Goal: Task Accomplishment & Management: Manage account settings

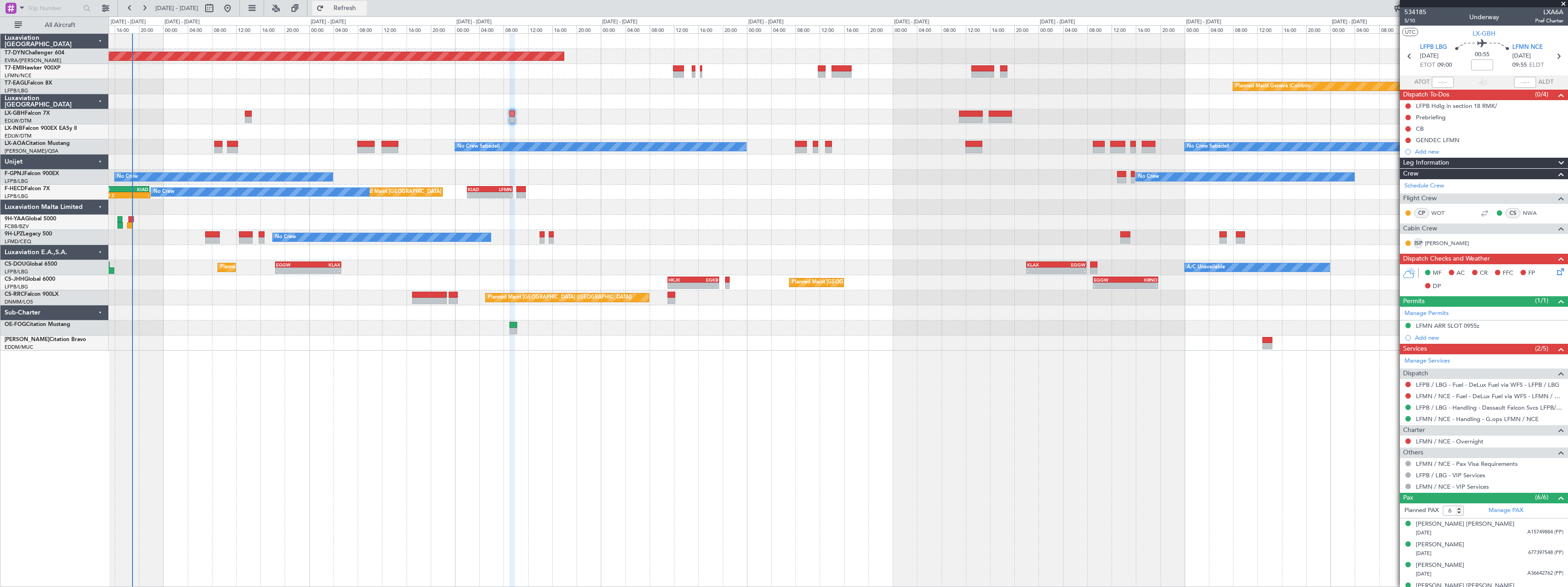
click at [364, 10] on span "Refresh" at bounding box center [345, 8] width 38 height 7
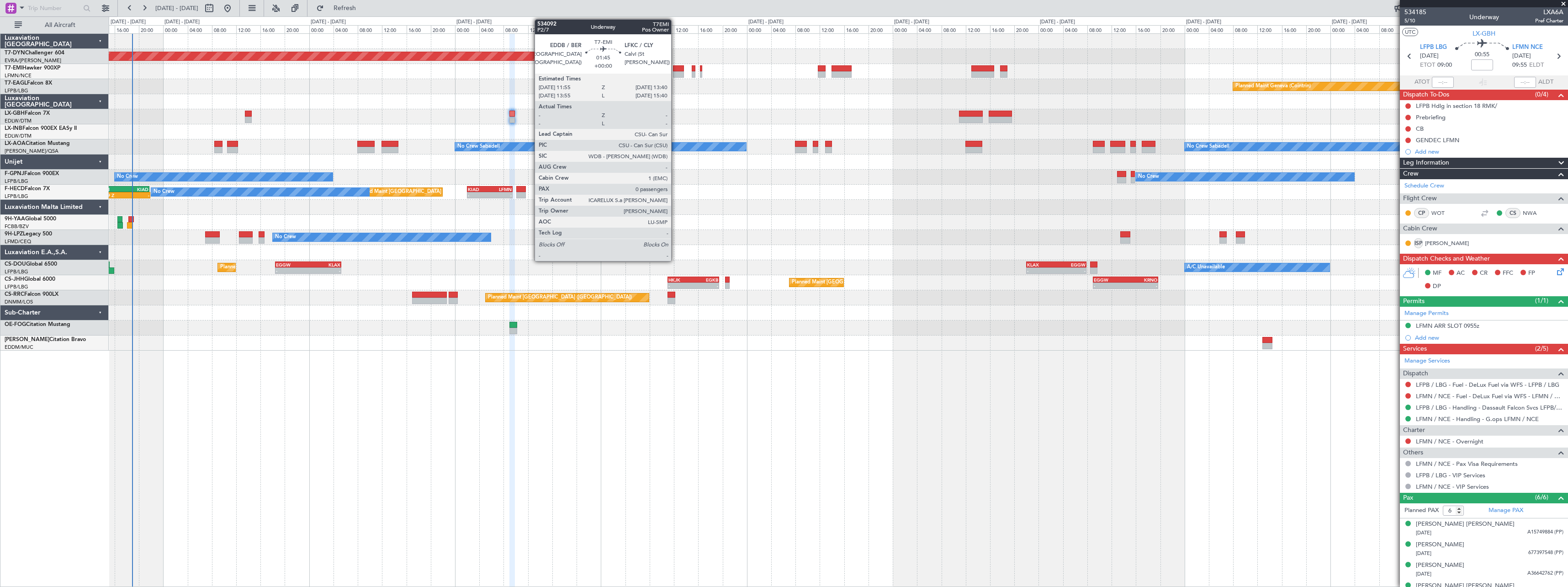
click at [675, 69] on div at bounding box center [679, 68] width 11 height 7
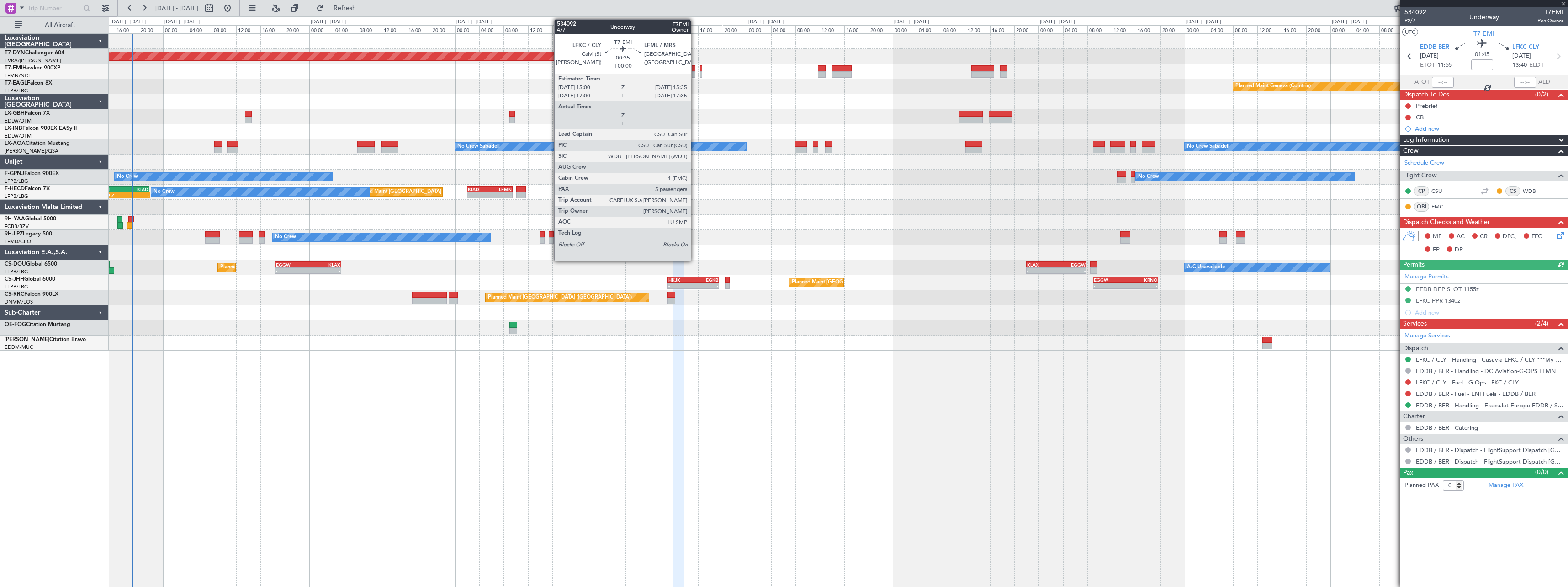
click at [695, 70] on div at bounding box center [693, 68] width 4 height 7
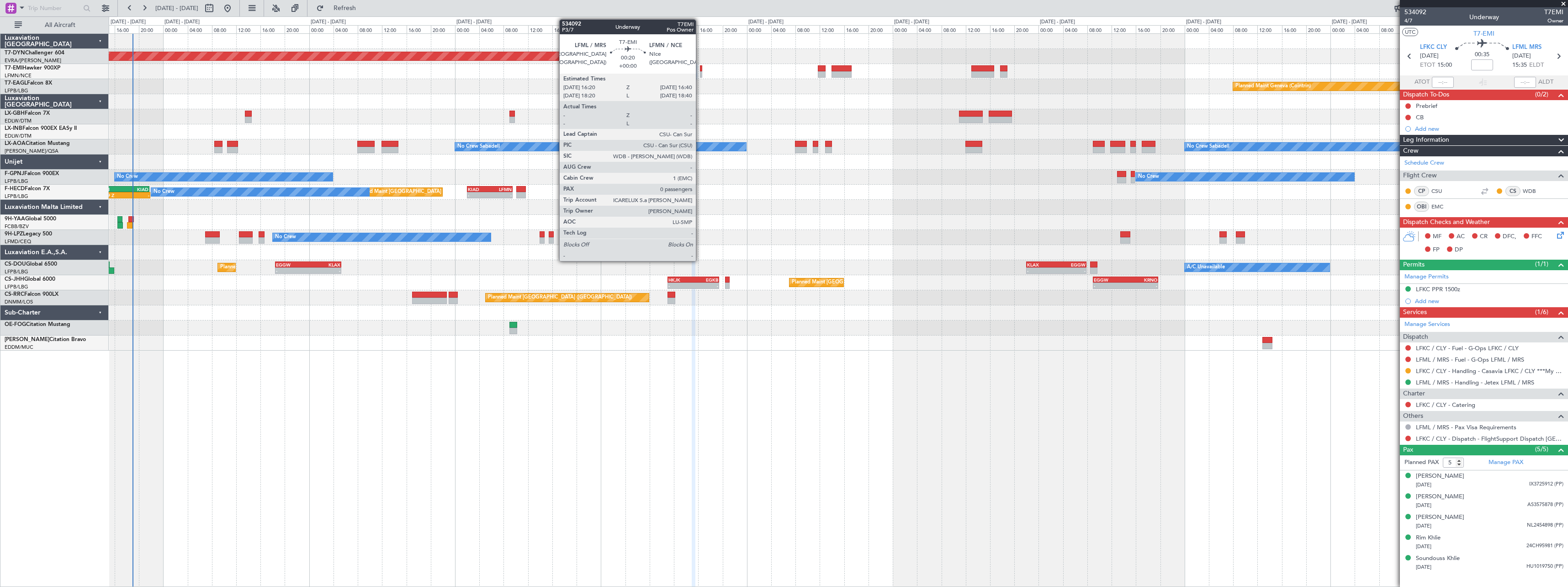
click at [700, 69] on div at bounding box center [701, 68] width 2 height 7
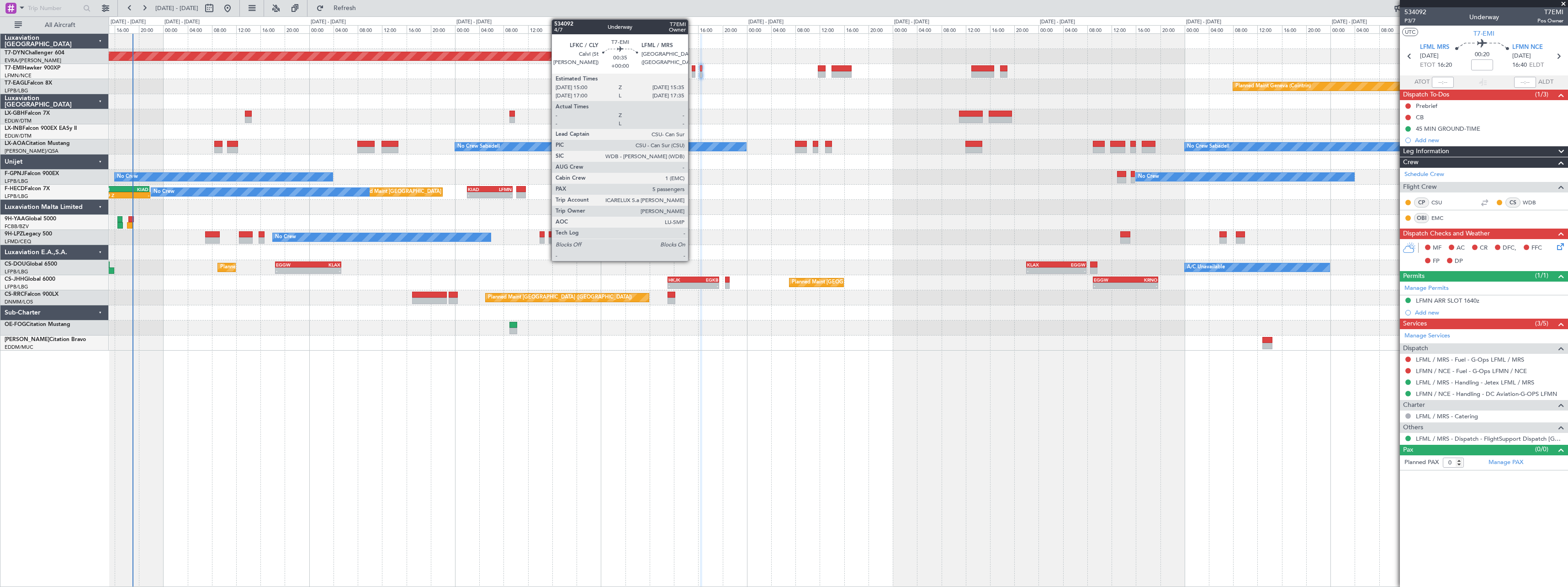
click at [692, 69] on div at bounding box center [693, 68] width 4 height 7
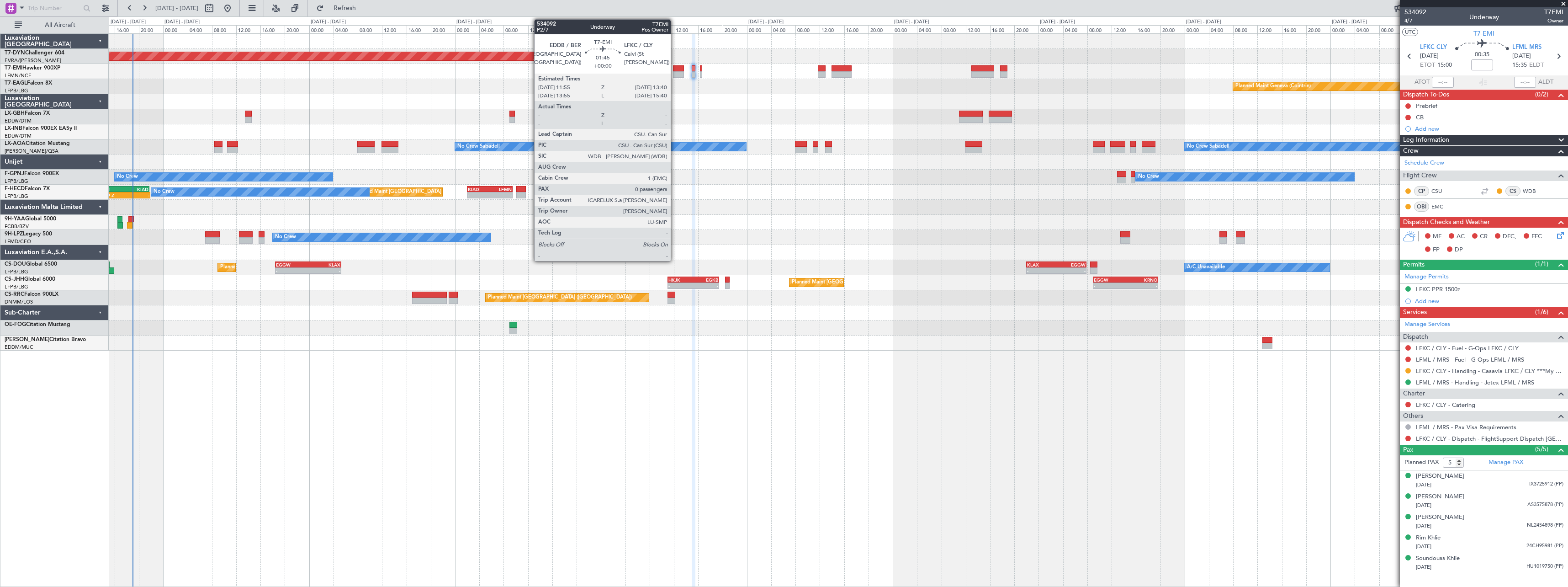
click at [675, 72] on div at bounding box center [679, 74] width 11 height 7
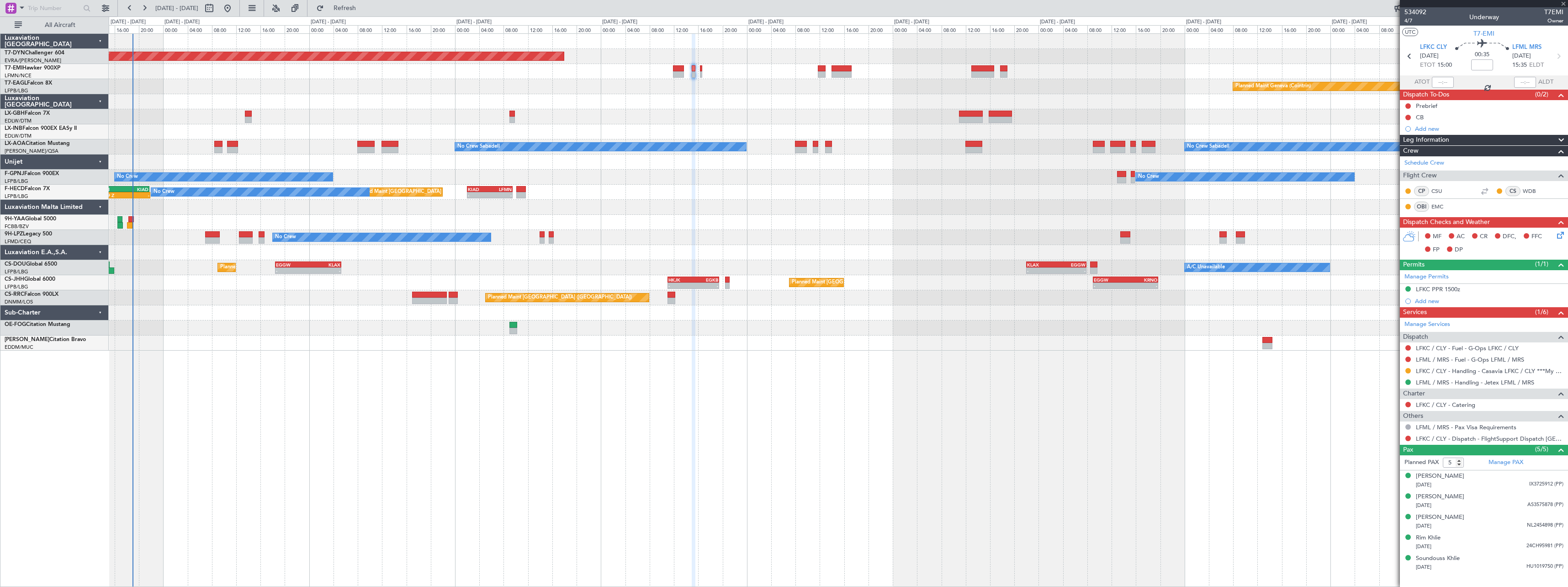
type input "0"
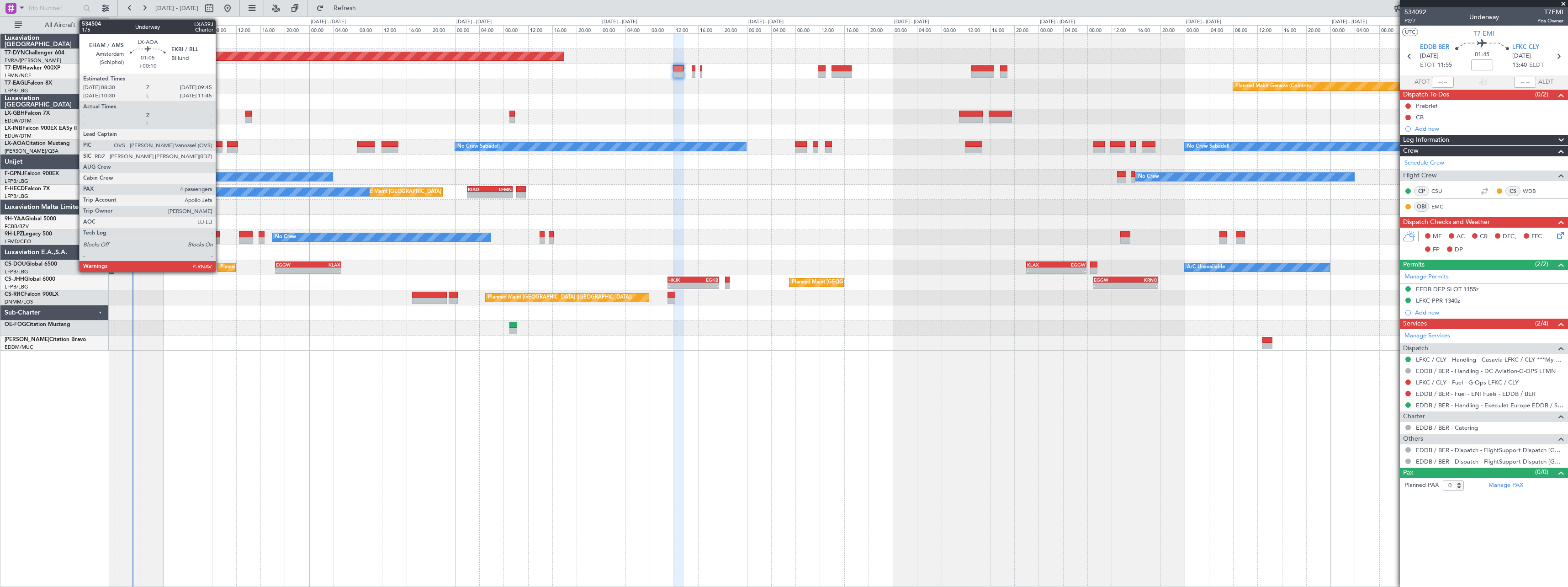
click at [220, 144] on div at bounding box center [218, 144] width 8 height 7
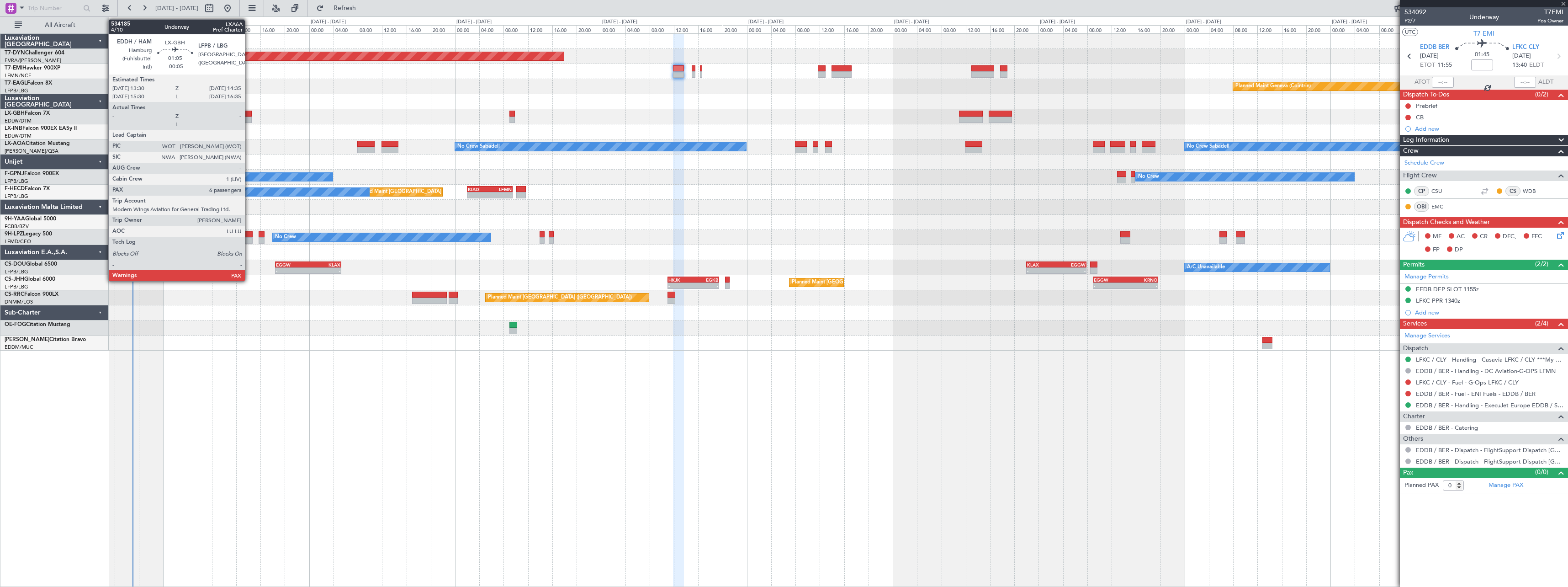
type input "+00:10"
type input "4"
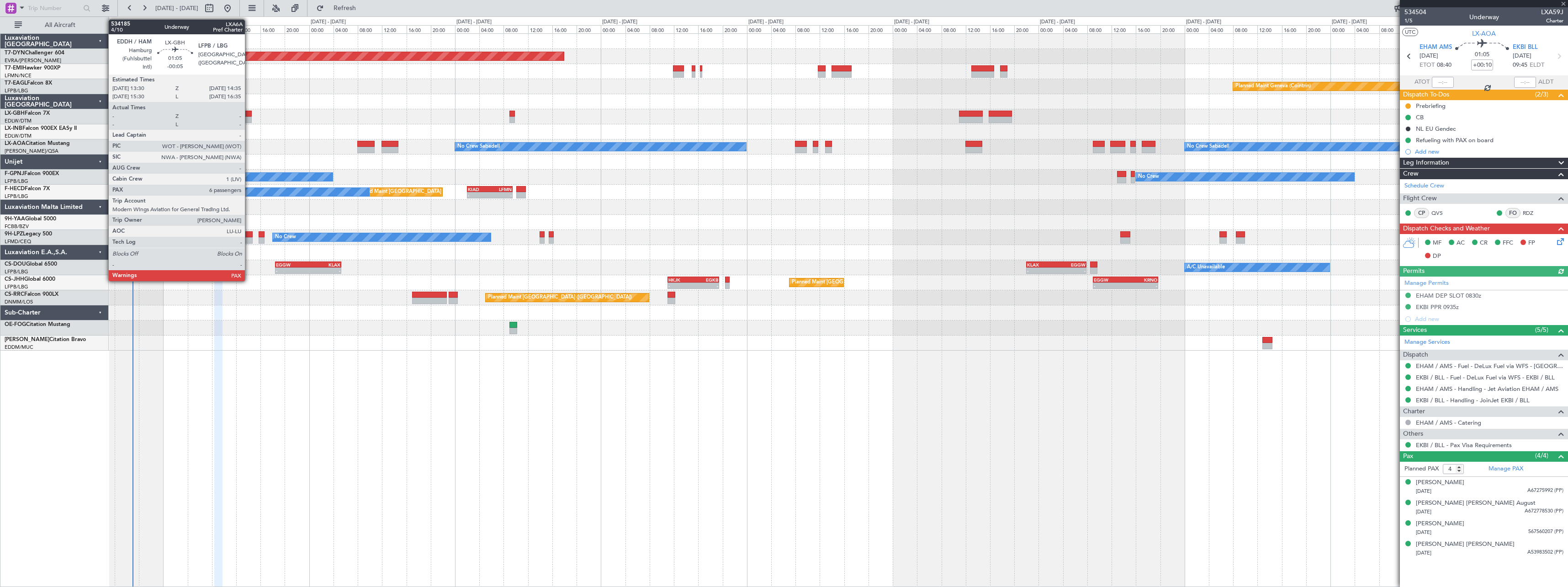
click at [249, 116] on div at bounding box center [248, 114] width 7 height 7
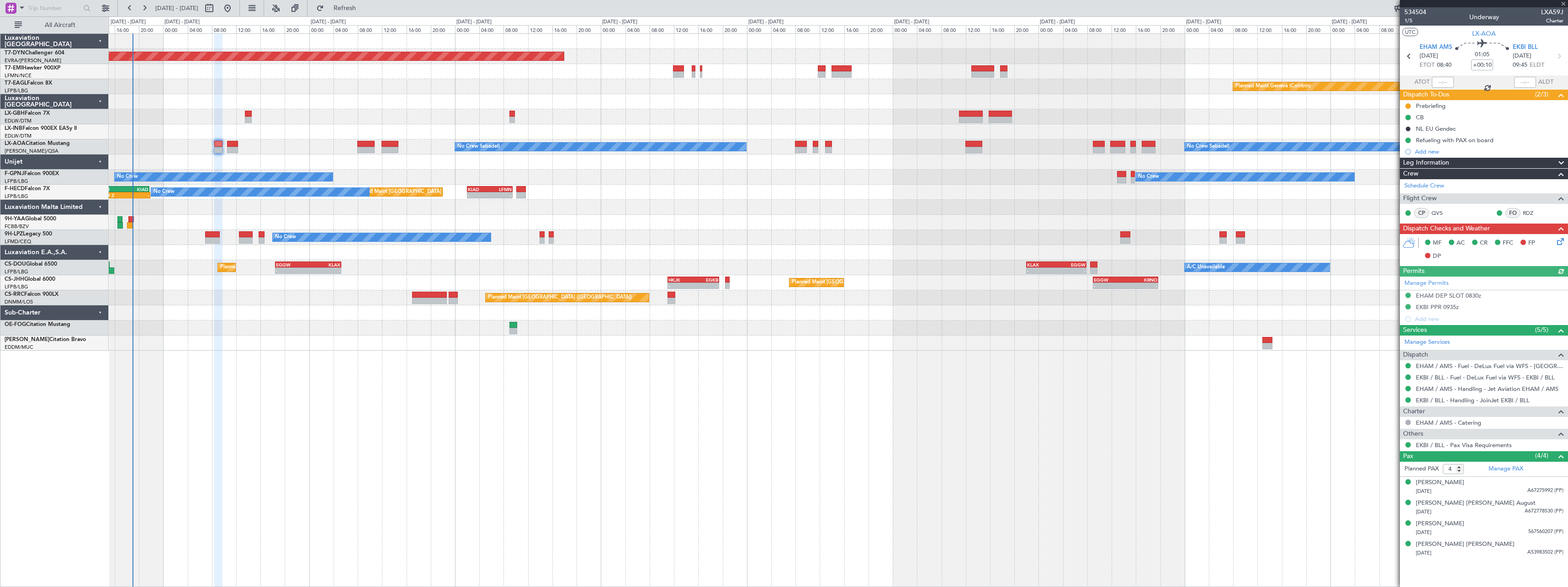
type input "-00:05"
type input "6"
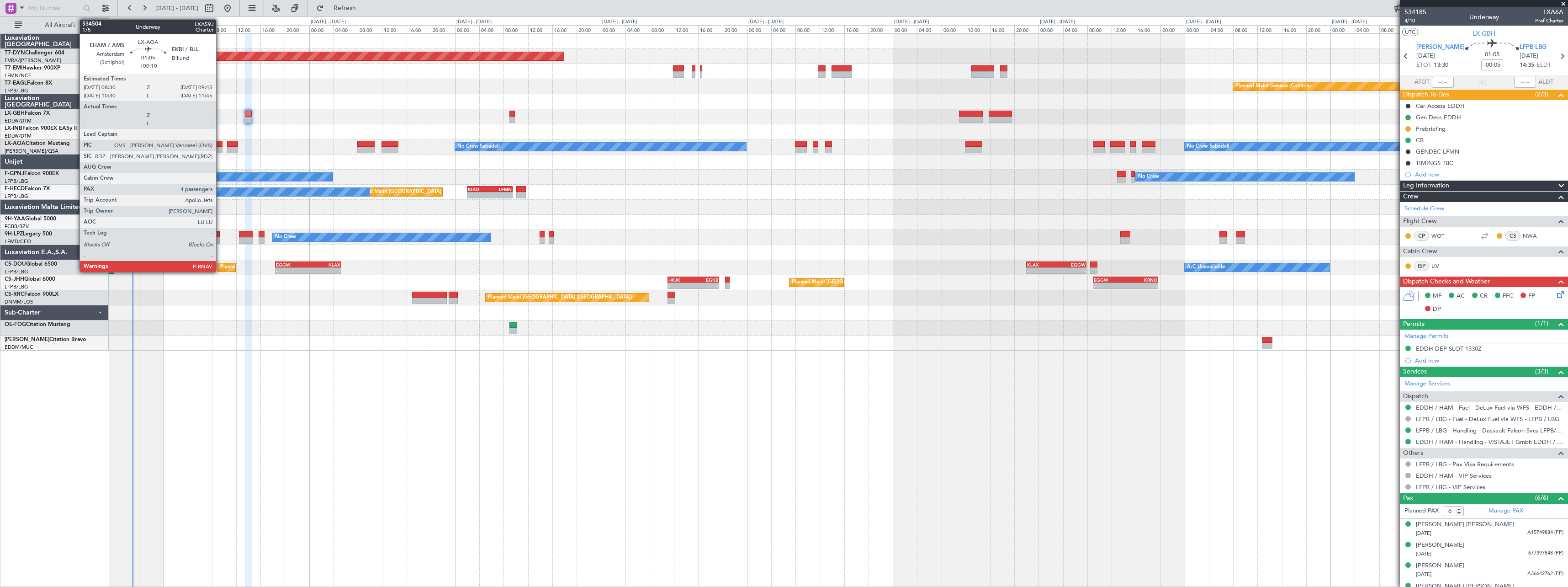
click at [220, 144] on div at bounding box center [218, 144] width 8 height 7
type input "+00:10"
type input "4"
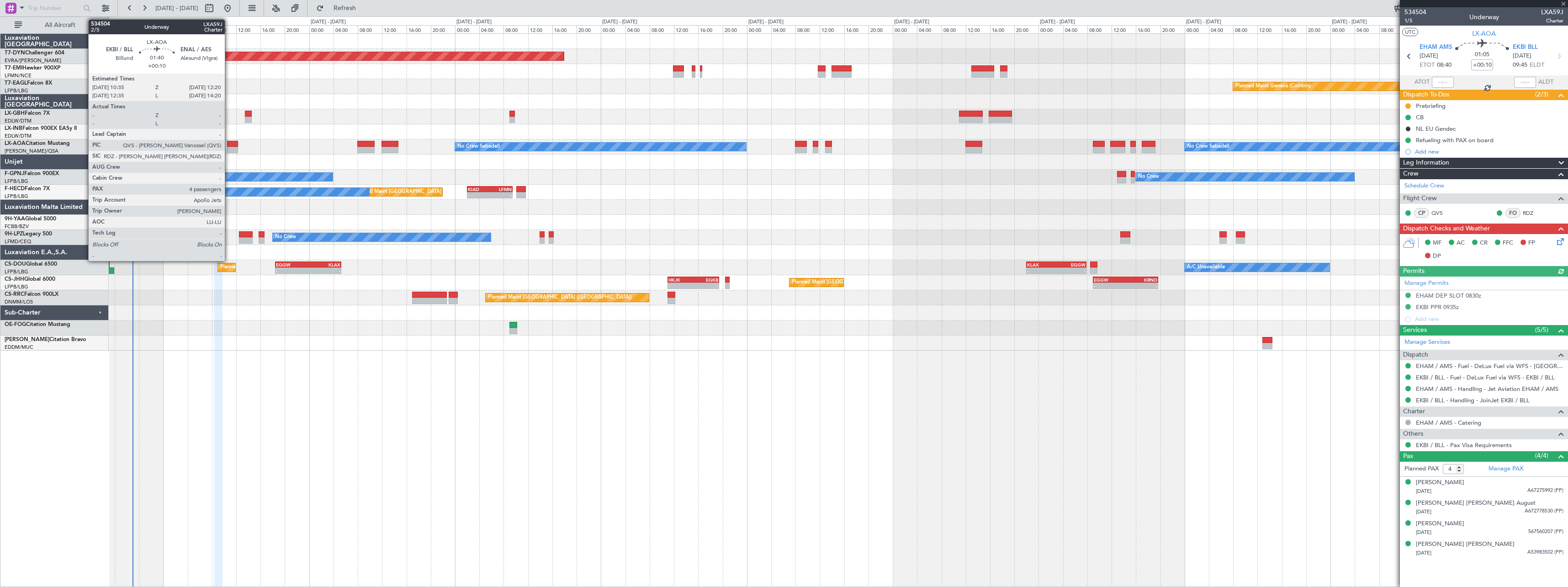
click at [229, 144] on div at bounding box center [233, 144] width 11 height 7
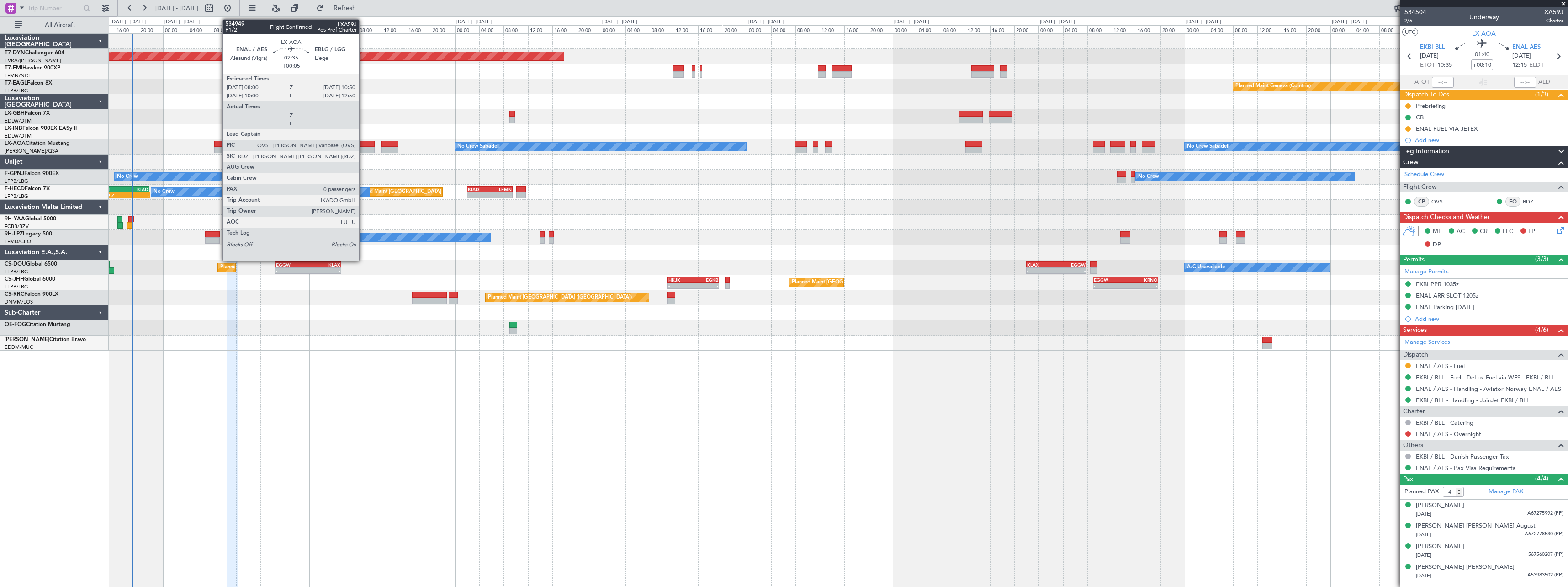
click at [363, 143] on div at bounding box center [366, 144] width 18 height 7
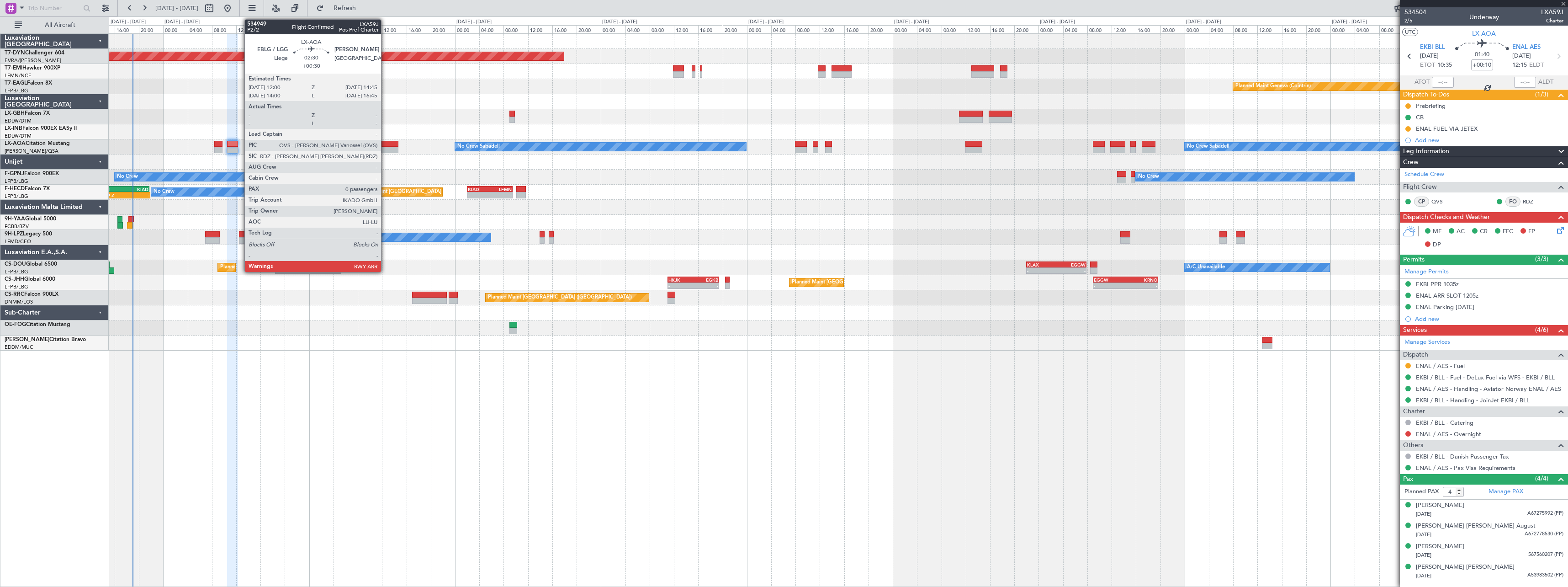
type input "+00:05"
type input "0"
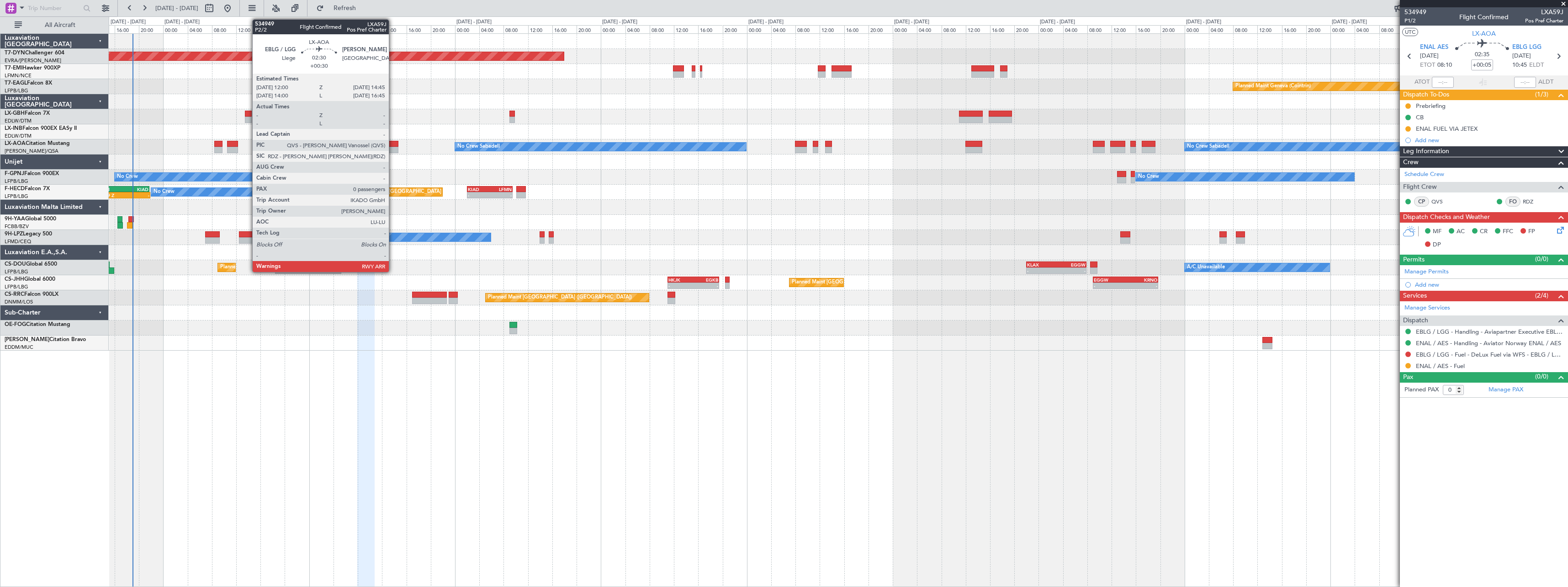
click at [393, 142] on div at bounding box center [390, 144] width 17 height 7
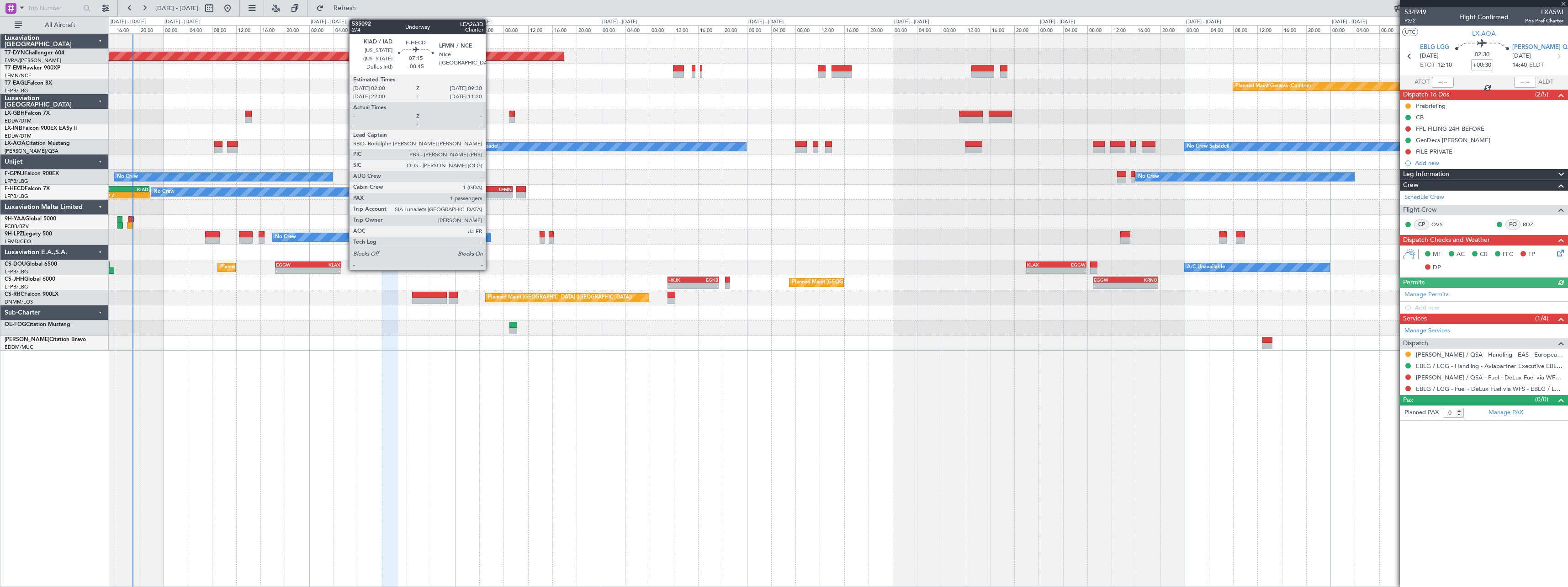
click at [490, 189] on div "LFMN" at bounding box center [501, 189] width 22 height 5
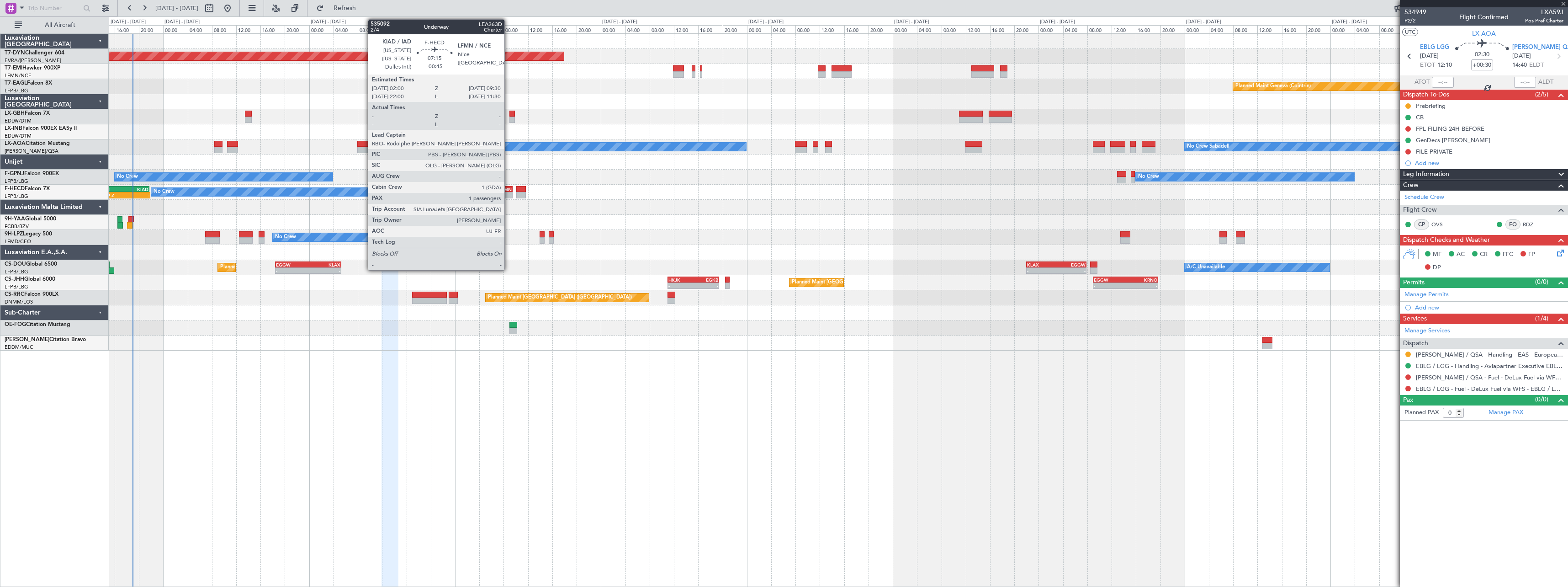
type input "-00:45"
type input "1"
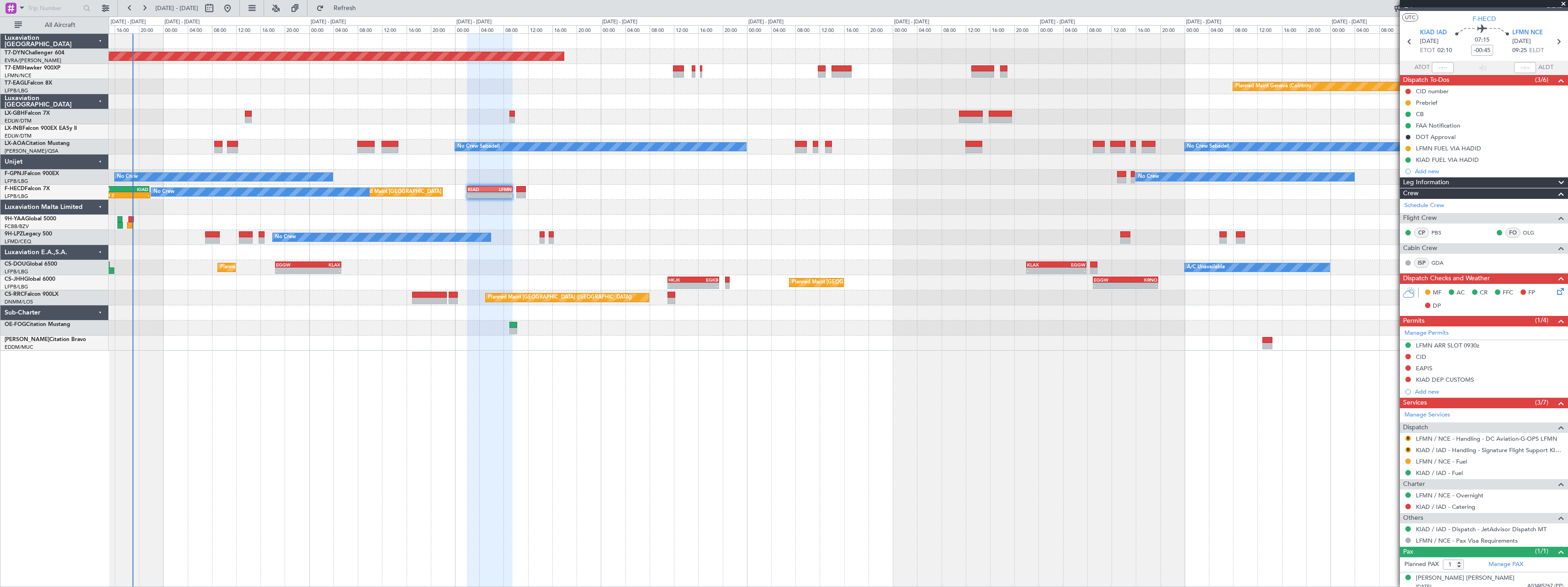
scroll to position [20, 0]
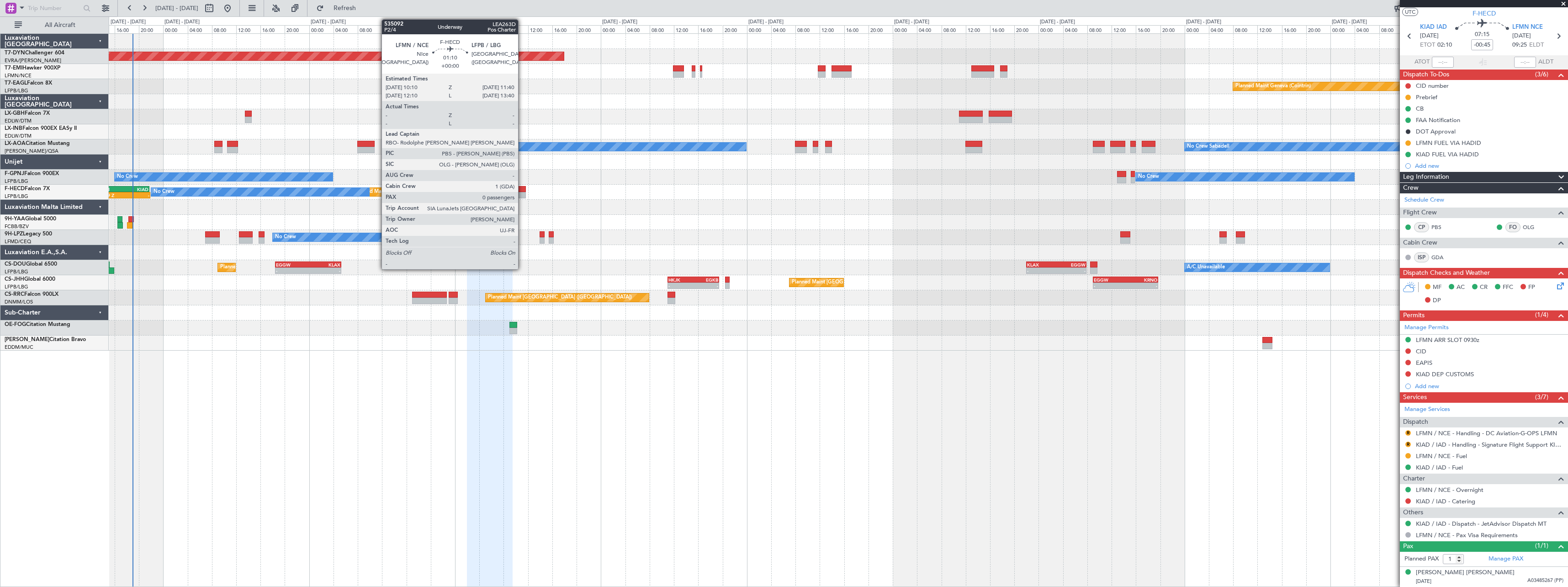
click at [522, 186] on div at bounding box center [520, 189] width 9 height 7
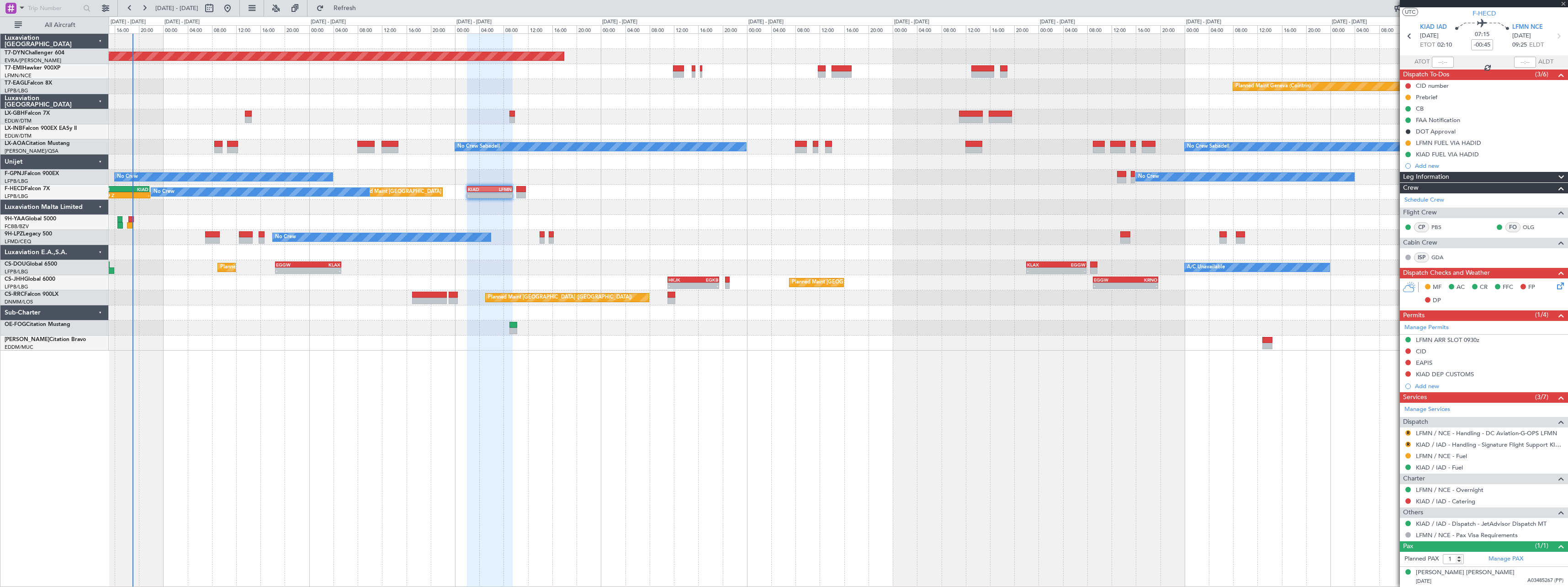
type input "0"
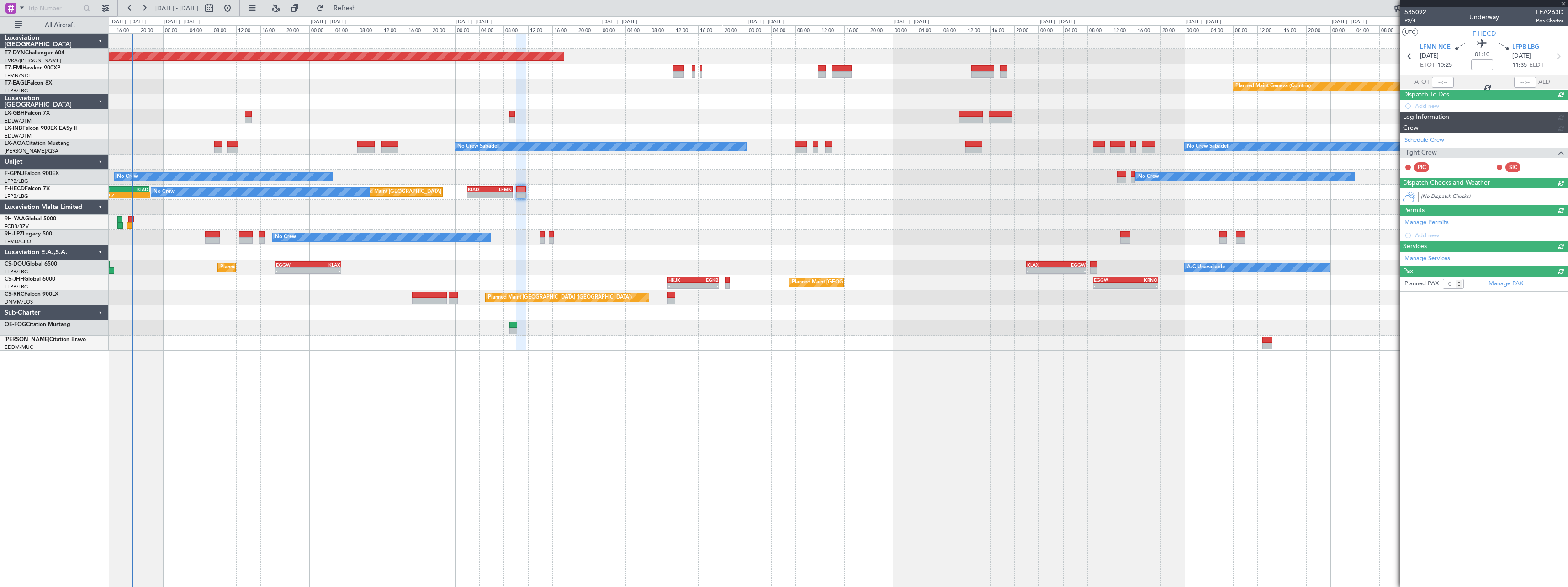
scroll to position [0, 0]
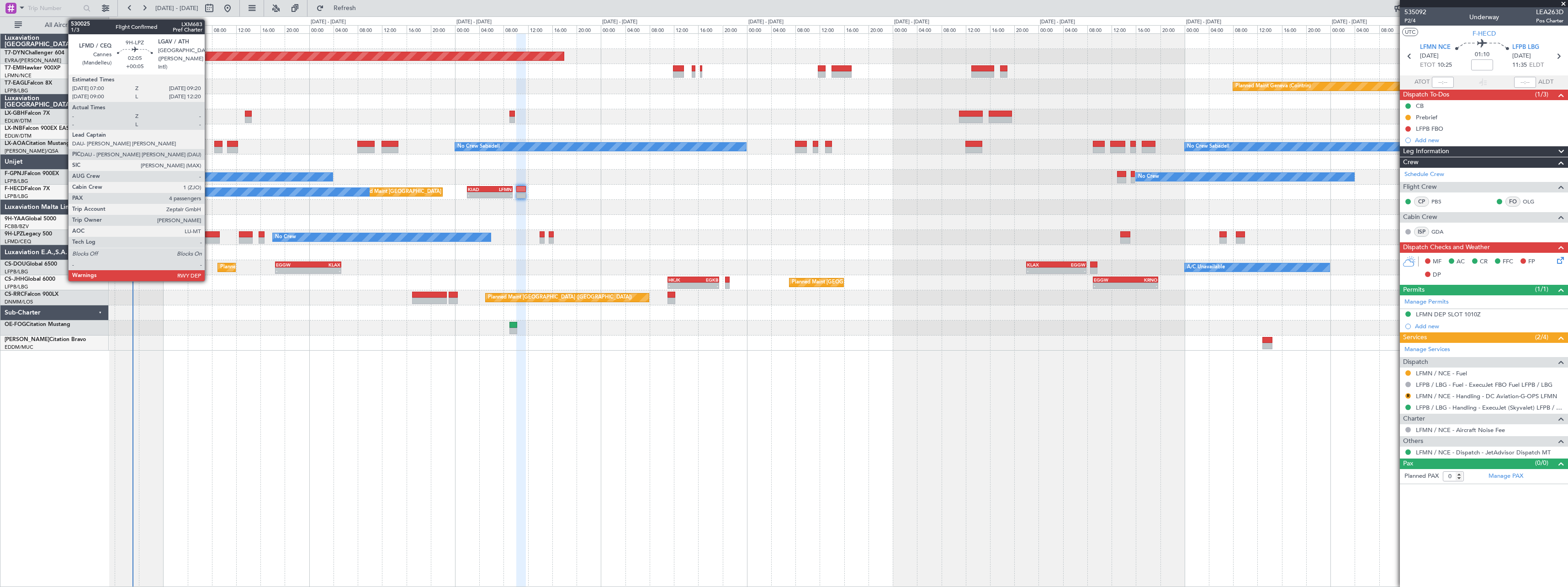
click at [209, 234] on div at bounding box center [212, 234] width 15 height 7
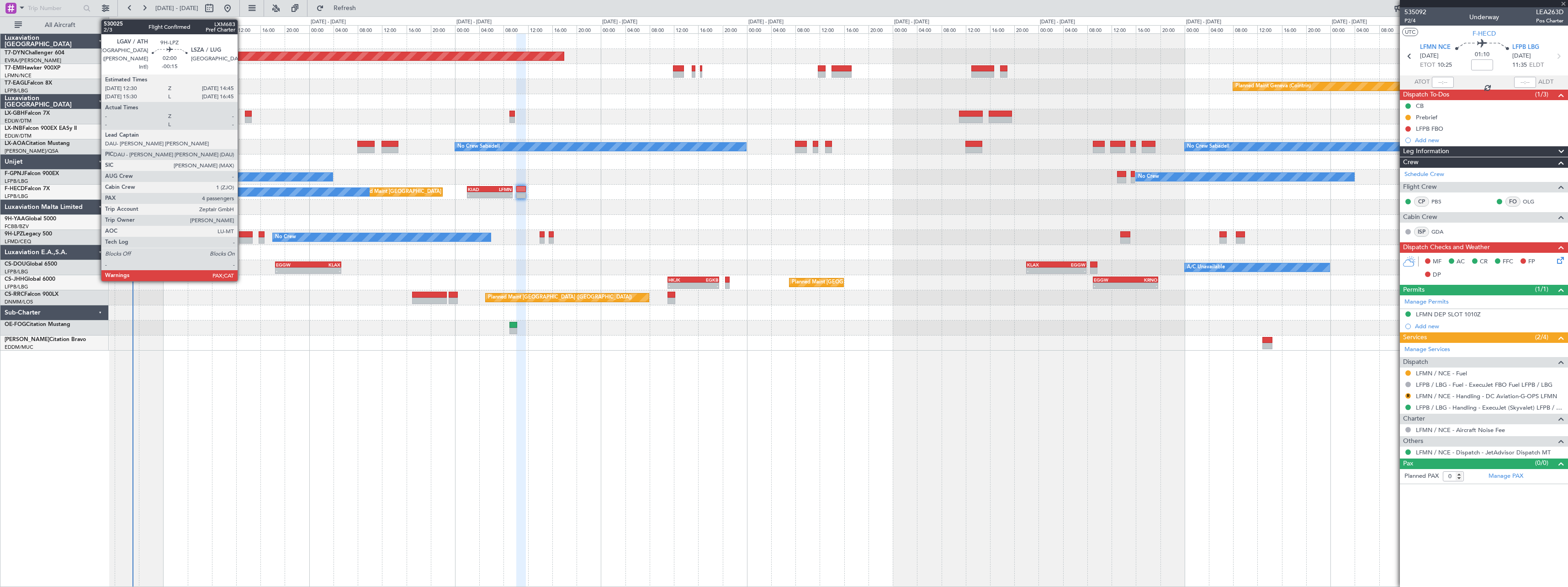
type input "+00:05"
type input "4"
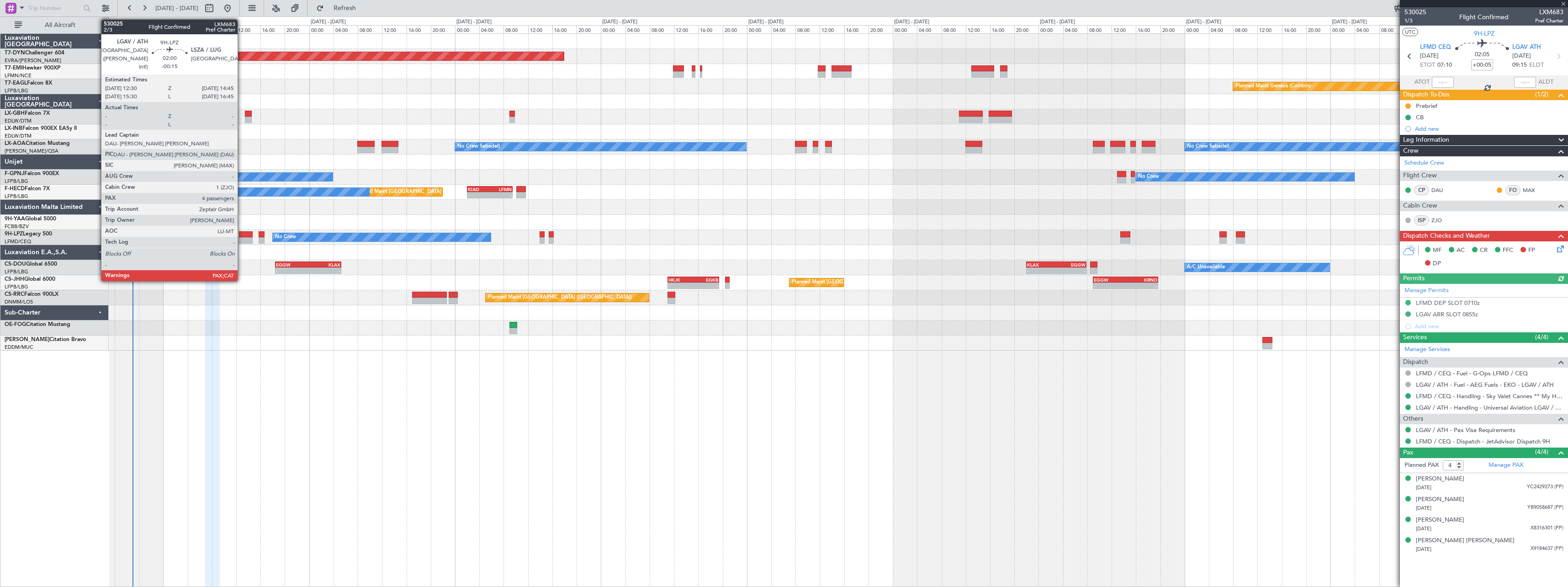
click at [242, 236] on div at bounding box center [246, 234] width 14 height 7
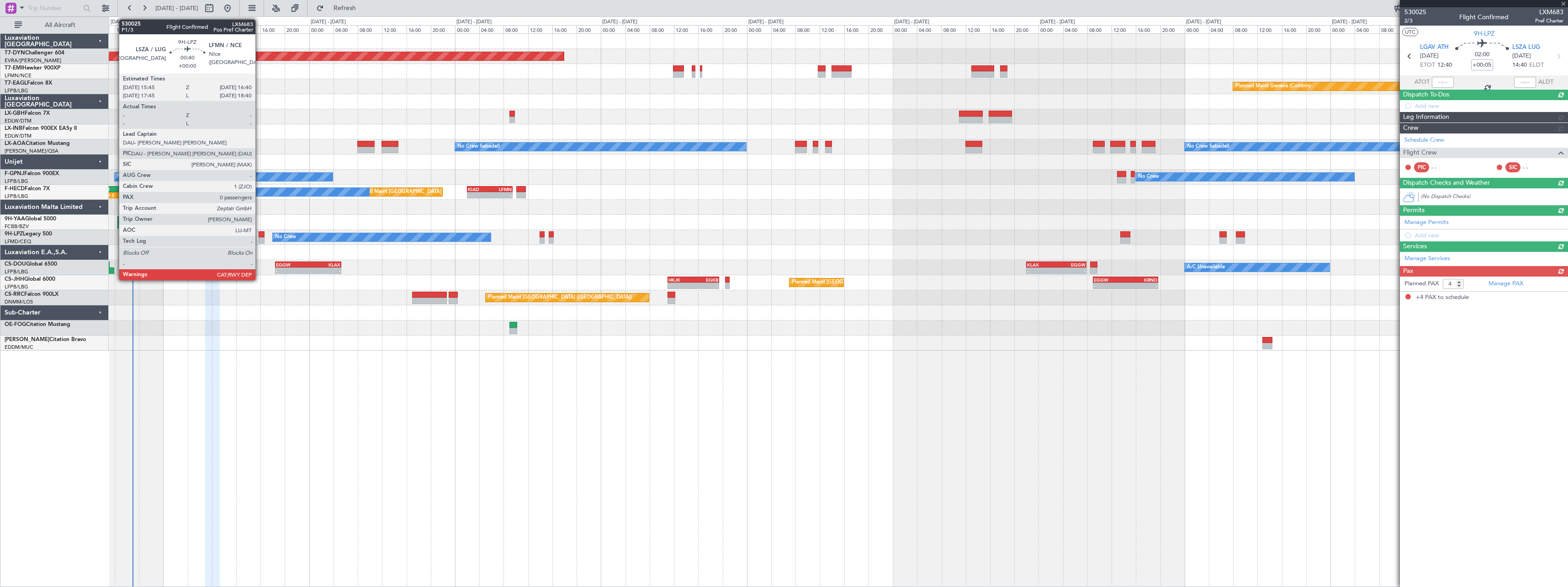
type input "-00:15"
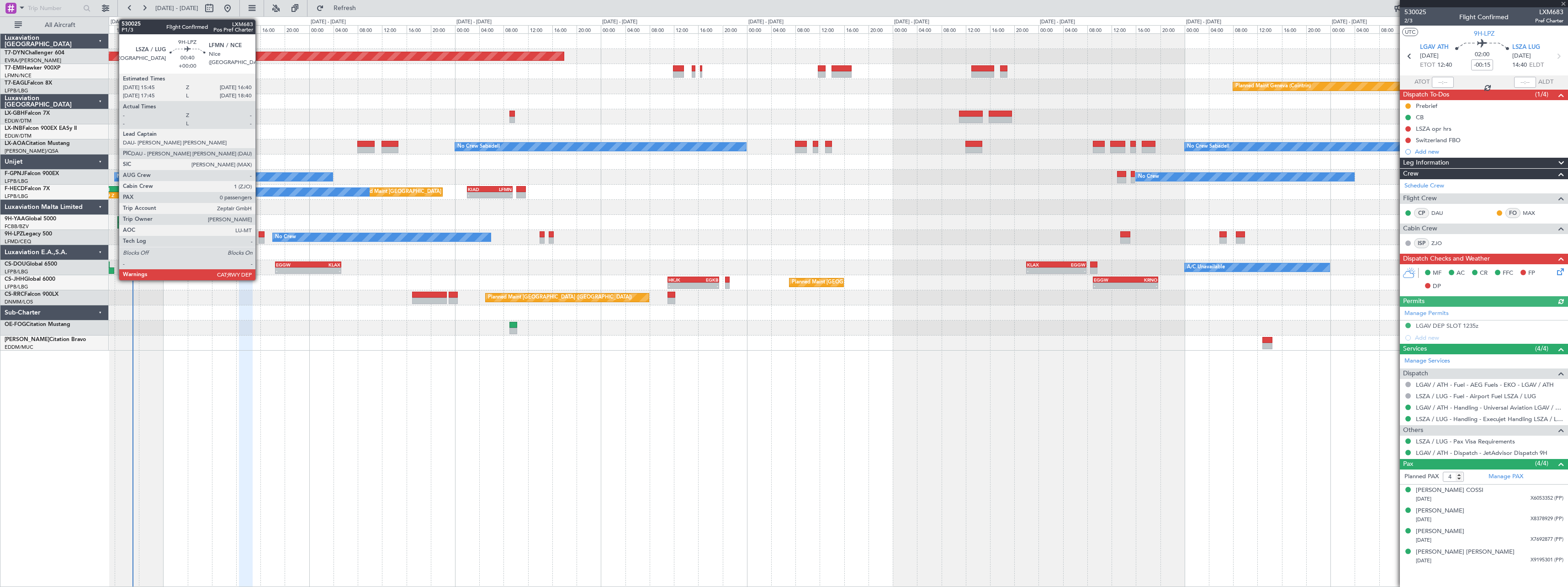
click at [259, 233] on div at bounding box center [262, 234] width 6 height 7
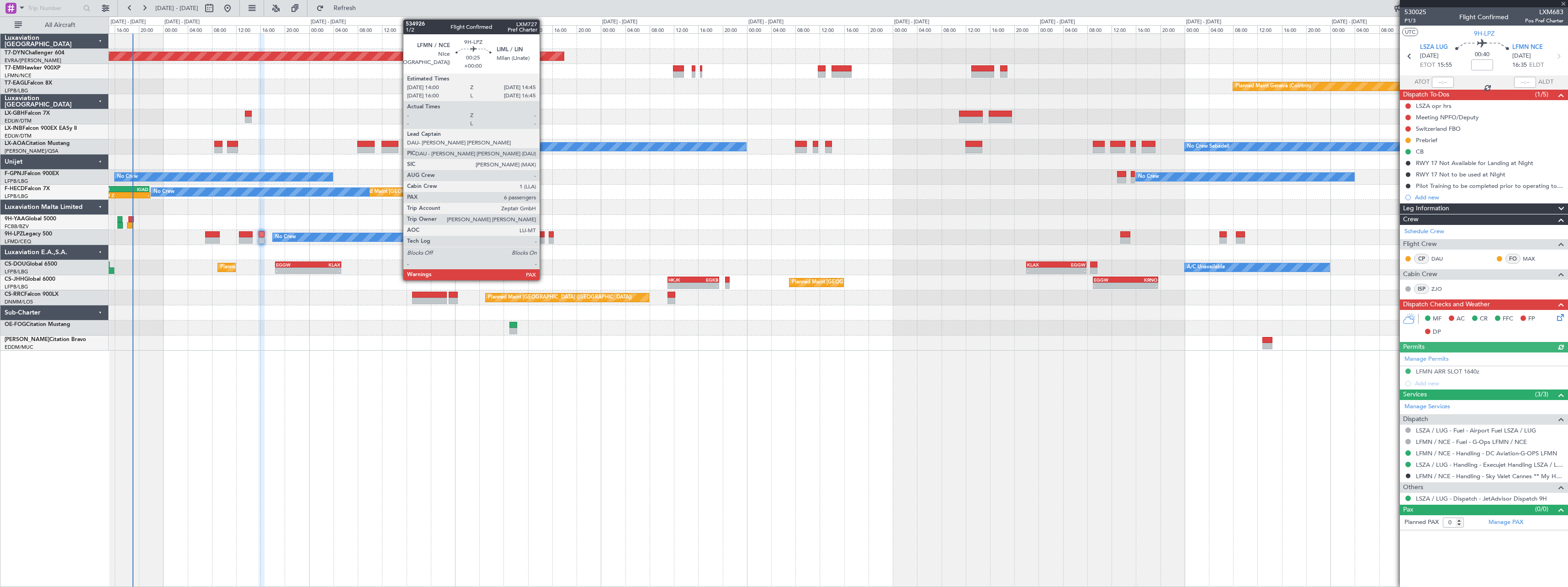
click at [544, 234] on div at bounding box center [542, 234] width 5 height 7
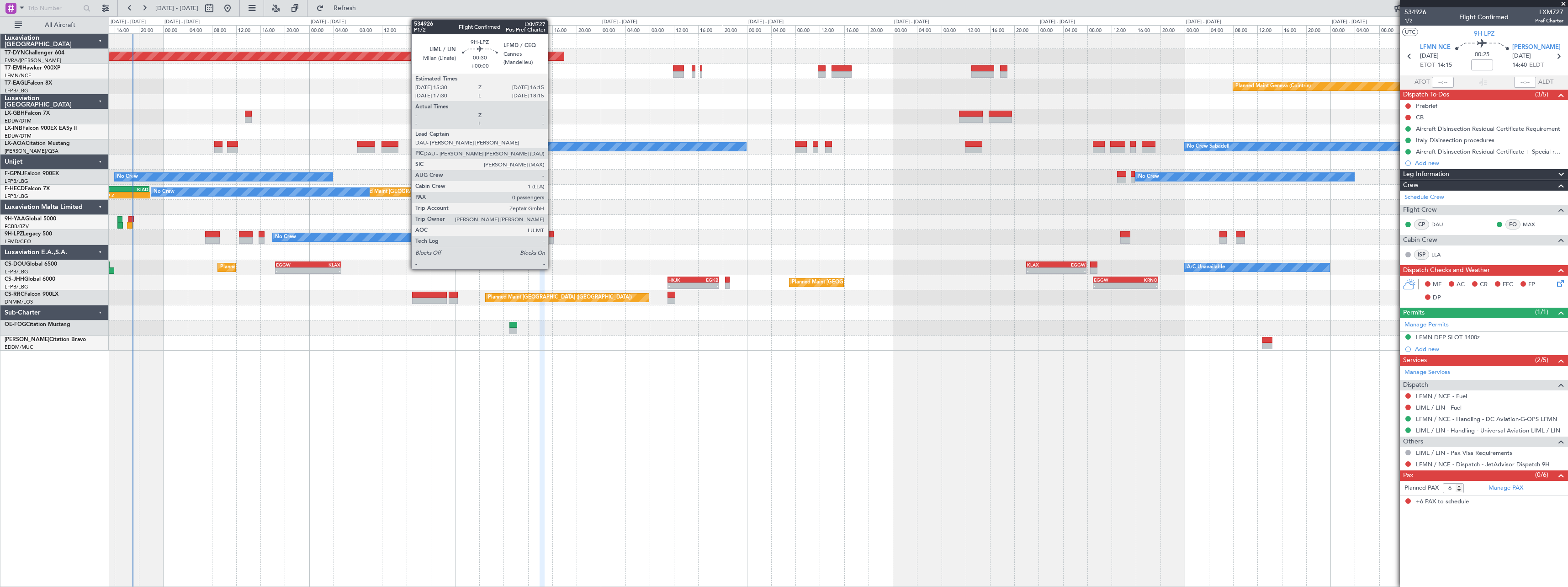
click at [552, 236] on div at bounding box center [551, 234] width 5 height 7
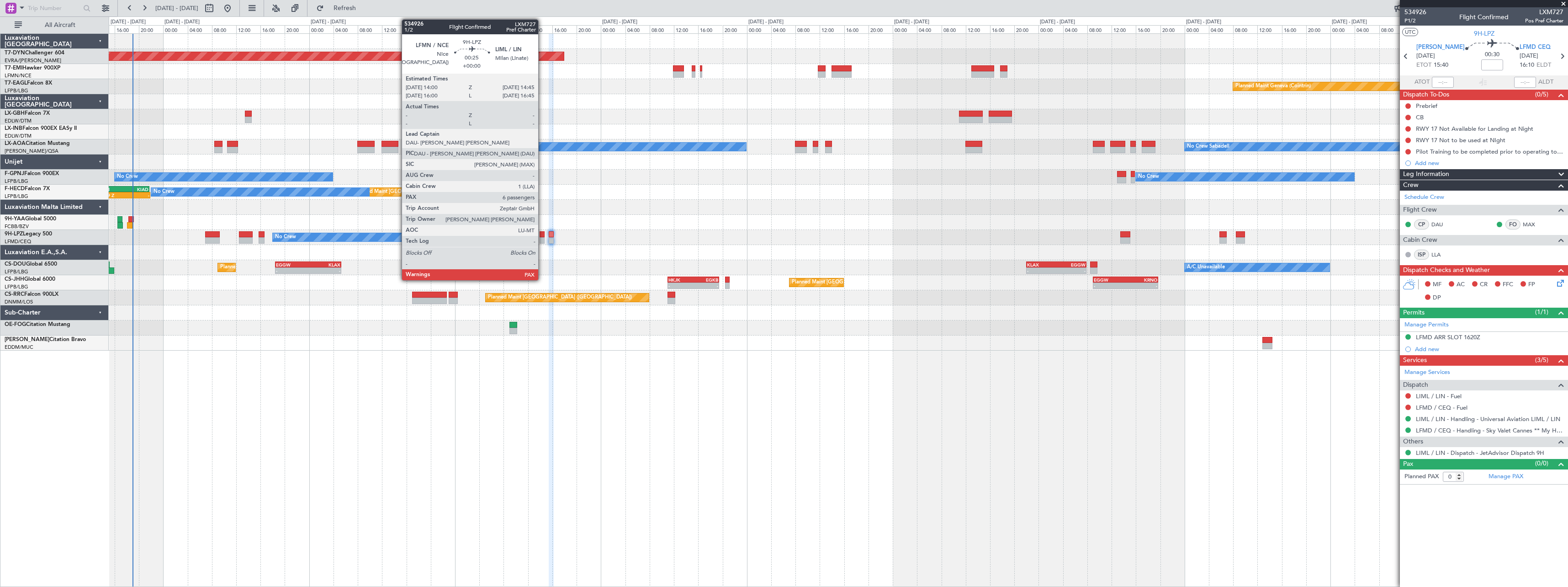
click at [542, 241] on div at bounding box center [542, 241] width 5 height 7
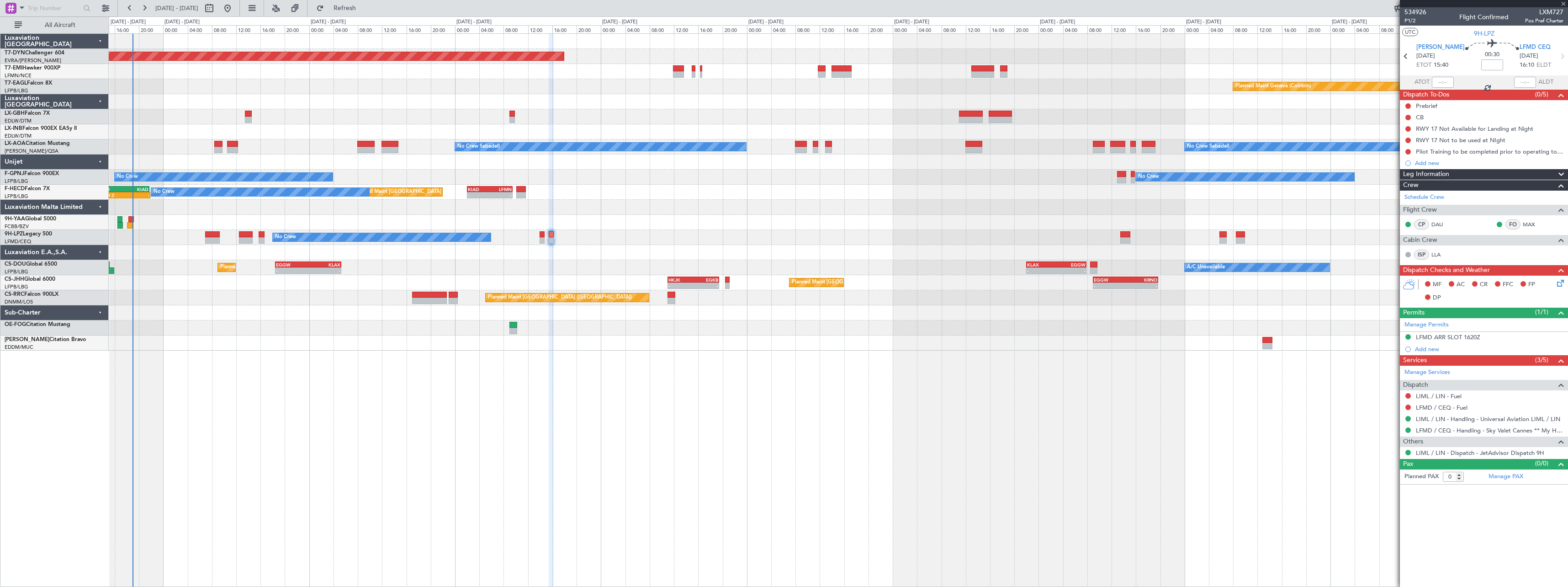
type input "6"
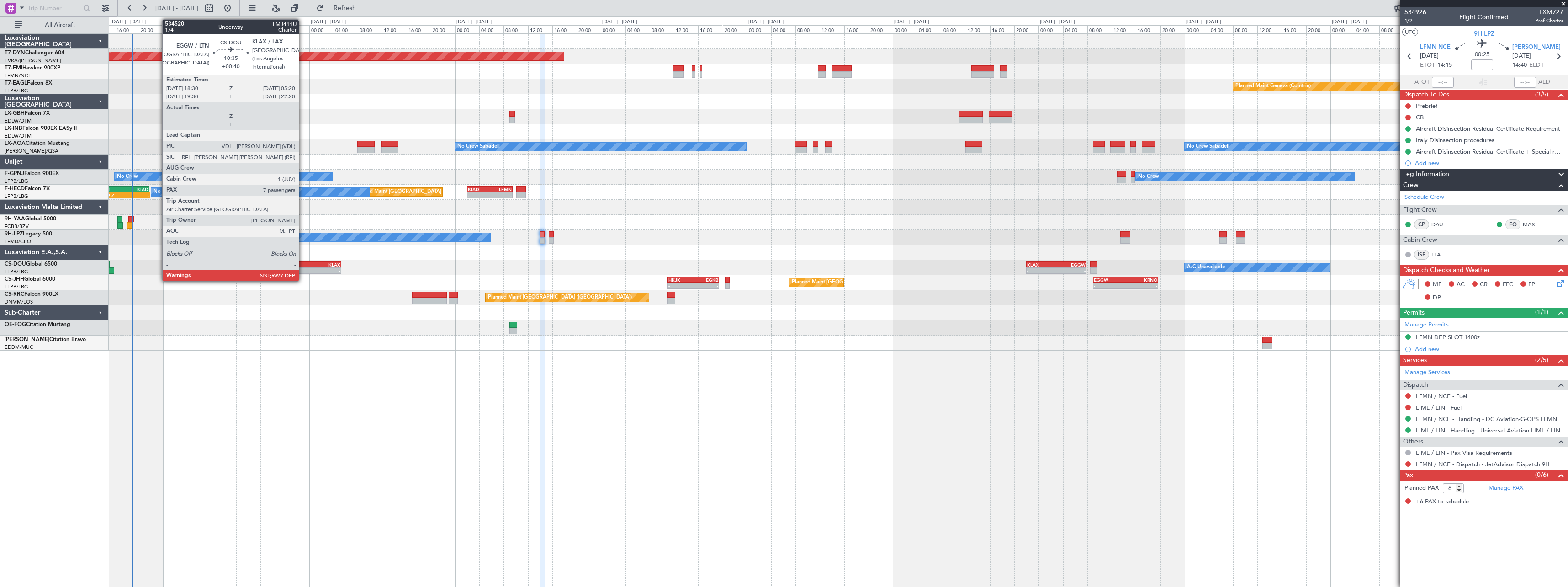
click at [303, 262] on div "EGGW" at bounding box center [292, 264] width 32 height 5
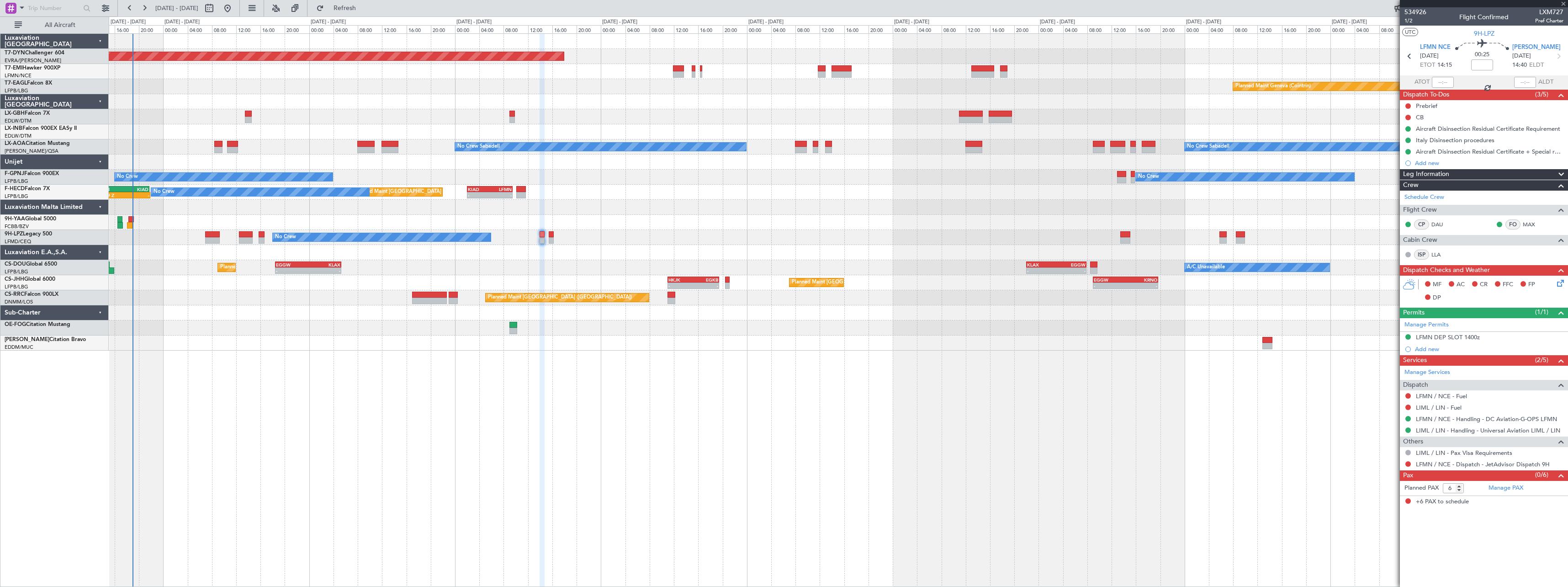
type input "+00:40"
type input "7"
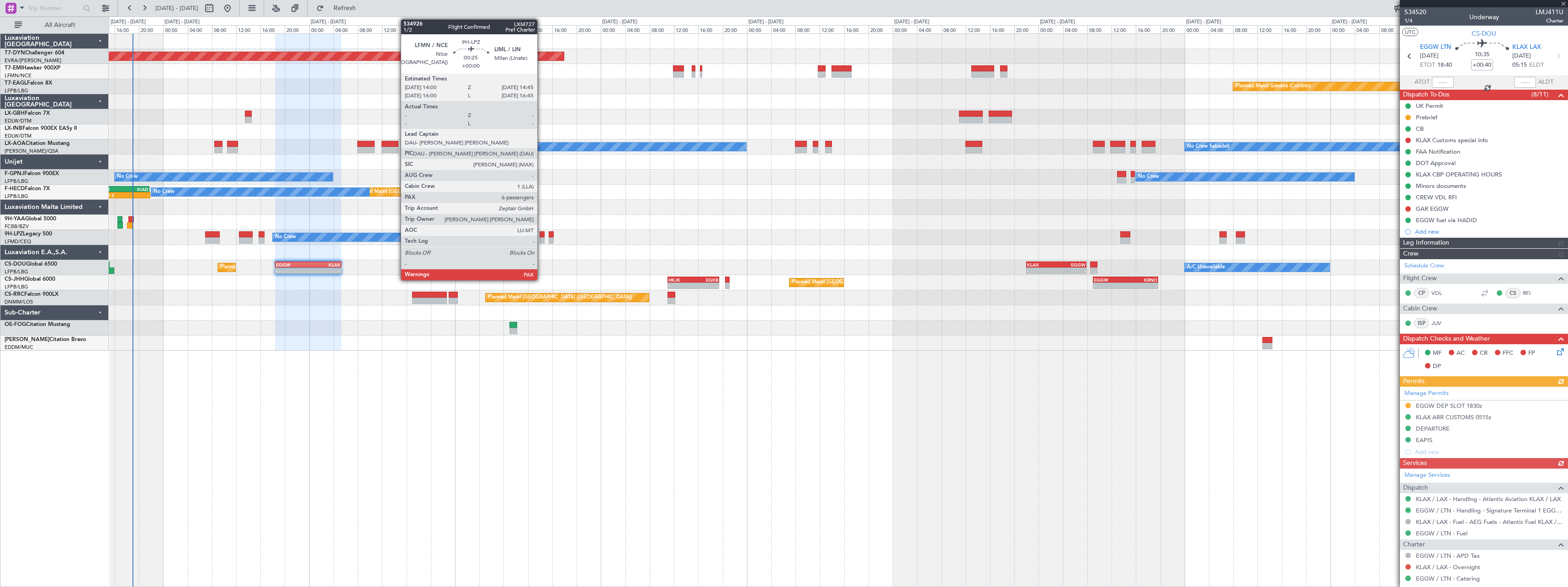
click at [541, 233] on div at bounding box center [542, 234] width 5 height 7
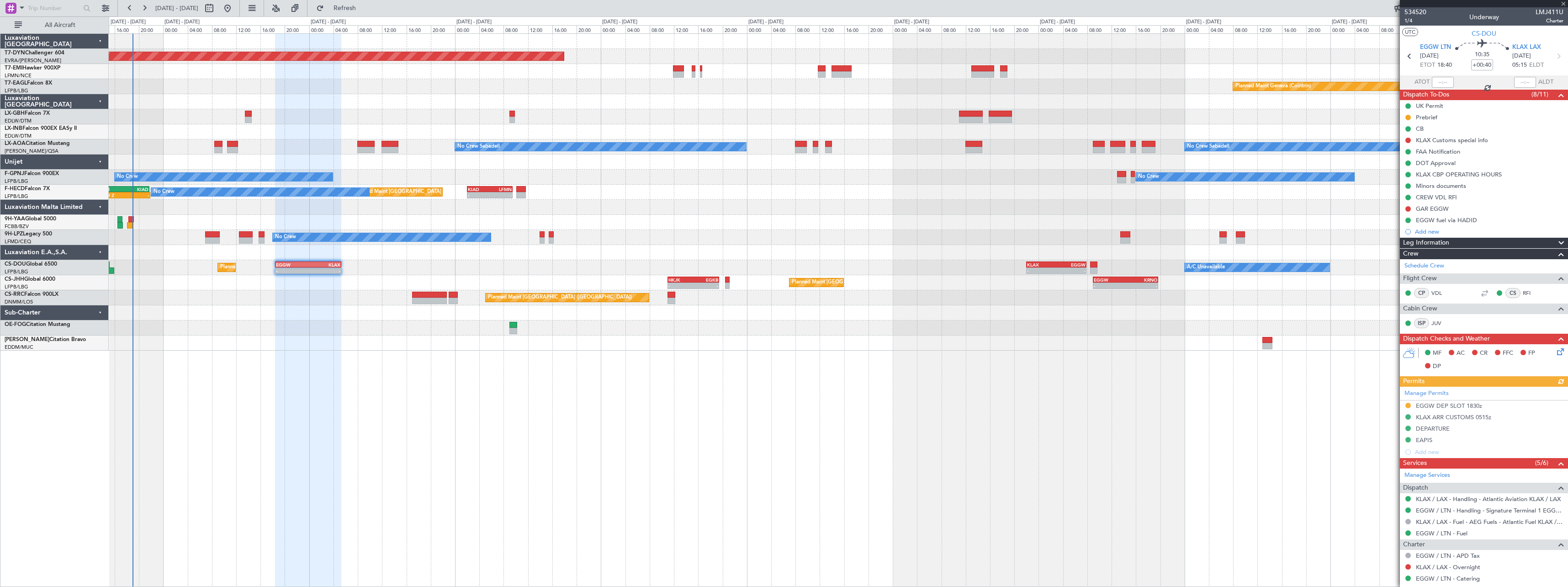
type input "6"
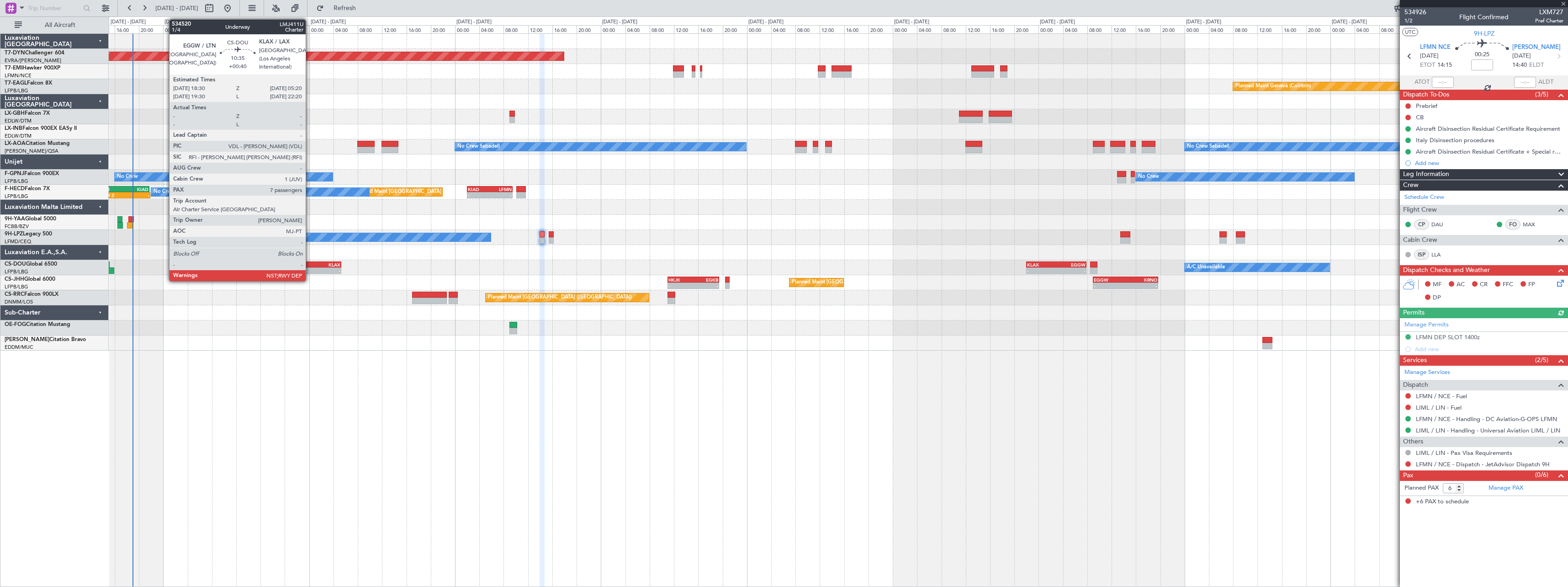
click at [310, 262] on div "KLAX" at bounding box center [324, 264] width 32 height 5
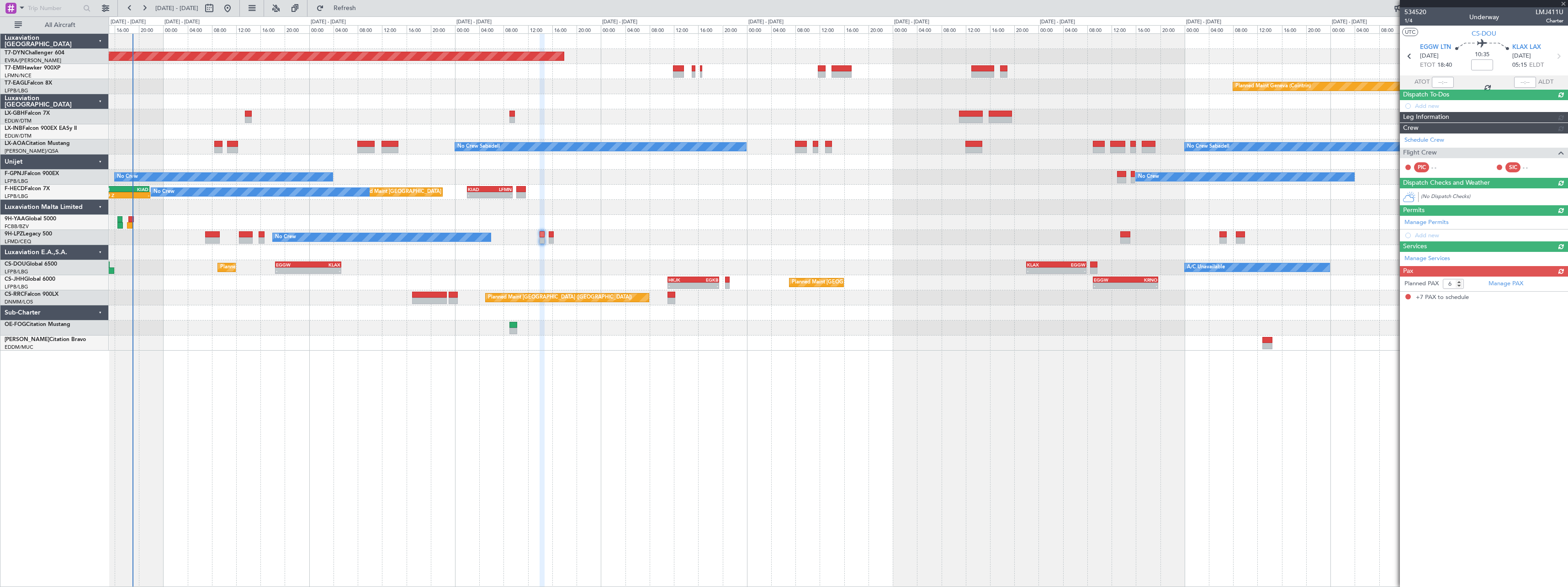
type input "+00:40"
type input "7"
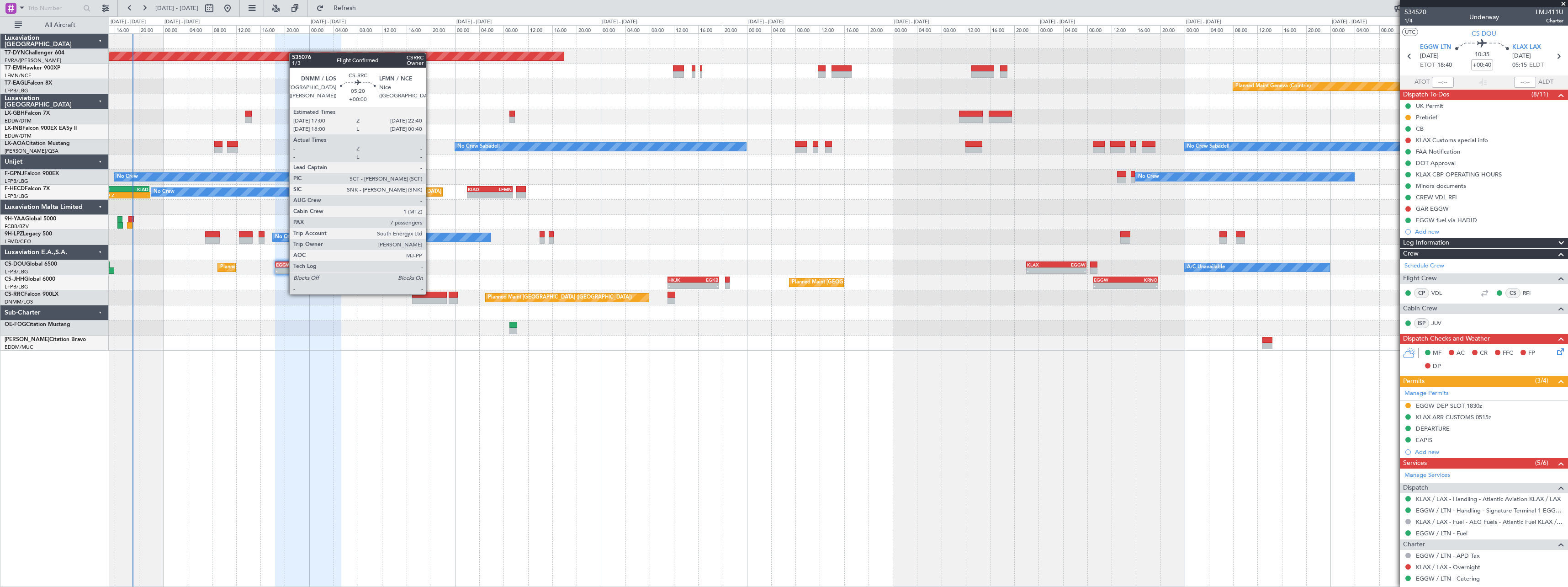
click at [430, 294] on div at bounding box center [429, 295] width 35 height 7
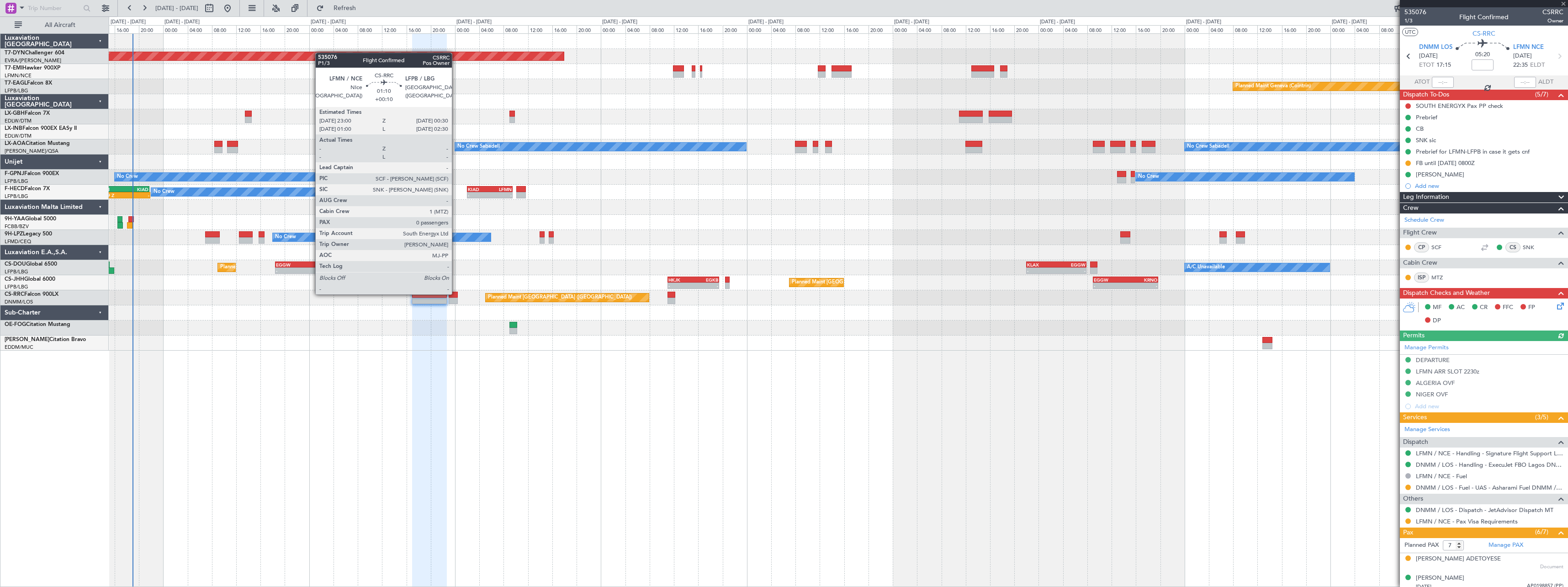
click at [456, 294] on div at bounding box center [453, 295] width 9 height 7
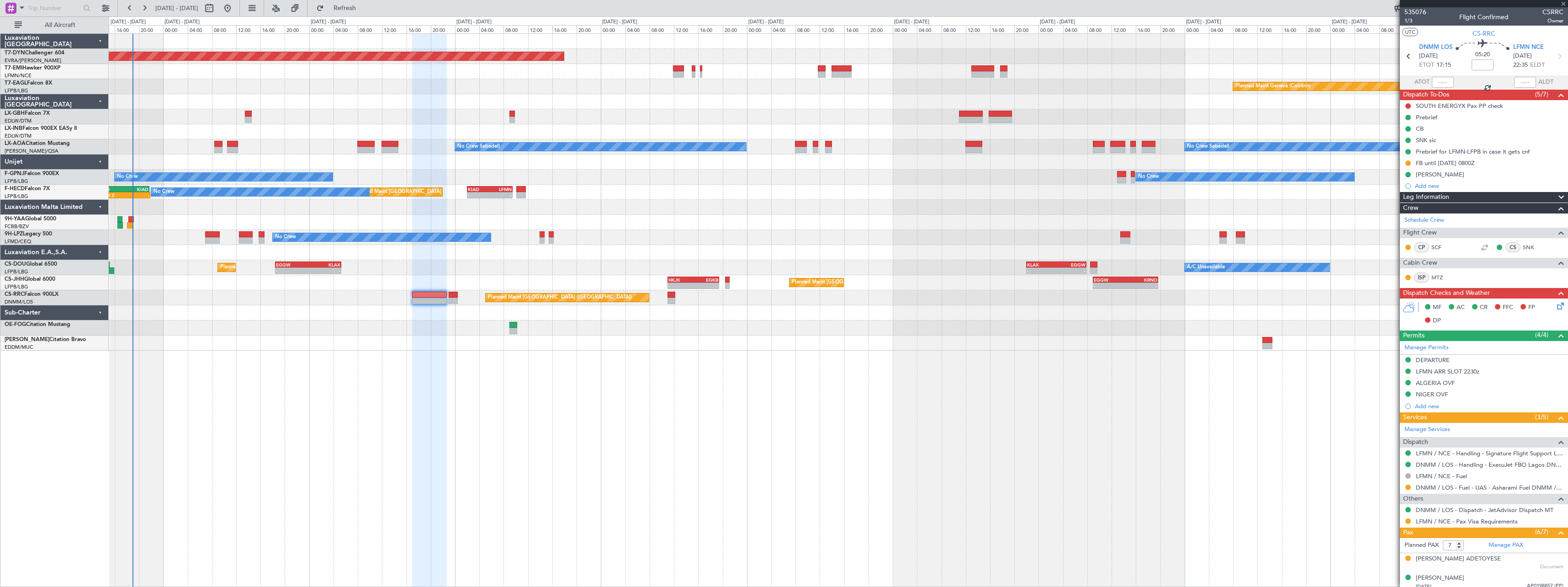
type input "+00:10"
type input "0"
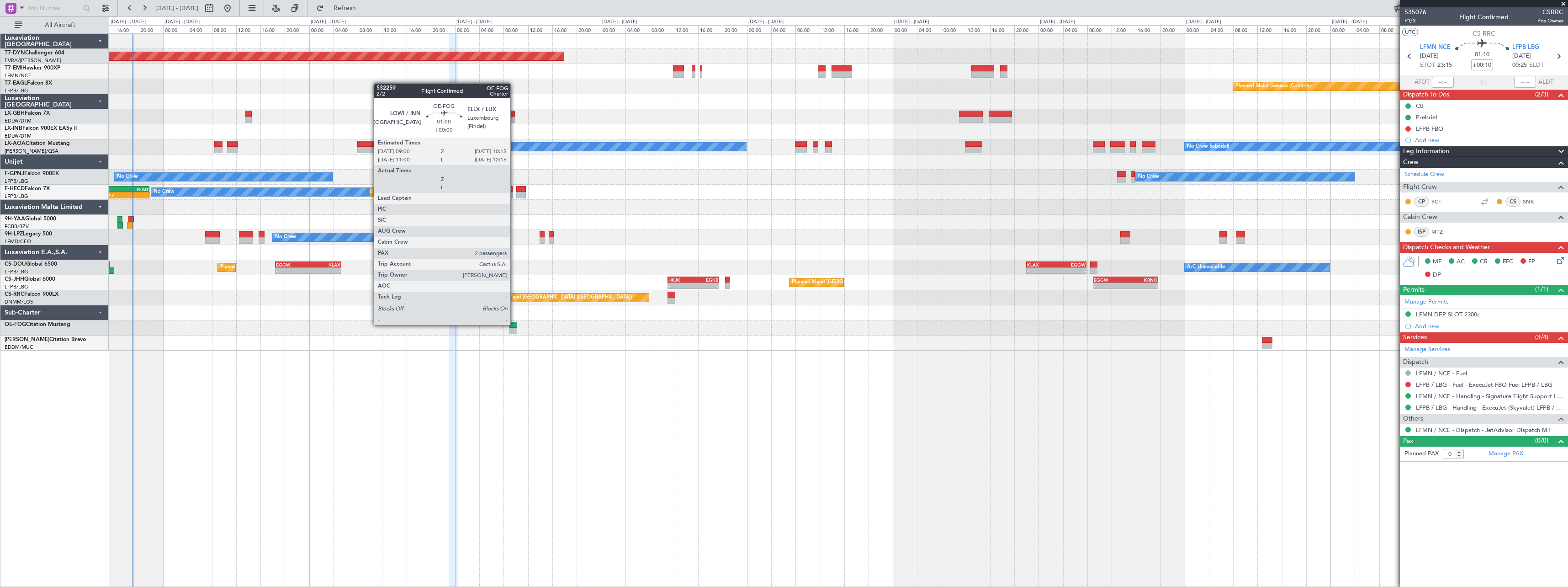
click at [514, 324] on div at bounding box center [513, 325] width 8 height 7
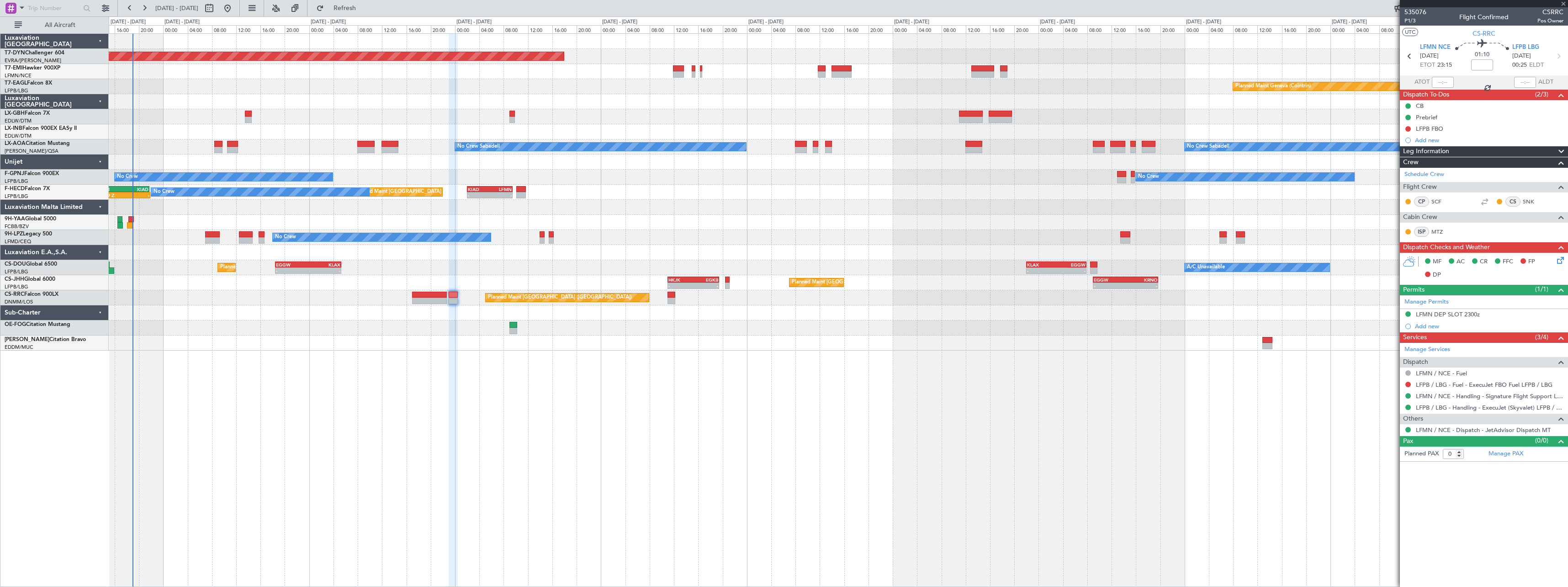
type input "2"
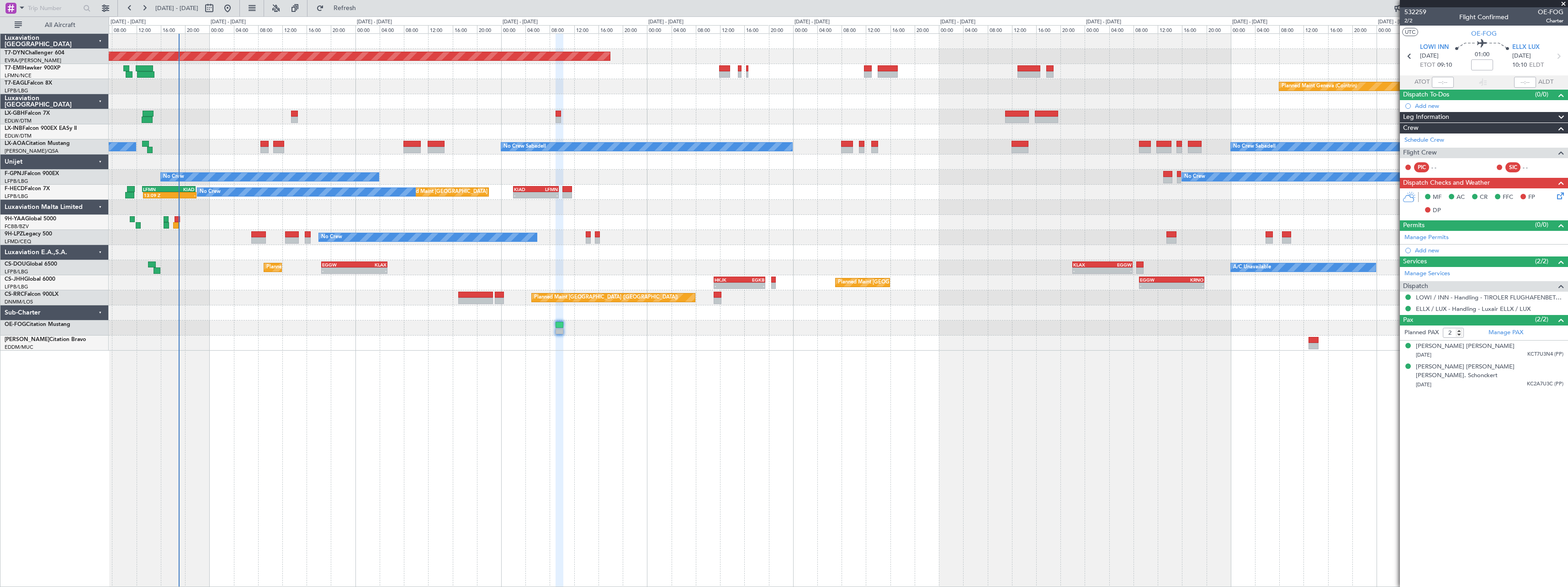
click at [215, 292] on div "Planned Maint Basel-Mulhouse Planned Maint Geneva (Cointrin) Planned Maint New …" at bounding box center [838, 192] width 1459 height 317
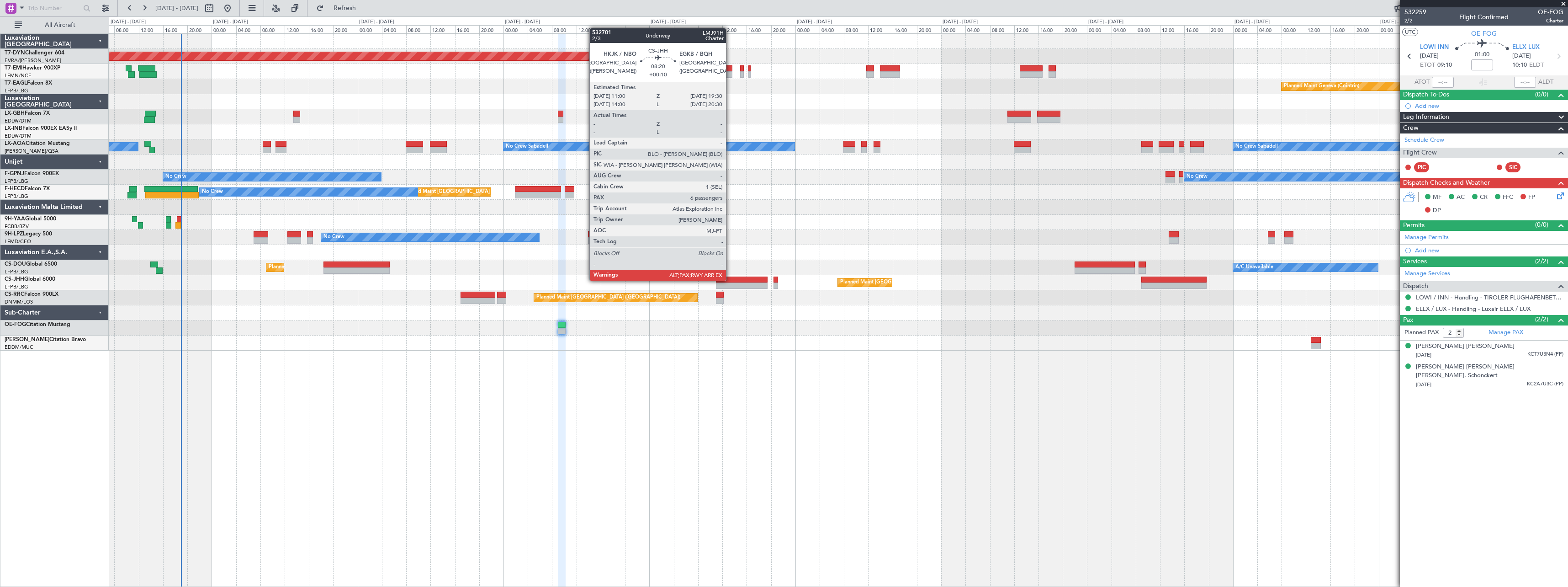
click at [730, 279] on div at bounding box center [742, 279] width 52 height 7
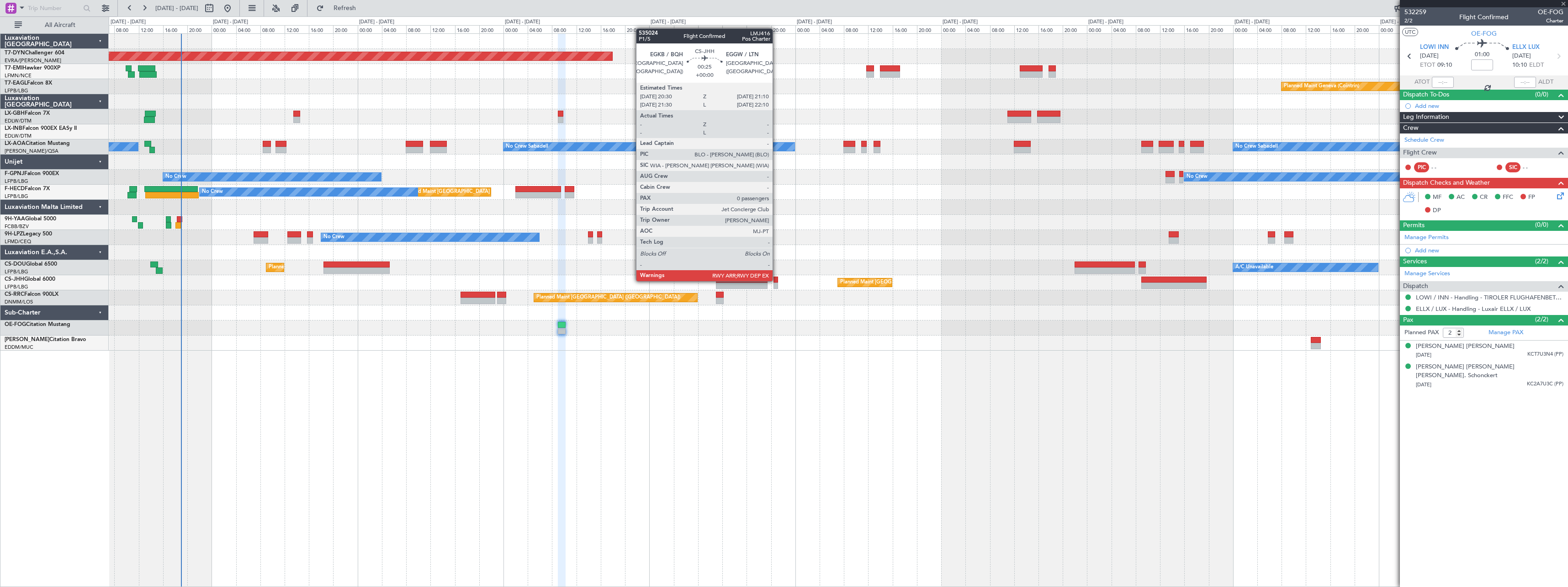
type input "+00:10"
type input "6"
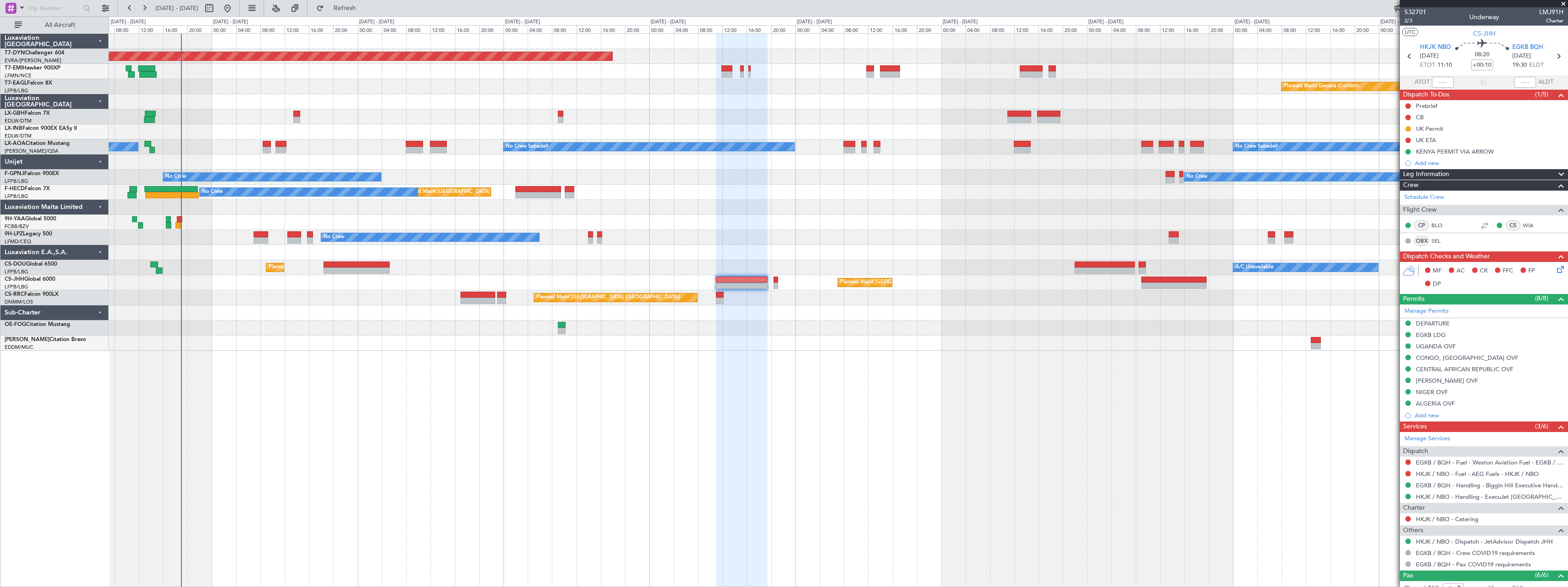
click at [778, 280] on div "Planned Maint London (Luton) Planned Maint Paris (Le Bourget)" at bounding box center [838, 283] width 1459 height 15
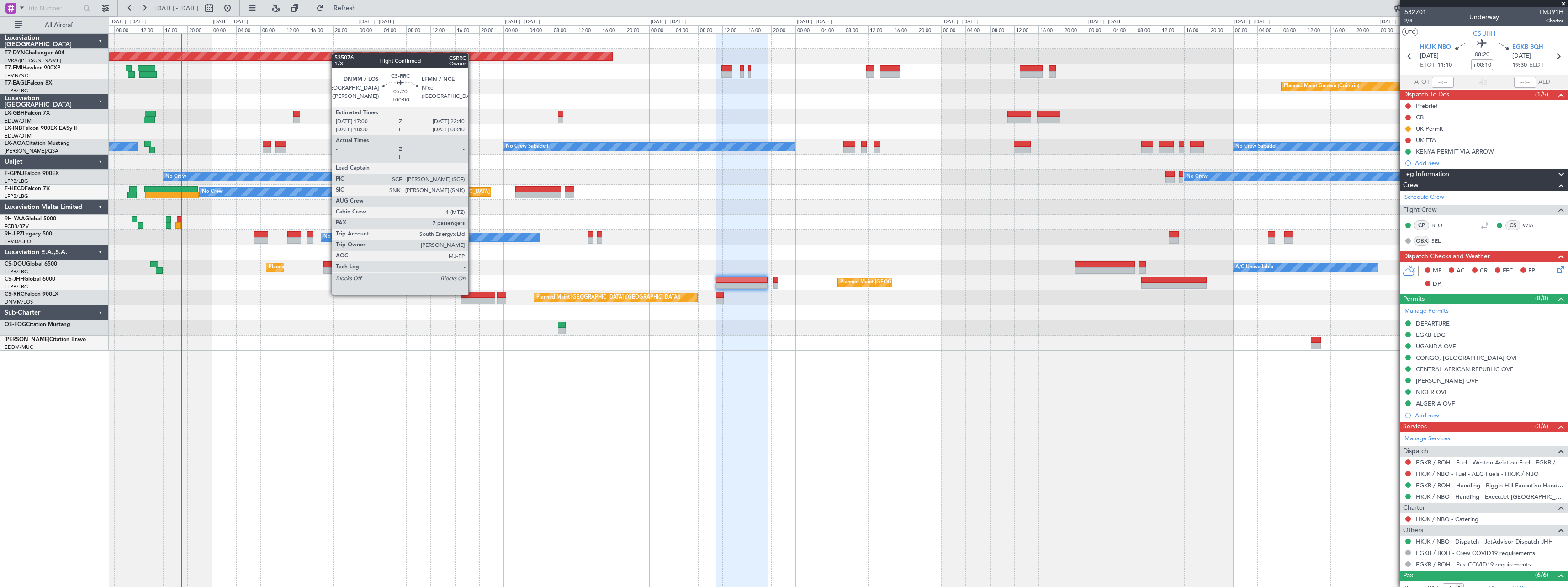
click at [472, 294] on div at bounding box center [478, 295] width 35 height 7
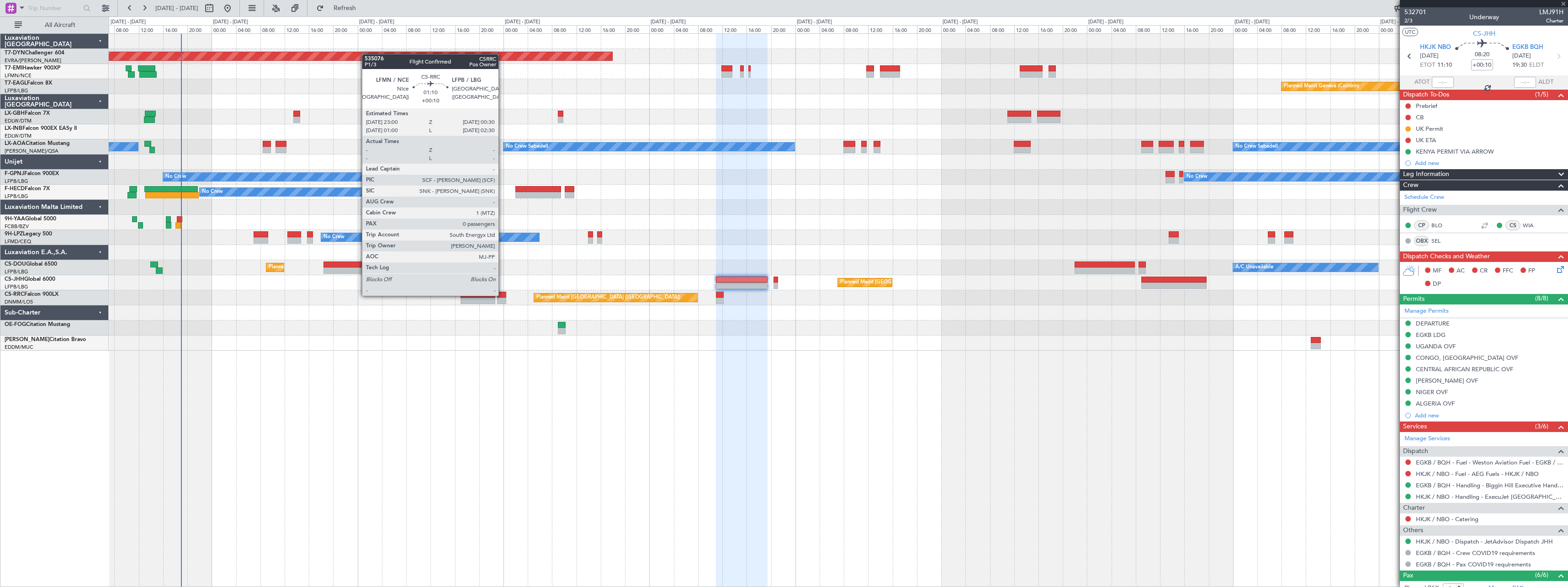
type input "7"
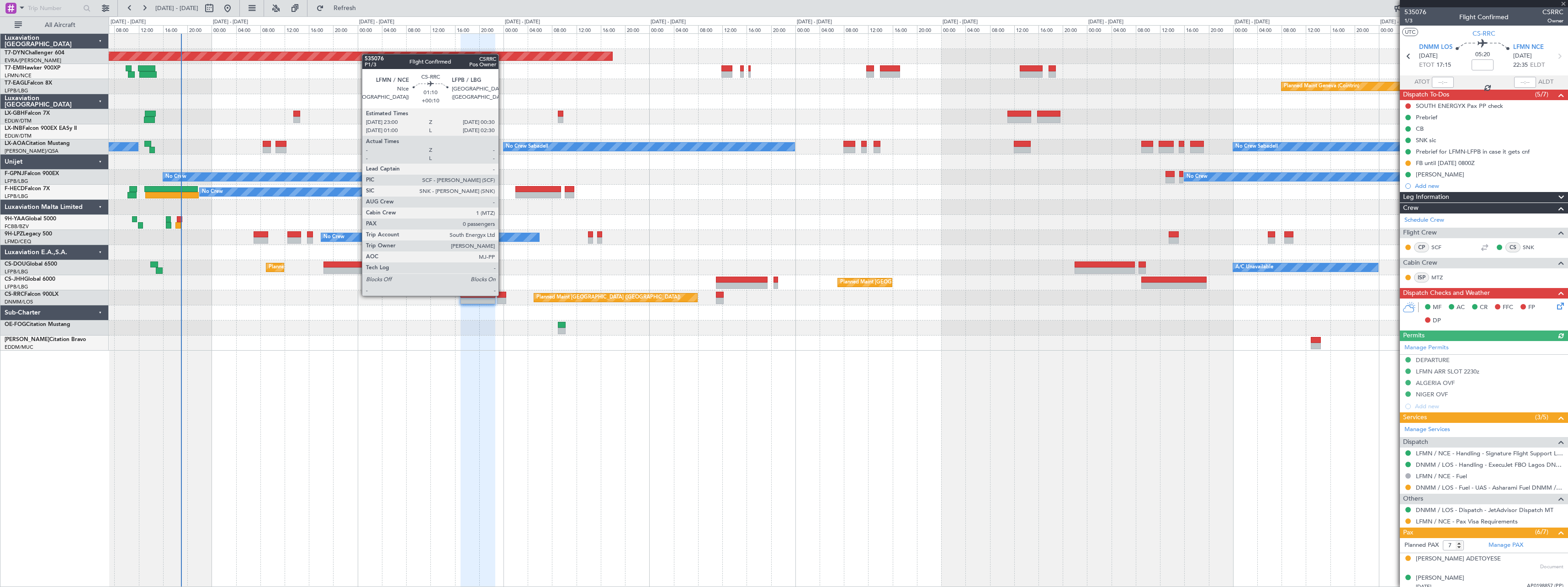
click at [503, 295] on div at bounding box center [502, 295] width 9 height 7
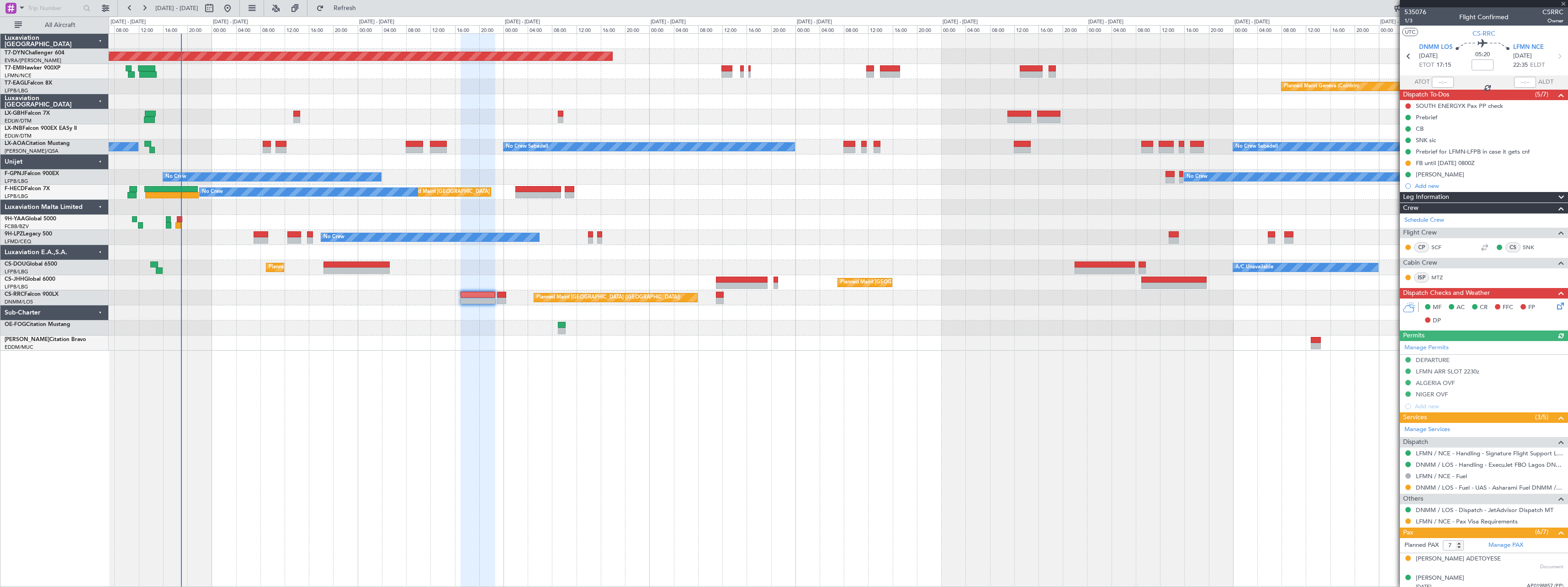
type input "+00:10"
type input "0"
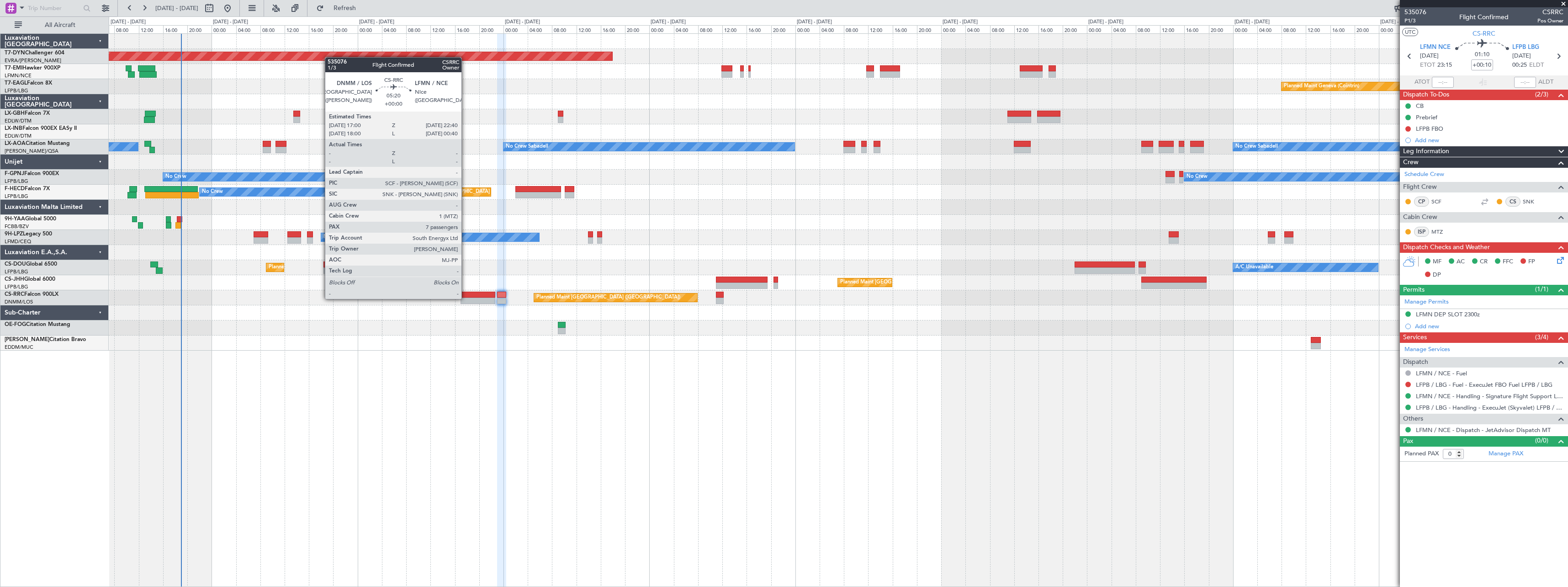
click at [466, 298] on div at bounding box center [478, 301] width 35 height 7
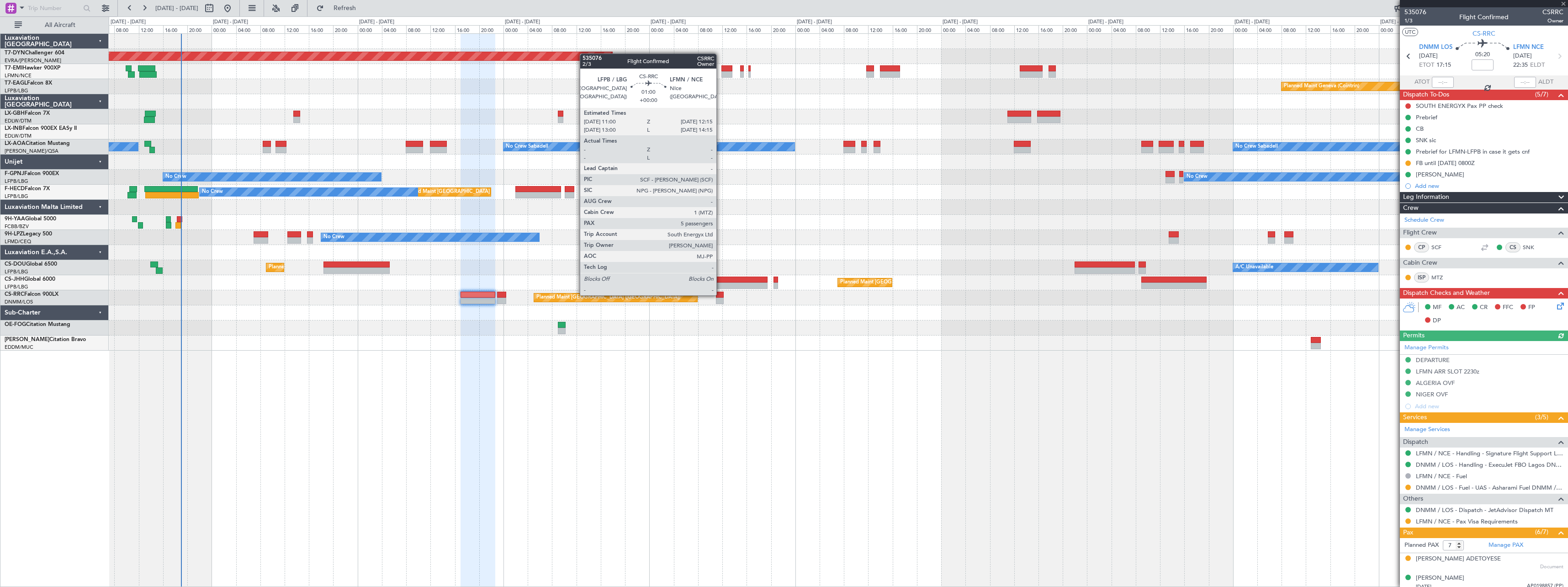
click at [721, 294] on div at bounding box center [719, 295] width 8 height 7
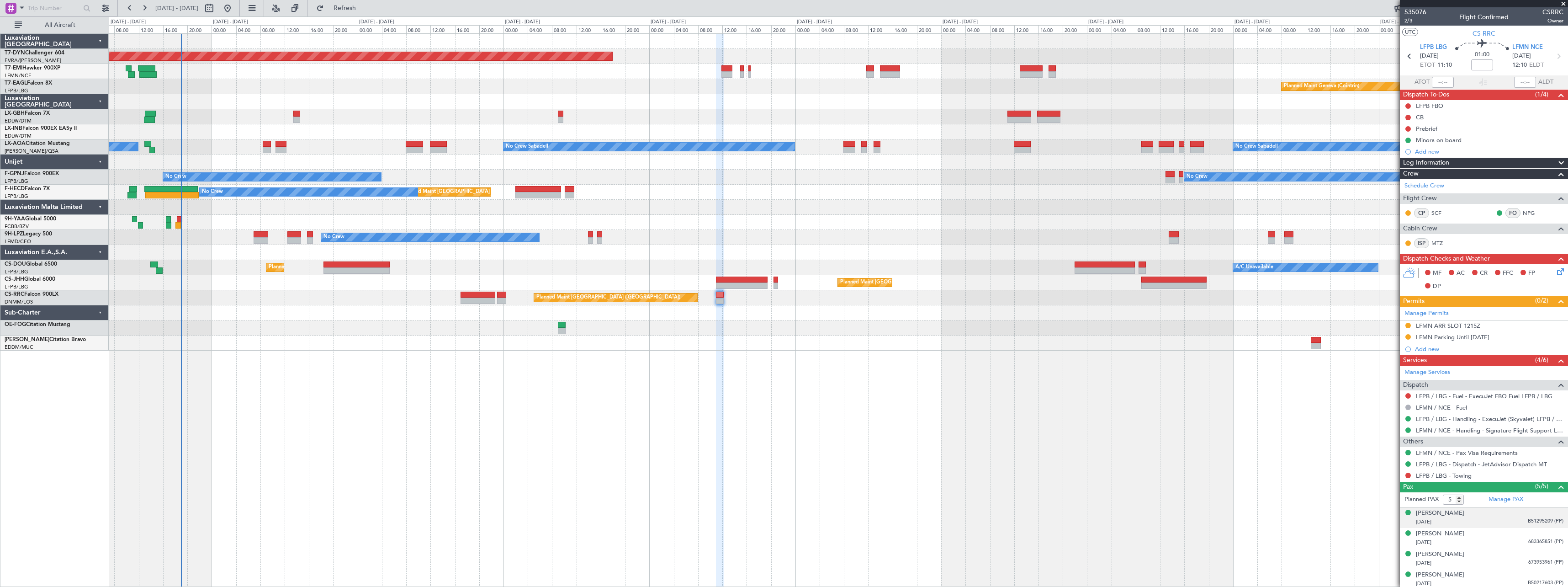
scroll to position [23, 0]
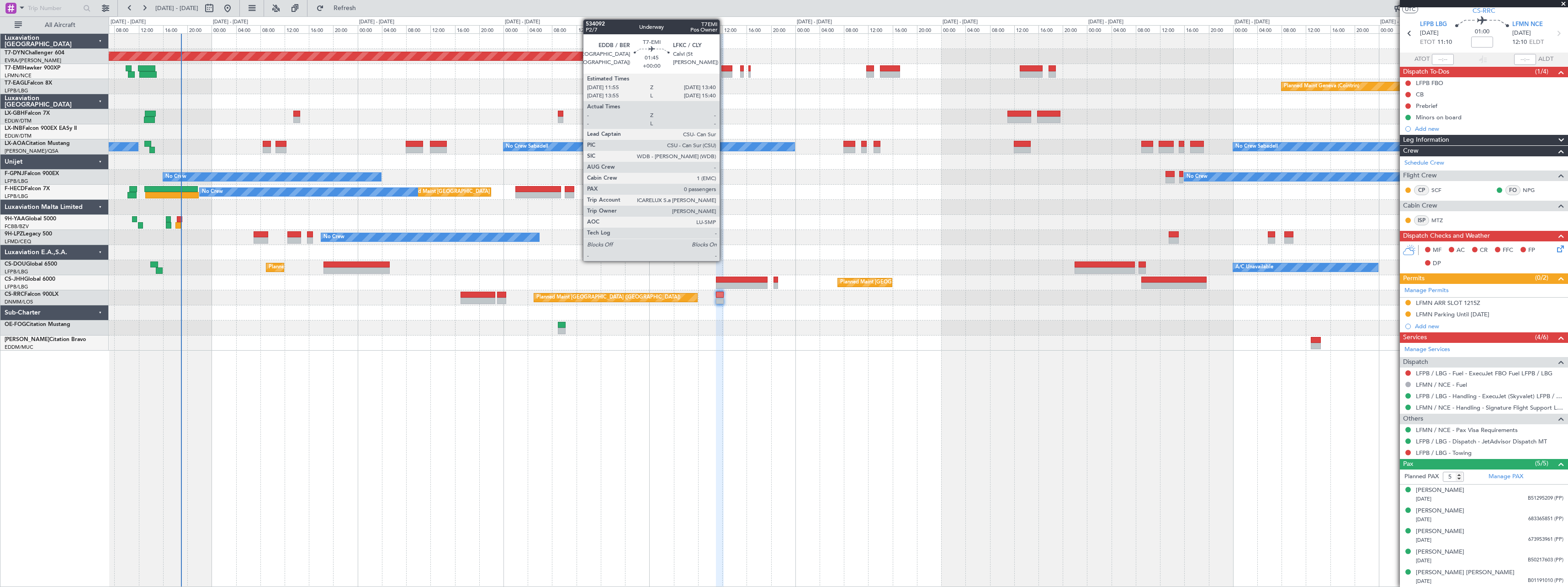
click at [724, 67] on div at bounding box center [727, 68] width 11 height 7
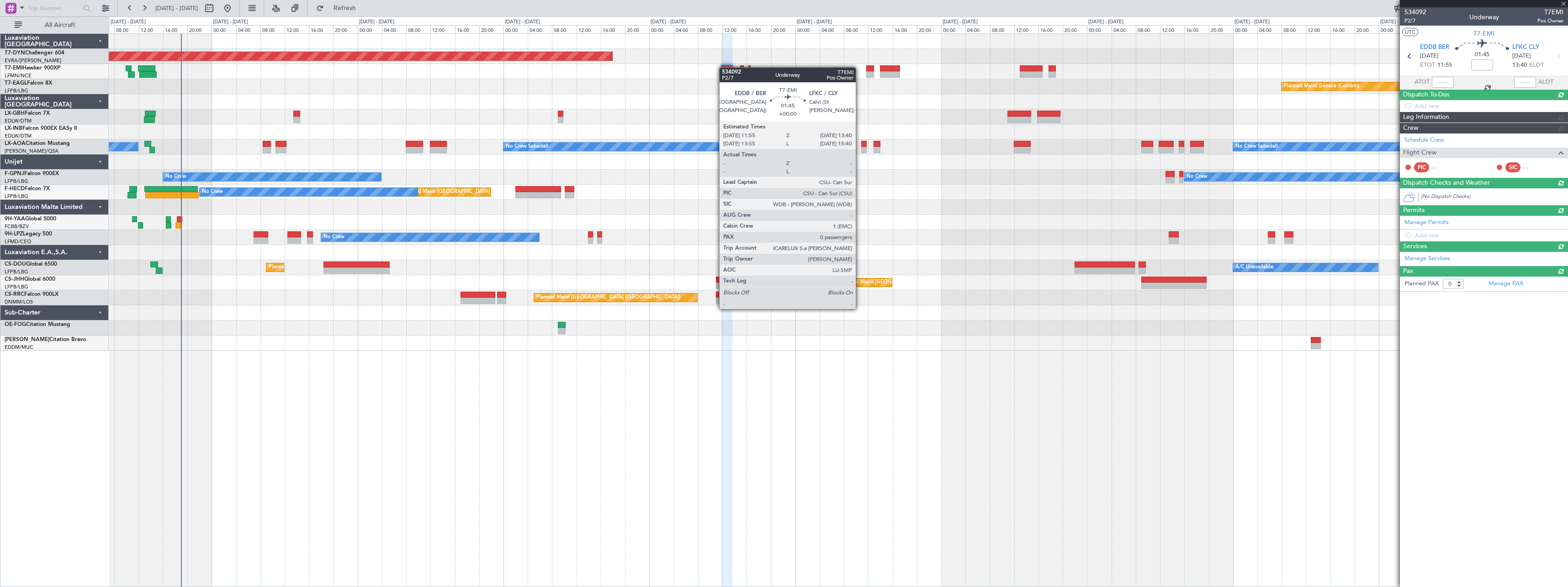
scroll to position [0, 0]
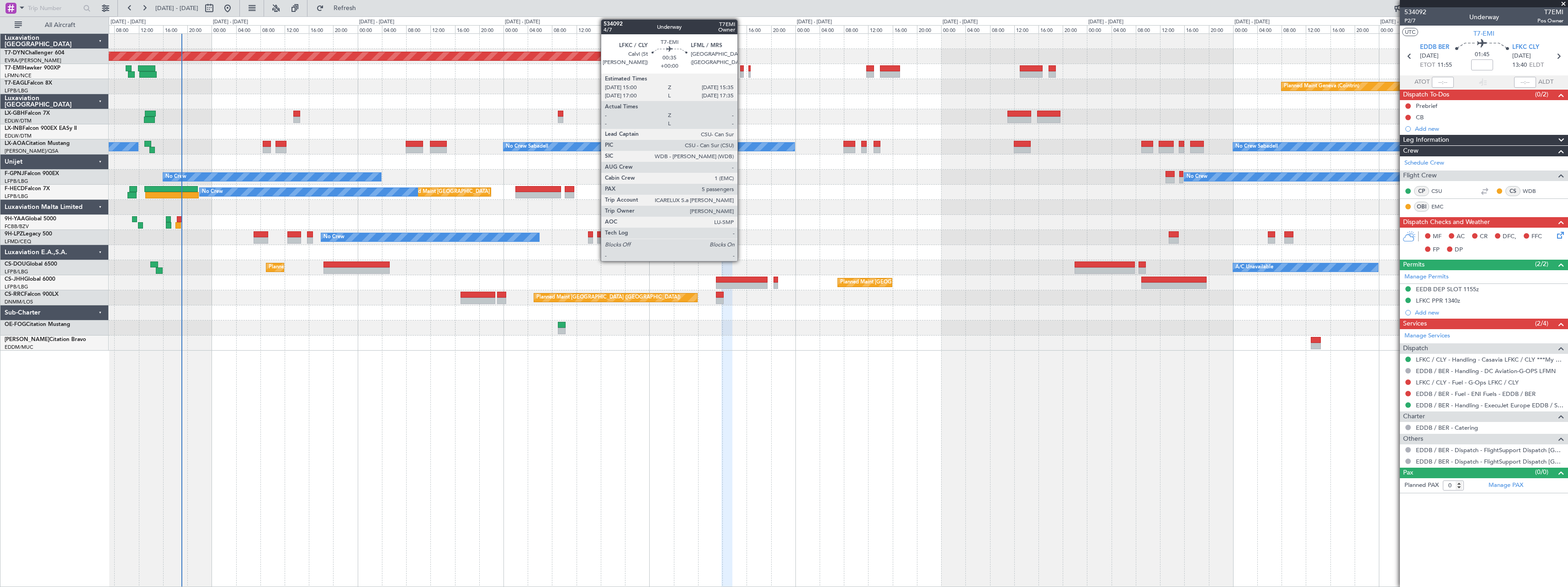
click at [741, 65] on div at bounding box center [742, 68] width 4 height 7
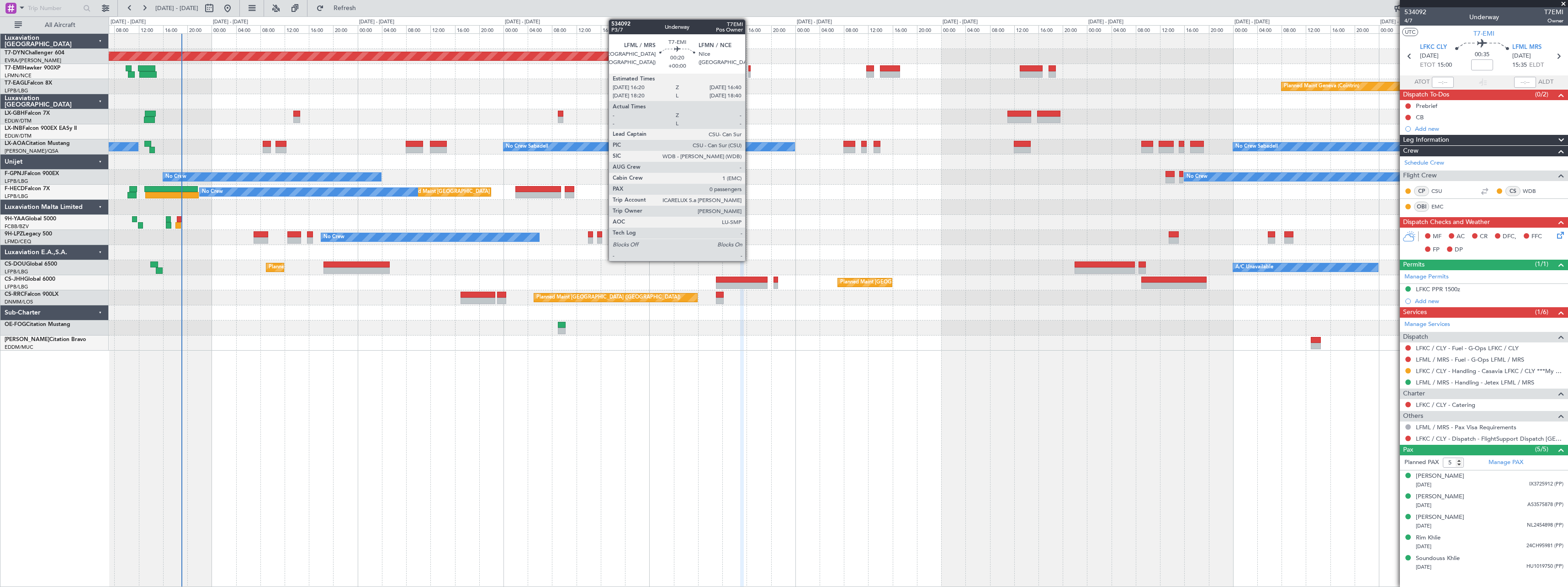
click at [749, 68] on div at bounding box center [749, 68] width 2 height 7
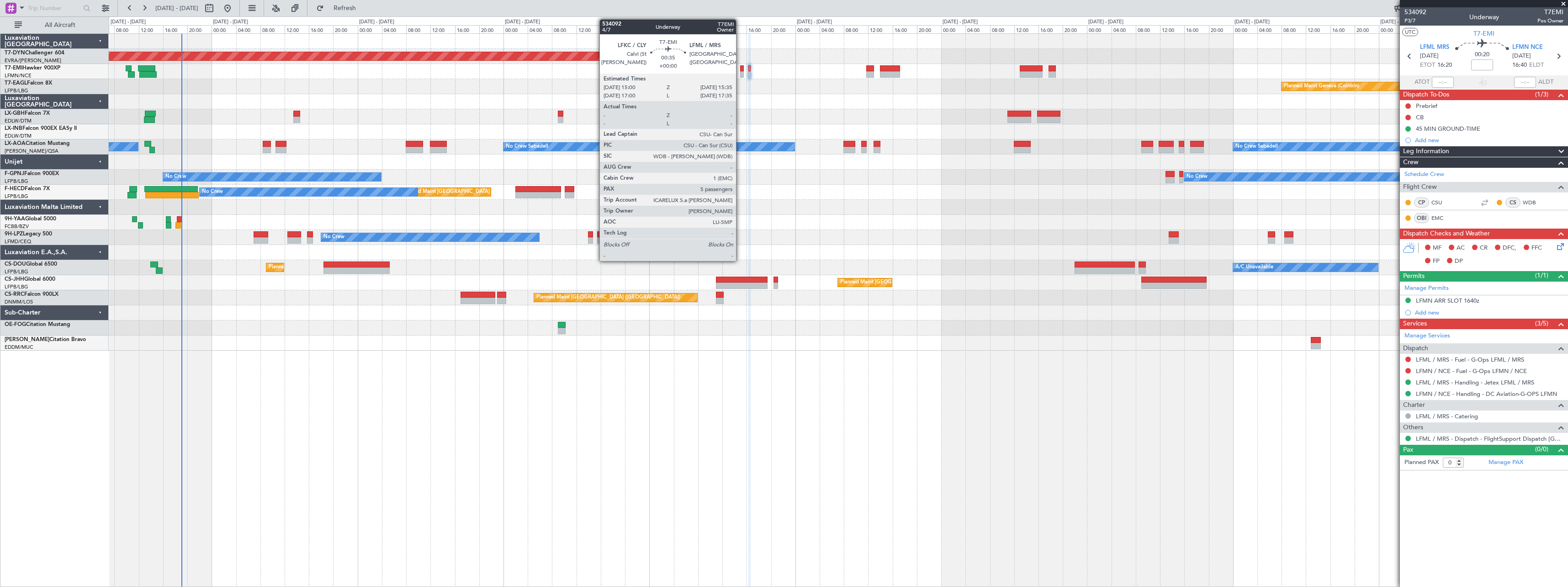
click at [740, 70] on div at bounding box center [742, 68] width 4 height 7
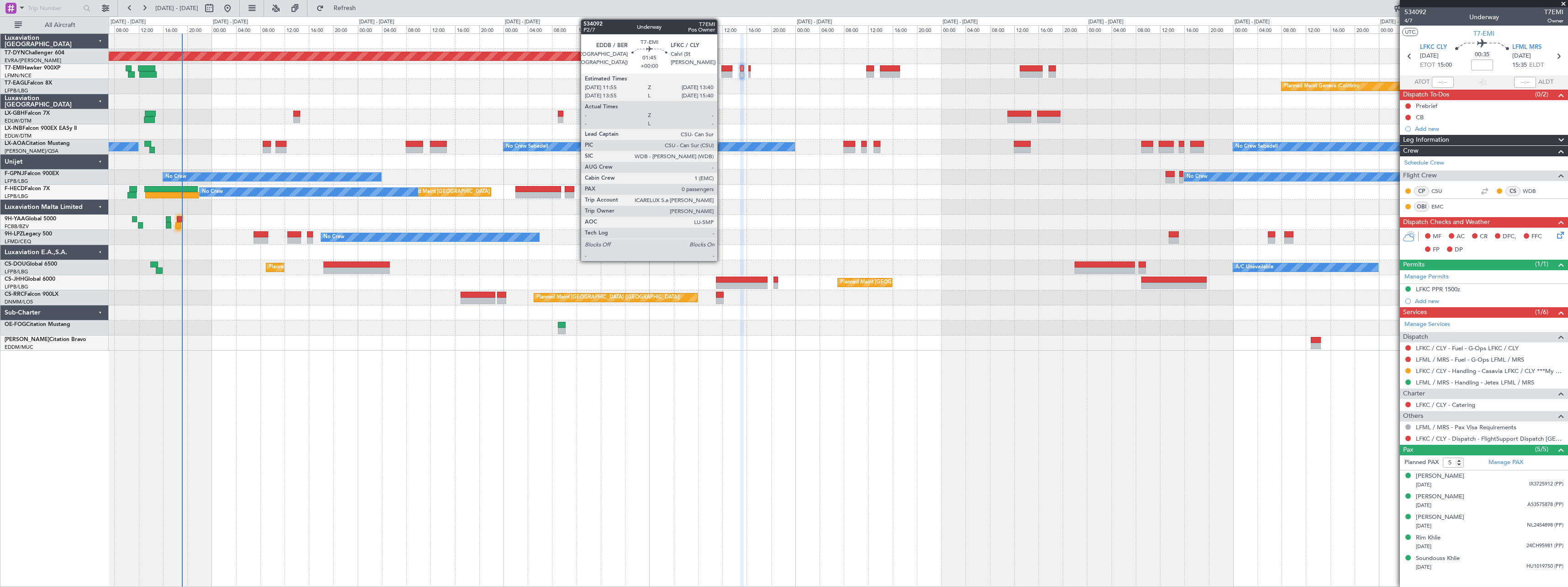
click at [721, 71] on div at bounding box center [727, 68] width 11 height 7
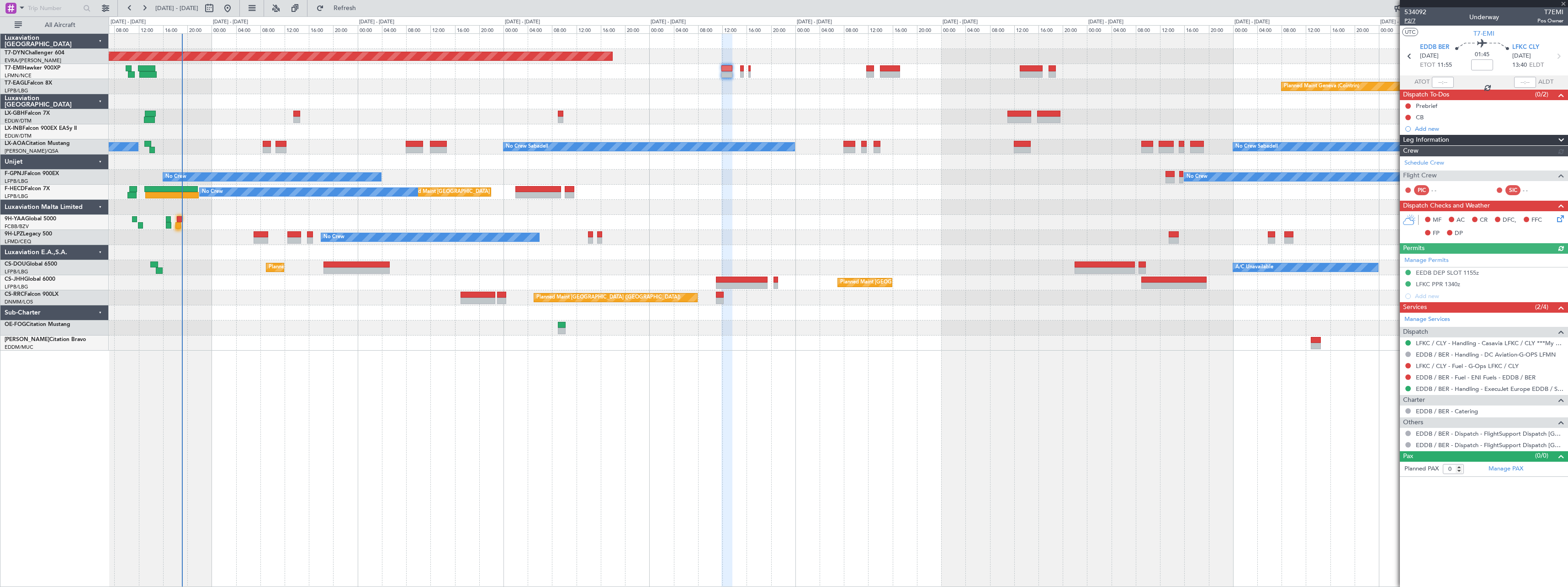
click at [1408, 19] on span "P2/7" at bounding box center [1415, 21] width 22 height 8
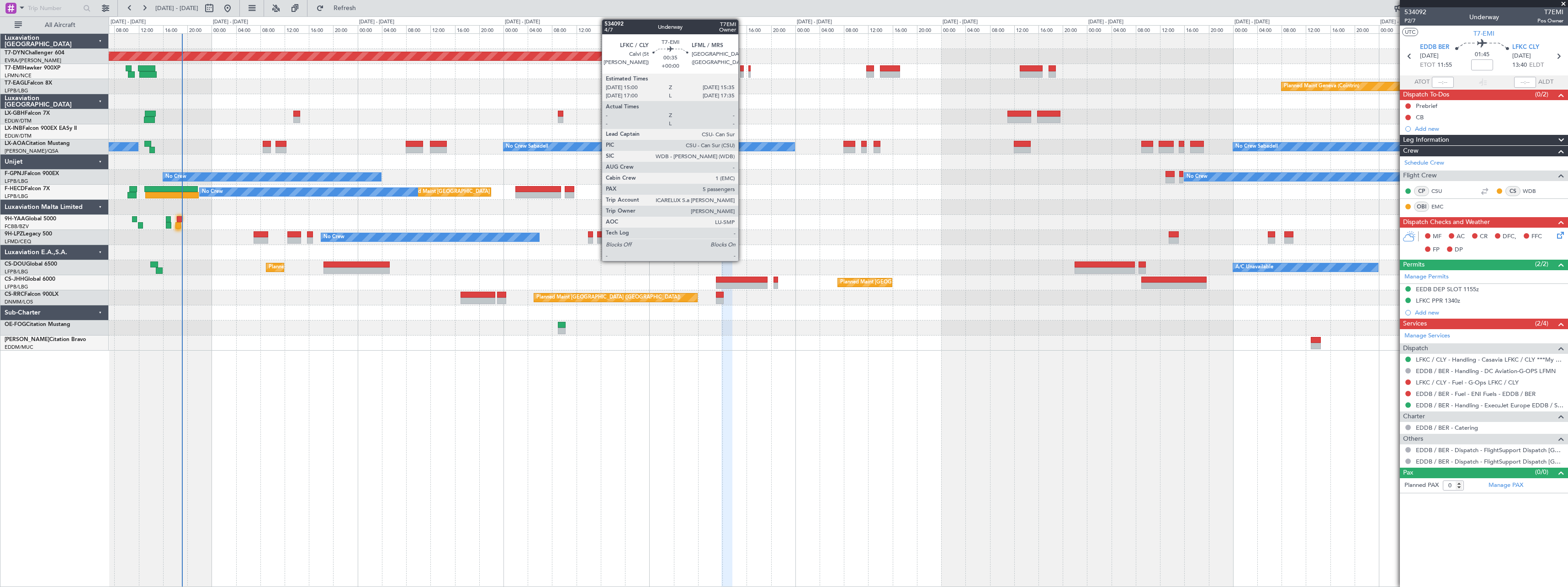
click at [743, 67] on div at bounding box center [742, 68] width 4 height 7
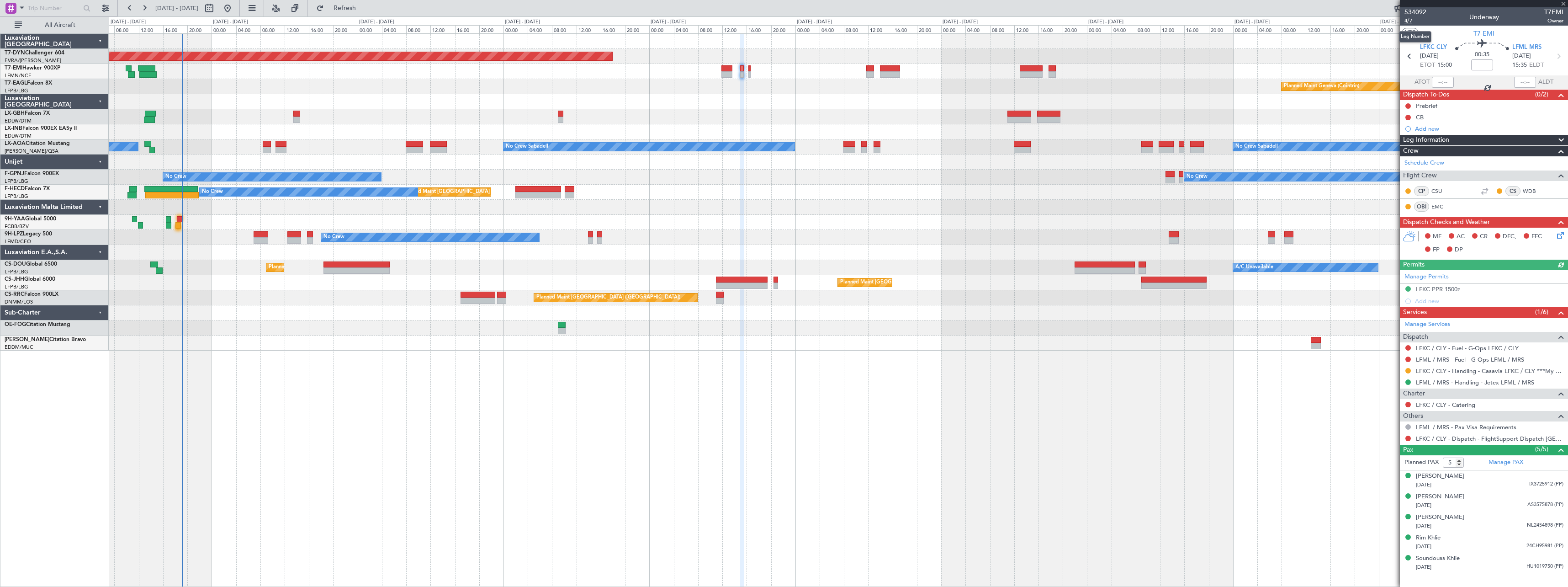
click at [1413, 19] on span "4/7" at bounding box center [1415, 21] width 22 height 8
click at [749, 71] on div at bounding box center [838, 71] width 1459 height 15
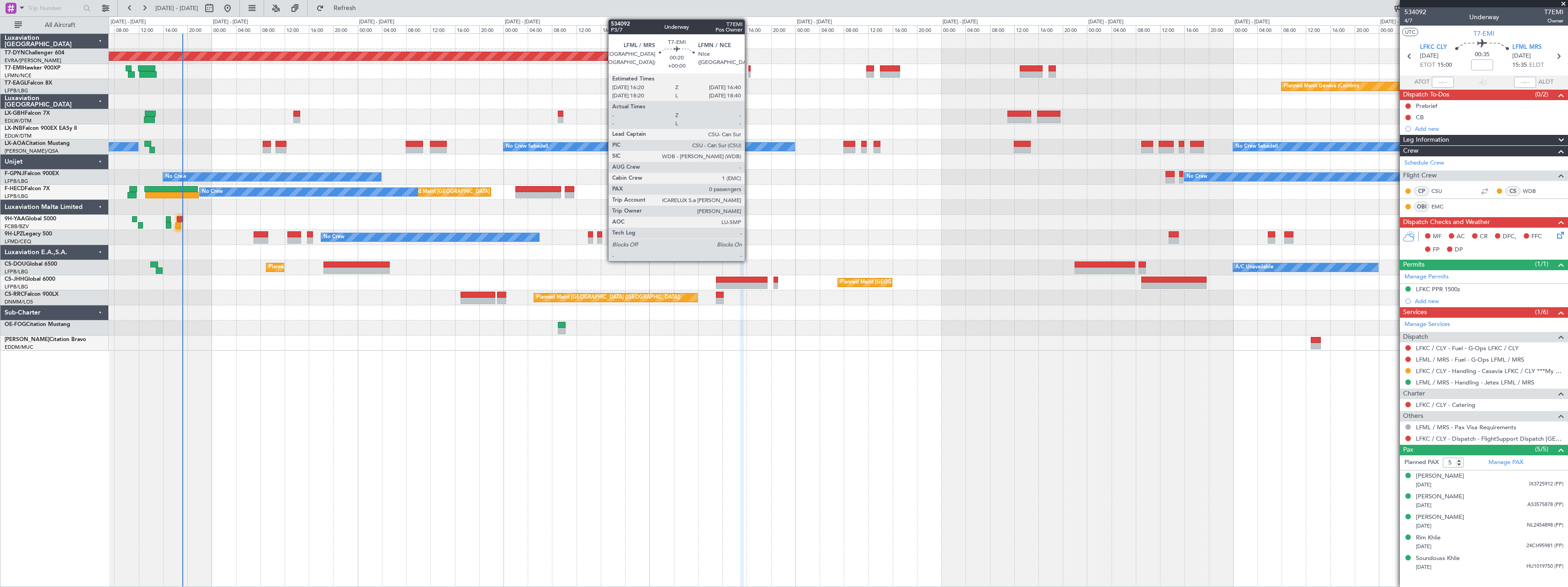
click at [749, 71] on div at bounding box center [749, 68] width 2 height 7
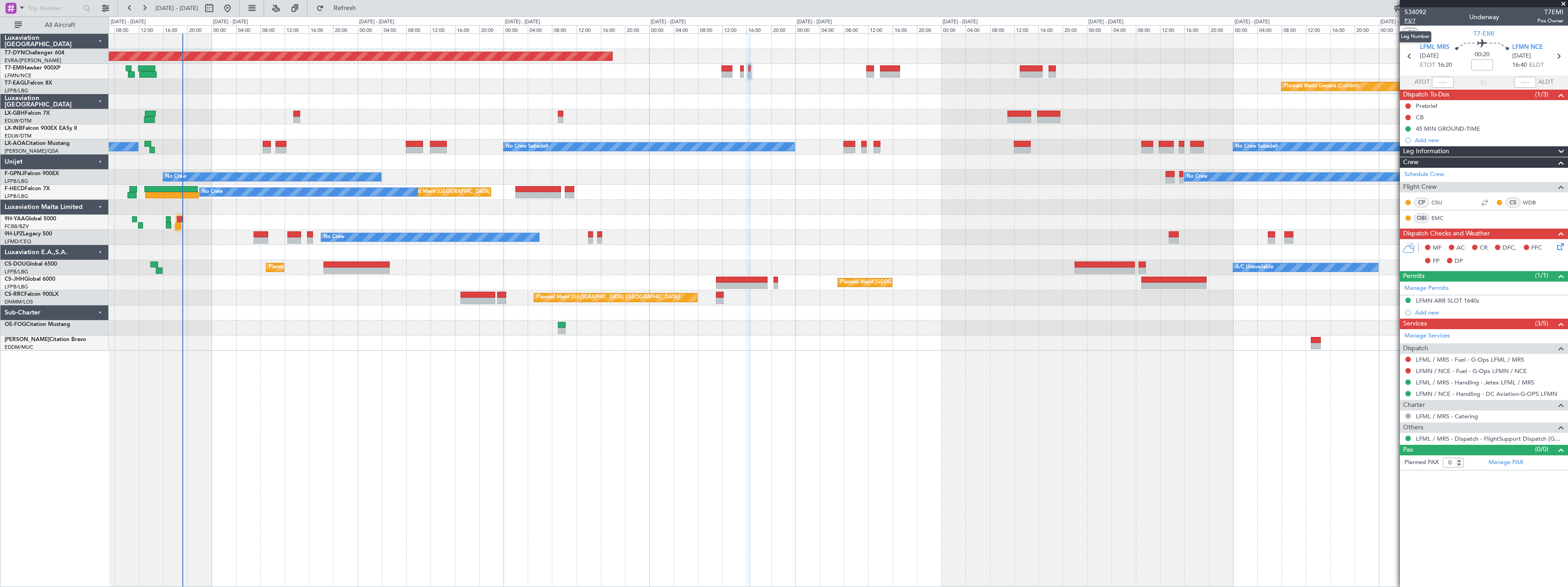
click at [1416, 21] on span "P3/7" at bounding box center [1415, 21] width 22 height 8
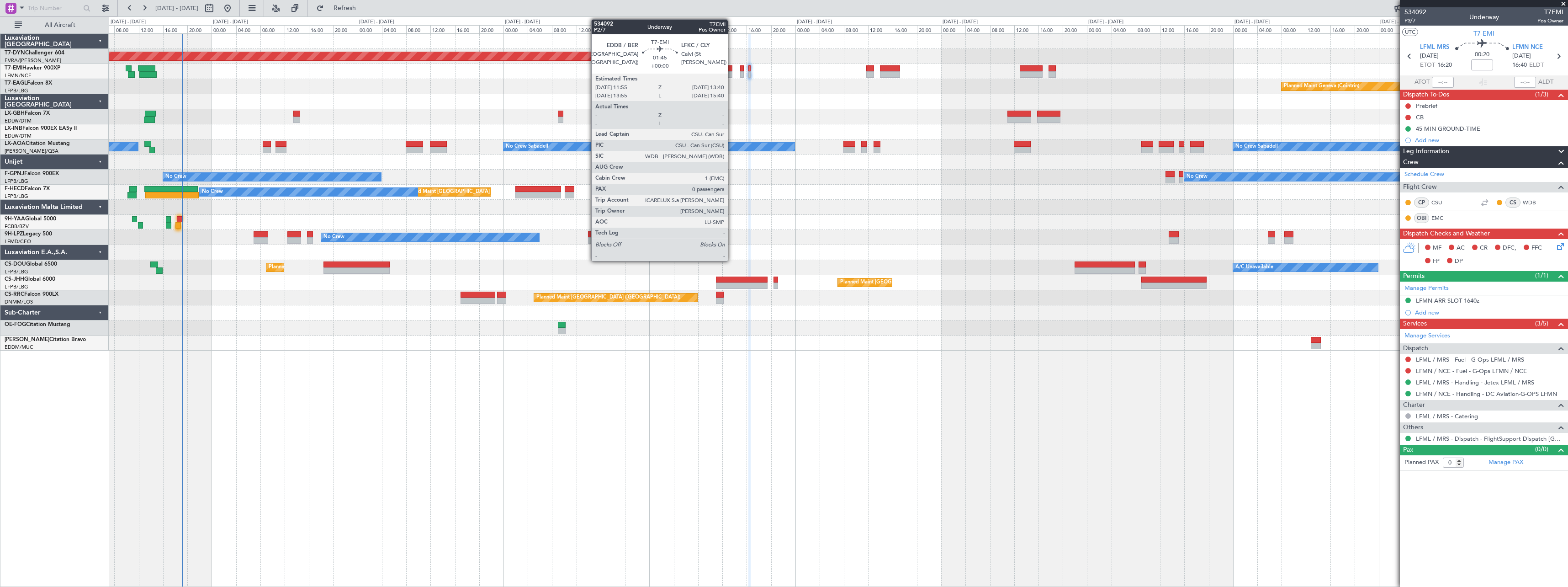
click at [732, 69] on div at bounding box center [727, 68] width 11 height 7
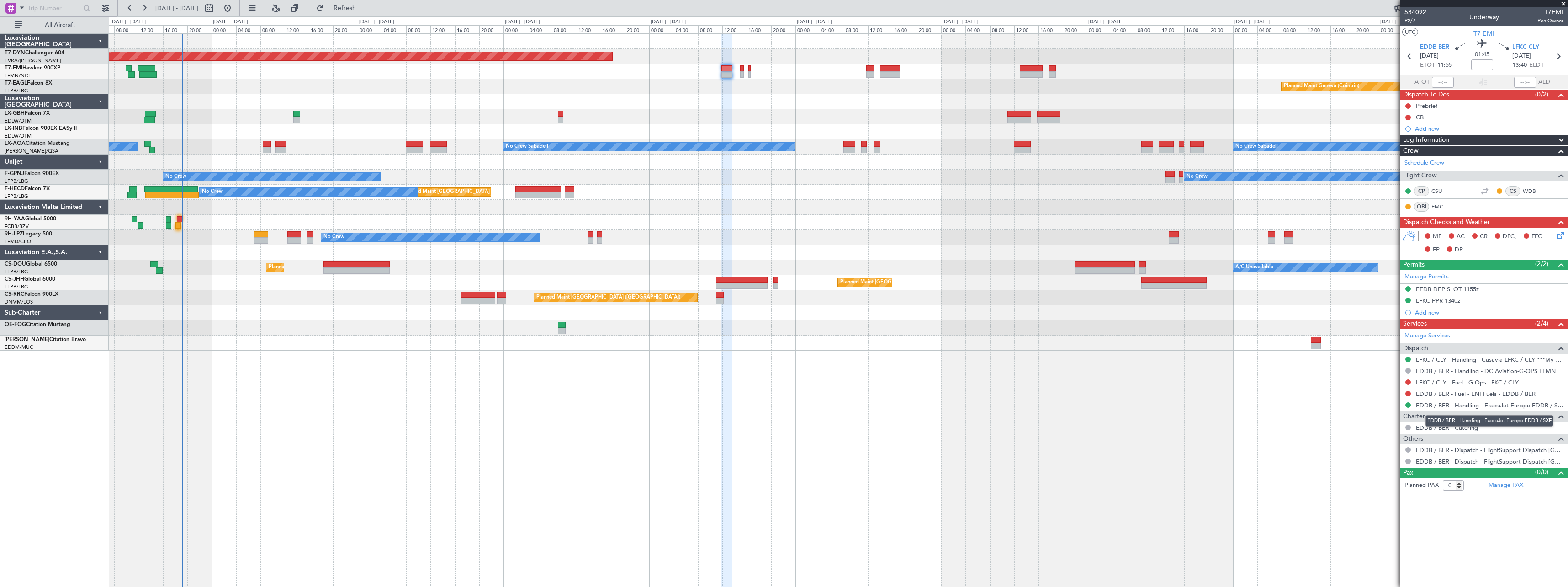
click at [1535, 404] on link "EDDB / BER - Handling - ExecuJet Europe EDDB / SXF" at bounding box center [1489, 405] width 147 height 8
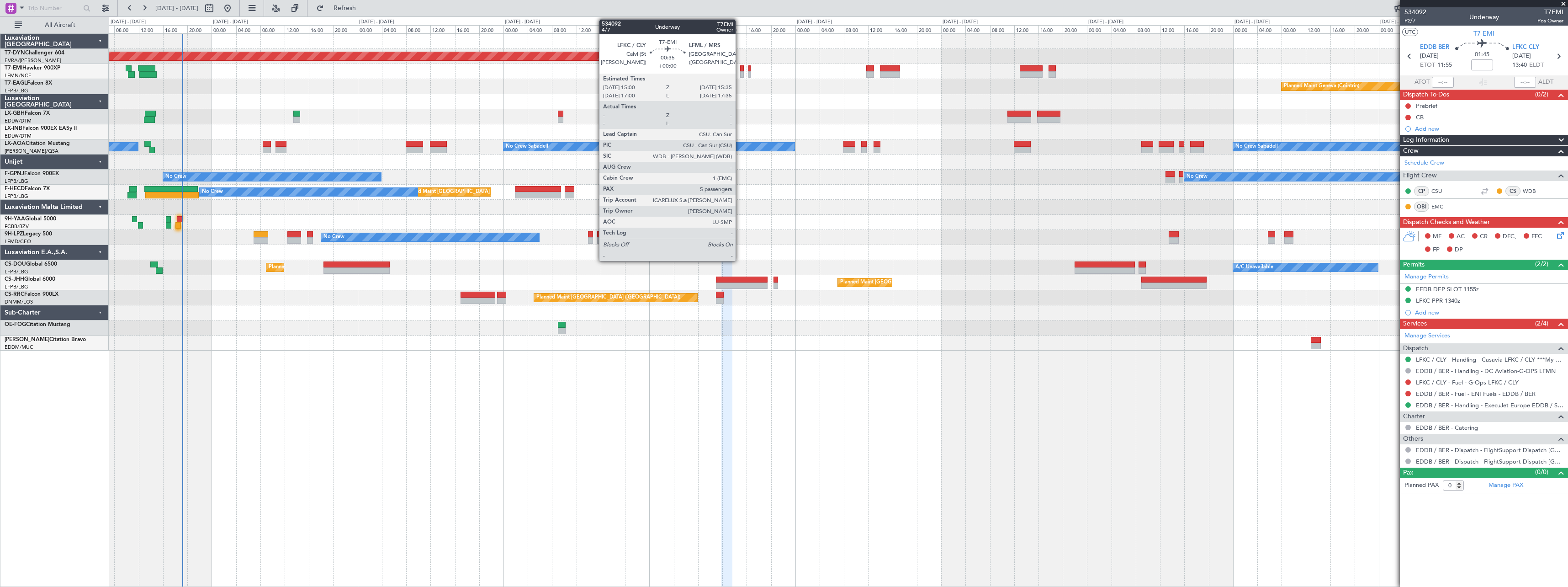
click at [740, 69] on div at bounding box center [742, 68] width 4 height 7
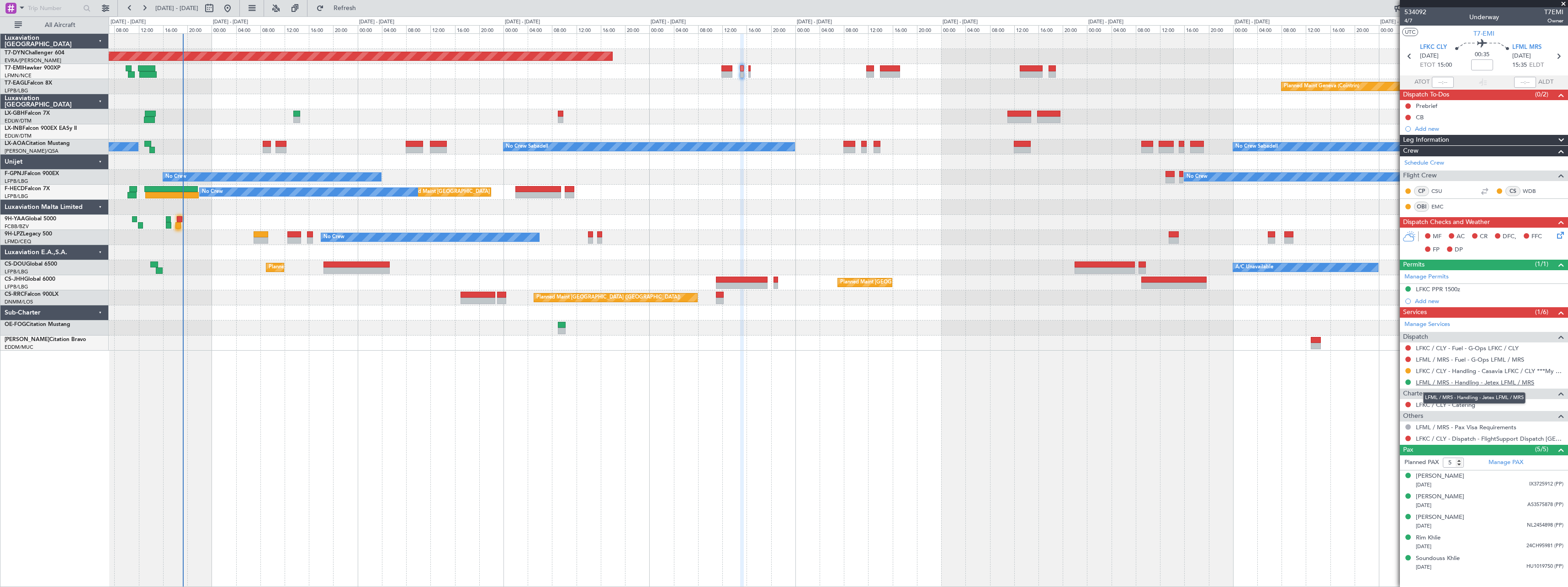
click at [1466, 380] on link "LFML / MRS - Handling - Jetex LFML / MRS" at bounding box center [1475, 382] width 118 height 8
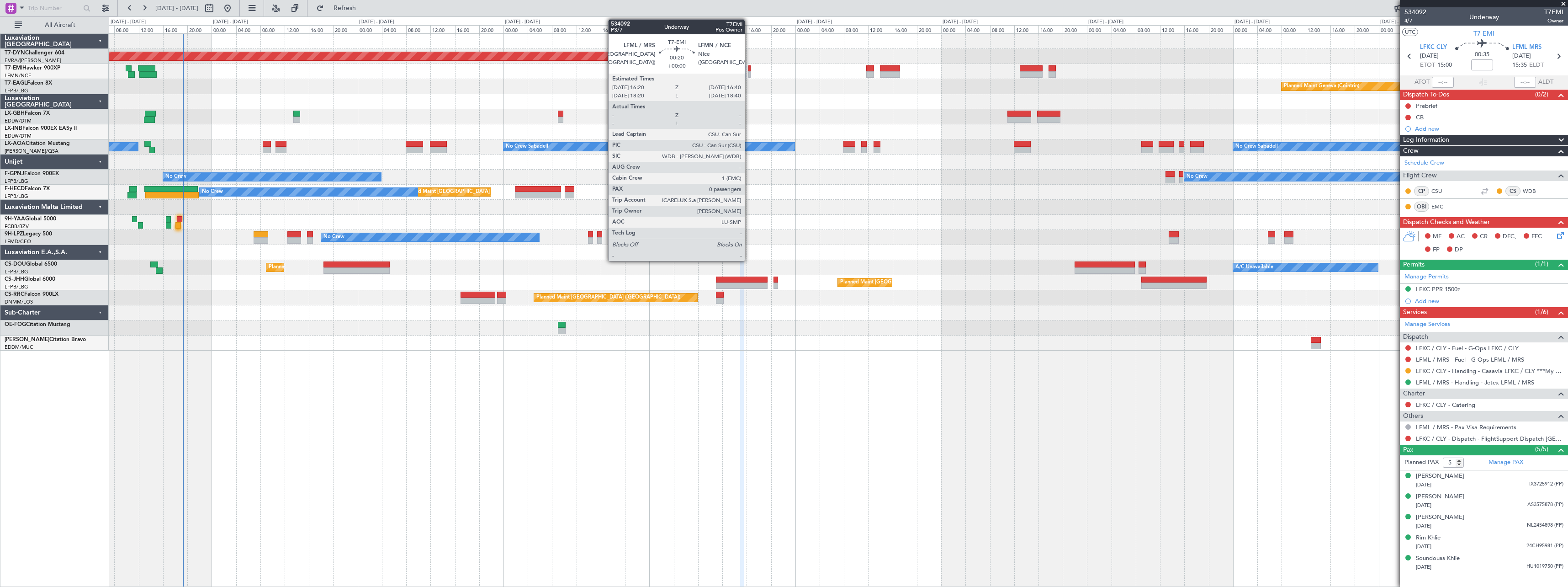
click at [749, 69] on div at bounding box center [749, 68] width 2 height 7
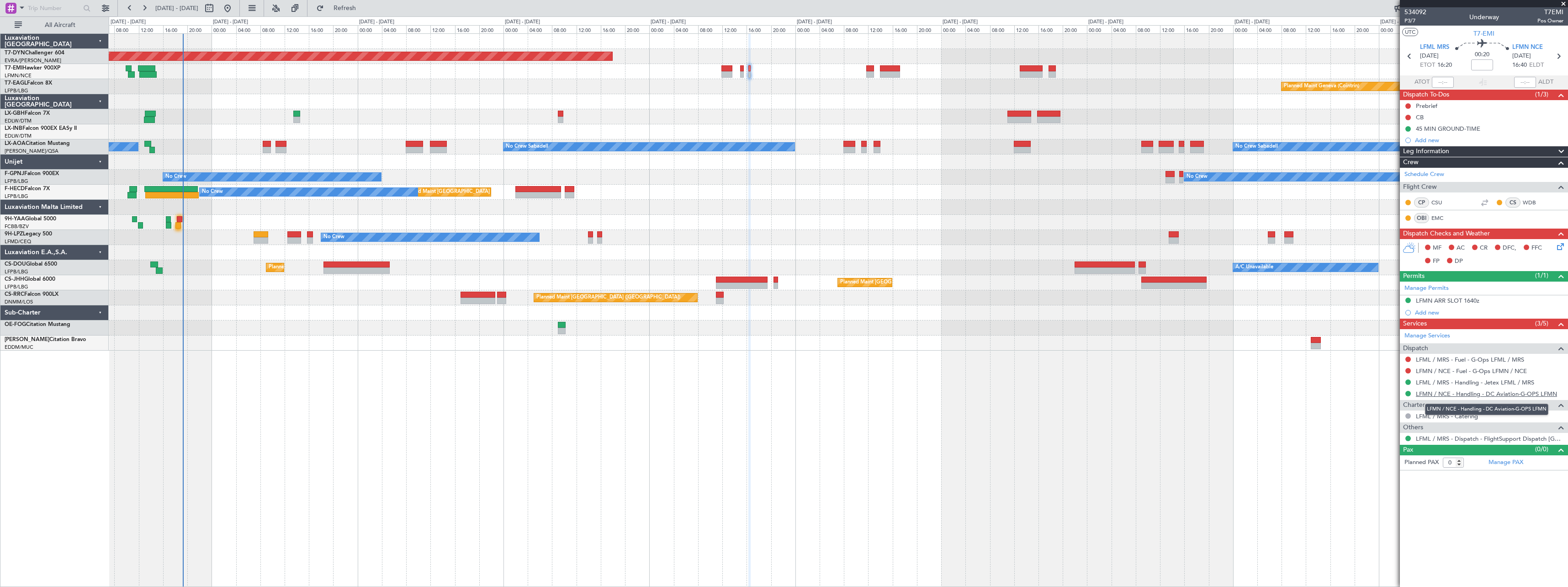
click at [1531, 395] on link "LFMN / NCE - Handling - DC Aviation-G-OPS LFMN" at bounding box center [1486, 393] width 141 height 8
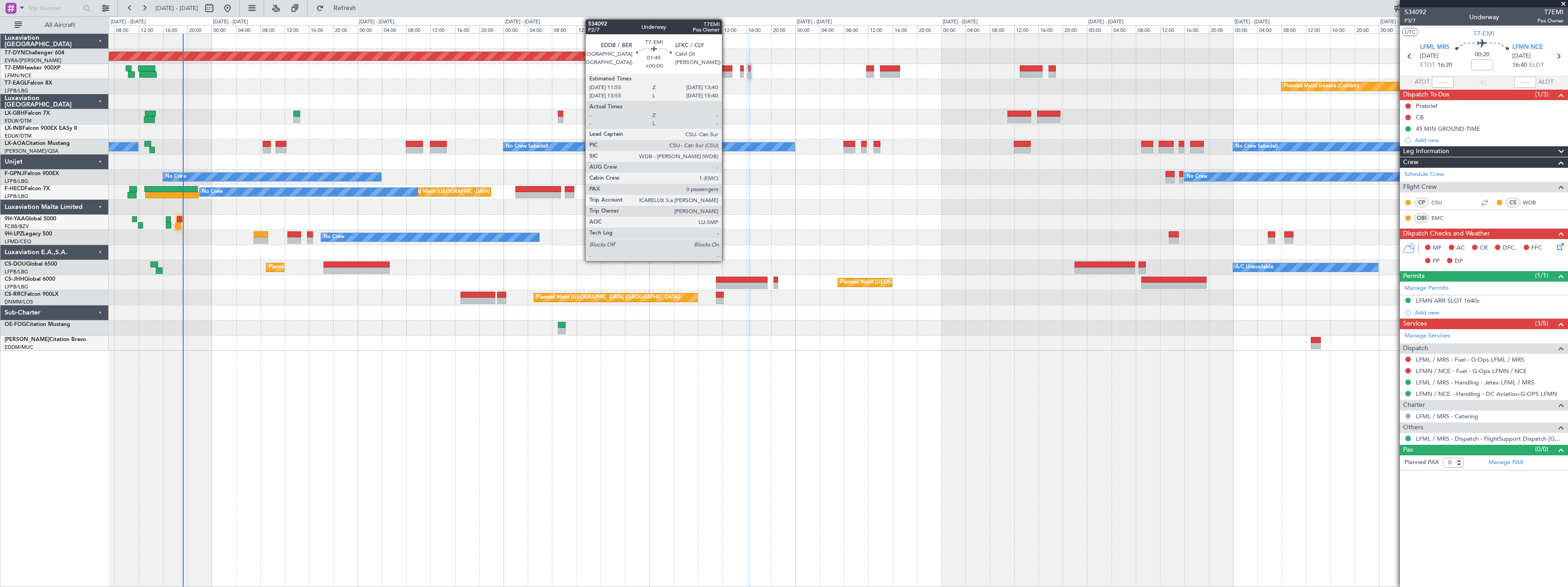
click at [726, 68] on div at bounding box center [727, 68] width 11 height 7
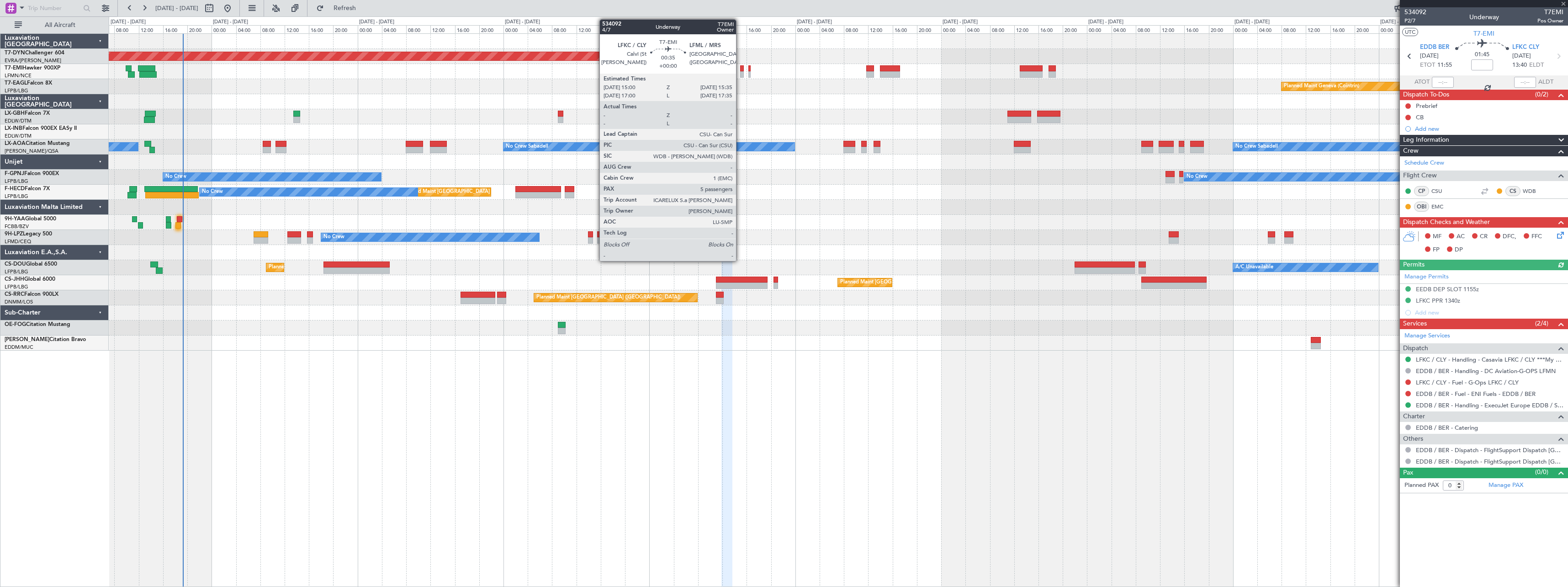
click at [740, 67] on div at bounding box center [742, 68] width 4 height 7
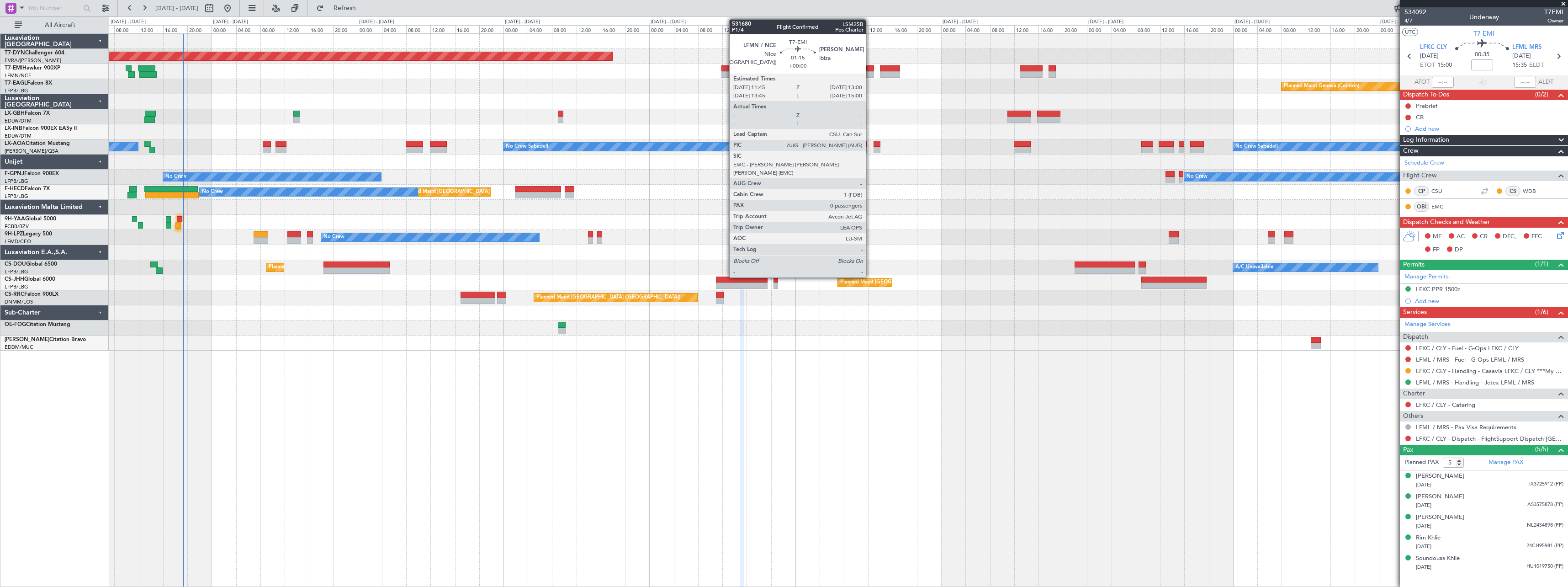
click at [869, 68] on div at bounding box center [870, 68] width 8 height 7
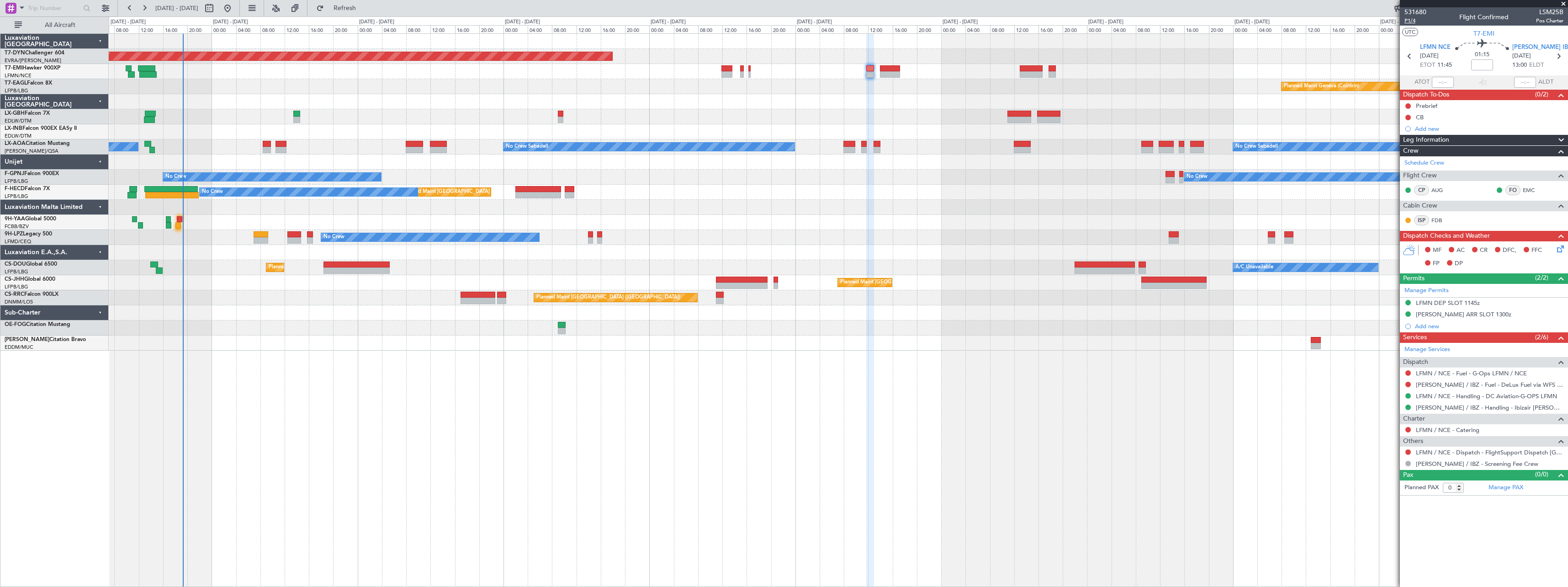
click at [1415, 20] on span "P1/4" at bounding box center [1415, 21] width 22 height 8
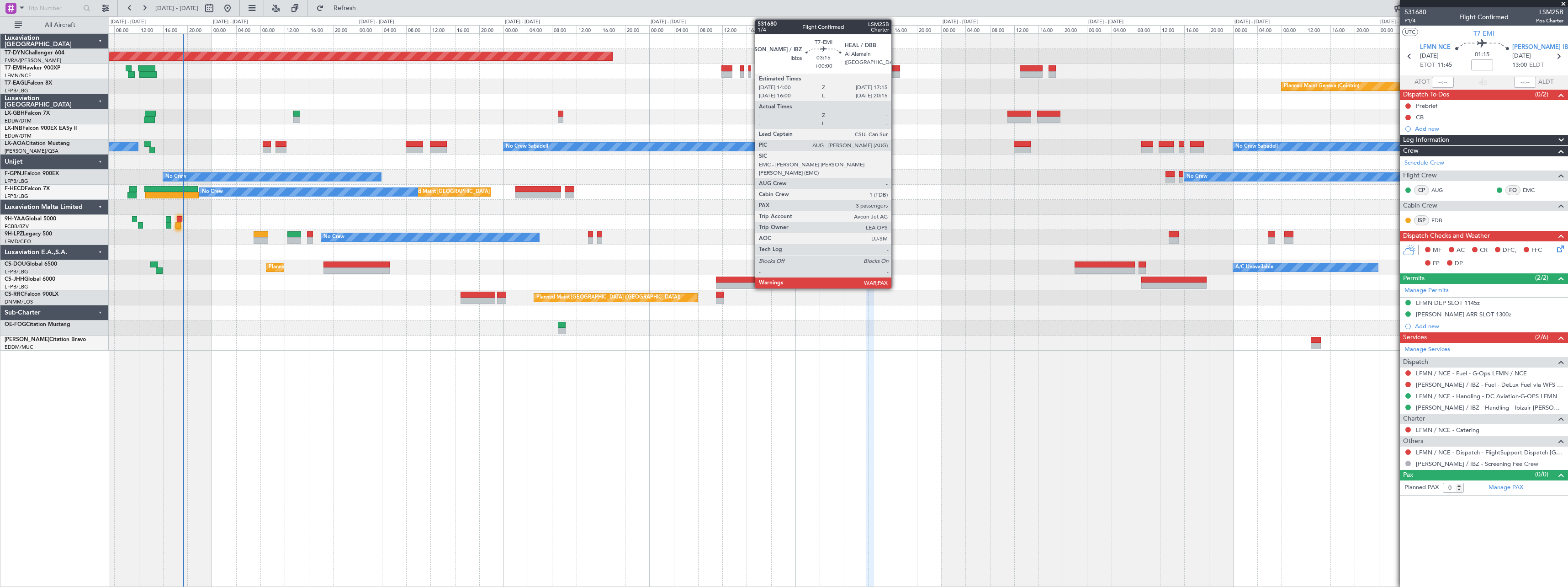
click at [895, 69] on div at bounding box center [890, 68] width 20 height 7
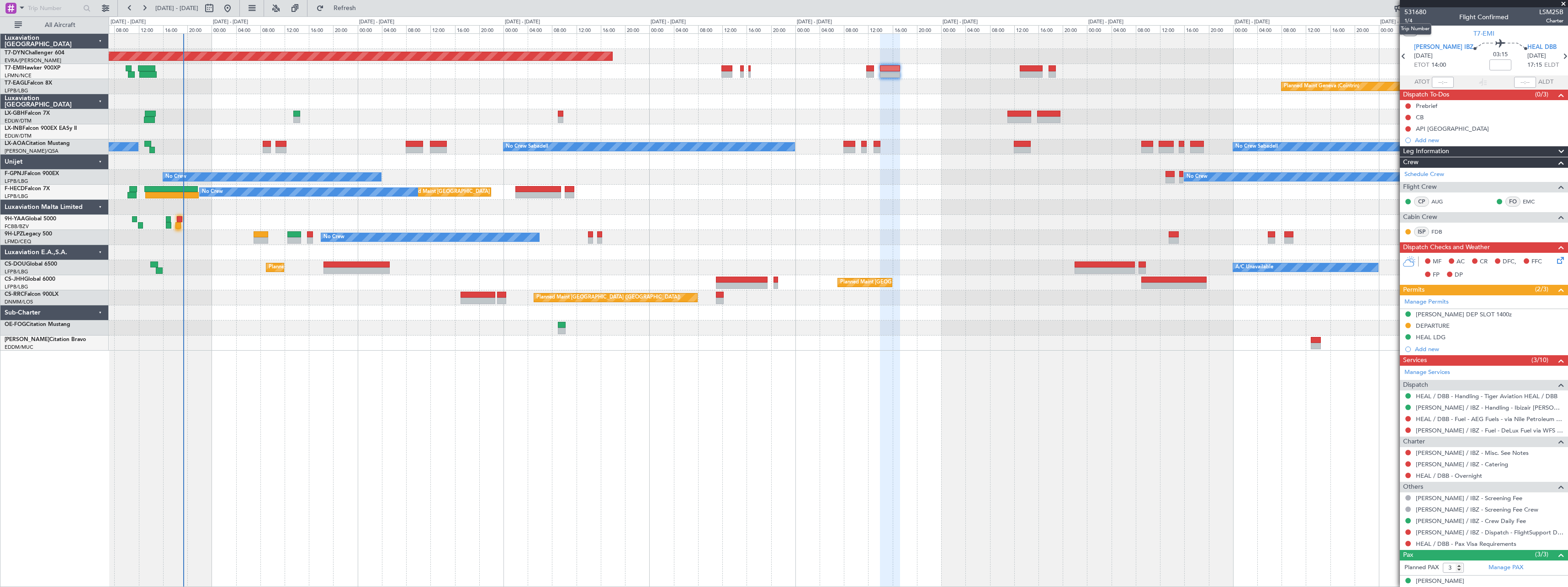
click at [1411, 20] on mat-tooltip-component "Trip Number" at bounding box center [1415, 29] width 45 height 24
click at [1408, 21] on span "1/4" at bounding box center [1415, 21] width 22 height 8
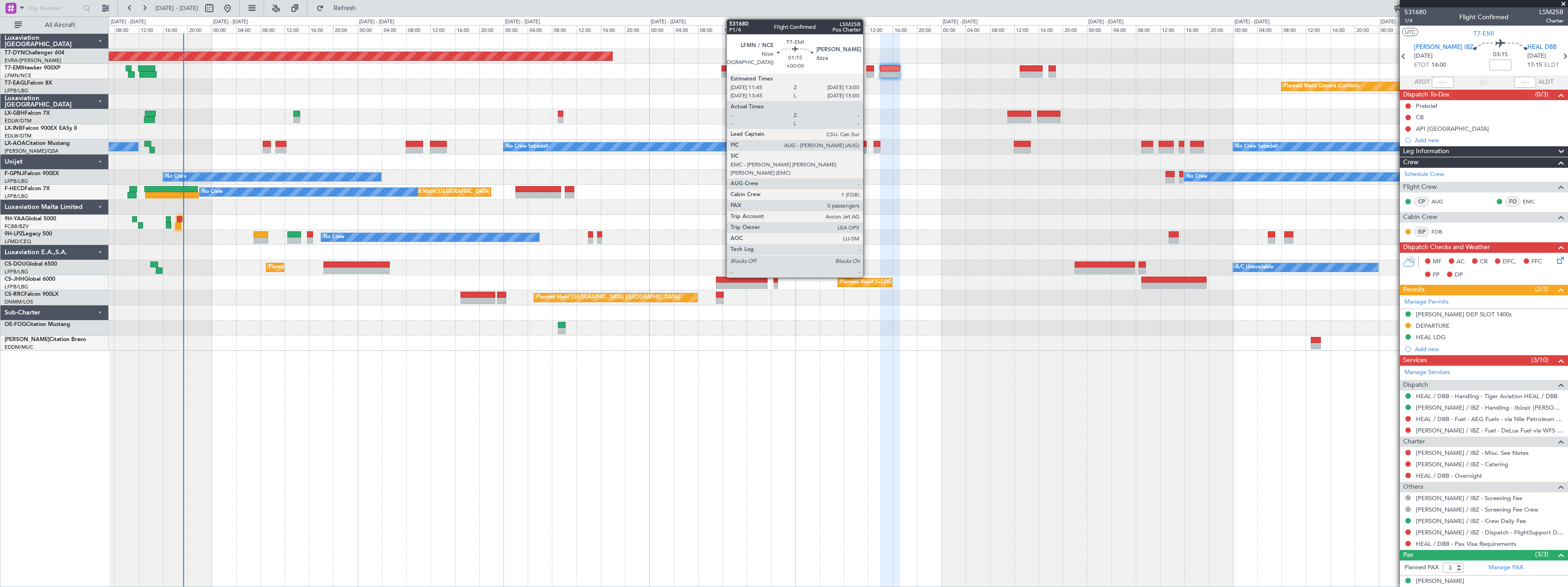
click at [867, 71] on div at bounding box center [870, 68] width 8 height 7
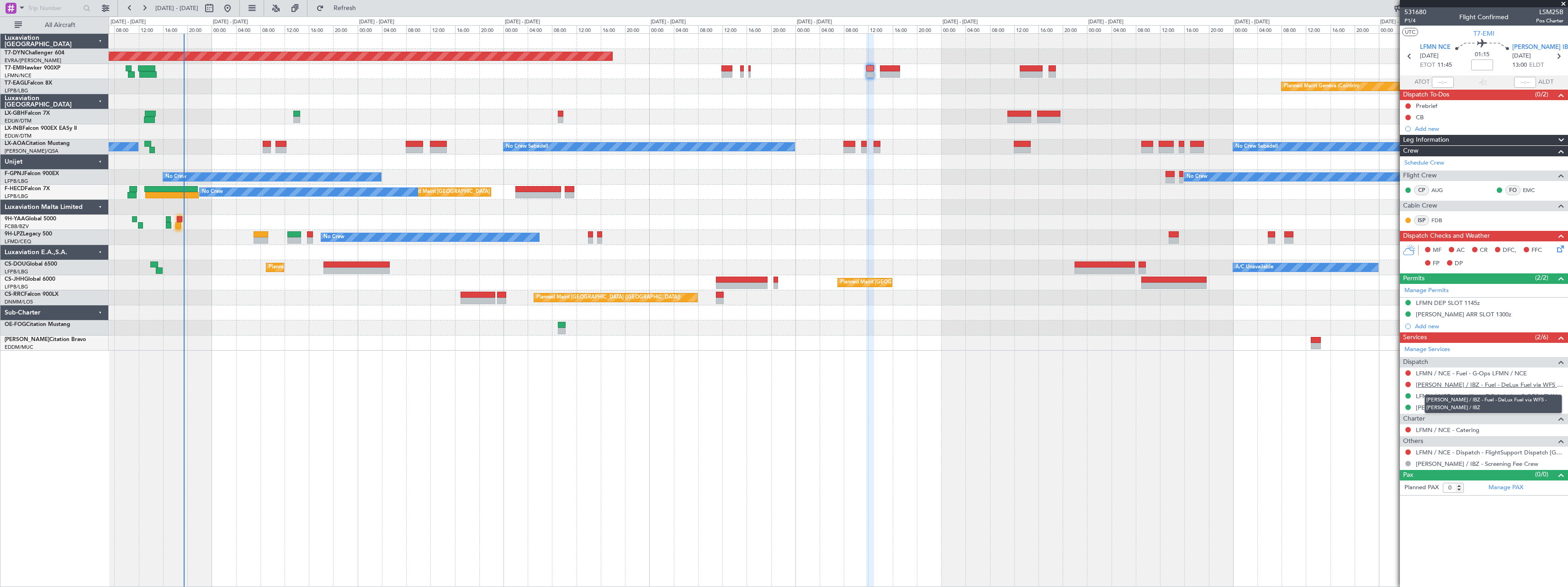
click at [1525, 385] on link "LEIB / IBZ - Fuel - DeLux Fuel via WFS - LEIB / IBZ" at bounding box center [1489, 384] width 147 height 8
click at [1530, 393] on link "LFMN / NCE - Handling - DC Aviation-G-OPS LFMN" at bounding box center [1486, 396] width 141 height 8
click at [1468, 408] on link "LEIB / IBZ - Handling - Ibizair LEIB / IBZ" at bounding box center [1489, 407] width 147 height 8
click at [1556, 54] on icon at bounding box center [1558, 57] width 12 height 12
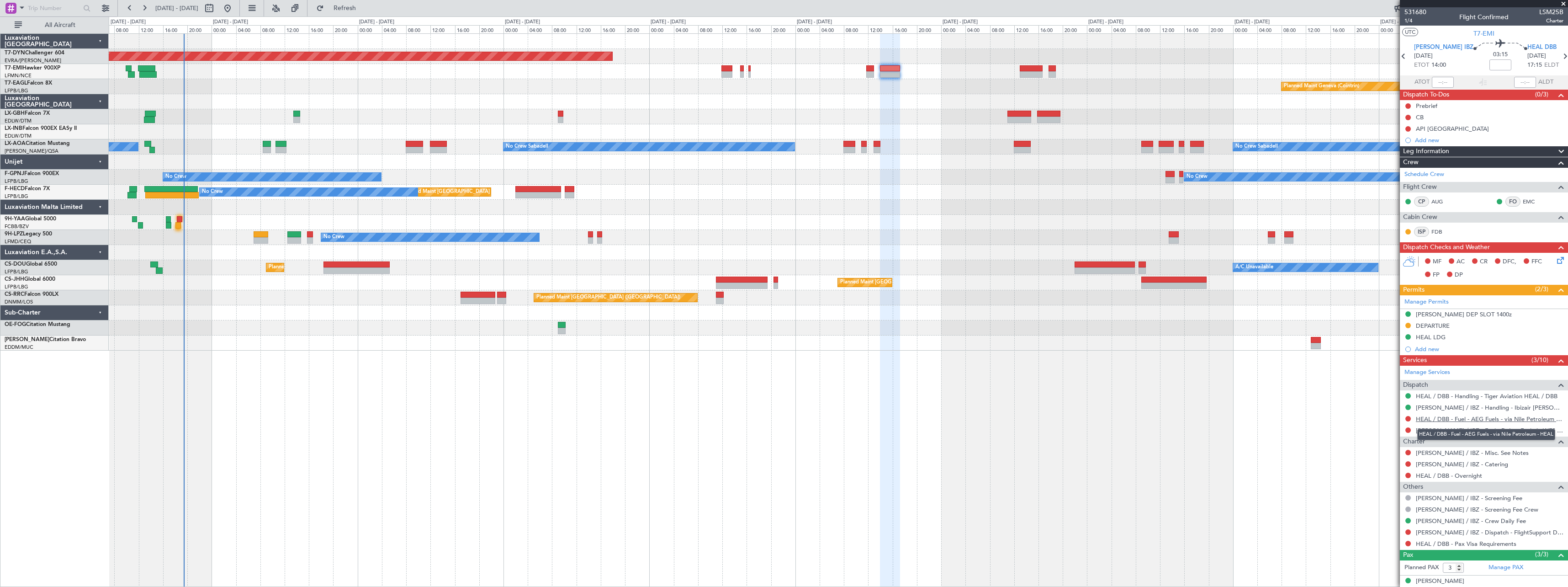
click at [1484, 419] on link "HEAL / DBB - Fuel - AEG Fuels - via Nile Petroleum - HEAL" at bounding box center [1489, 419] width 147 height 8
click at [1511, 395] on link "HEAL / DBB - Handling - Tiger Aviation HEAL / DBB" at bounding box center [1486, 396] width 142 height 8
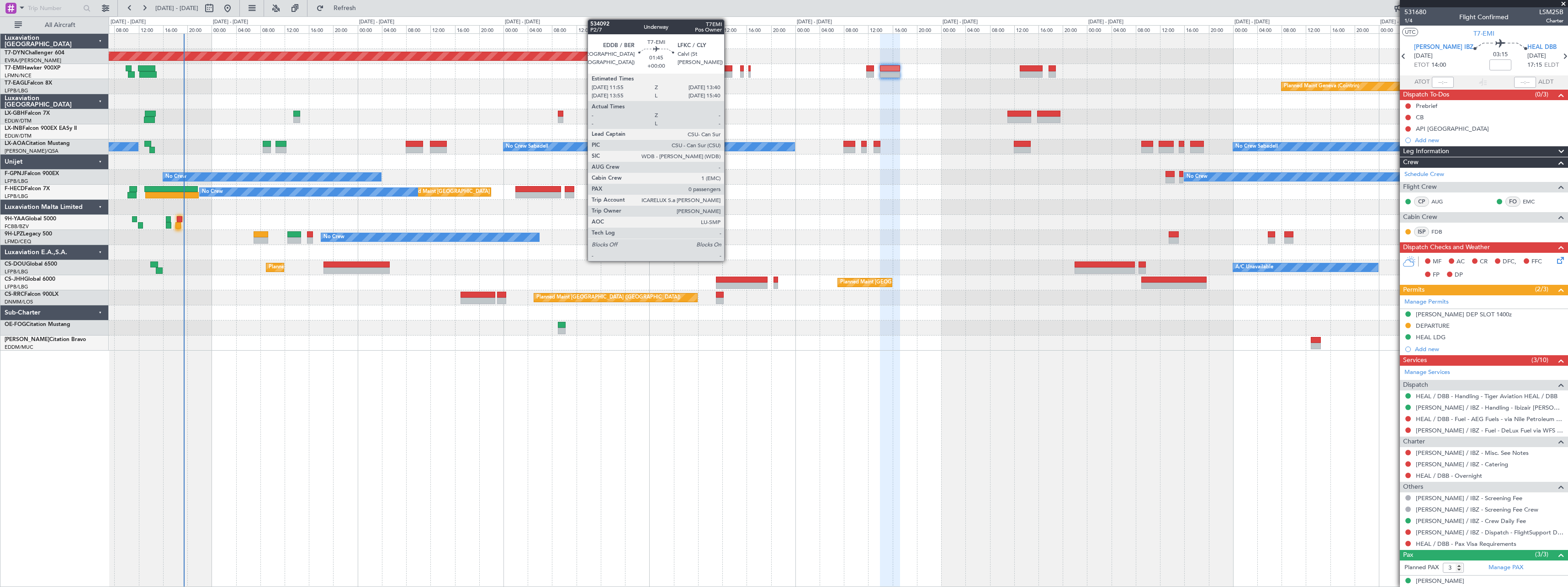
click at [728, 69] on div at bounding box center [727, 68] width 11 height 7
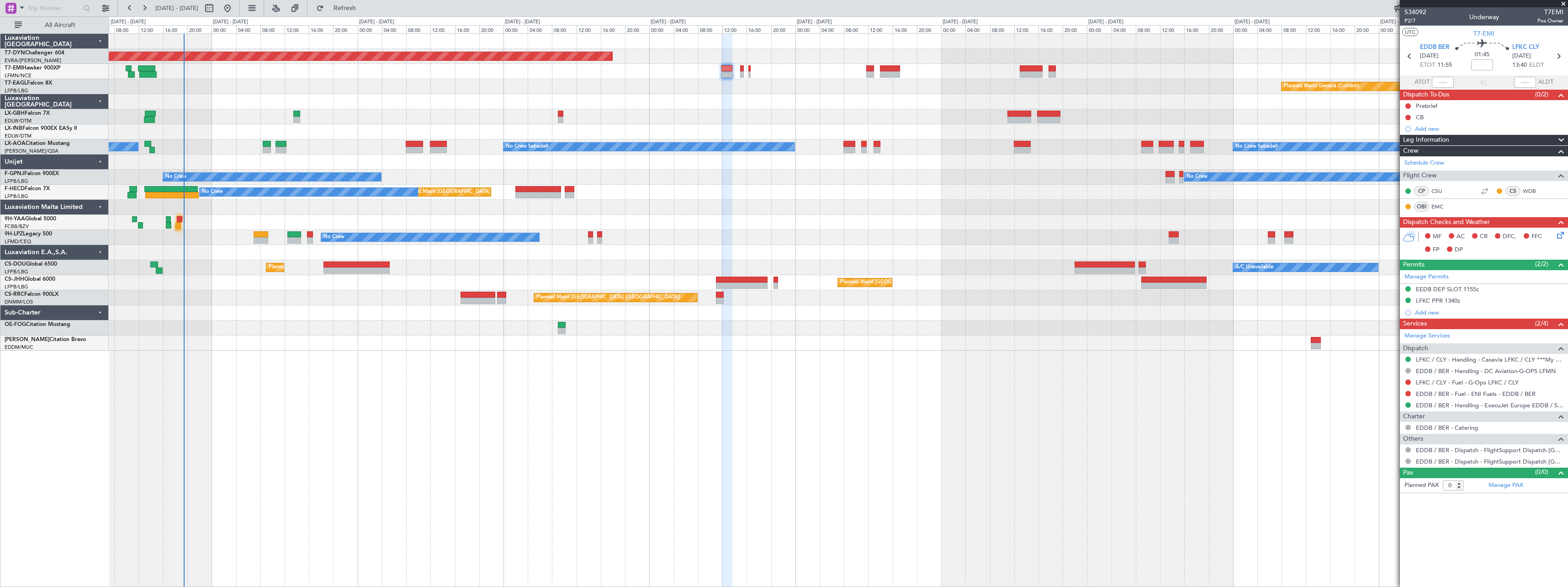
click at [1563, 237] on icon at bounding box center [1559, 234] width 7 height 7
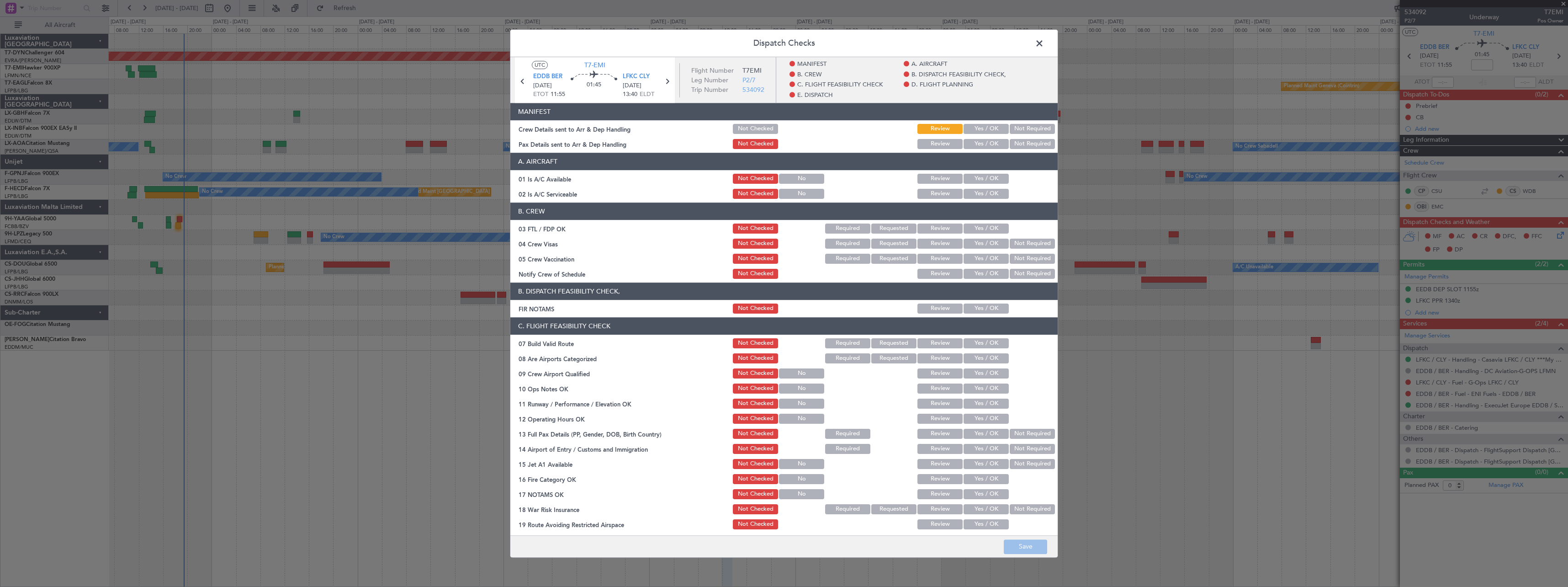
click at [987, 126] on button "Yes / OK" at bounding box center [986, 128] width 45 height 10
click at [983, 144] on button "Yes / OK" at bounding box center [986, 144] width 45 height 10
click at [1025, 547] on button "Save" at bounding box center [1025, 547] width 43 height 15
click at [1044, 45] on span at bounding box center [1044, 46] width 0 height 18
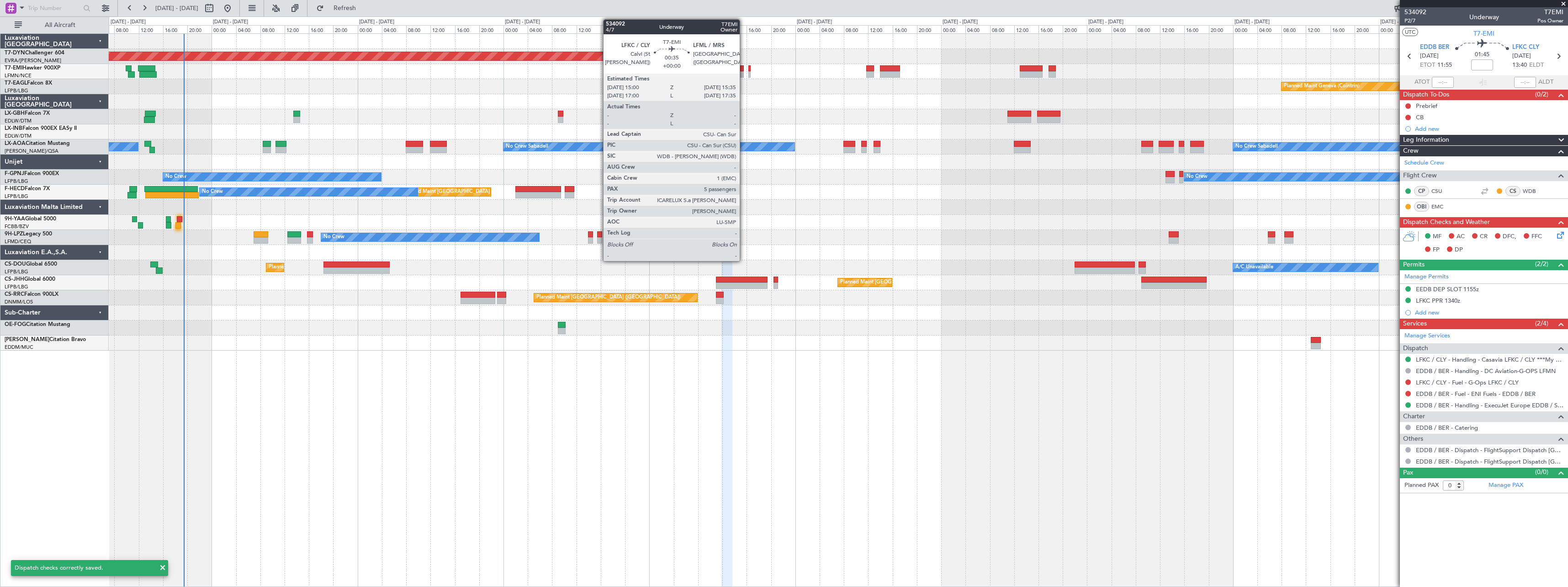
click at [744, 67] on div at bounding box center [742, 68] width 4 height 7
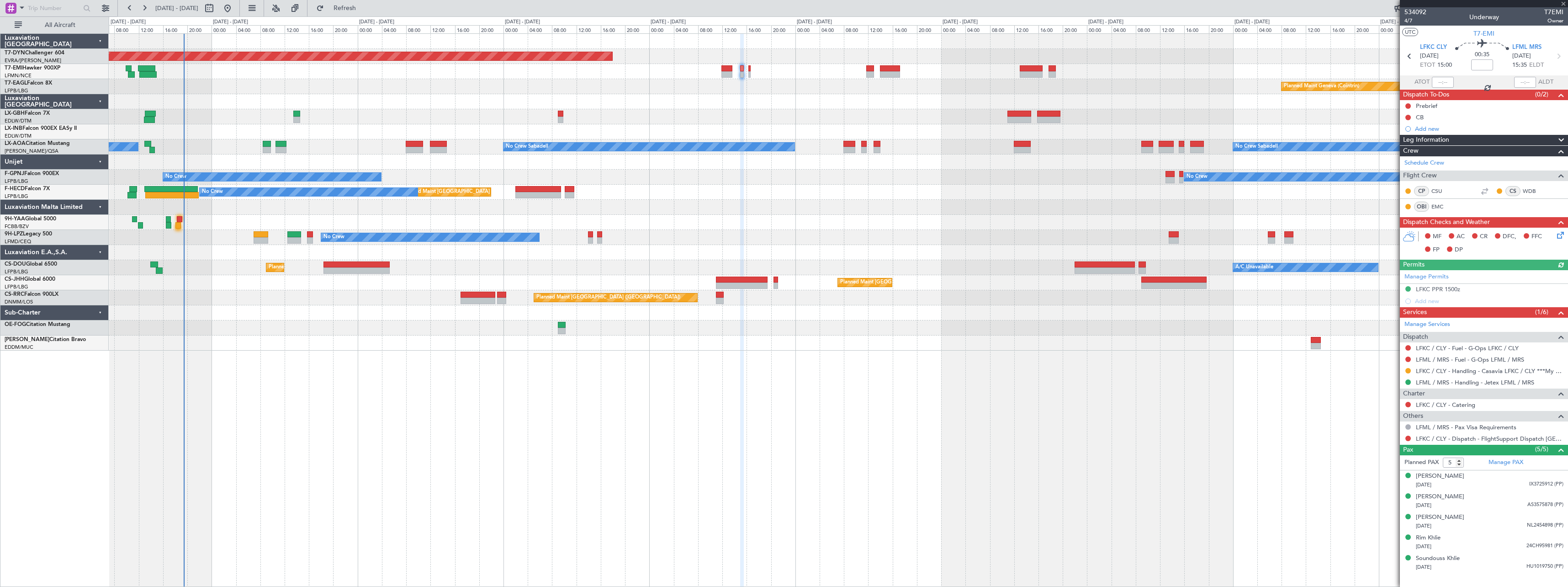
click at [1560, 236] on icon at bounding box center [1559, 234] width 7 height 7
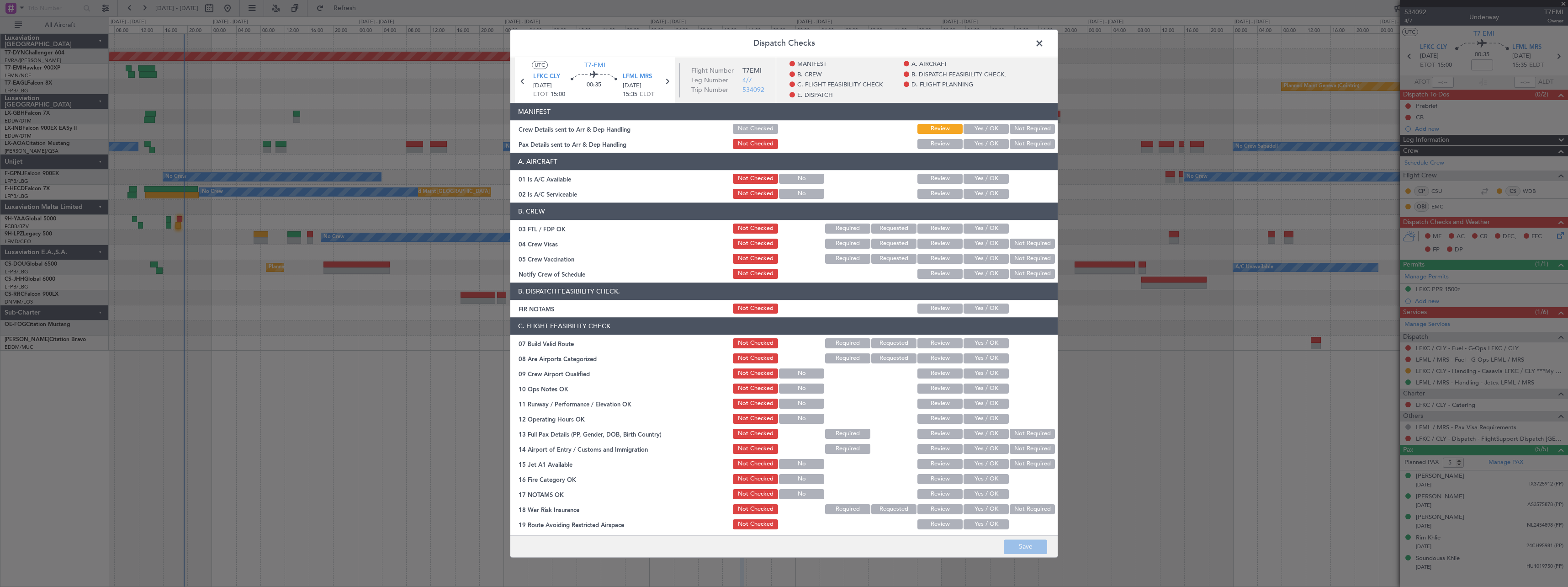
click at [964, 130] on button "Yes / OK" at bounding box center [986, 128] width 45 height 10
click at [974, 144] on button "Yes / OK" at bounding box center [986, 144] width 45 height 10
click at [1011, 545] on button "Save" at bounding box center [1025, 547] width 43 height 15
click at [1044, 42] on span at bounding box center [1044, 46] width 0 height 18
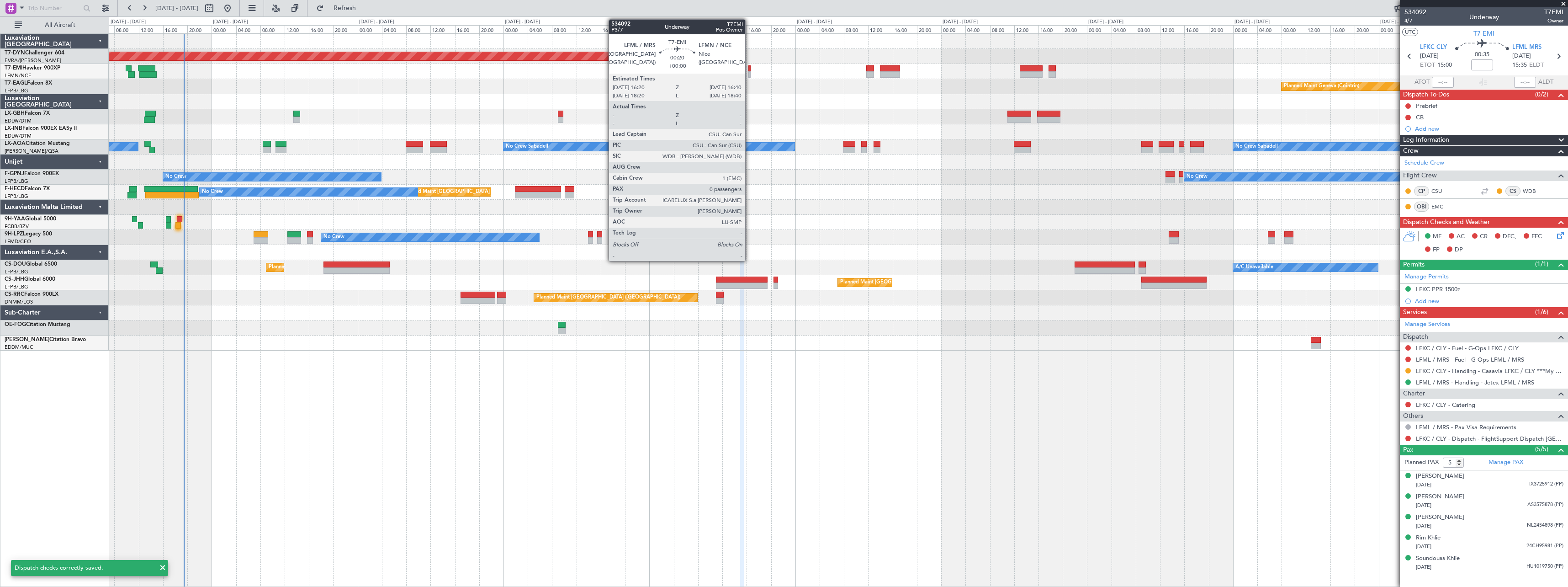
click at [749, 69] on div at bounding box center [749, 68] width 2 height 7
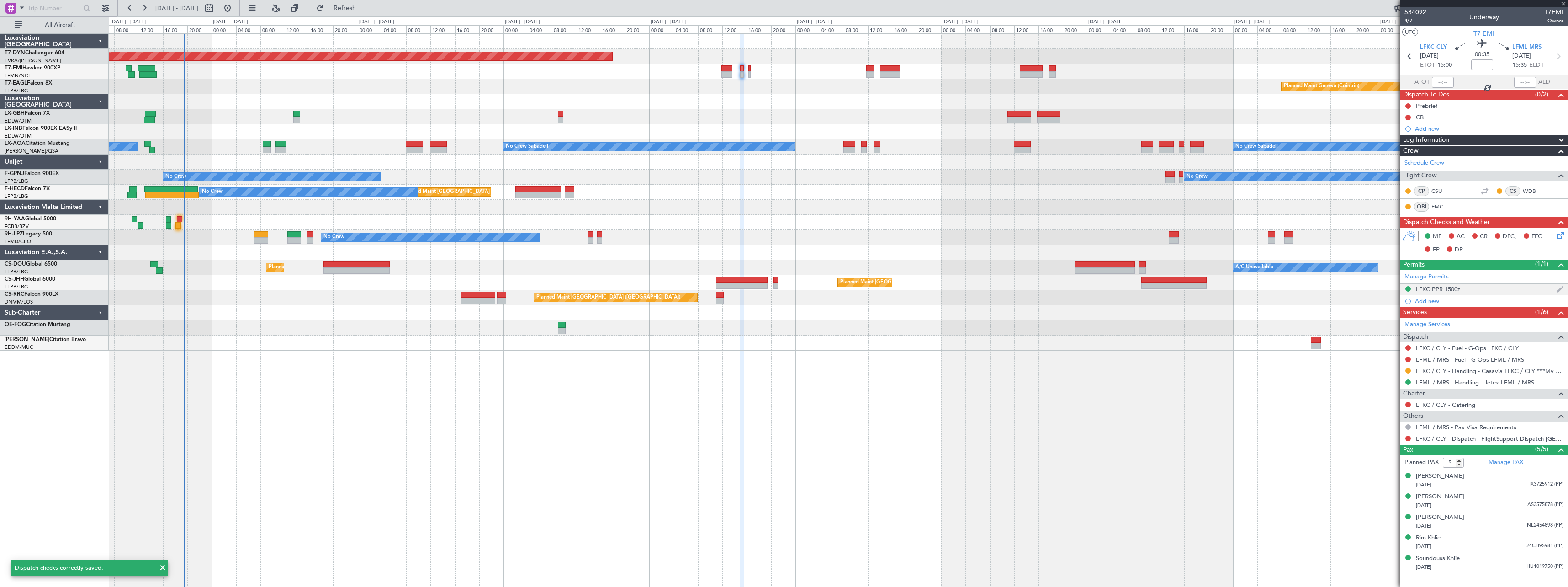
type input "0"
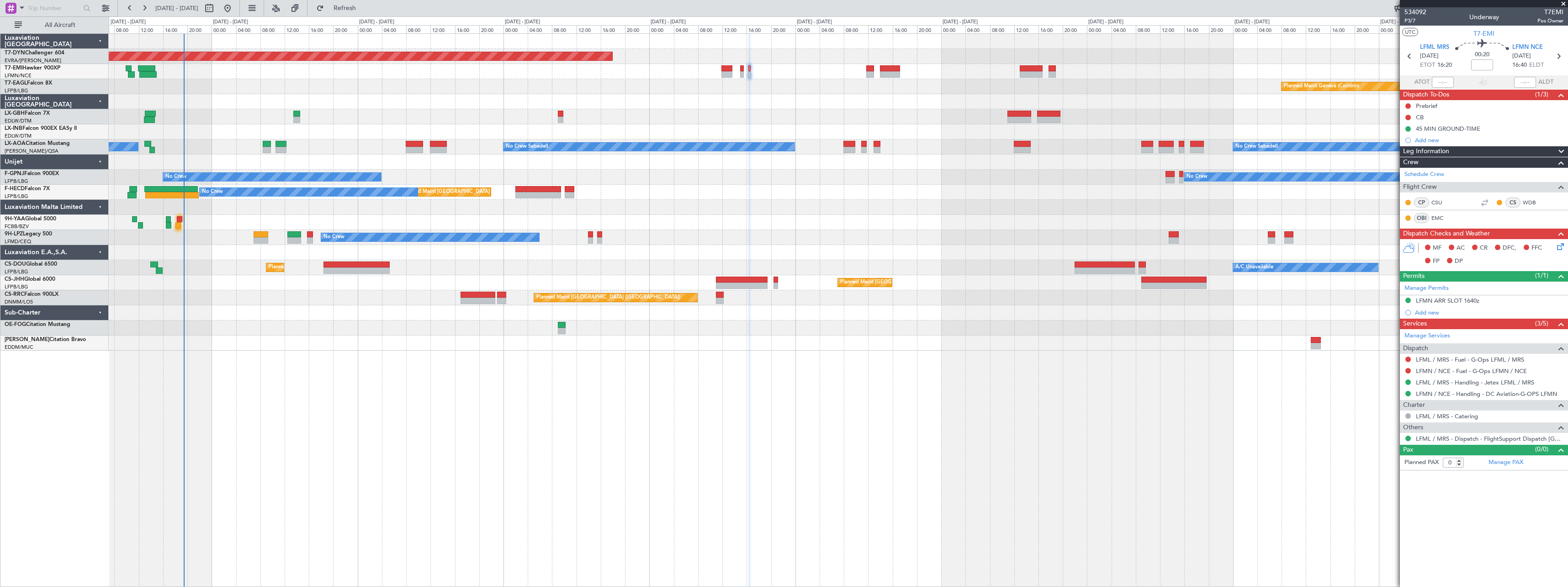
click at [1559, 248] on icon at bounding box center [1559, 245] width 7 height 7
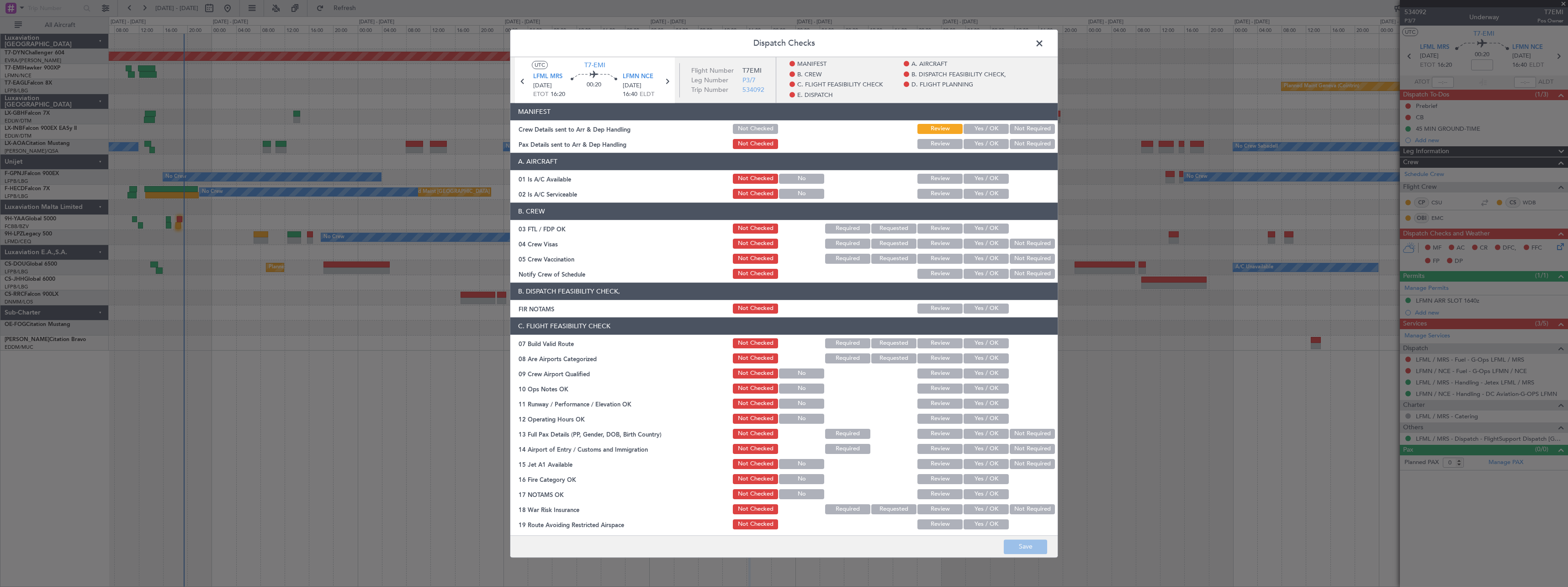
click at [977, 124] on button "Yes / OK" at bounding box center [986, 128] width 45 height 10
click at [990, 146] on button "Yes / OK" at bounding box center [986, 144] width 45 height 10
click at [1023, 546] on button "Save" at bounding box center [1025, 547] width 43 height 15
click at [1044, 41] on span at bounding box center [1044, 46] width 0 height 18
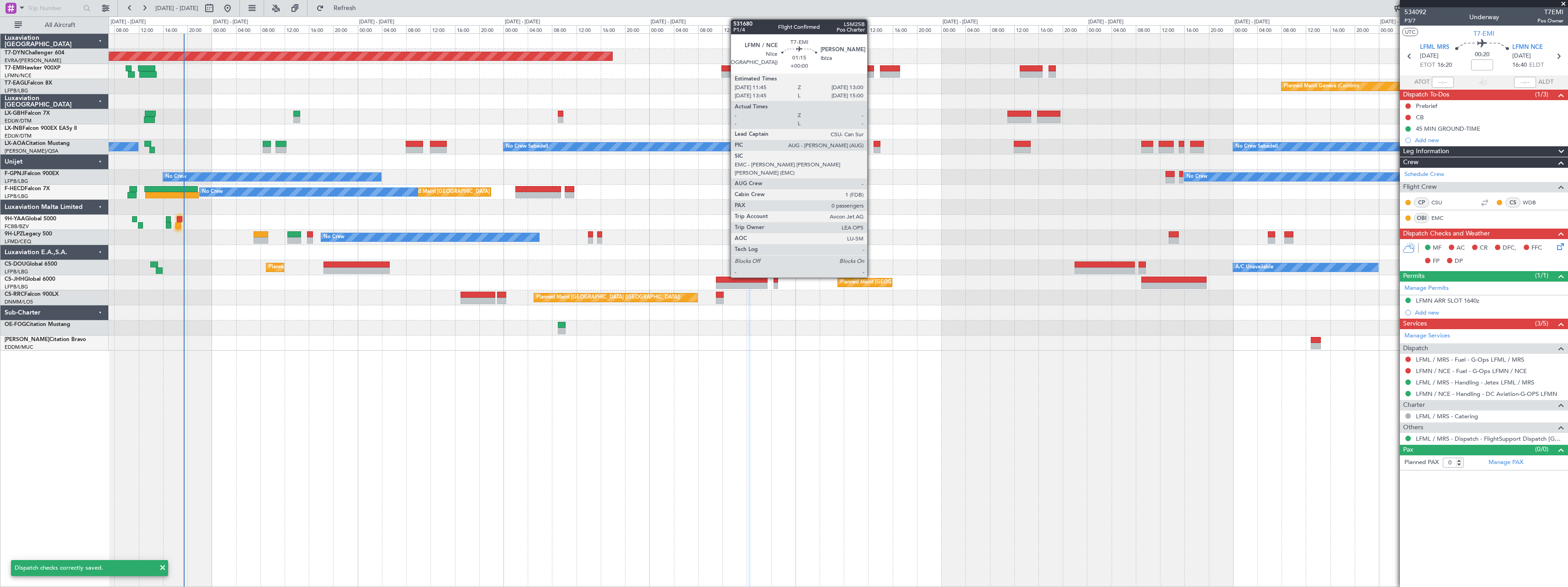
click at [871, 69] on div at bounding box center [870, 68] width 8 height 7
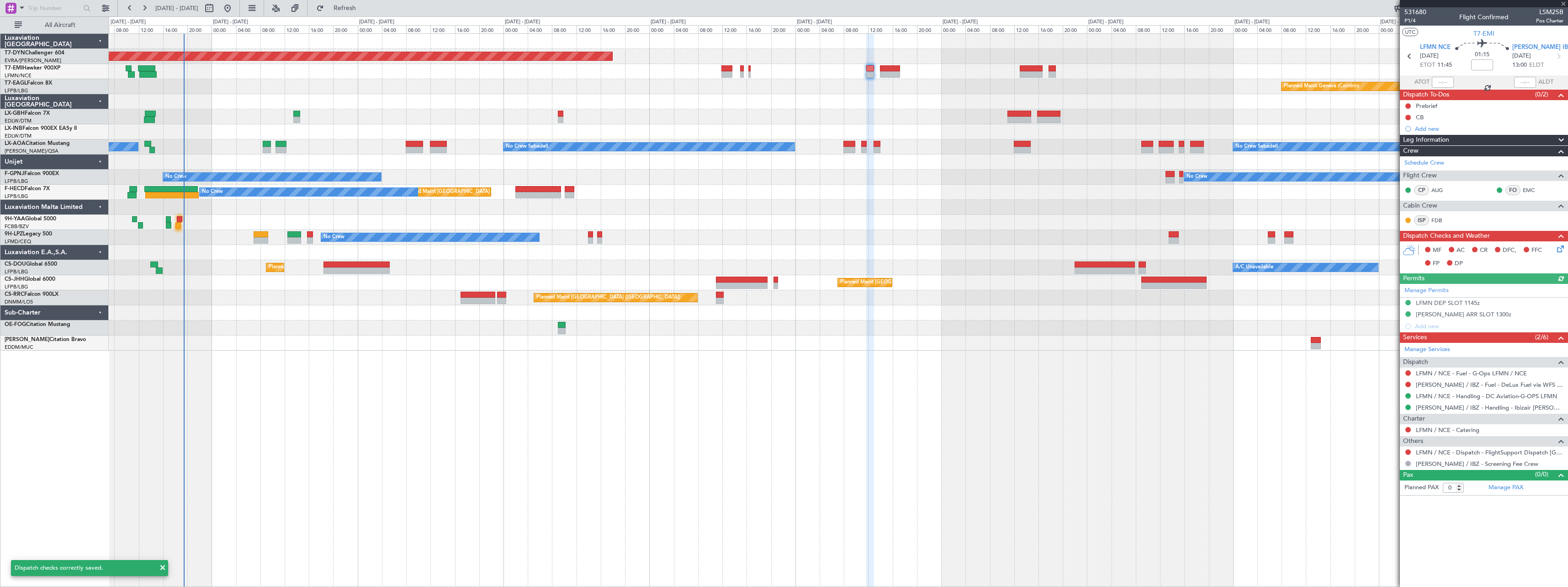
click at [1559, 250] on icon at bounding box center [1559, 247] width 7 height 7
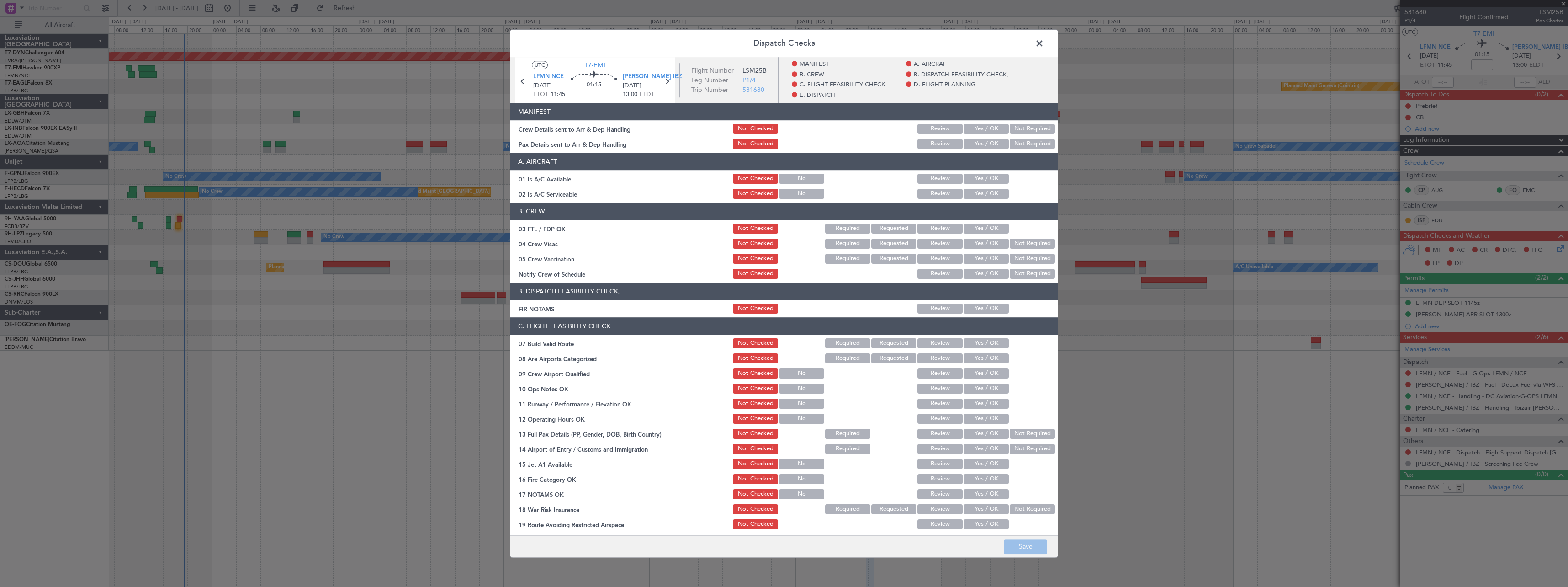
click at [986, 129] on button "Yes / OK" at bounding box center [986, 128] width 45 height 10
click at [987, 142] on button "Yes / OK" at bounding box center [986, 144] width 45 height 10
click at [1034, 539] on footer "Save" at bounding box center [783, 546] width 547 height 22
click at [1032, 550] on button "Save" at bounding box center [1025, 547] width 43 height 15
click at [1044, 42] on span at bounding box center [1044, 46] width 0 height 18
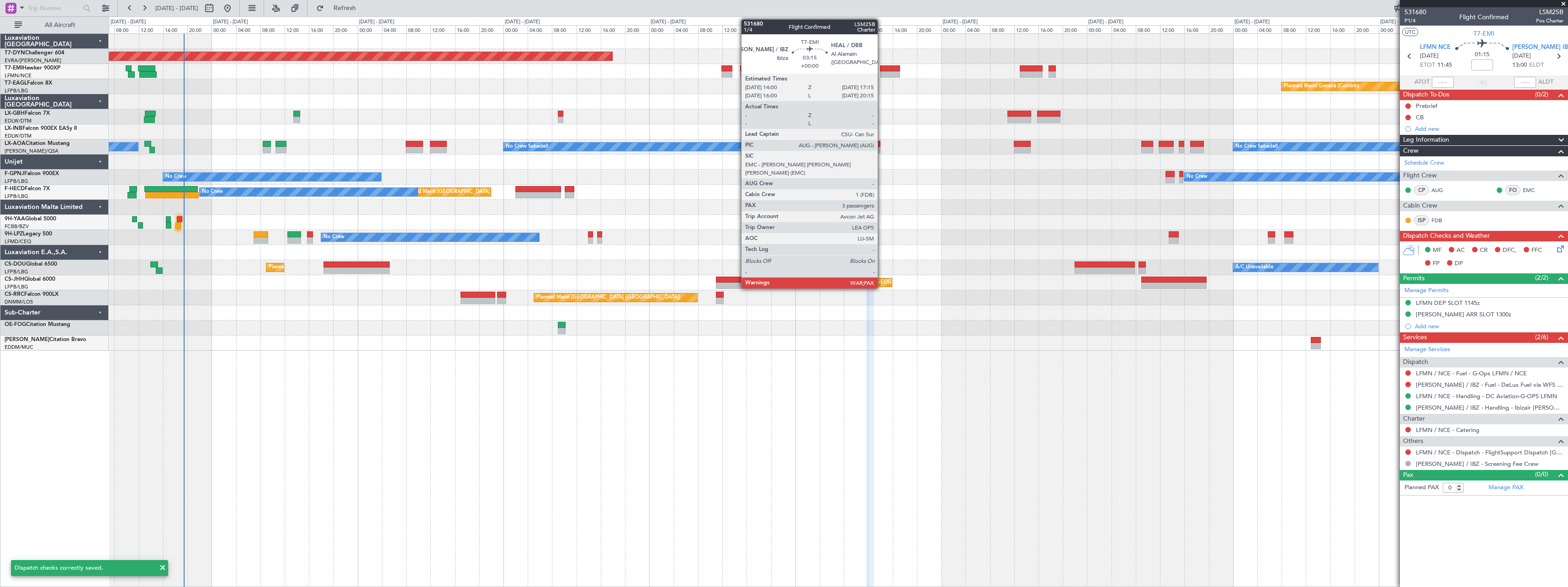
click at [882, 68] on div at bounding box center [890, 68] width 20 height 7
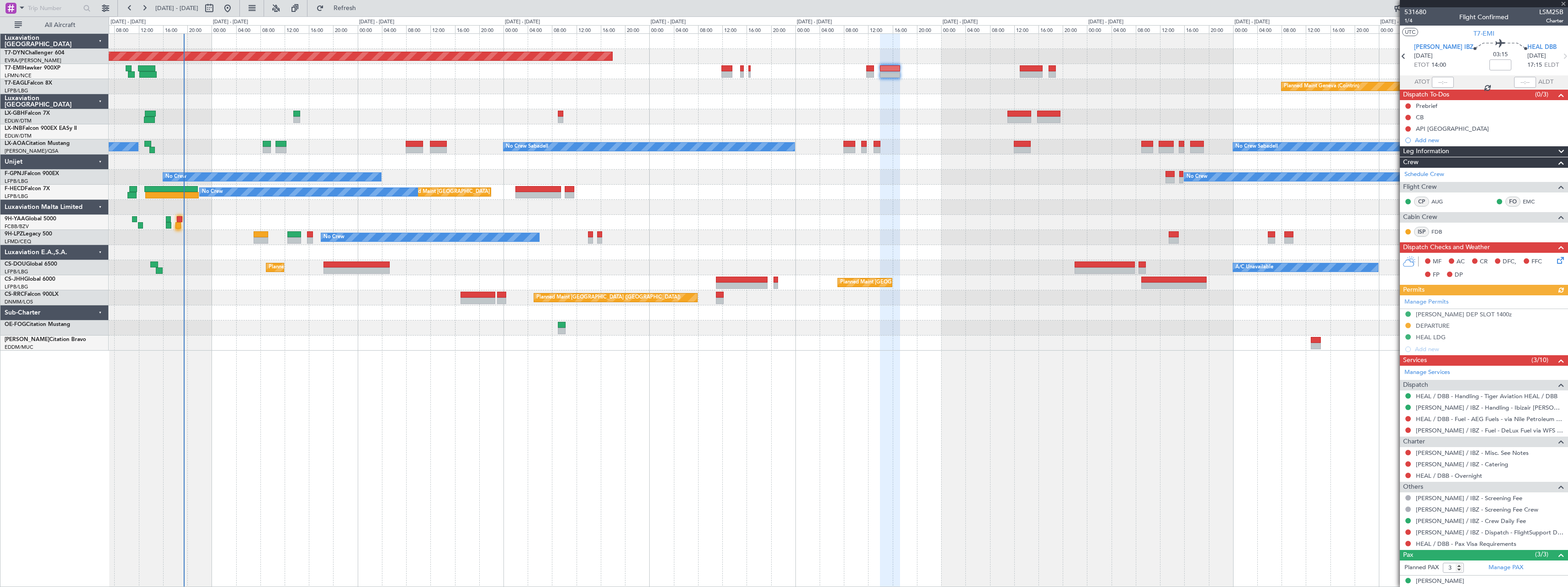
click at [1555, 262] on icon at bounding box center [1559, 259] width 7 height 7
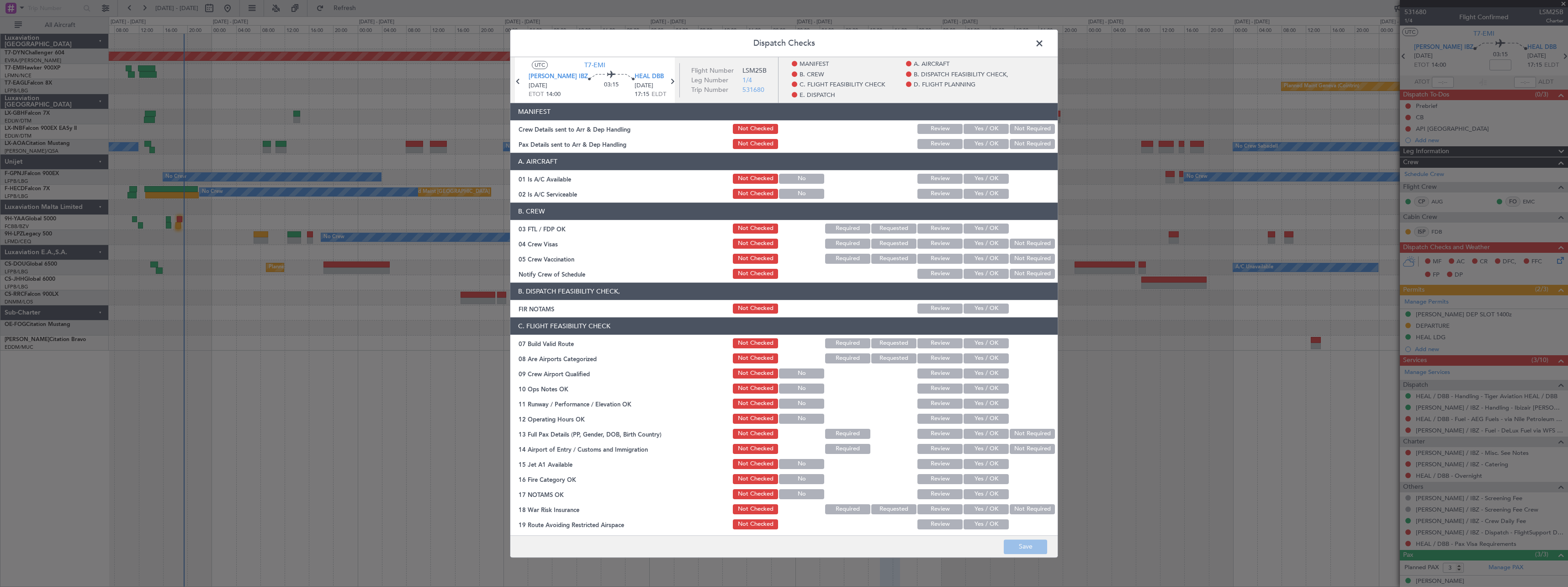
click at [971, 125] on button "Yes / OK" at bounding box center [986, 128] width 45 height 10
click at [989, 144] on button "Yes / OK" at bounding box center [986, 144] width 45 height 10
click at [1020, 544] on button "Save" at bounding box center [1025, 547] width 43 height 15
click at [1044, 45] on span at bounding box center [1044, 46] width 0 height 18
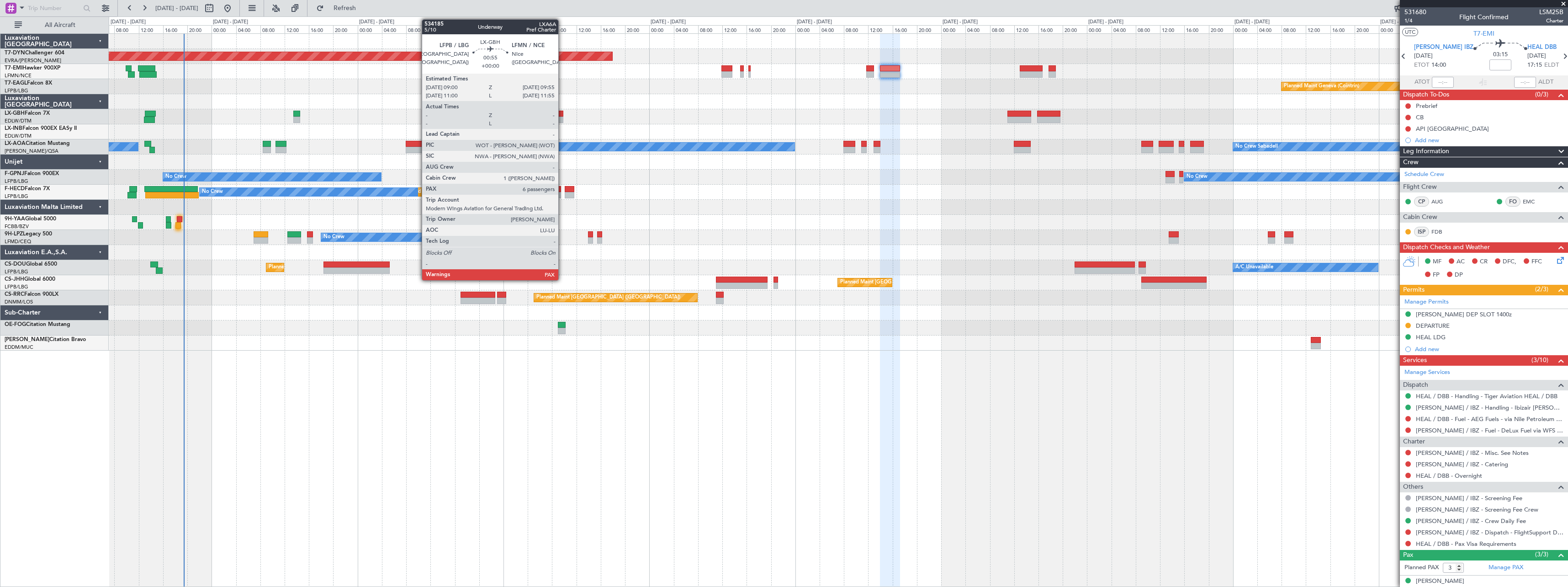
click at [562, 113] on div at bounding box center [561, 114] width 6 height 7
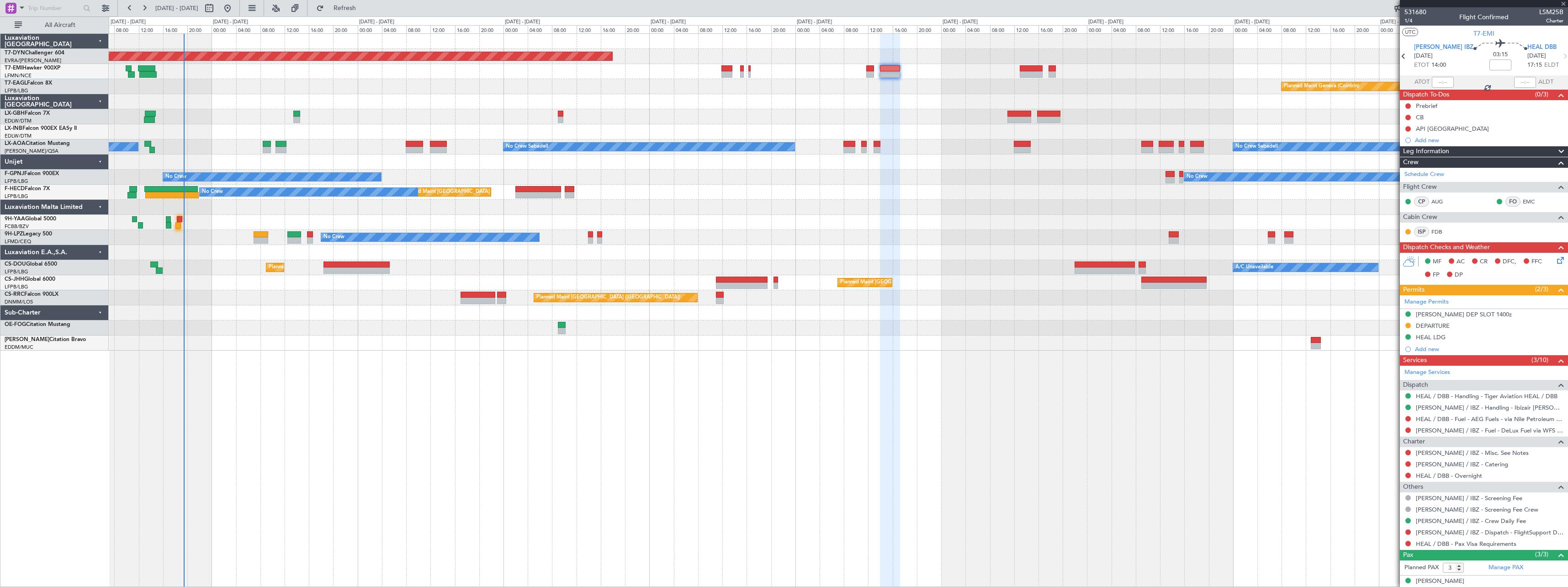
type input "6"
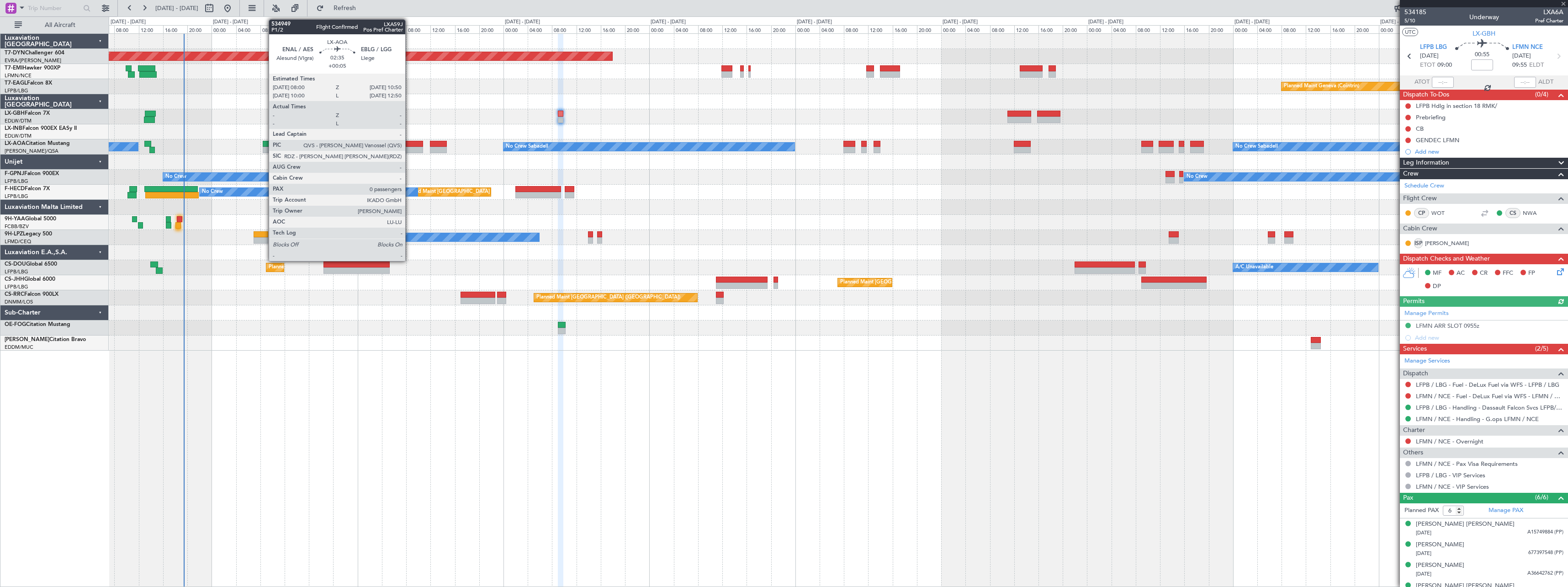
click at [410, 142] on div at bounding box center [415, 144] width 18 height 7
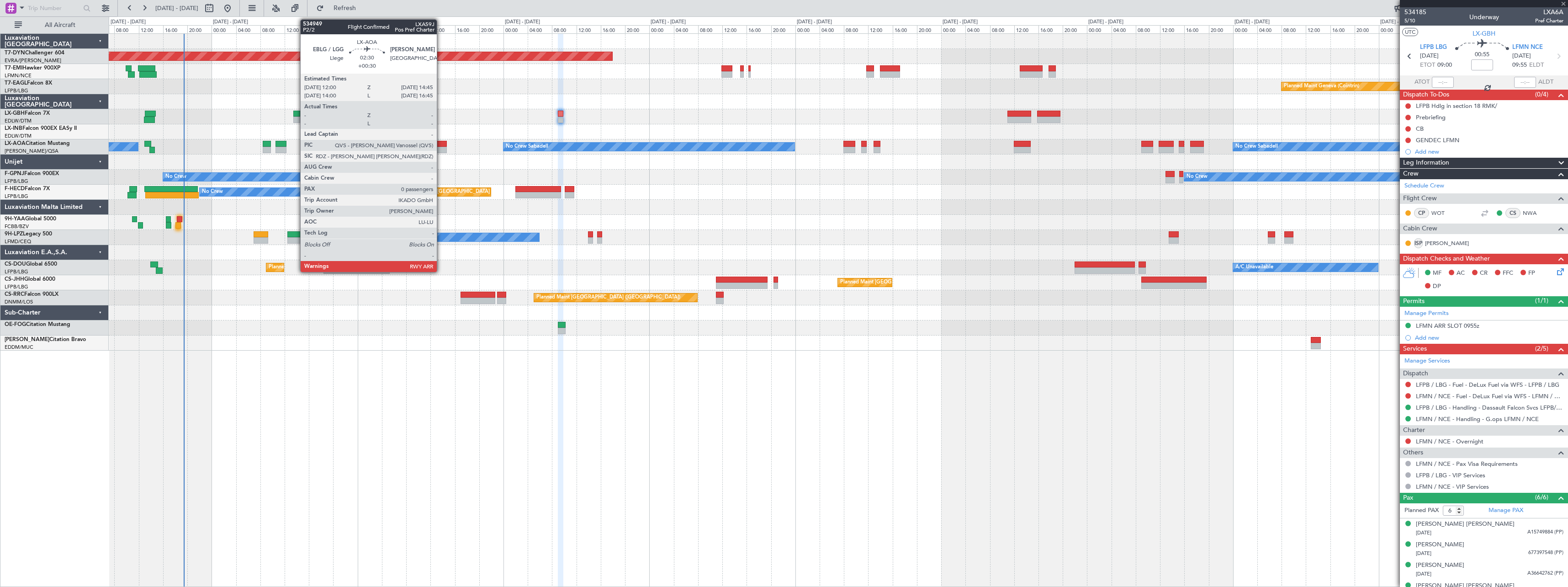
type input "+00:05"
type input "0"
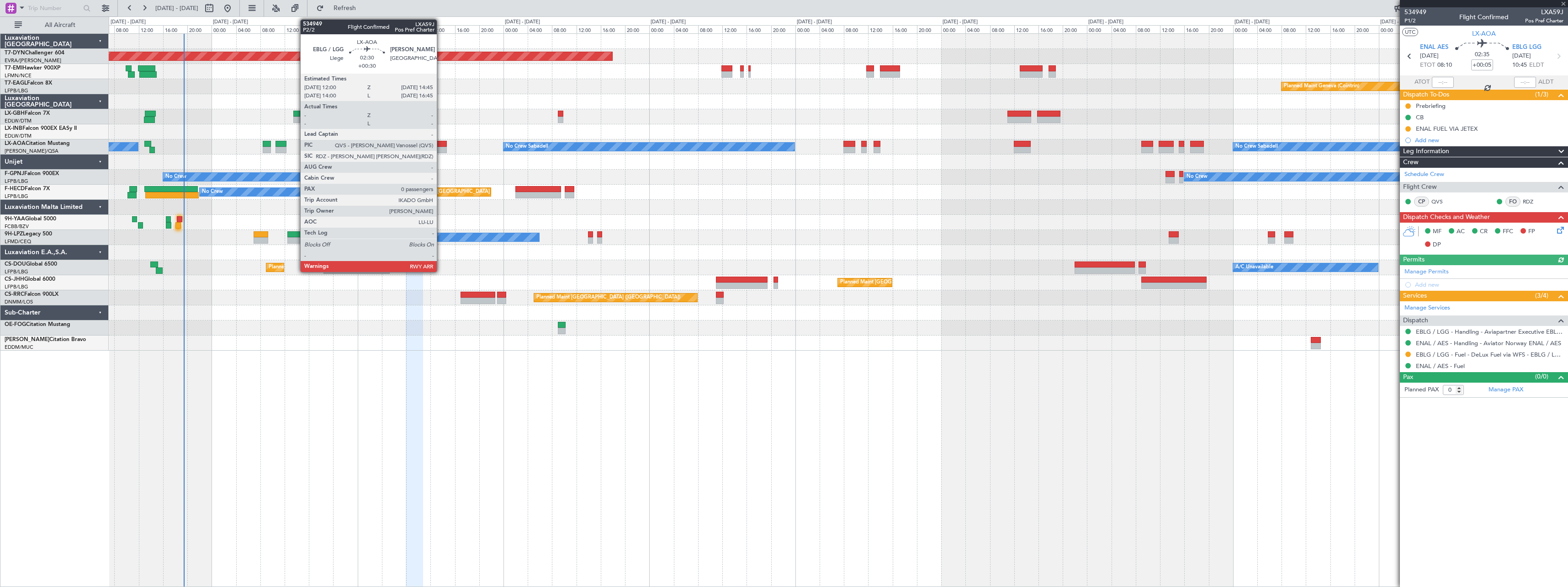
click at [441, 147] on div at bounding box center [438, 150] width 17 height 7
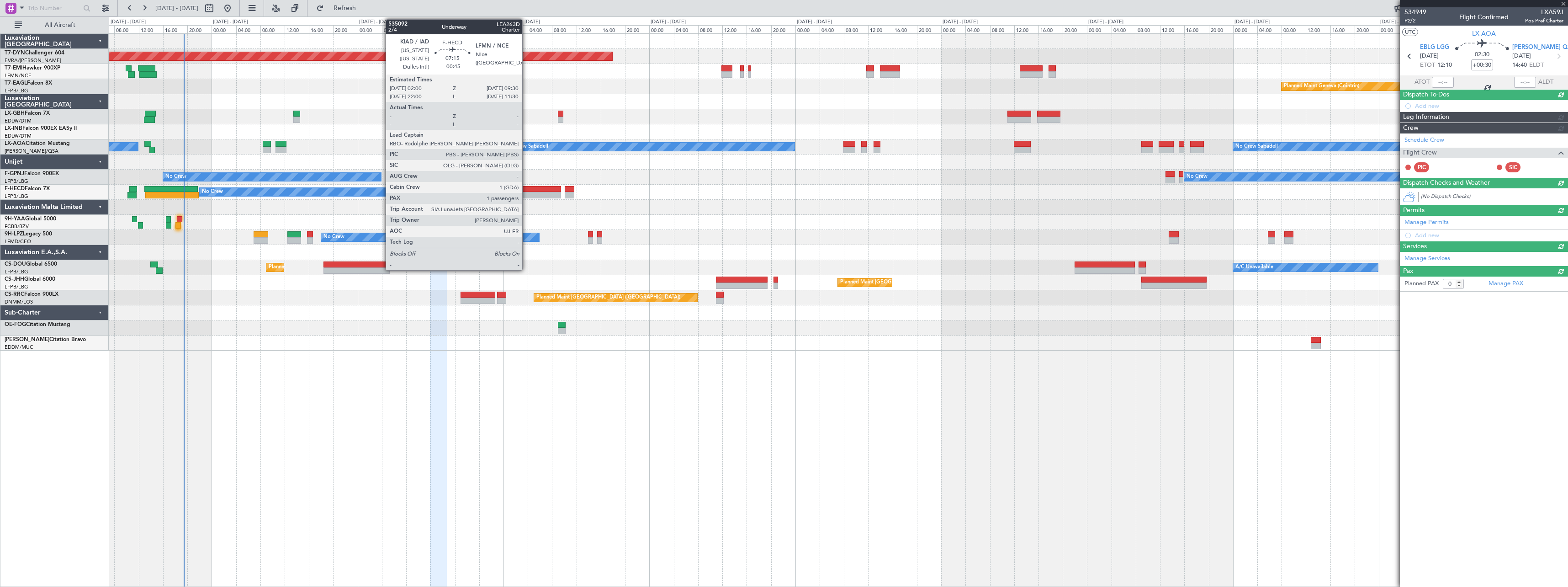
click at [527, 186] on div at bounding box center [538, 189] width 46 height 7
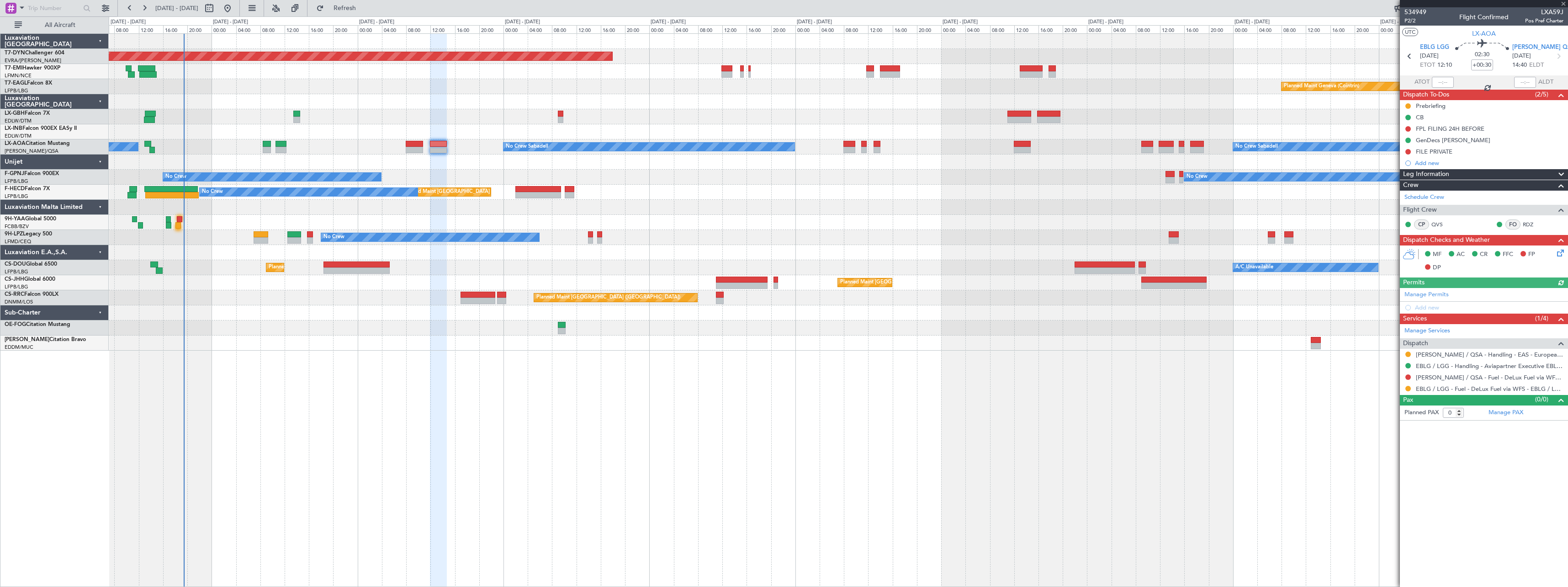
type input "-00:45"
type input "1"
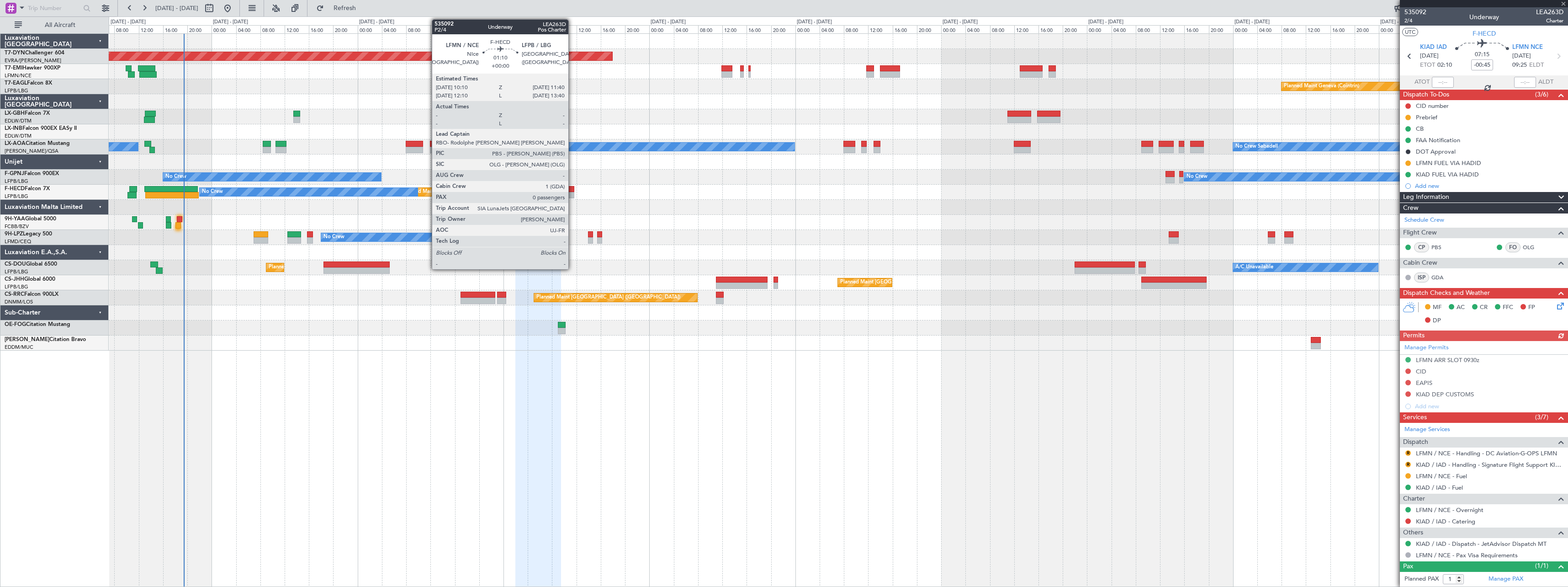
click at [572, 191] on div at bounding box center [569, 189] width 9 height 7
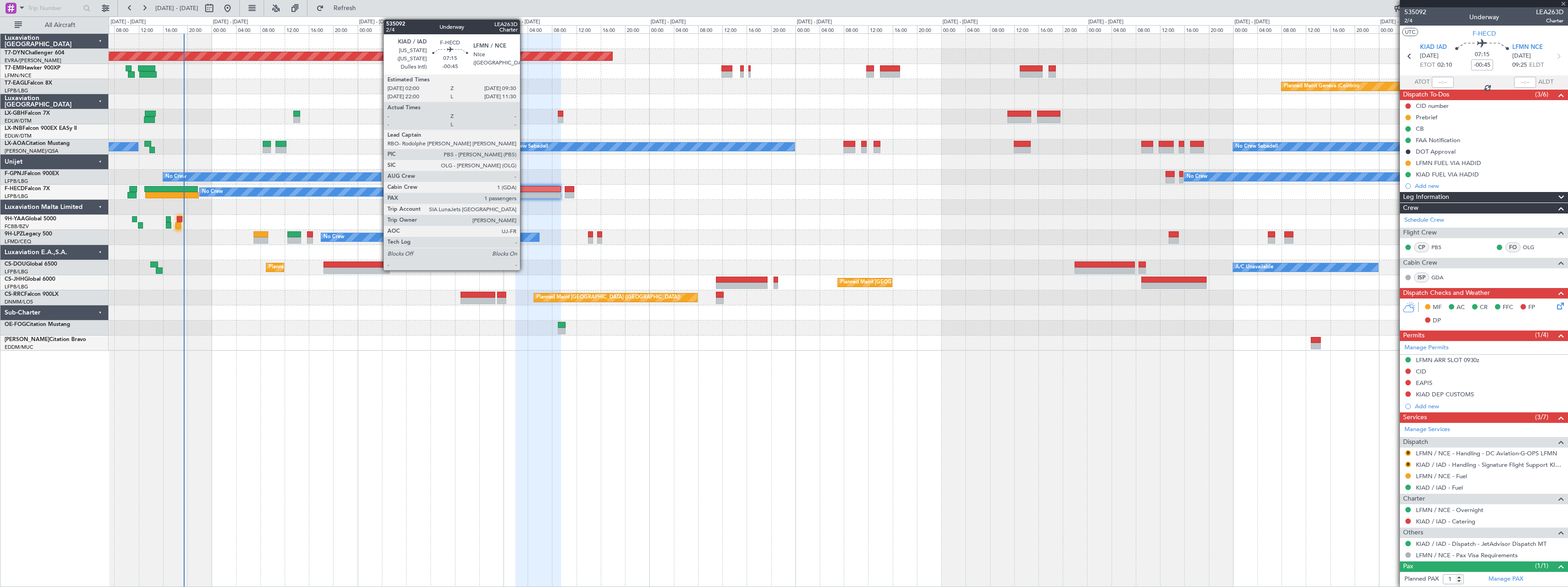
type input "0"
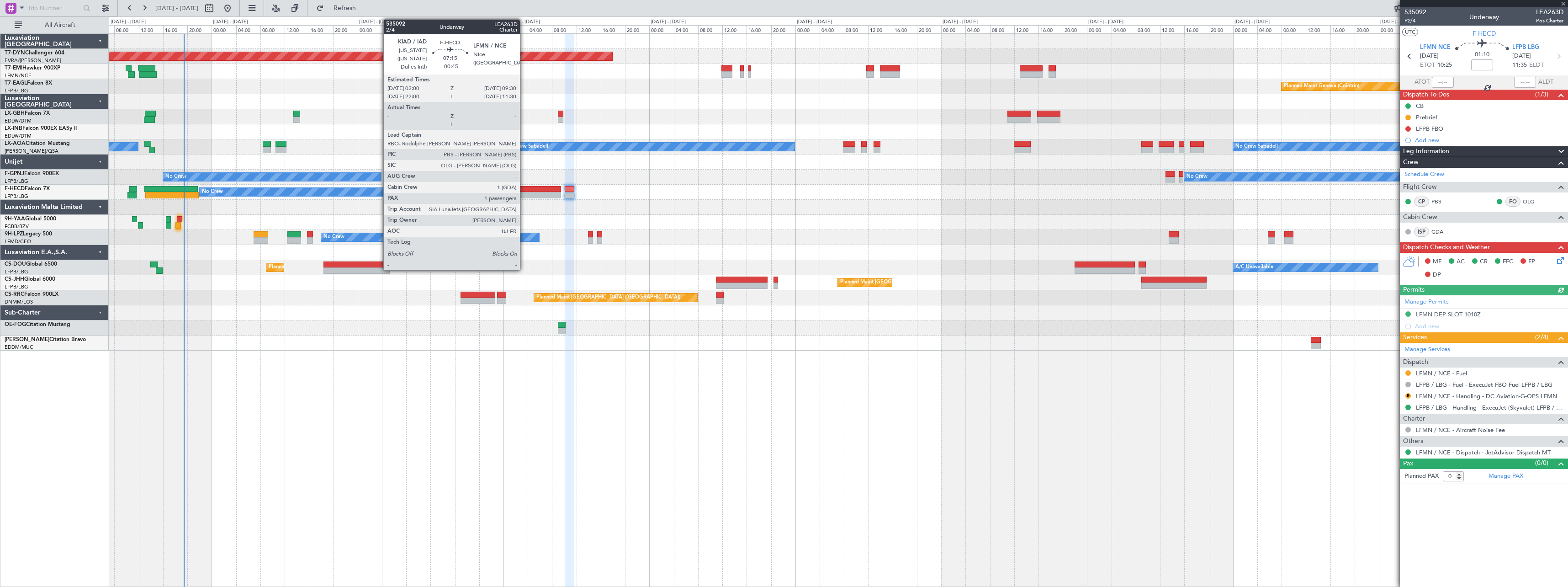
click at [524, 187] on div at bounding box center [538, 189] width 46 height 7
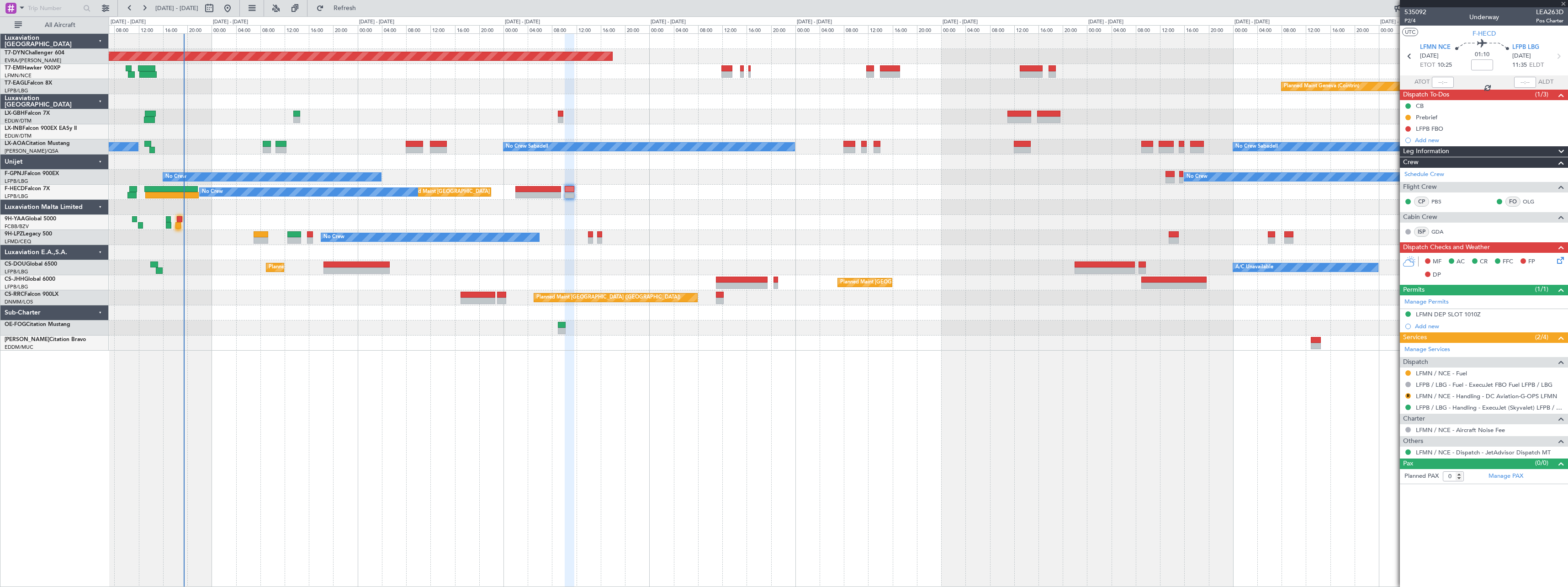
type input "-00:45"
type input "1"
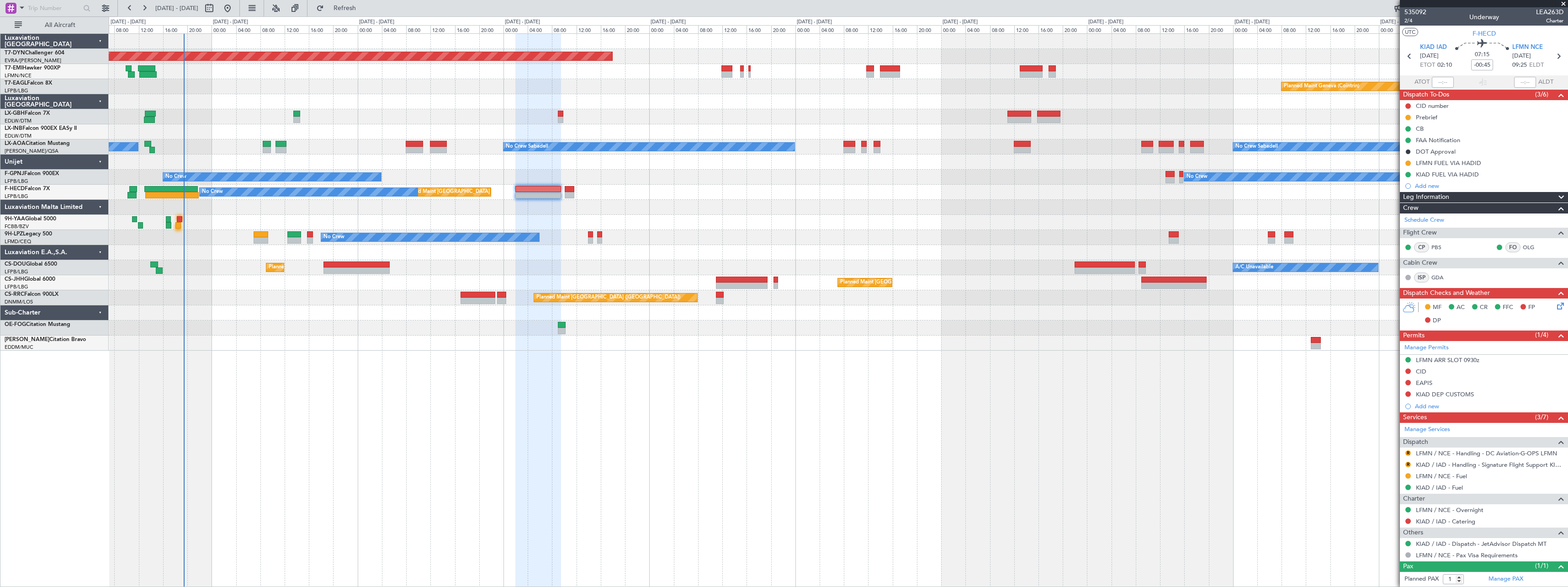
scroll to position [20, 0]
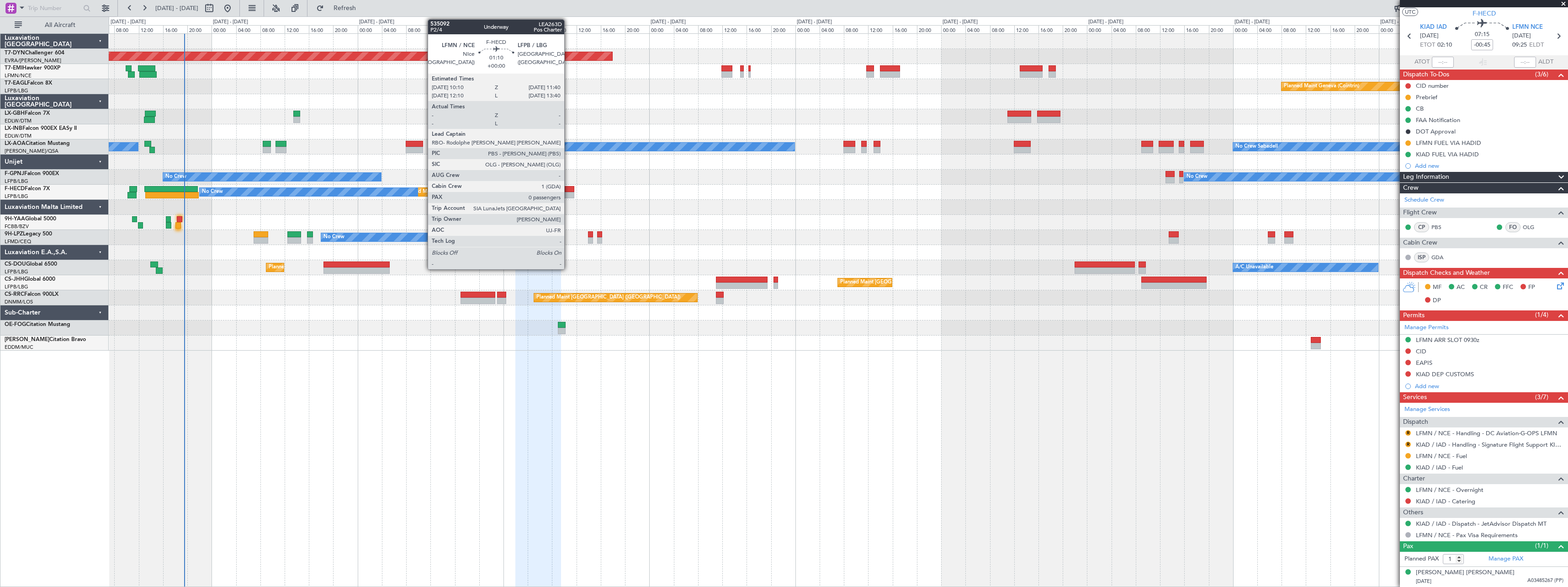
click at [569, 186] on div at bounding box center [569, 189] width 9 height 7
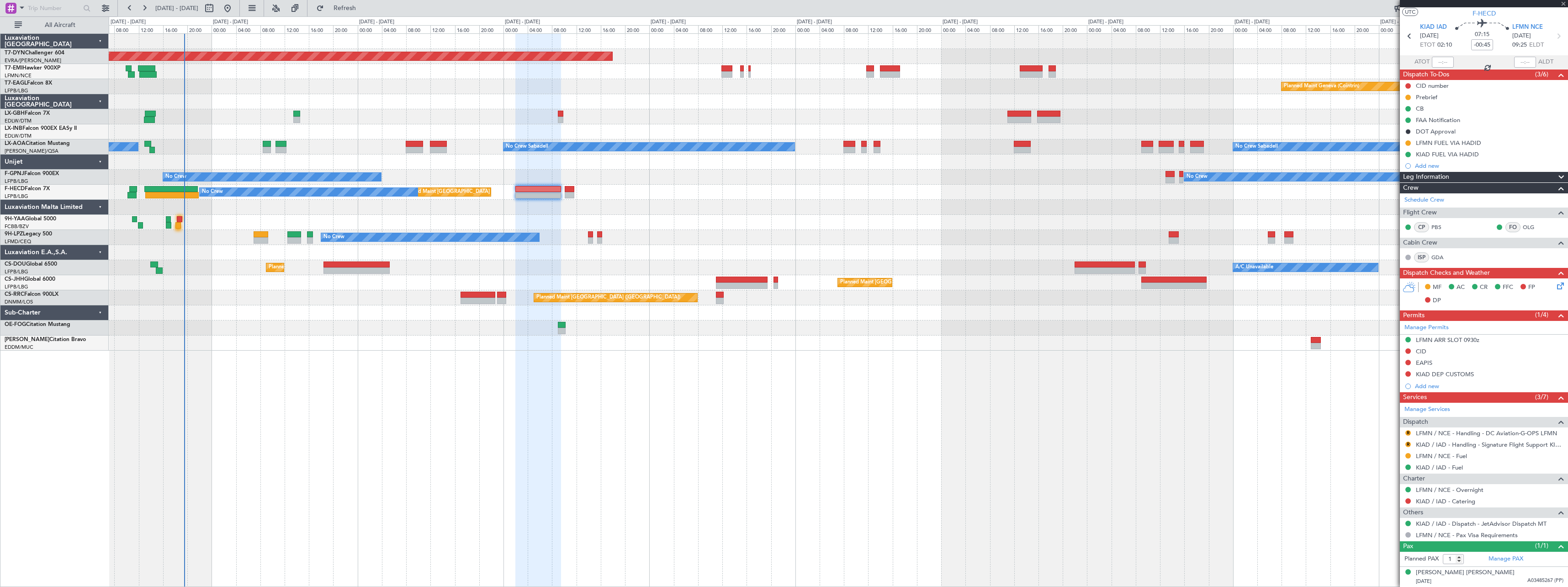
type input "0"
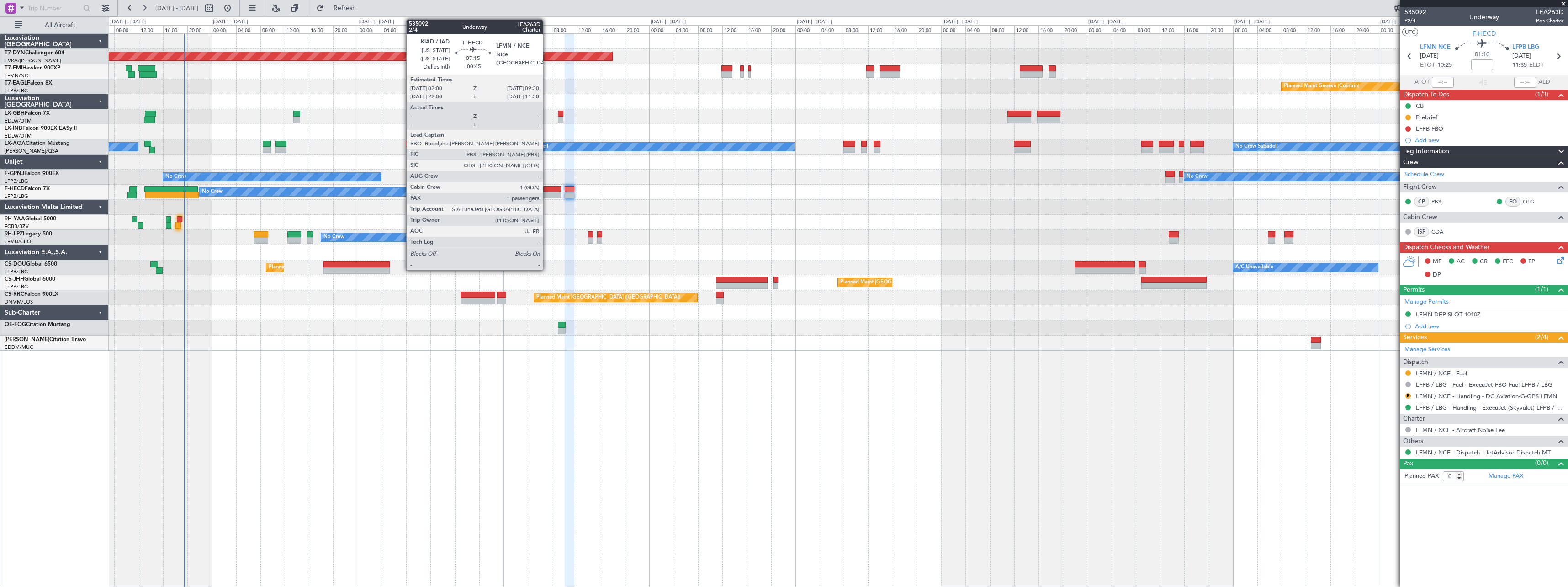
click at [547, 188] on div at bounding box center [538, 189] width 46 height 7
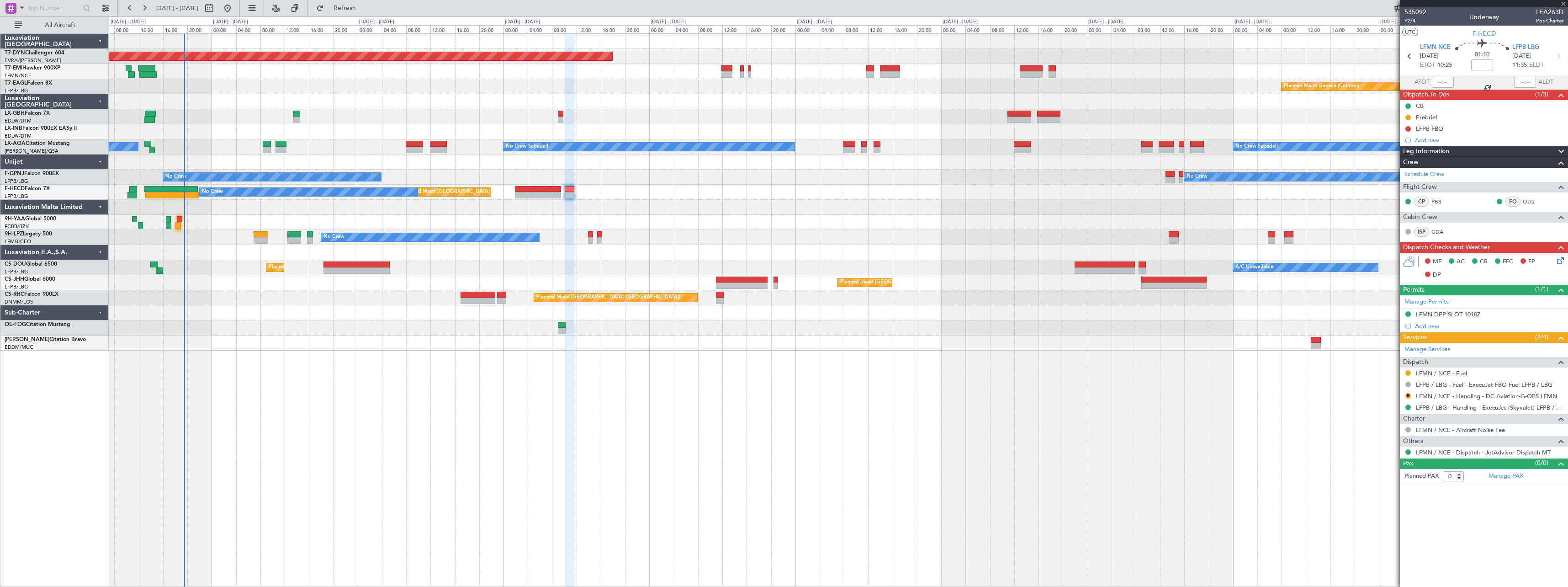
type input "-00:45"
type input "1"
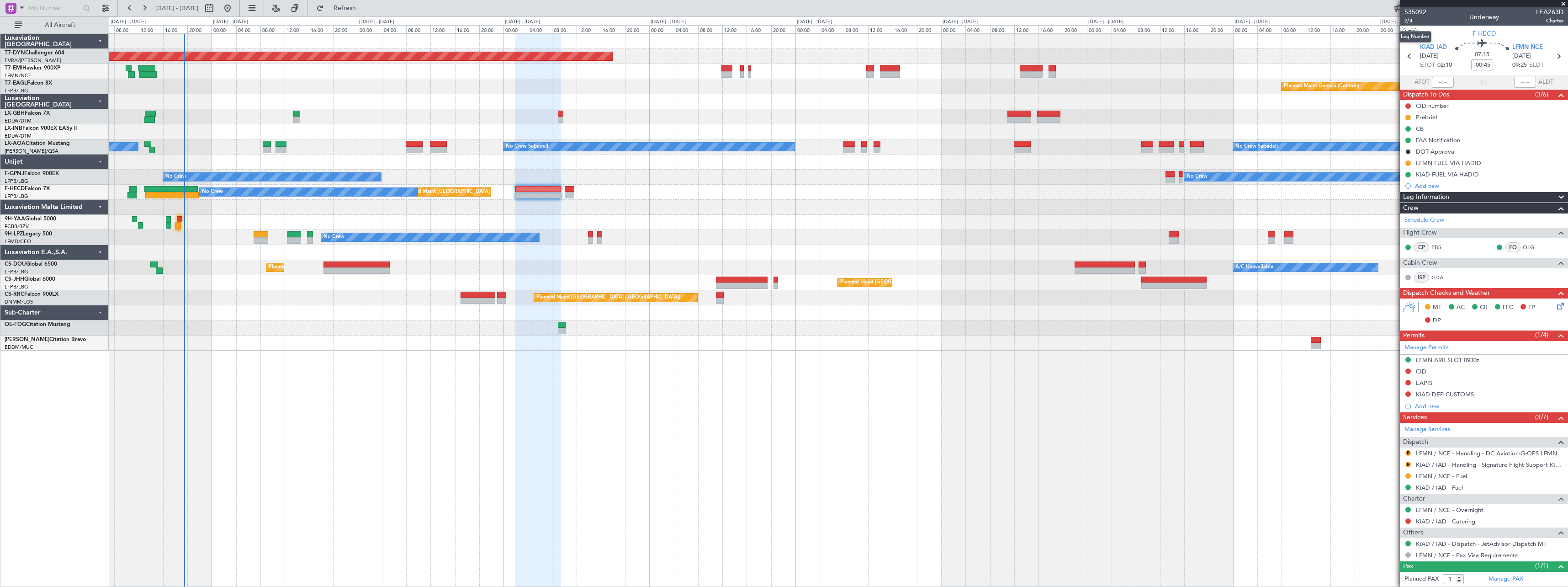
click at [1412, 20] on span "2/4" at bounding box center [1415, 21] width 22 height 8
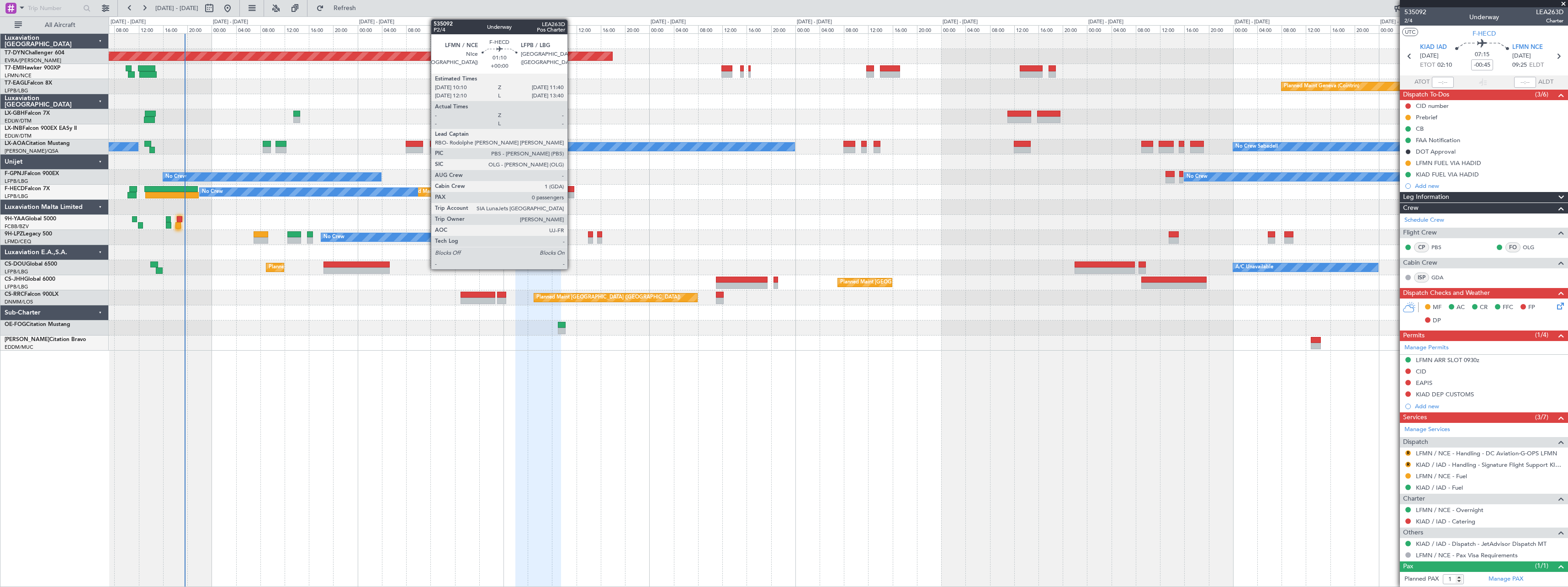
click at [572, 191] on div at bounding box center [569, 189] width 9 height 7
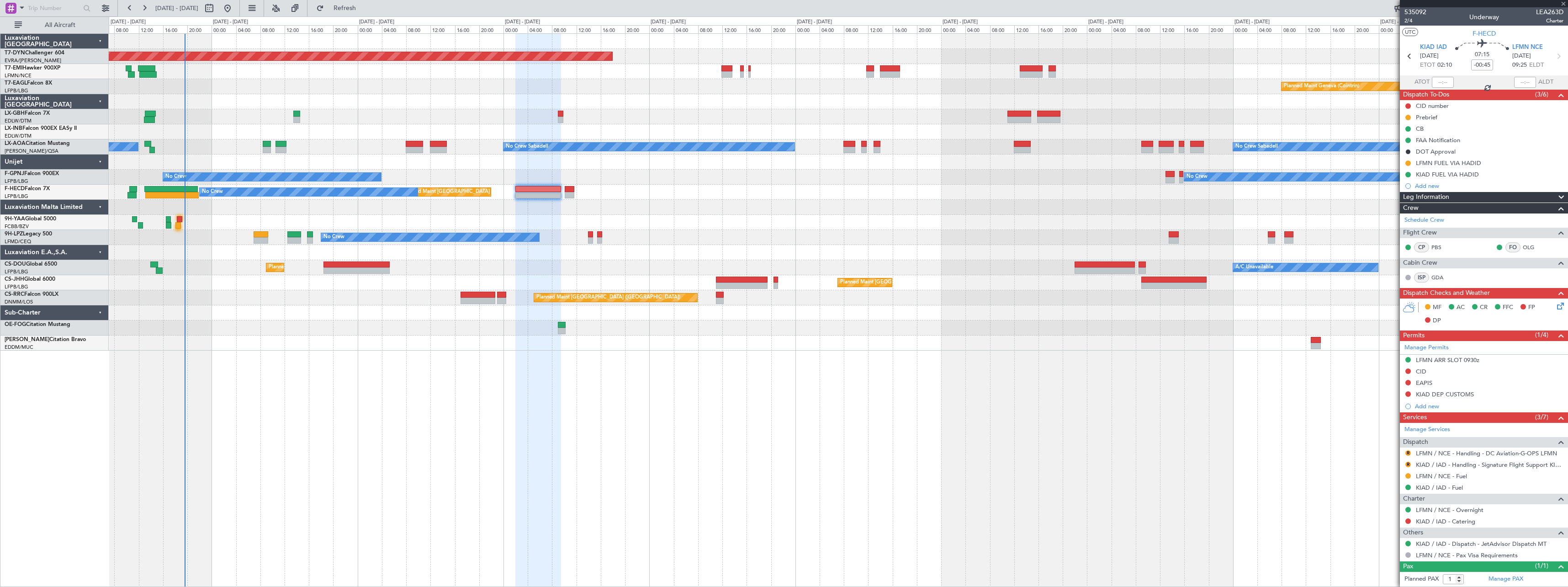
type input "0"
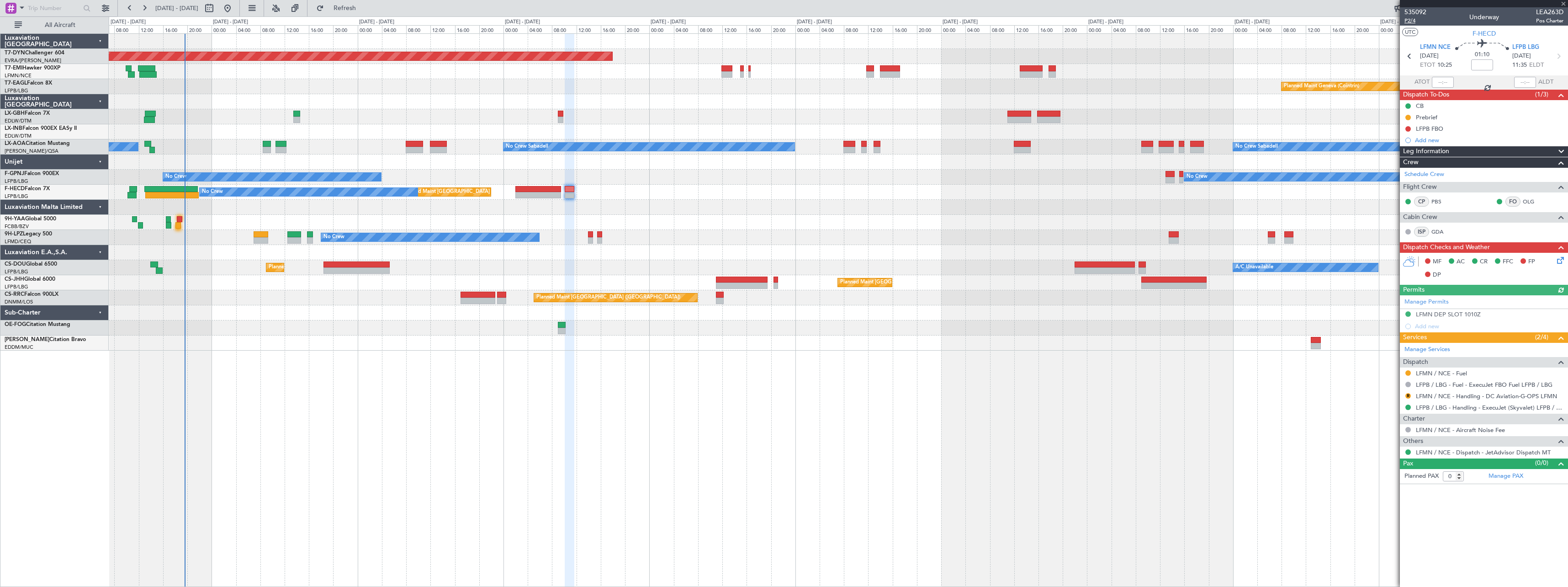
click at [1407, 21] on span "P2/4" at bounding box center [1415, 21] width 22 height 8
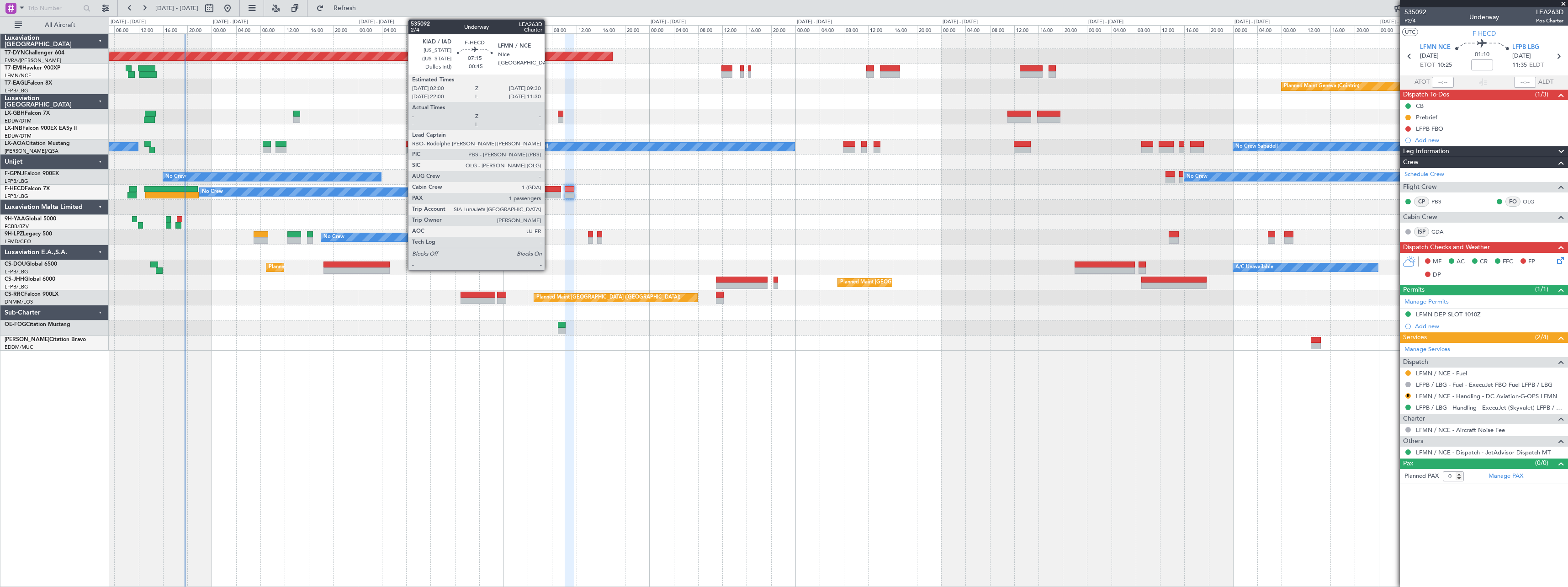
click at [548, 191] on div at bounding box center [538, 189] width 46 height 7
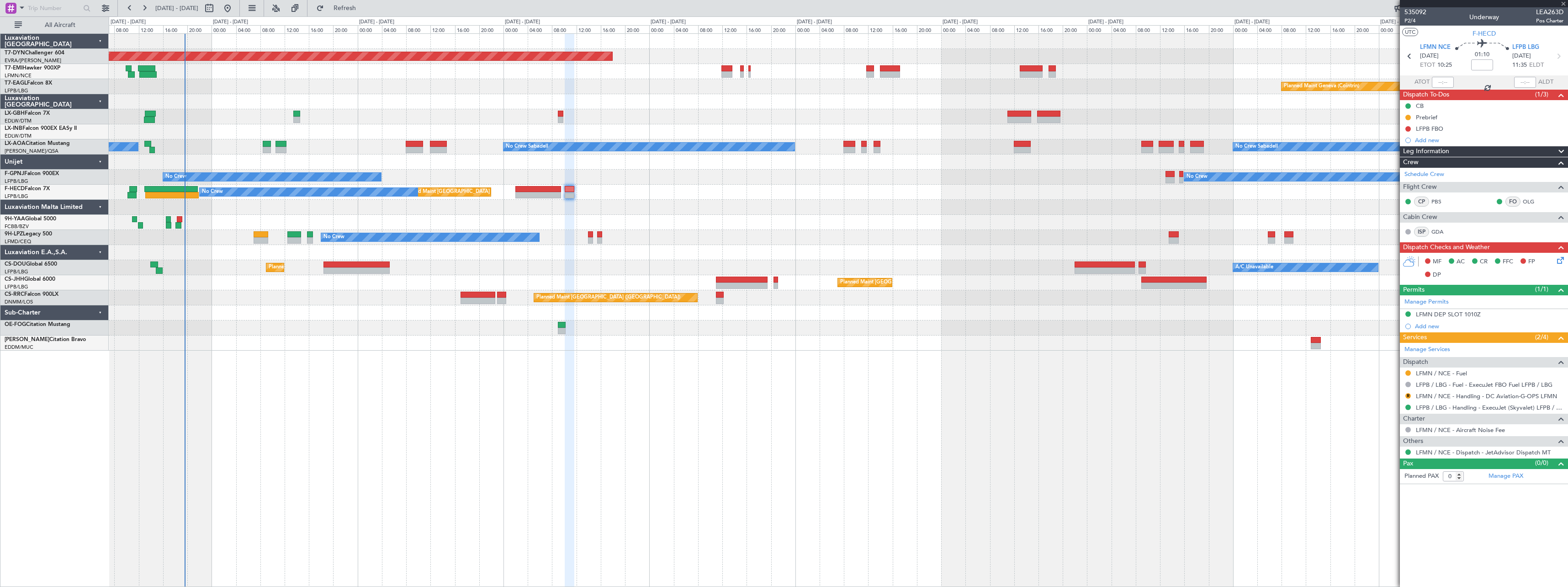
type input "-00:45"
type input "1"
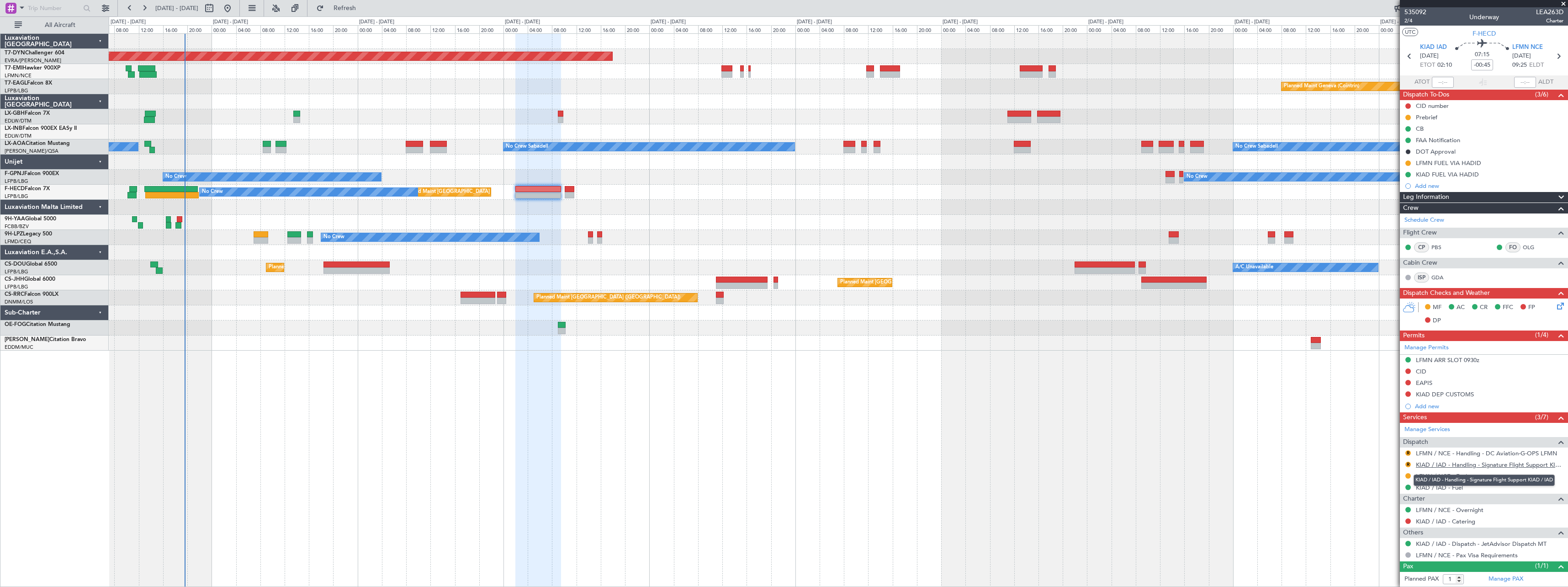
click at [1525, 463] on link "KIAD / IAD - Handling - Signature Flight Support KIAD / IAD" at bounding box center [1489, 465] width 147 height 8
click at [1508, 452] on link "LFMN / NCE - Handling - DC Aviation-G-OPS LFMN" at bounding box center [1486, 453] width 141 height 8
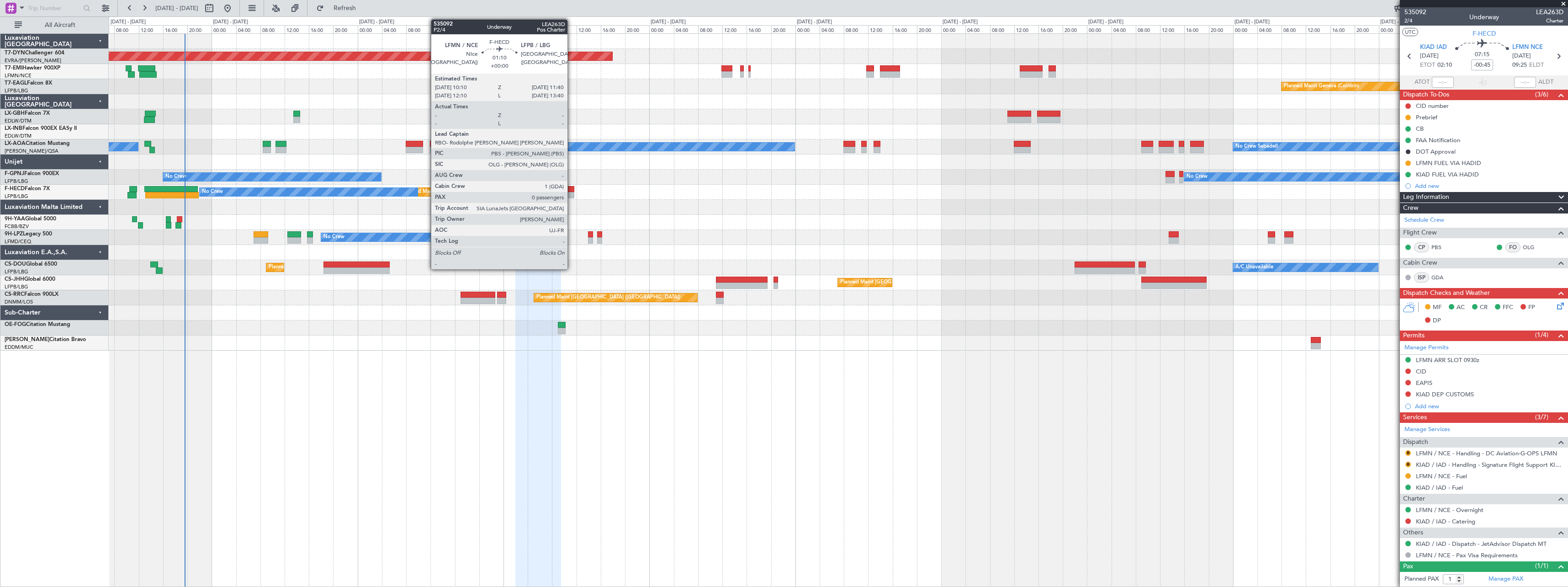
click at [572, 189] on div at bounding box center [569, 189] width 9 height 7
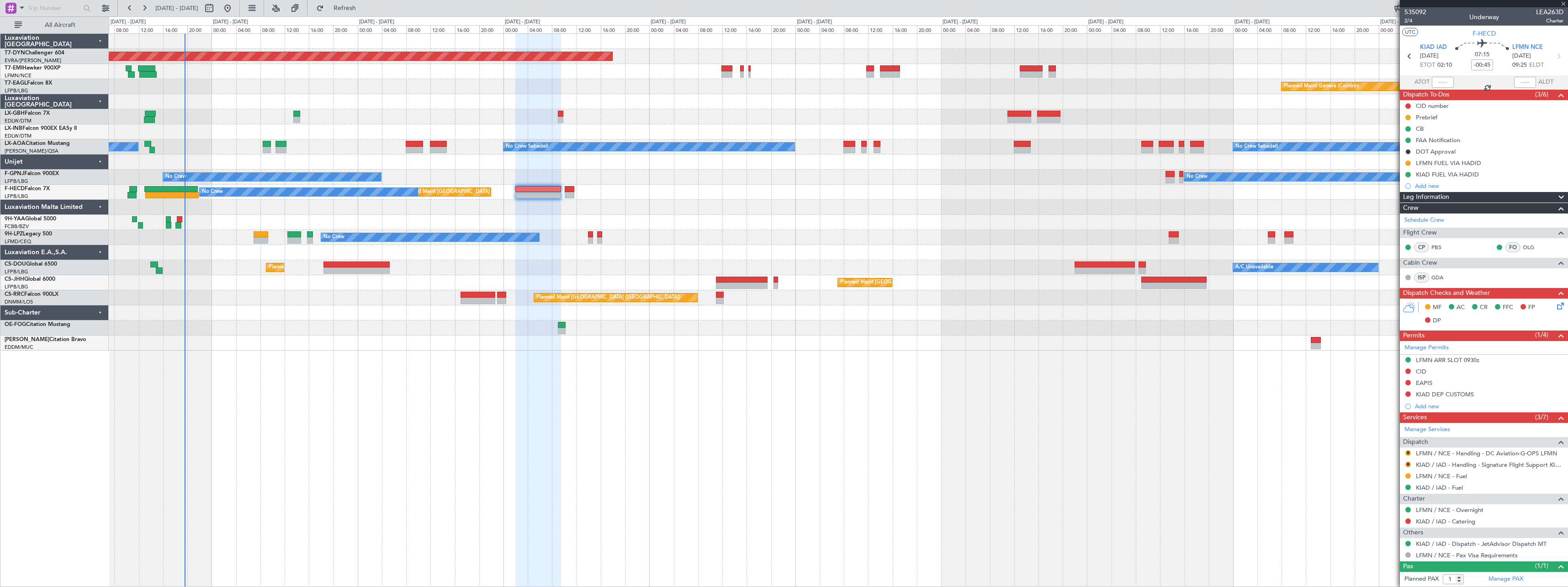
type input "0"
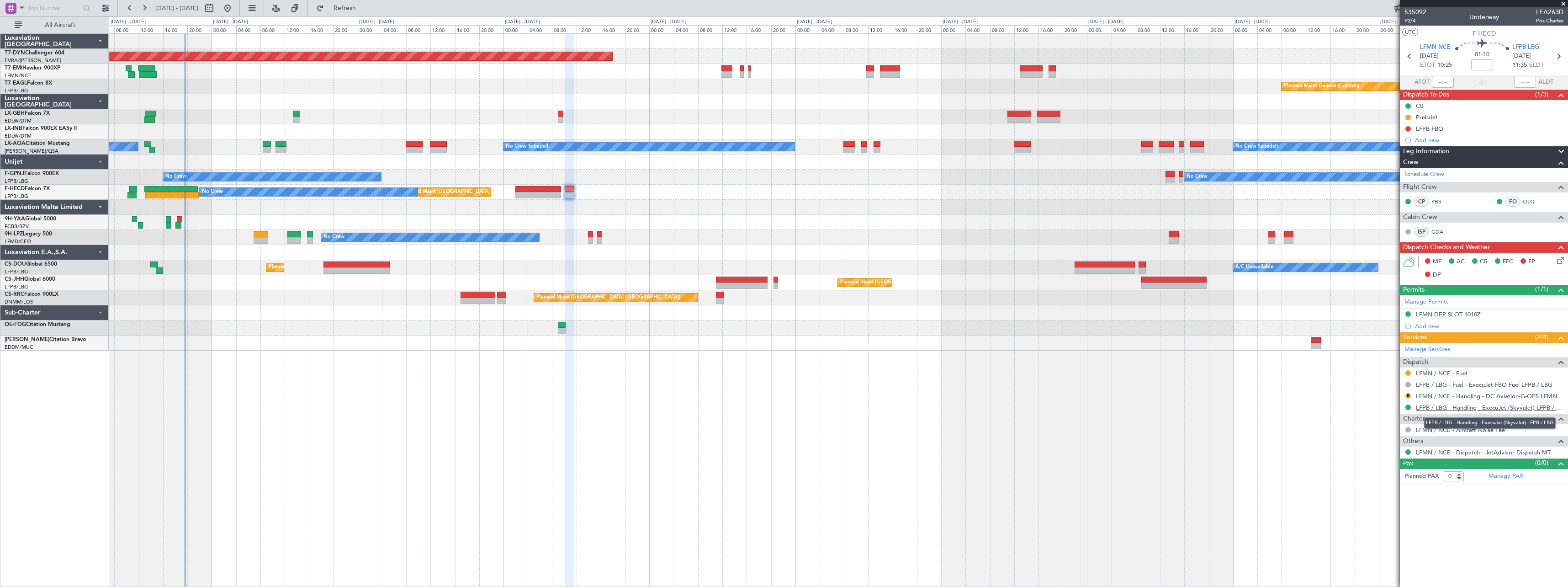
click at [1514, 408] on link "LFPB / LBG - Handling - ExecuJet (Skyvalet) LFPB / LBG" at bounding box center [1489, 407] width 147 height 8
click at [1561, 259] on icon at bounding box center [1559, 259] width 7 height 7
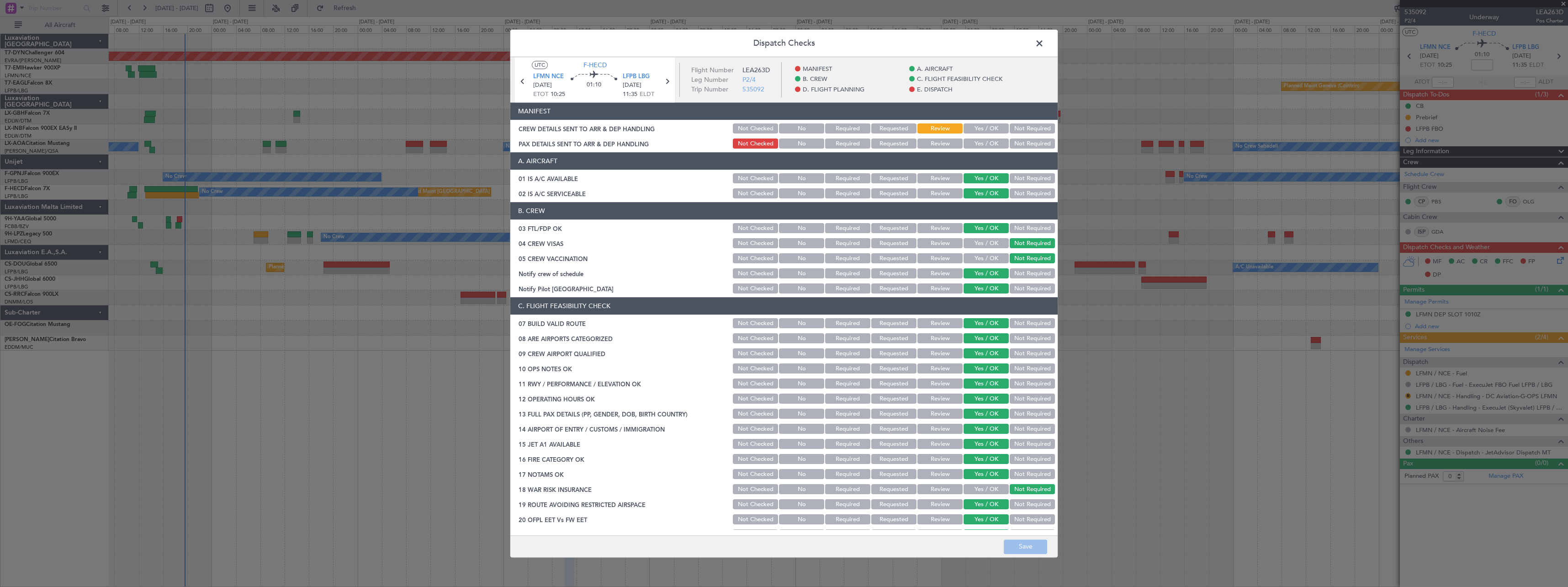
drag, startPoint x: 965, startPoint y: 121, endPoint x: 989, endPoint y: 135, distance: 27.8
click at [973, 128] on section "MANIFEST CREW DETAILS SENT TO ARR & DEP HANDLING Not Checked No Required Reques…" at bounding box center [783, 127] width 547 height 47
click at [989, 135] on div "Yes / OK" at bounding box center [985, 128] width 46 height 13
click at [990, 129] on button "Yes / OK" at bounding box center [986, 128] width 45 height 10
click at [985, 147] on button "Yes / OK" at bounding box center [986, 144] width 45 height 10
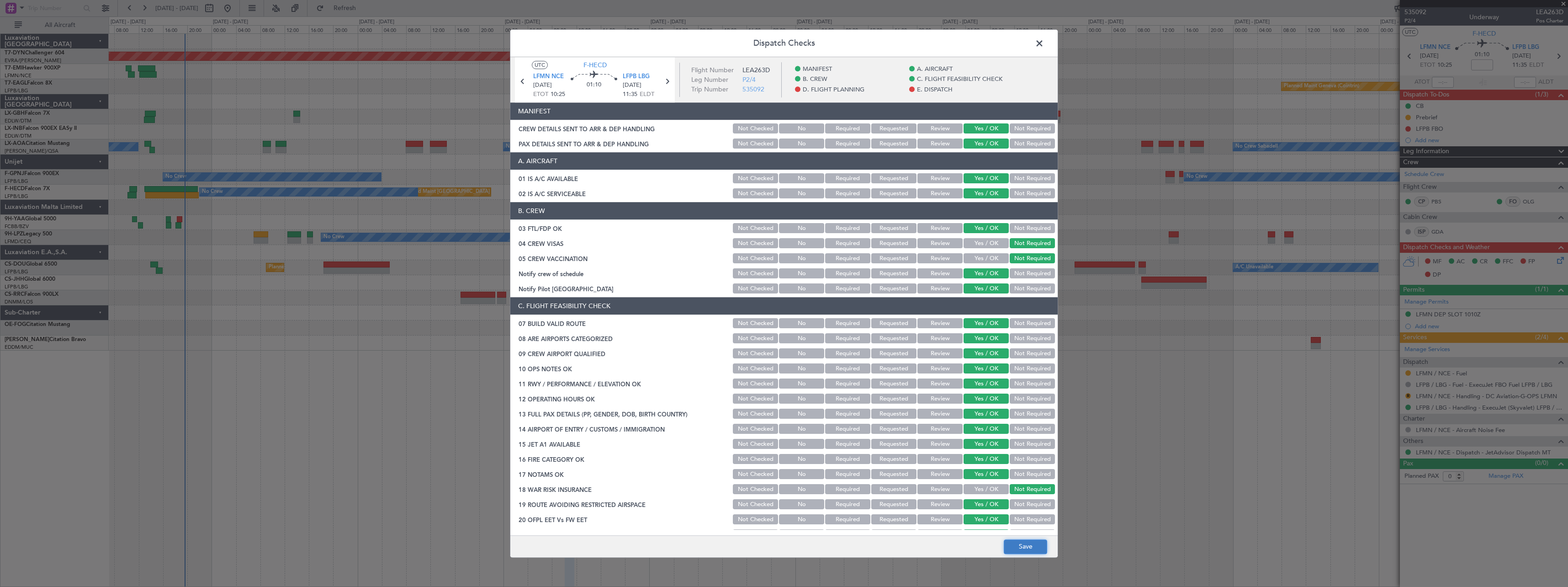
click at [1029, 542] on button "Save" at bounding box center [1025, 547] width 43 height 15
click at [1044, 44] on span at bounding box center [1044, 46] width 0 height 18
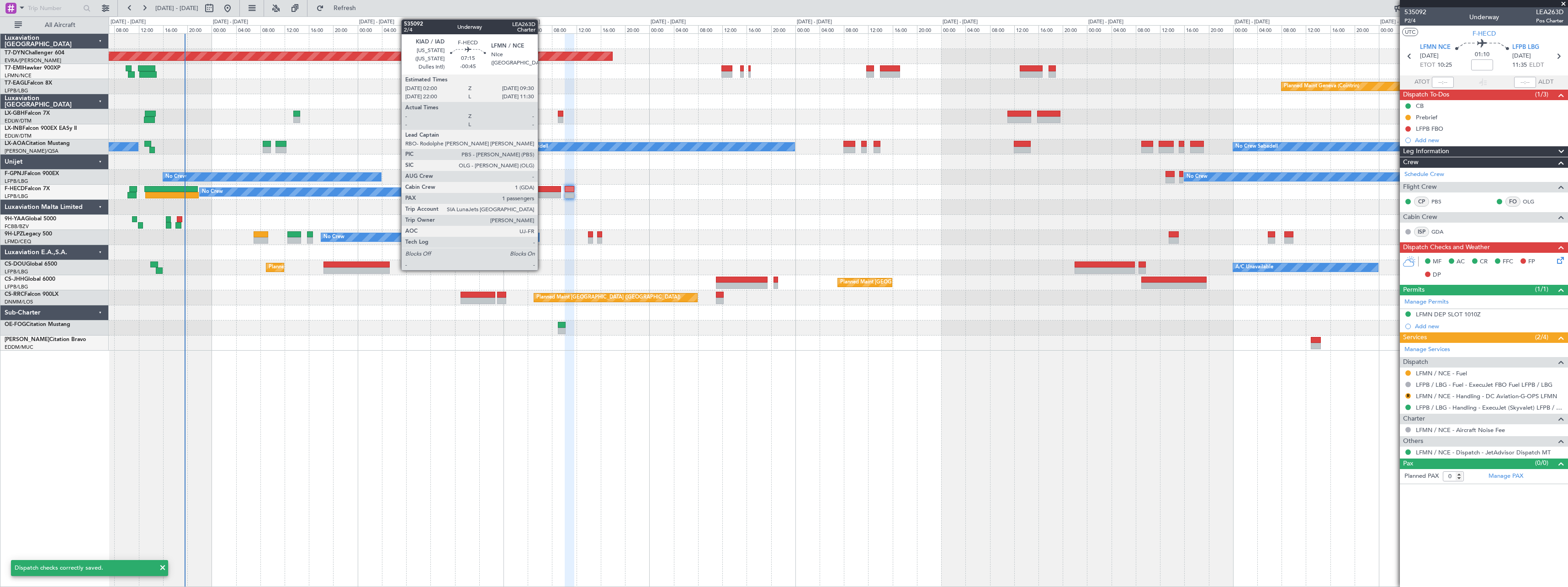
click at [542, 188] on div at bounding box center [538, 189] width 46 height 7
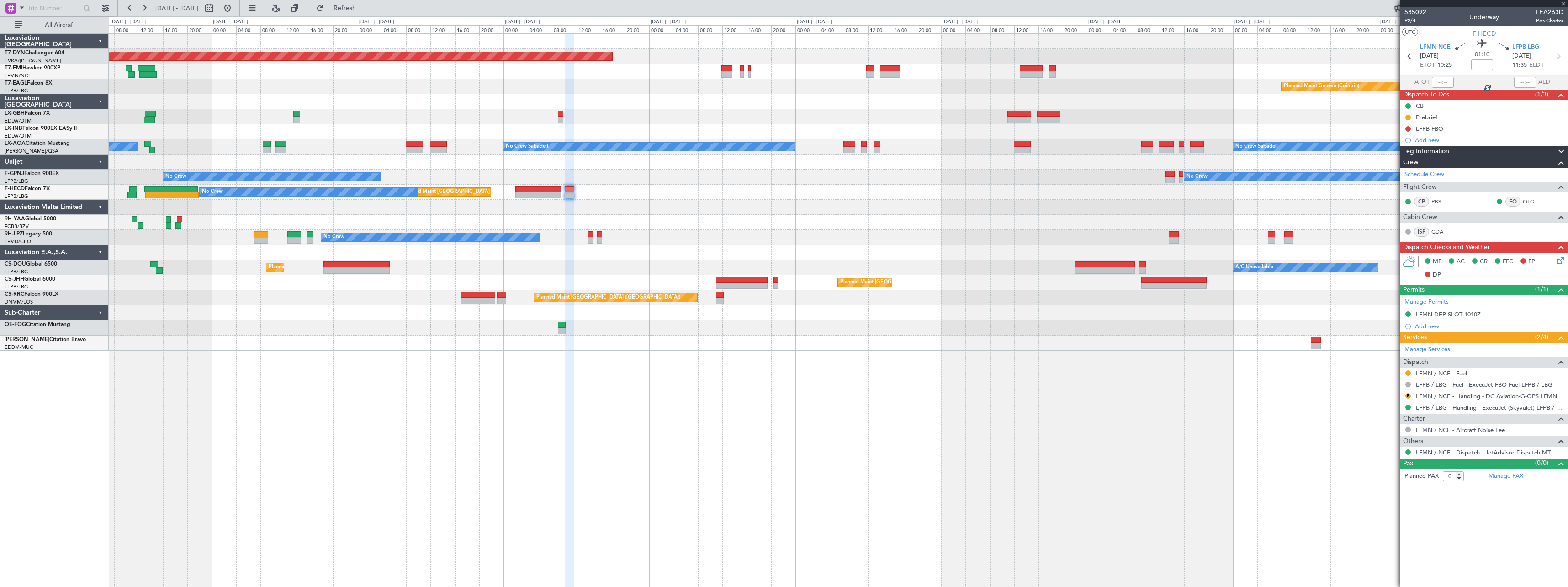
type input "-00:45"
type input "1"
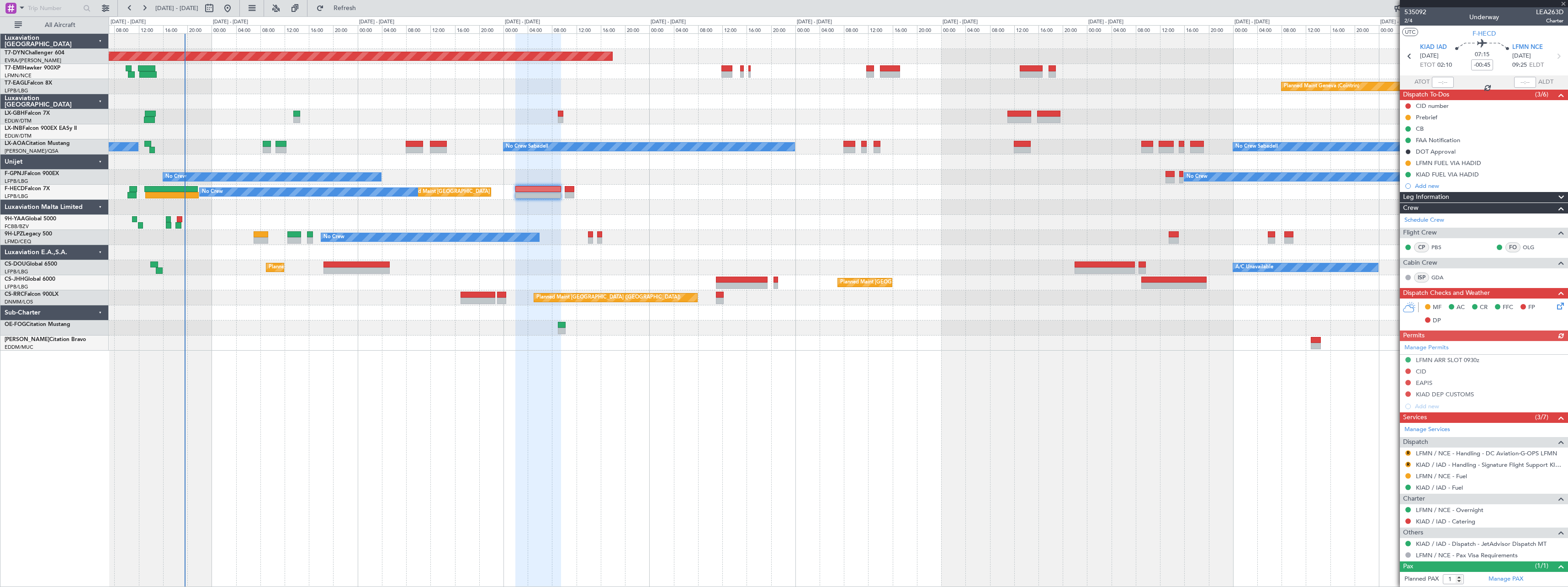
click at [1555, 304] on icon at bounding box center [1559, 304] width 7 height 7
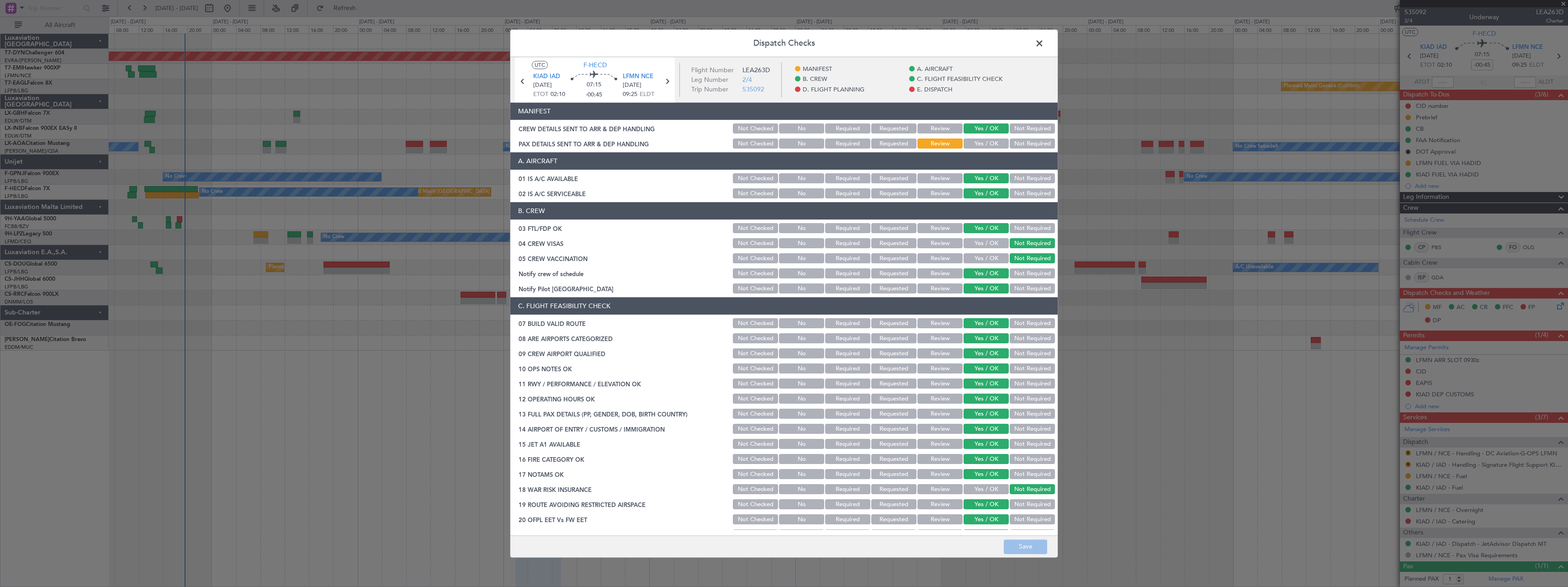
click at [987, 141] on button "Yes / OK" at bounding box center [986, 144] width 45 height 10
click at [1012, 544] on button "Save" at bounding box center [1025, 547] width 43 height 15
click at [1044, 43] on span at bounding box center [1044, 46] width 0 height 18
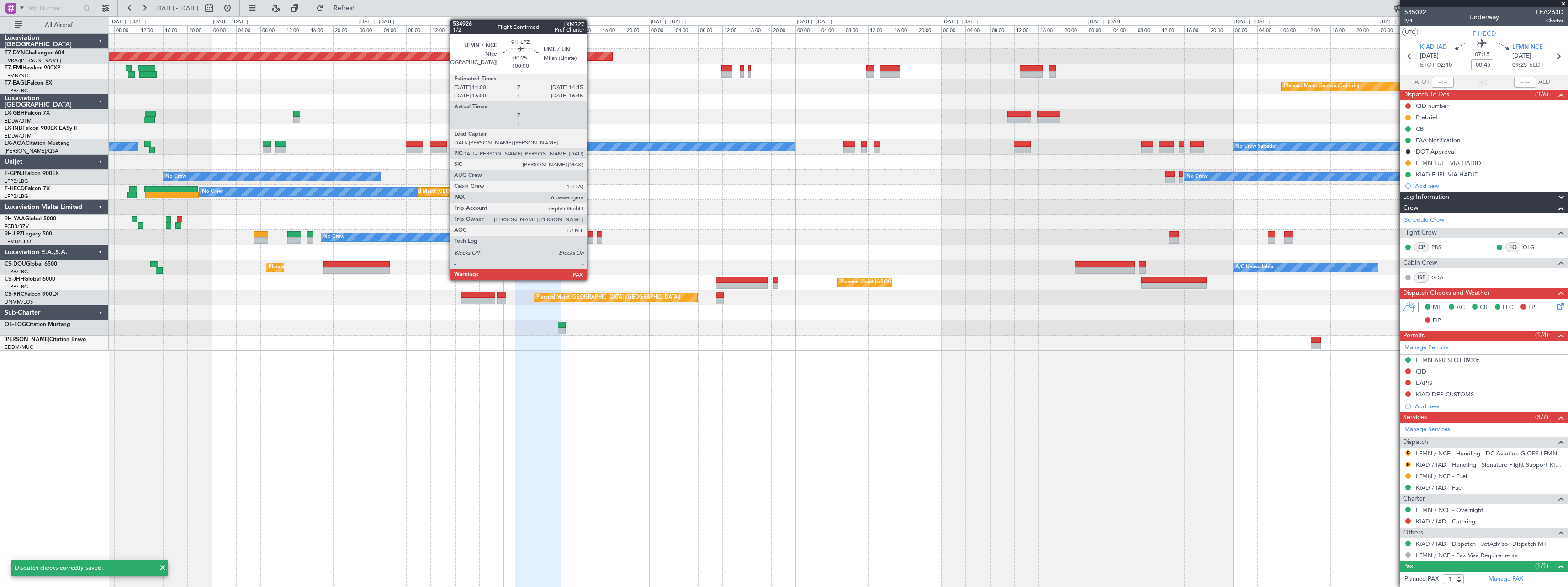
click at [591, 237] on div at bounding box center [590, 241] width 5 height 7
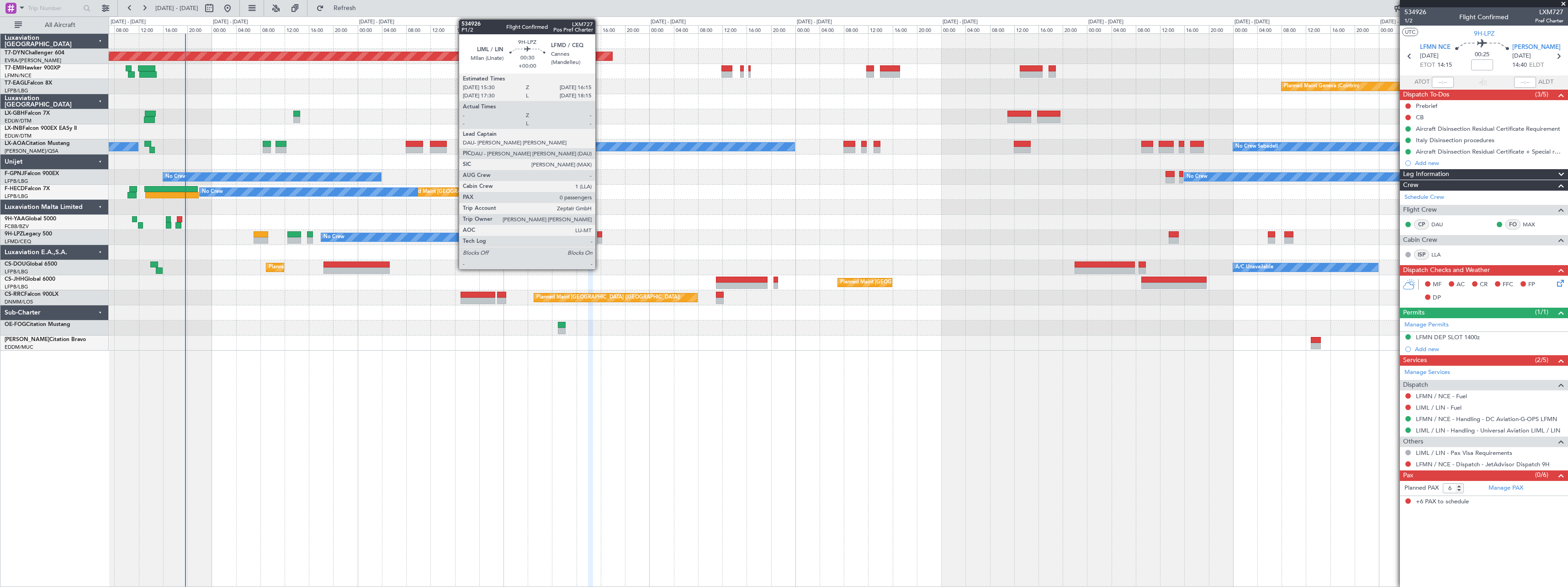
click at [600, 232] on div at bounding box center [600, 234] width 5 height 7
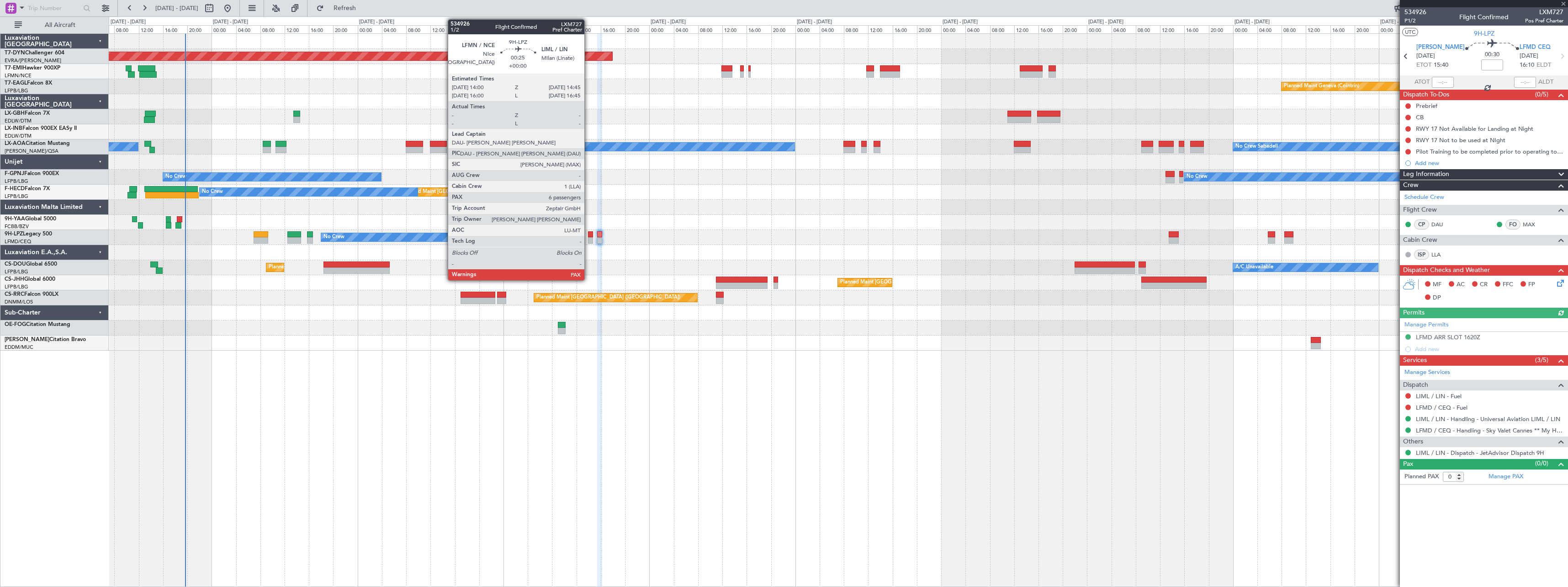
click at [589, 233] on div at bounding box center [590, 234] width 5 height 7
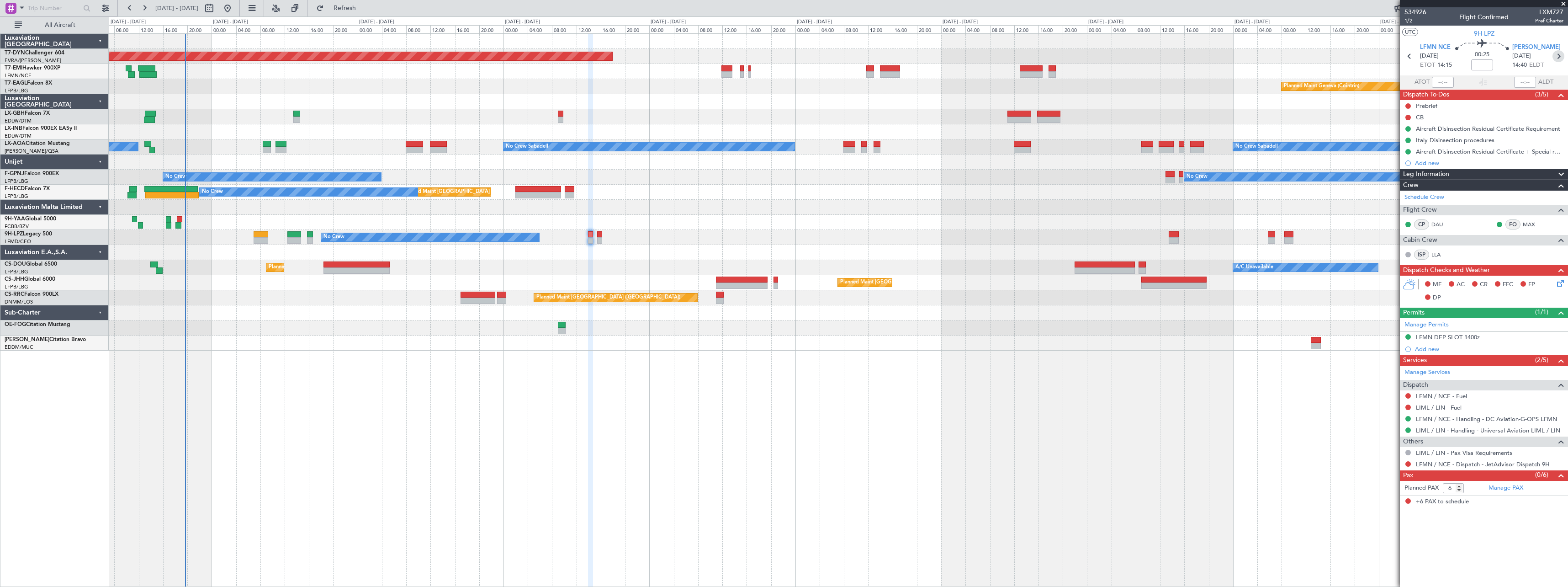
click at [1563, 62] on section "LFMN NCE 20/08/2025 ETOT 14:15 00:25 LIML LIN 20/08/2025 14:40 ELDT" at bounding box center [1484, 57] width 168 height 36
click at [1561, 58] on icon at bounding box center [1558, 57] width 12 height 12
click at [1409, 58] on icon at bounding box center [1406, 57] width 12 height 12
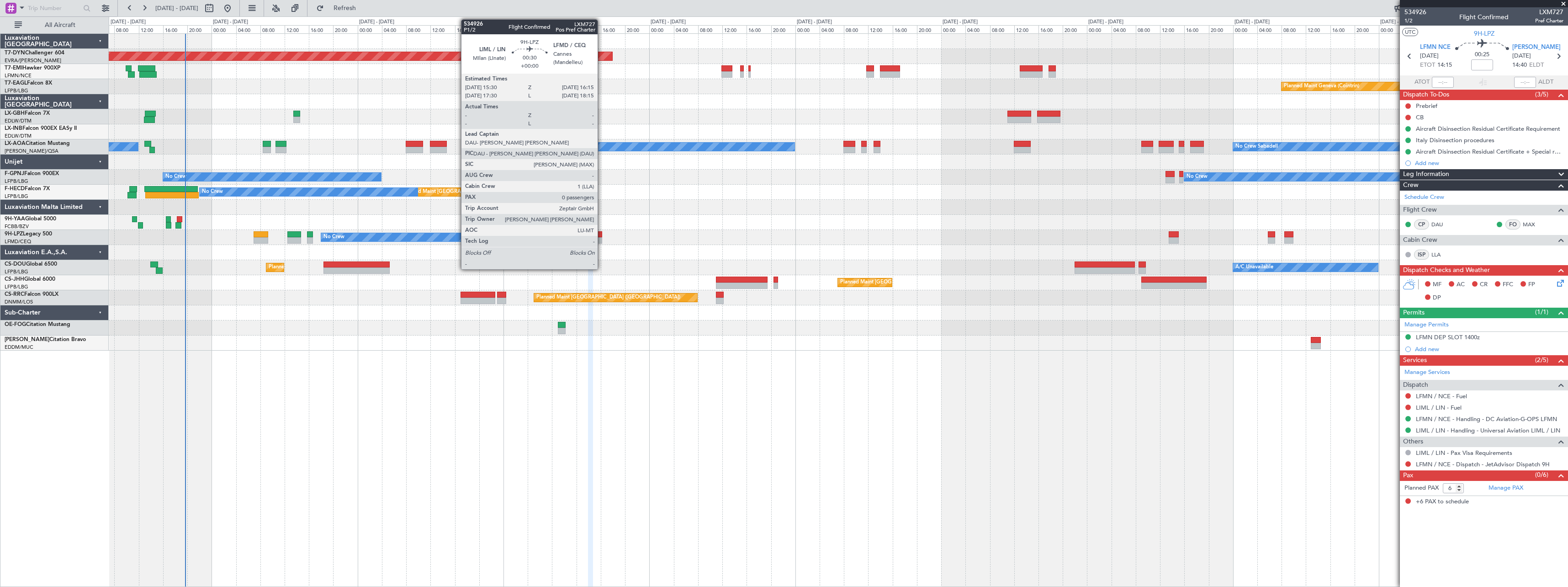
click at [602, 235] on div at bounding box center [600, 234] width 5 height 7
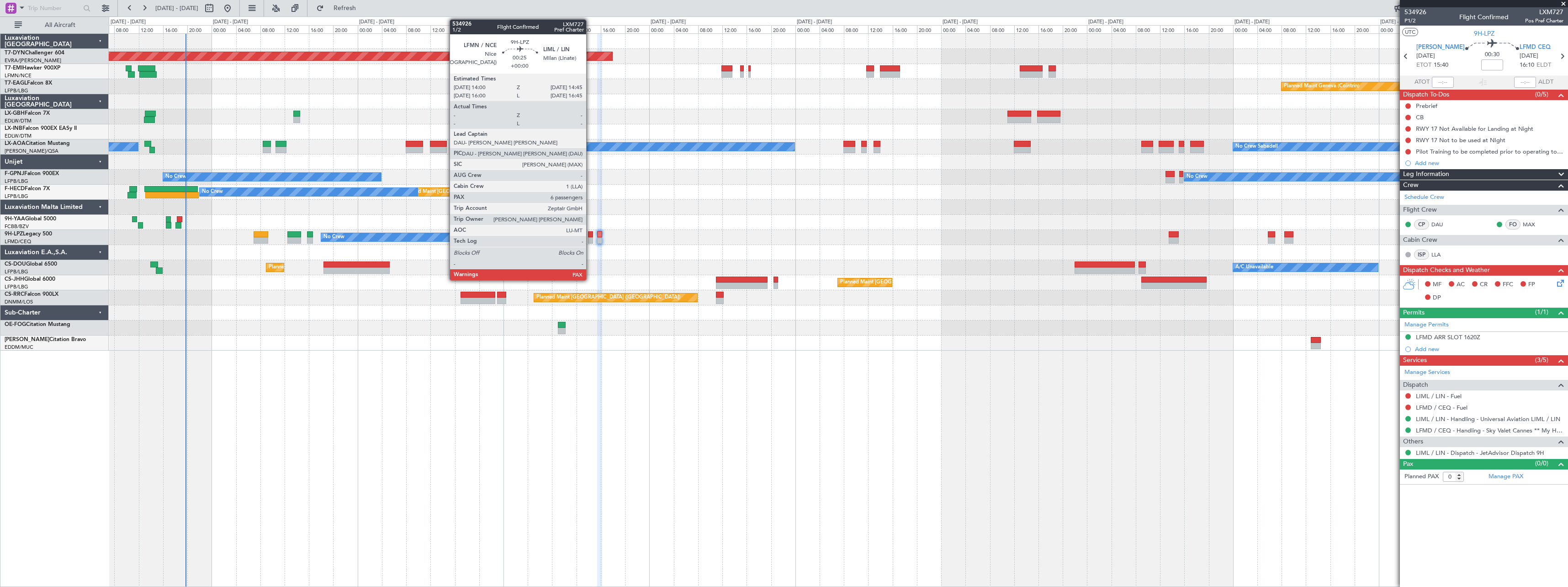
click at [590, 232] on div at bounding box center [590, 234] width 5 height 7
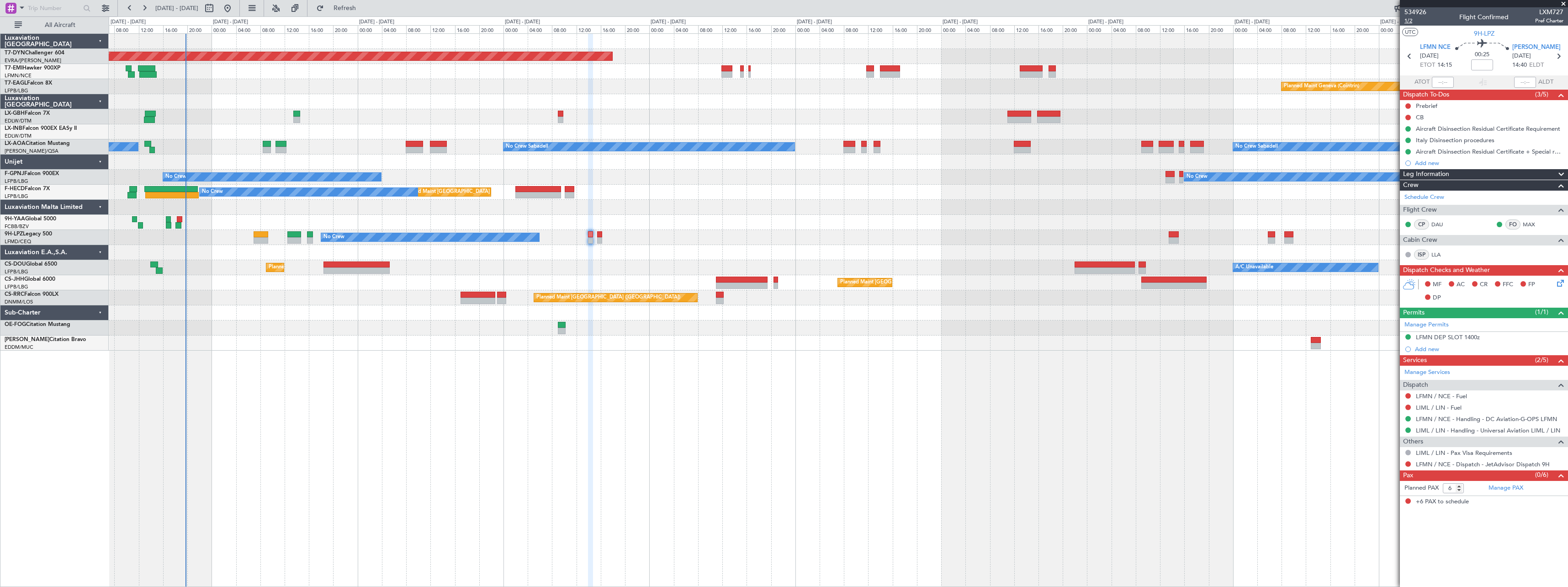
click at [1404, 19] on span "1/2" at bounding box center [1415, 21] width 22 height 8
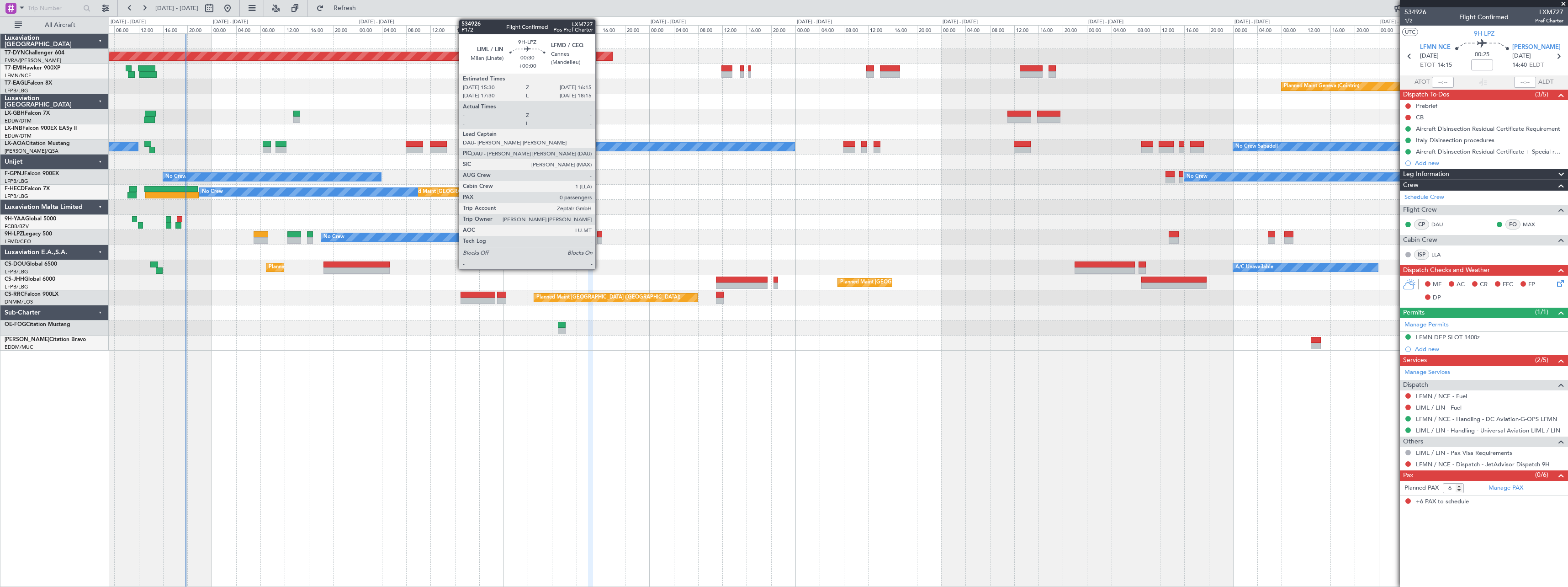
click at [600, 232] on div at bounding box center [600, 234] width 5 height 7
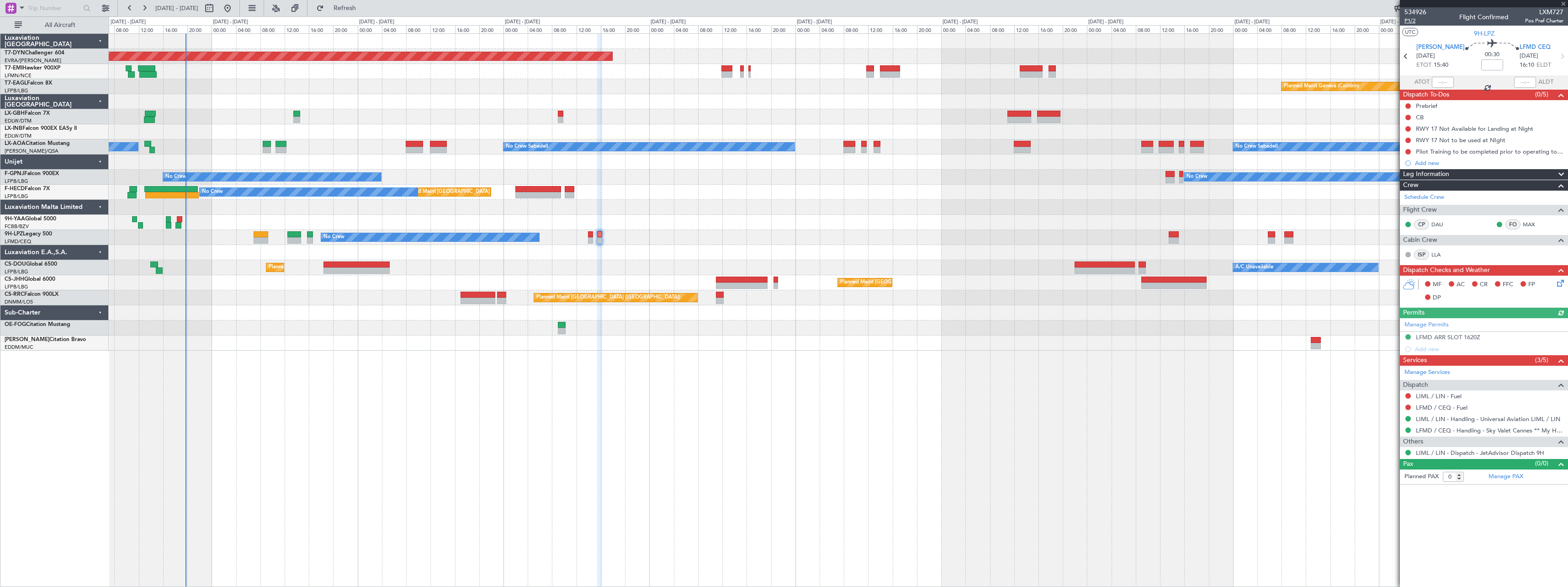
click at [1407, 22] on span "P1/2" at bounding box center [1415, 21] width 22 height 8
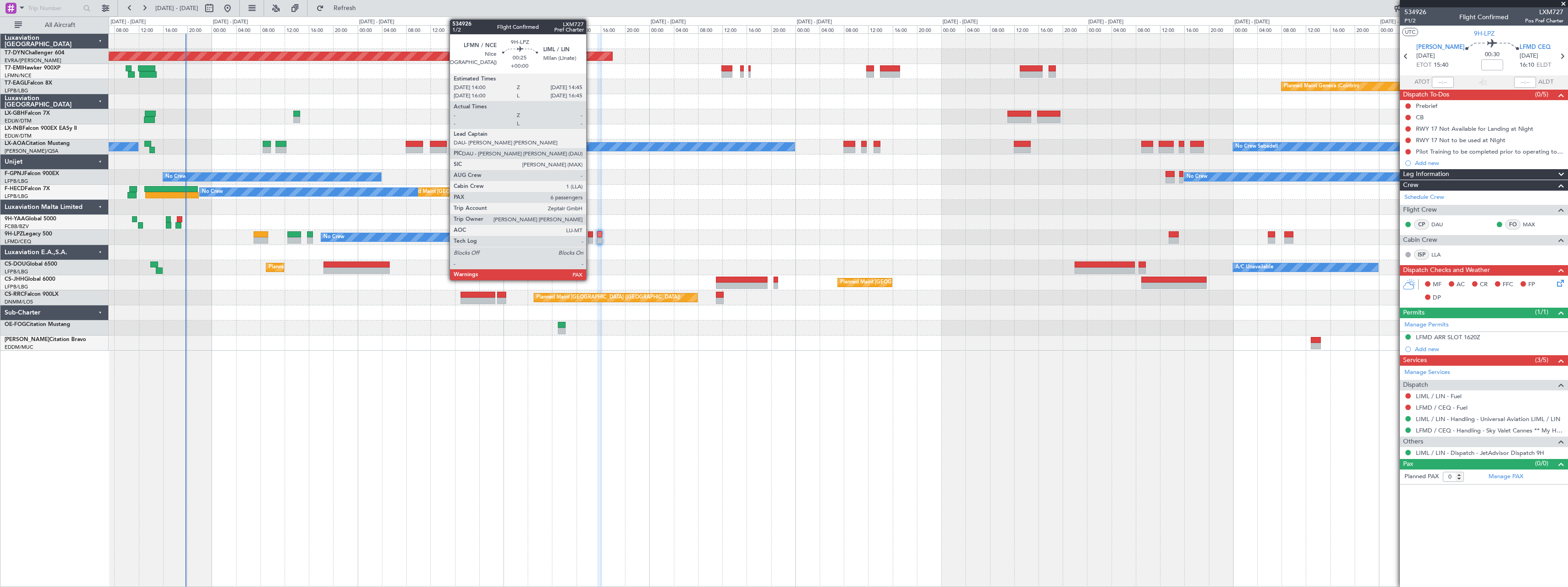
click at [590, 233] on div at bounding box center [590, 234] width 5 height 7
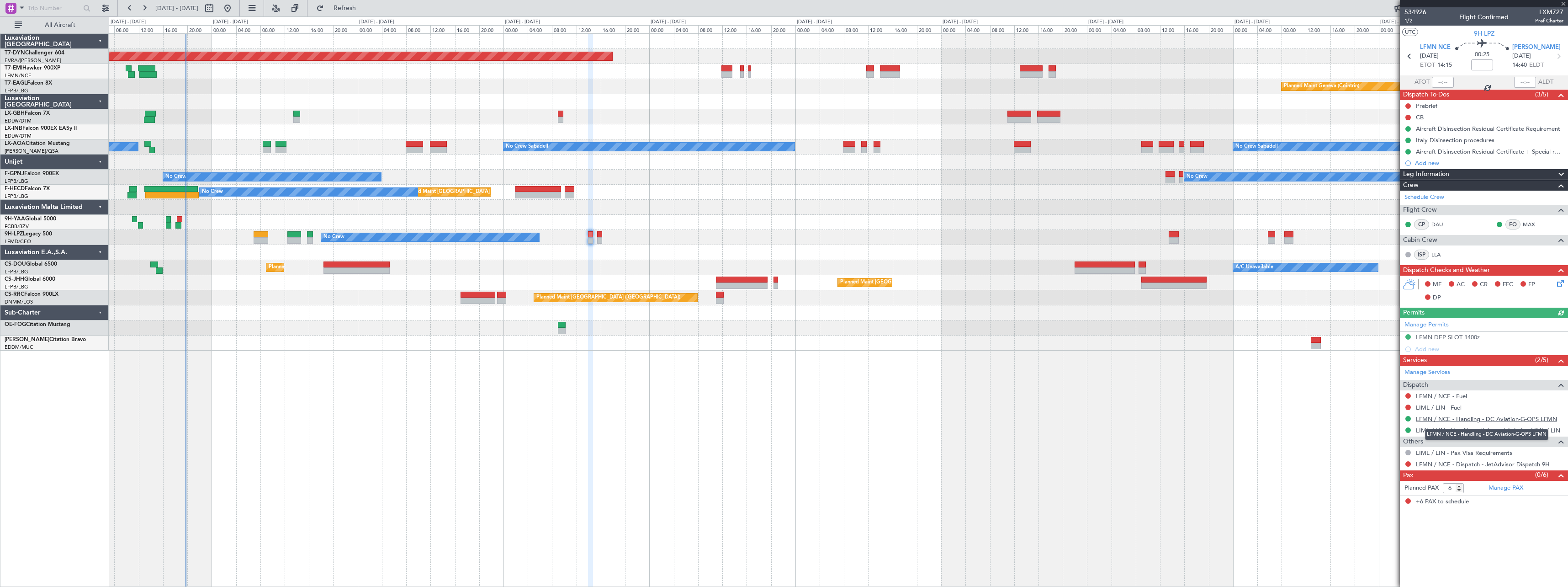
click at [1499, 416] on link "LFMN / NCE - Handling - DC Aviation-G-OPS LFMN" at bounding box center [1486, 419] width 141 height 8
click at [1430, 428] on link "LIML / LIN - Handling - Universal Aviation LIML / LIN" at bounding box center [1488, 430] width 144 height 8
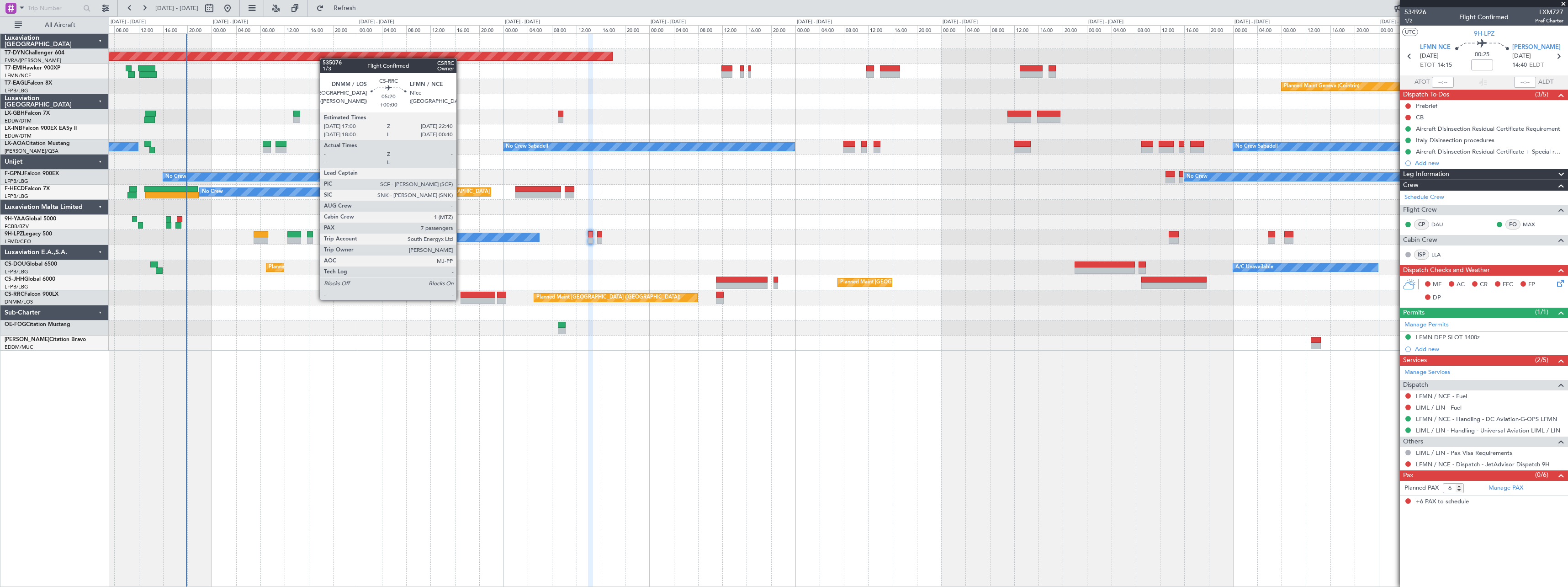
click at [461, 299] on div at bounding box center [478, 301] width 35 height 7
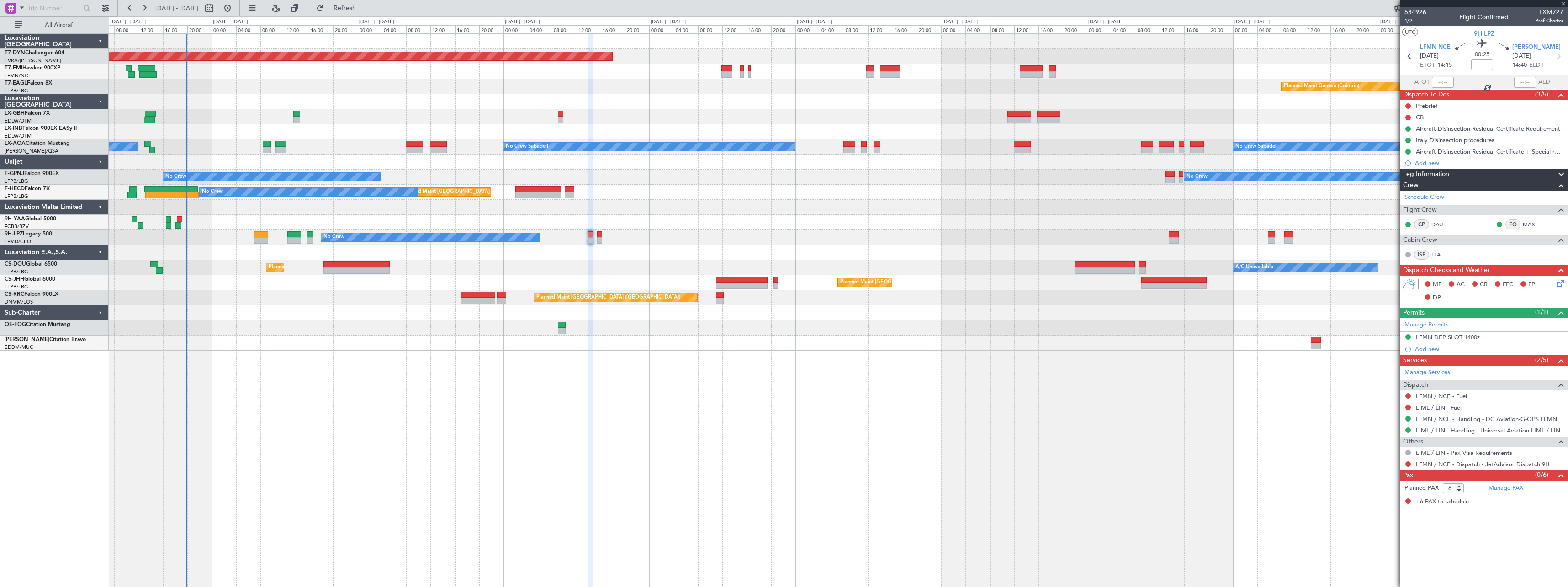
type input "7"
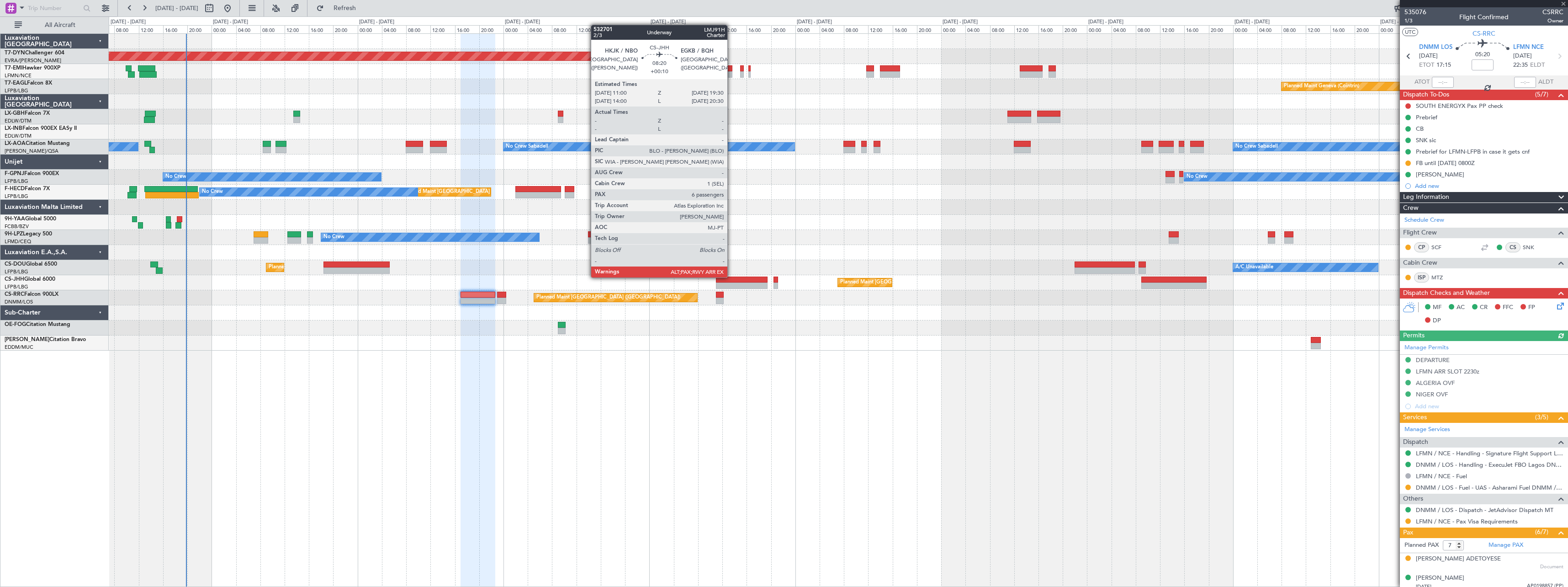
click at [732, 276] on div at bounding box center [742, 279] width 52 height 7
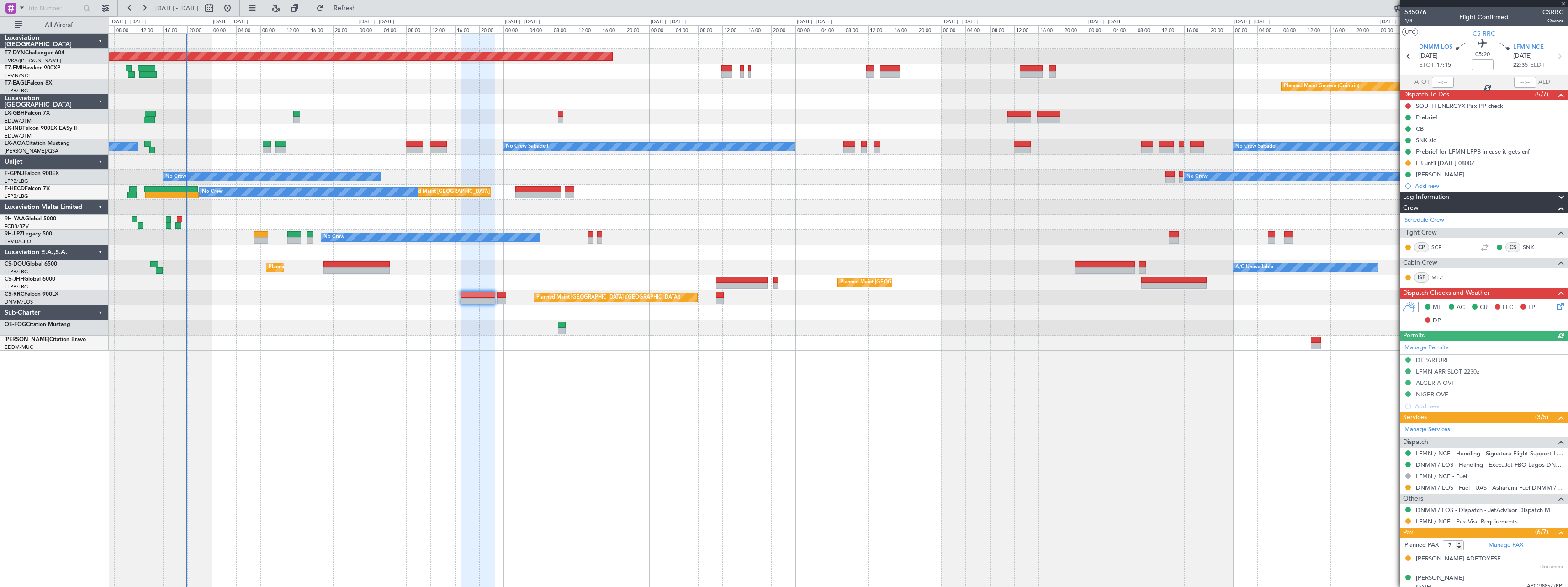
type input "+00:10"
type input "6"
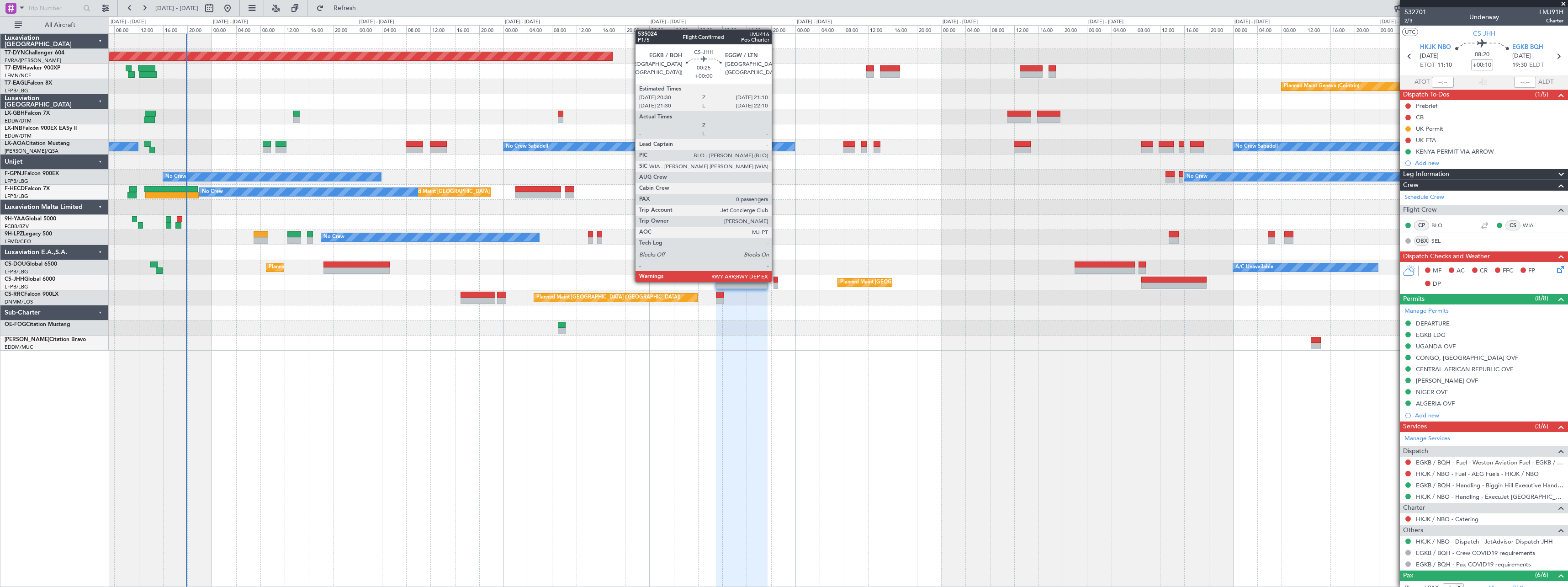
click at [775, 281] on div at bounding box center [775, 279] width 4 height 7
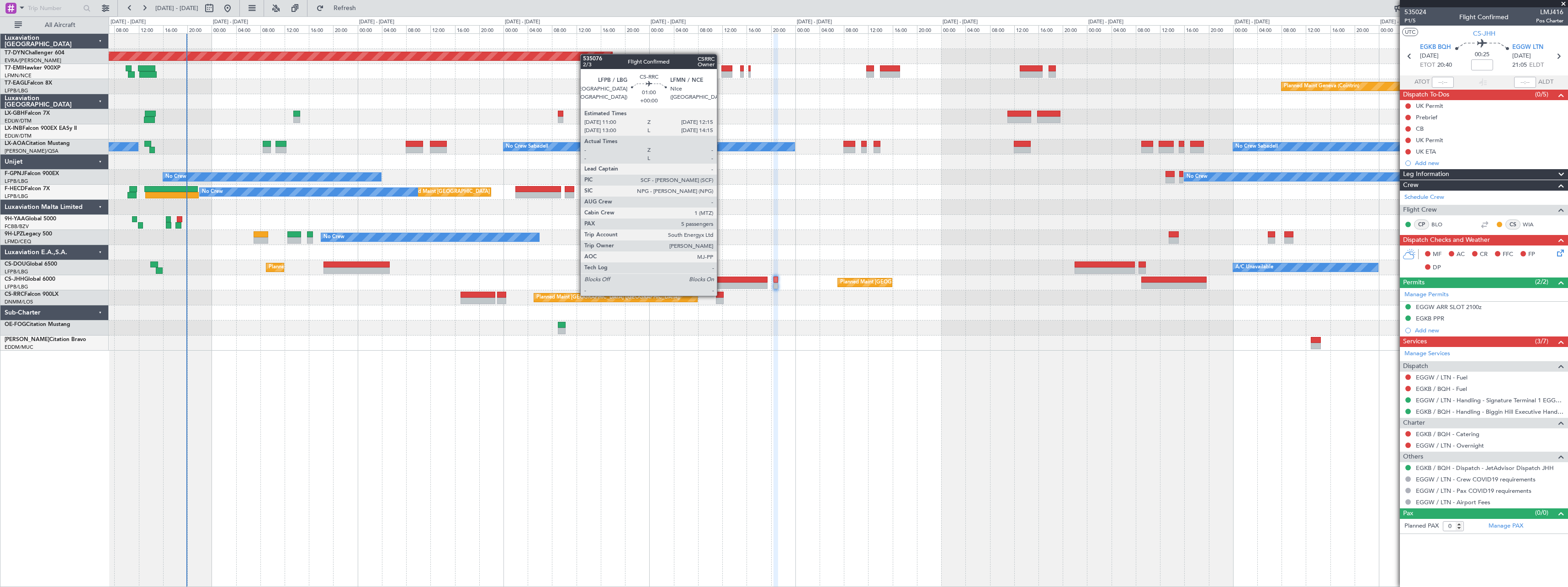
click at [721, 295] on div at bounding box center [719, 295] width 8 height 7
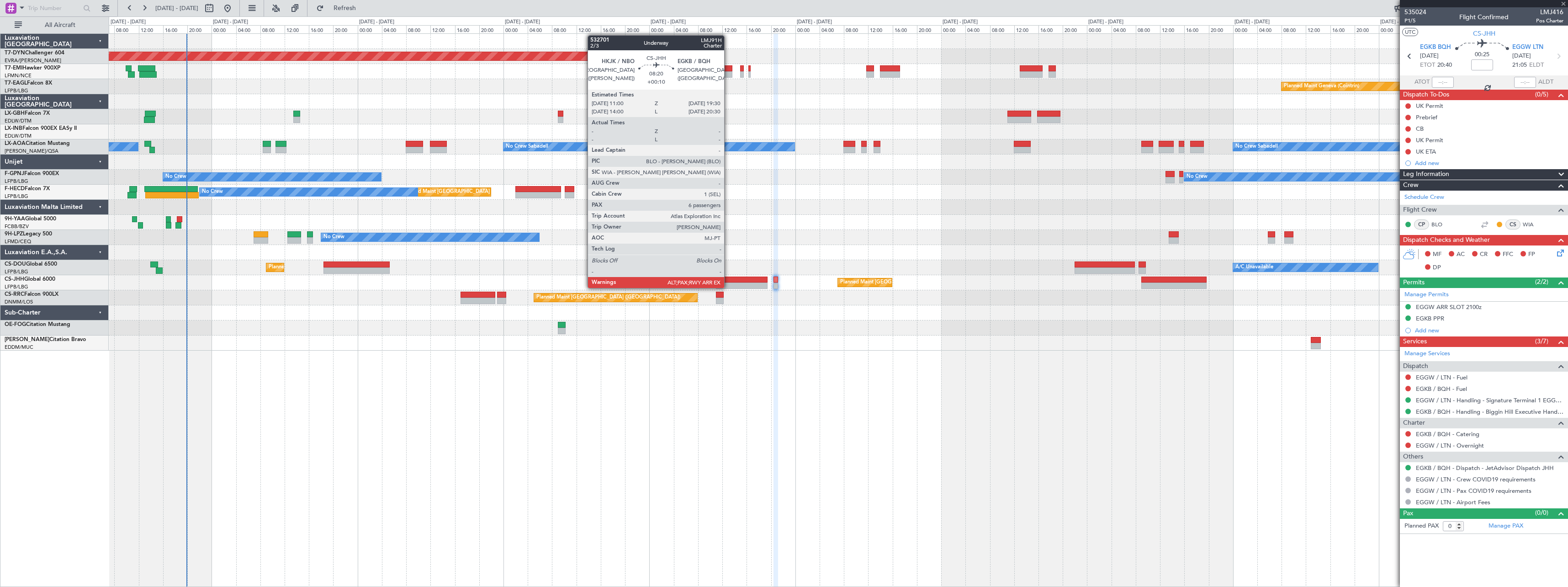
type input "5"
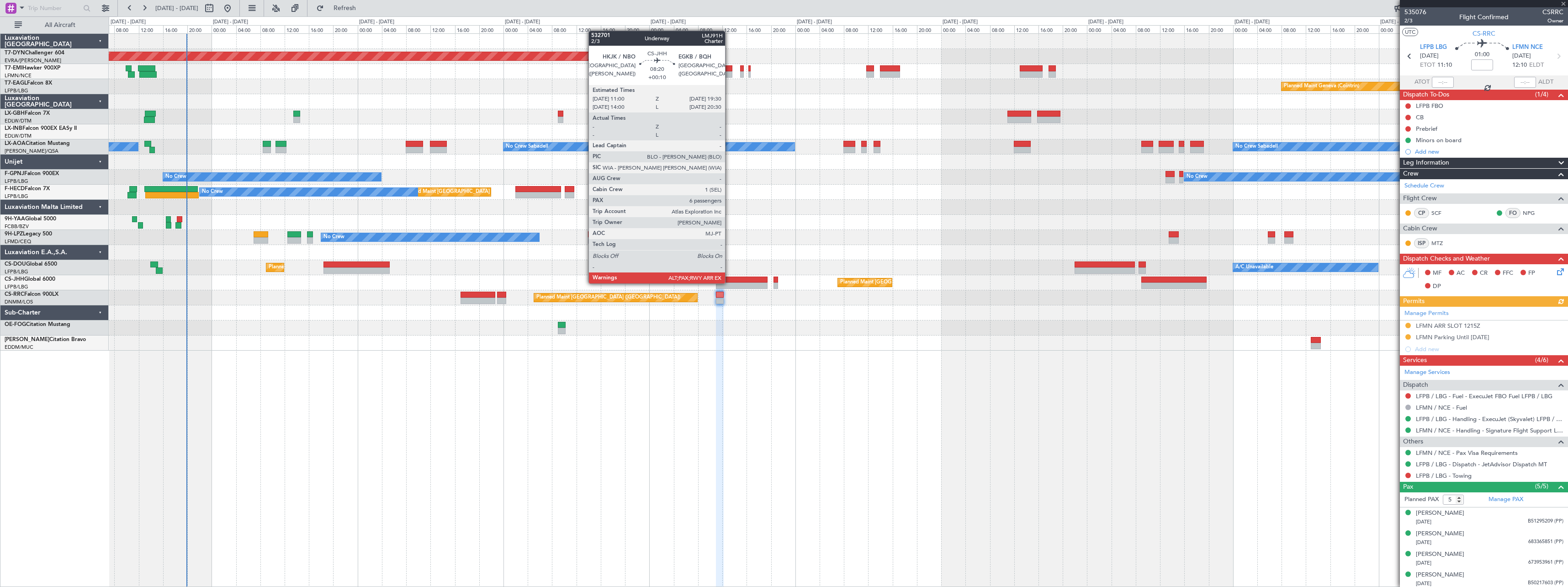
click at [729, 283] on div at bounding box center [742, 286] width 52 height 7
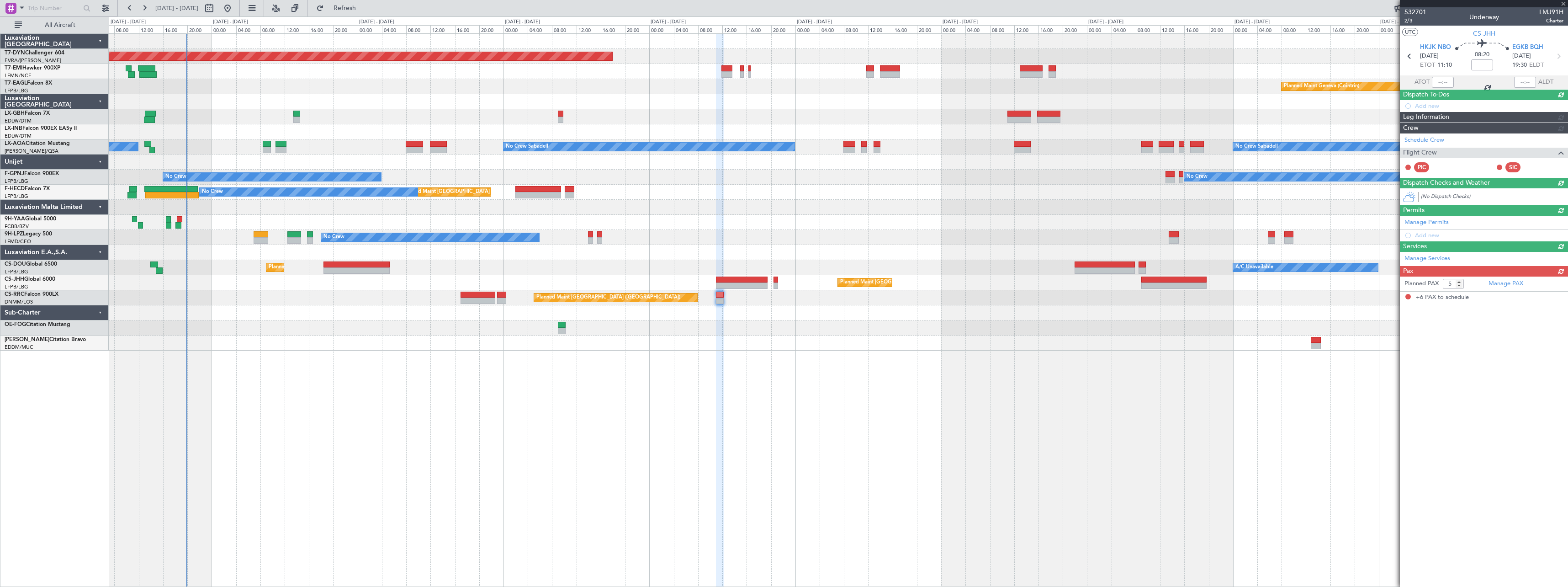
type input "+00:10"
type input "6"
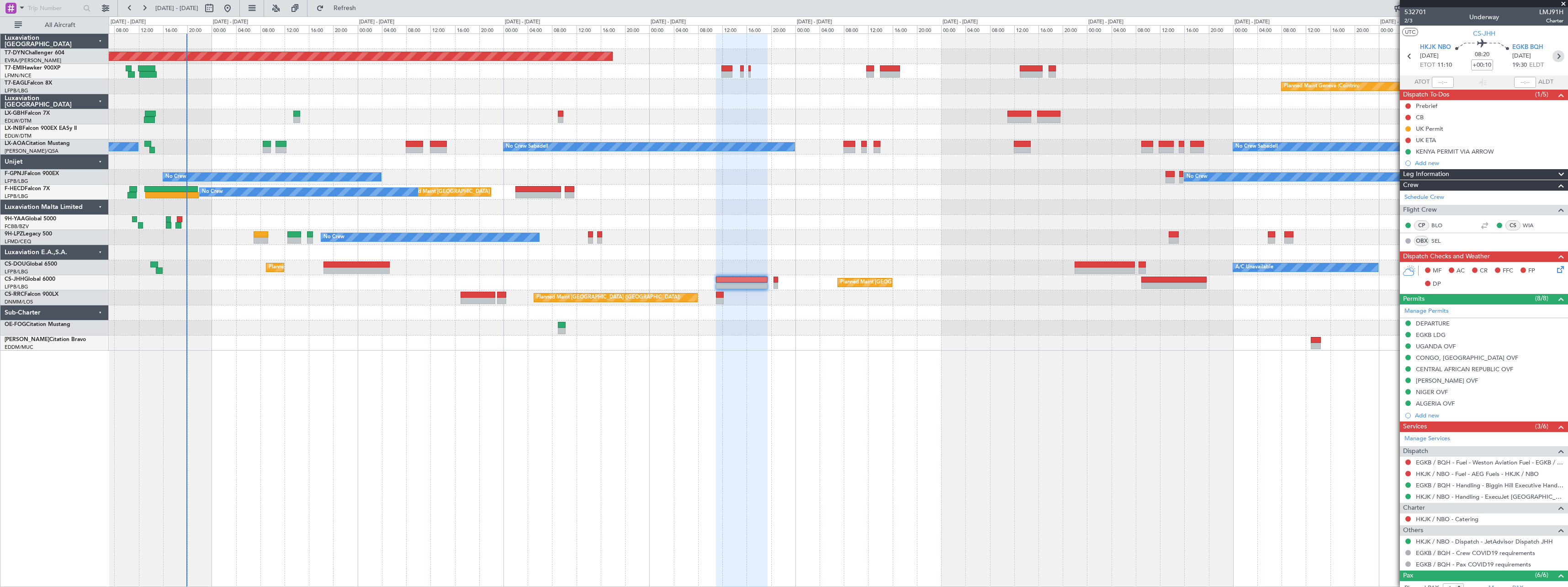
click at [1556, 57] on icon at bounding box center [1558, 57] width 12 height 12
type input "0"
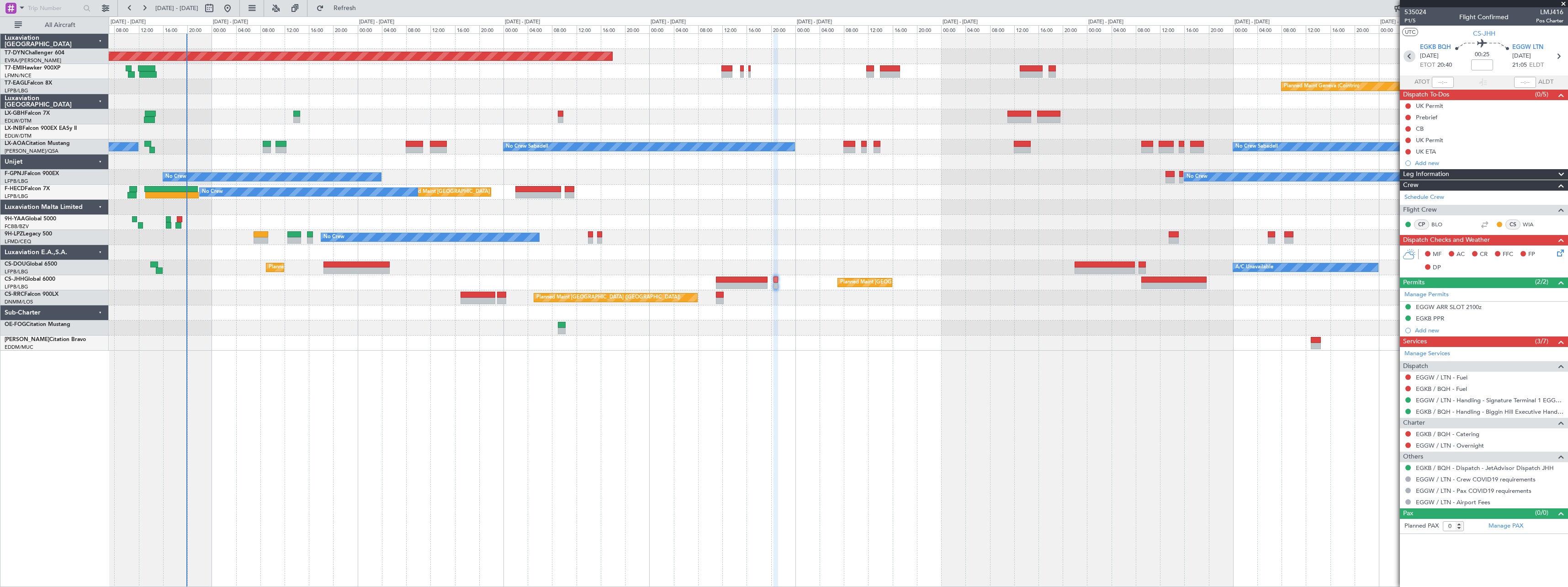
click at [1412, 51] on icon at bounding box center [1410, 57] width 12 height 12
type input "+00:10"
type input "6"
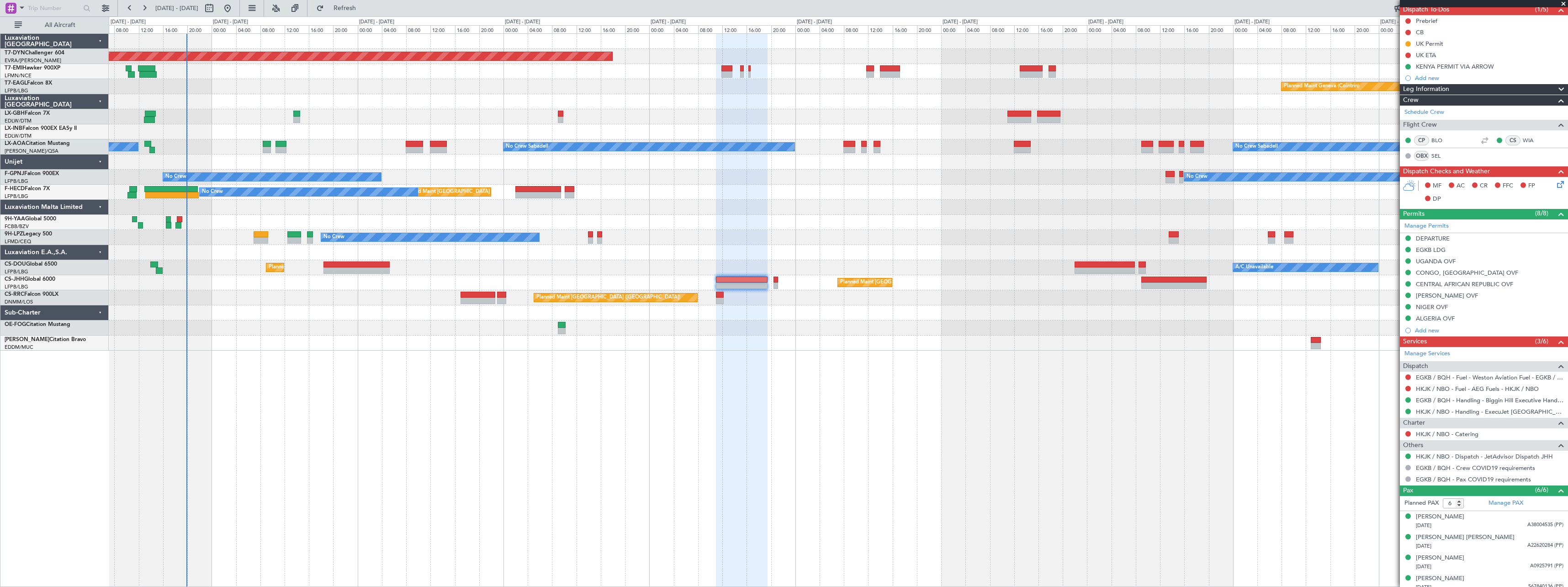
scroll to position [132, 0]
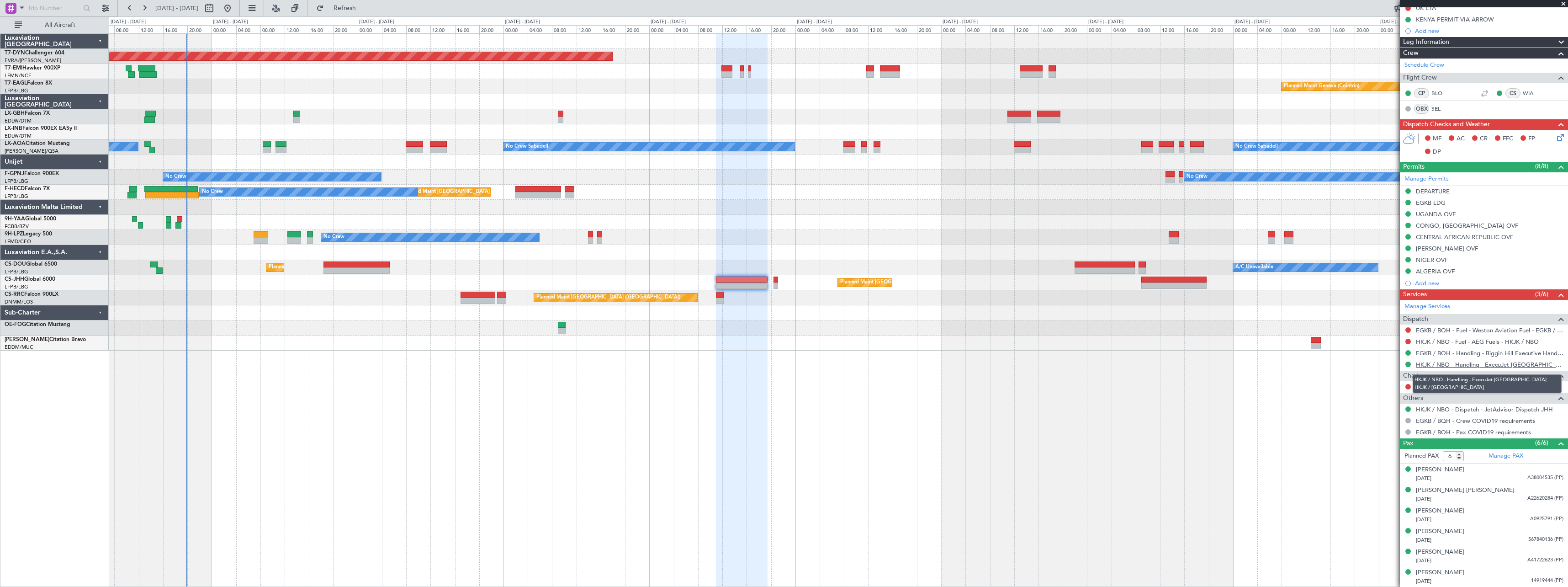
click at [1516, 362] on link "HKJK / NBO - Handling - ExecuJet South Africa HKJK / NBO" at bounding box center [1489, 364] width 147 height 8
click at [1527, 354] on link "EGKB / BQH - Handling - Biggin Hill Executive Handling EGKB / BQH" at bounding box center [1489, 353] width 147 height 8
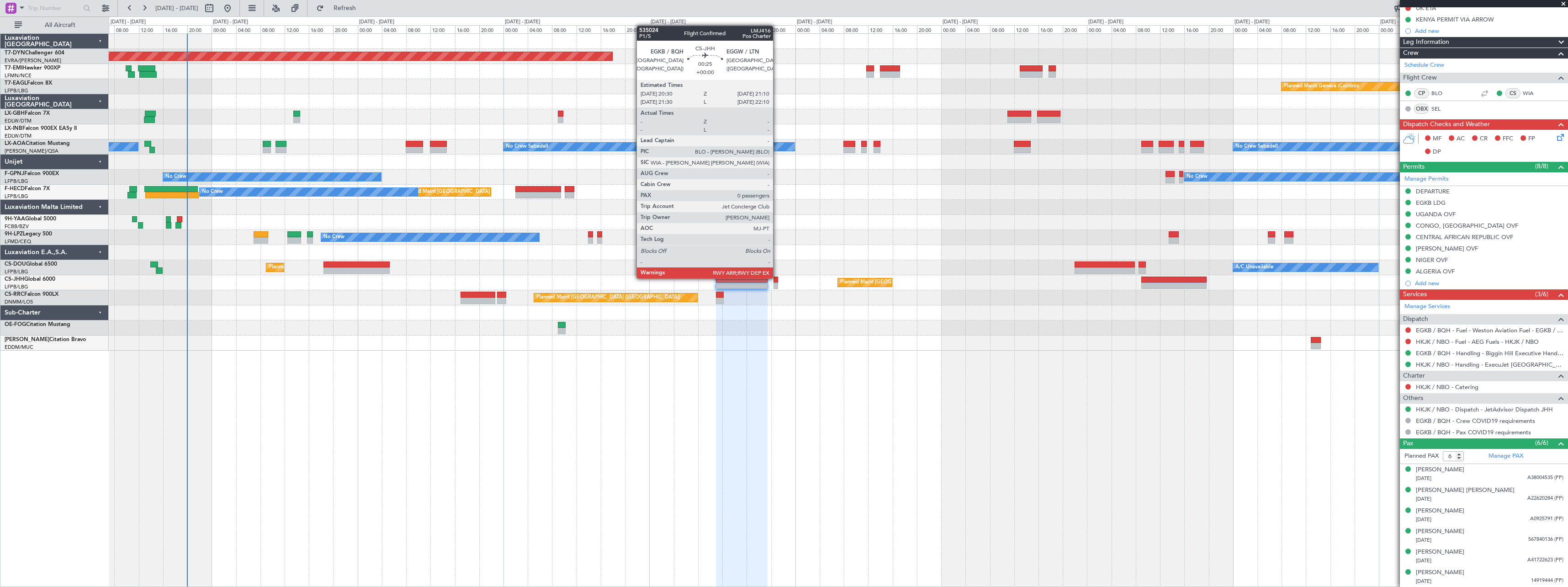
click at [777, 278] on div at bounding box center [775, 279] width 4 height 7
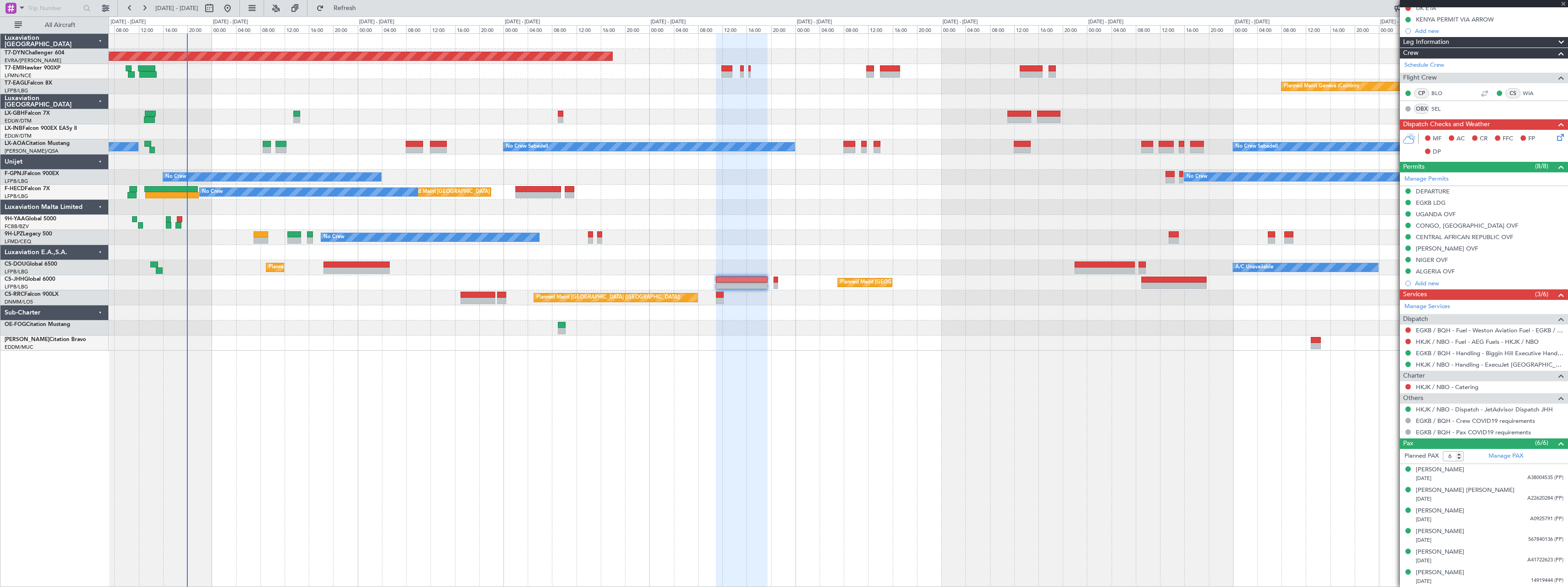
type input "0"
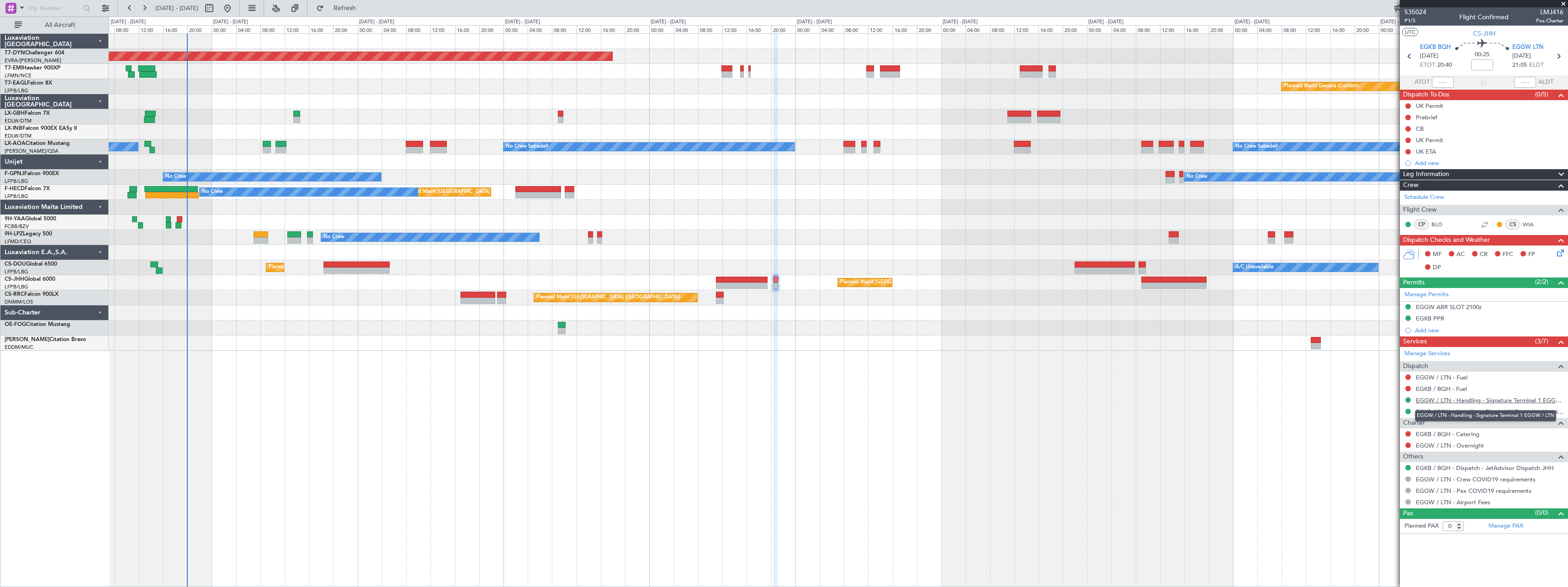
click at [1512, 399] on link "EGGW / LTN - Handling - Signature Terminal 1 EGGW / LTN" at bounding box center [1489, 400] width 147 height 8
click at [759, 275] on div "Planned Maint London (Luton) Planned Maint Paris (Le Bourget)" at bounding box center [838, 283] width 1459 height 15
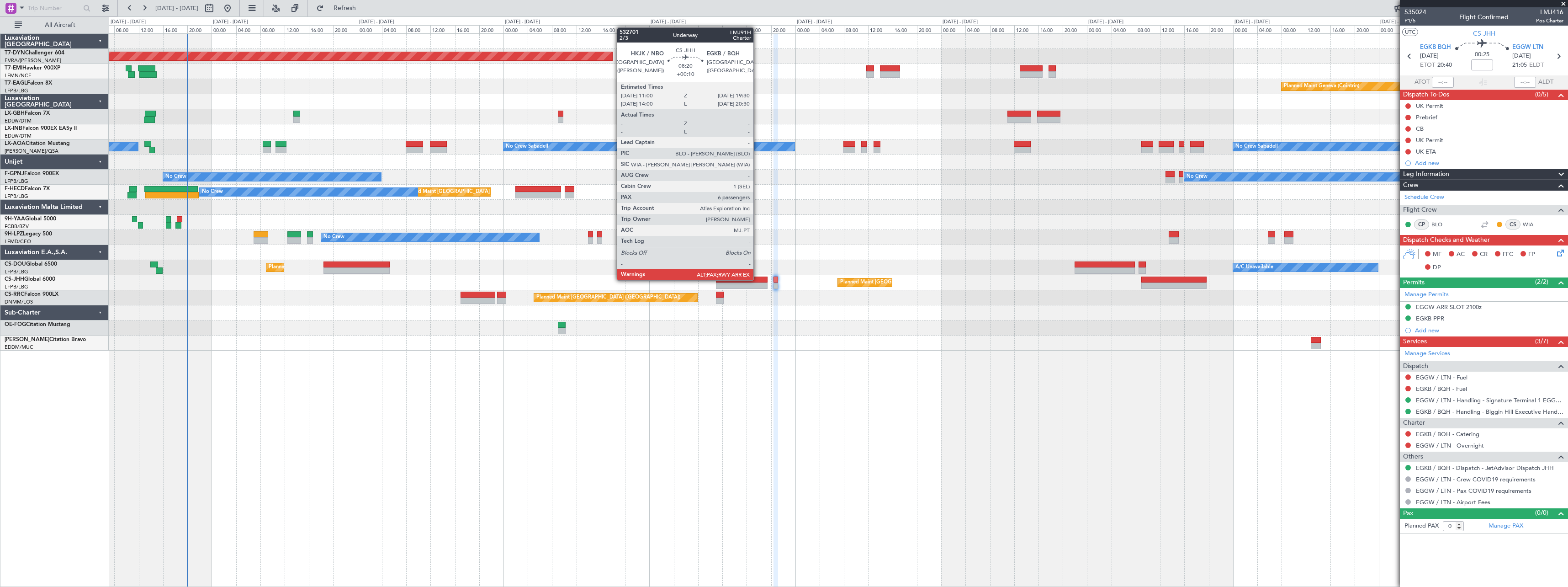
click at [757, 279] on div at bounding box center [742, 279] width 52 height 7
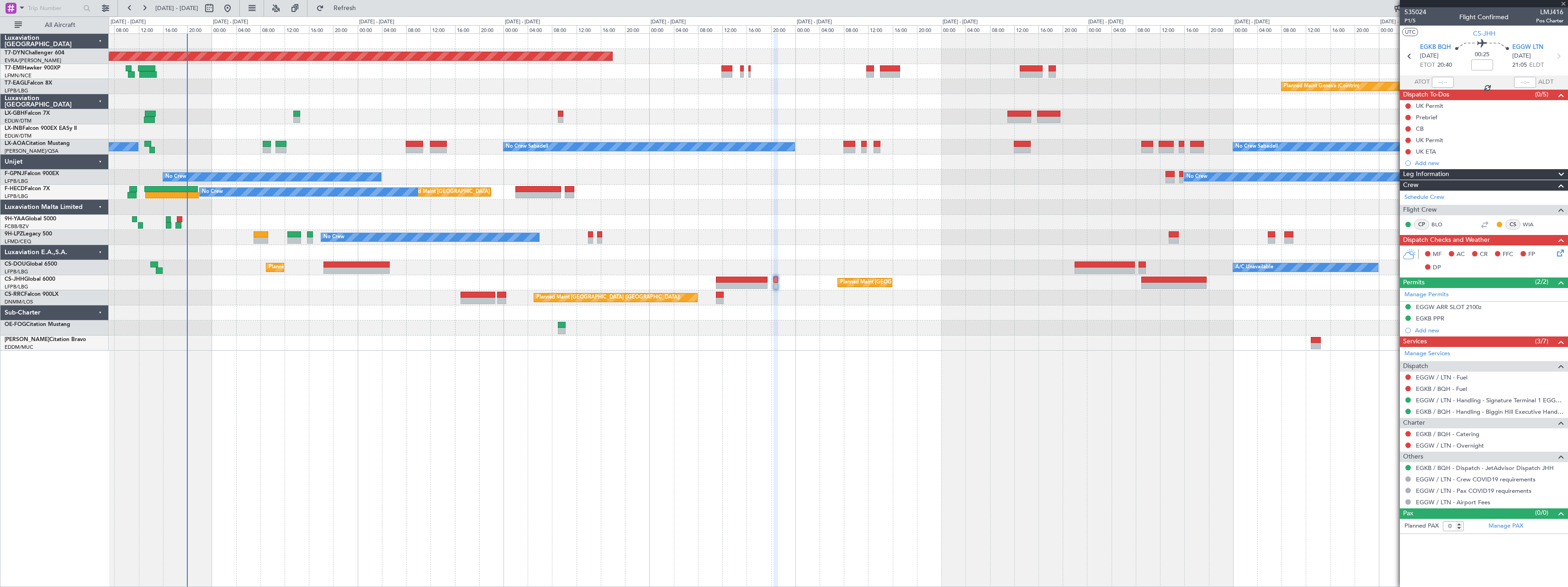
type input "+00:10"
type input "6"
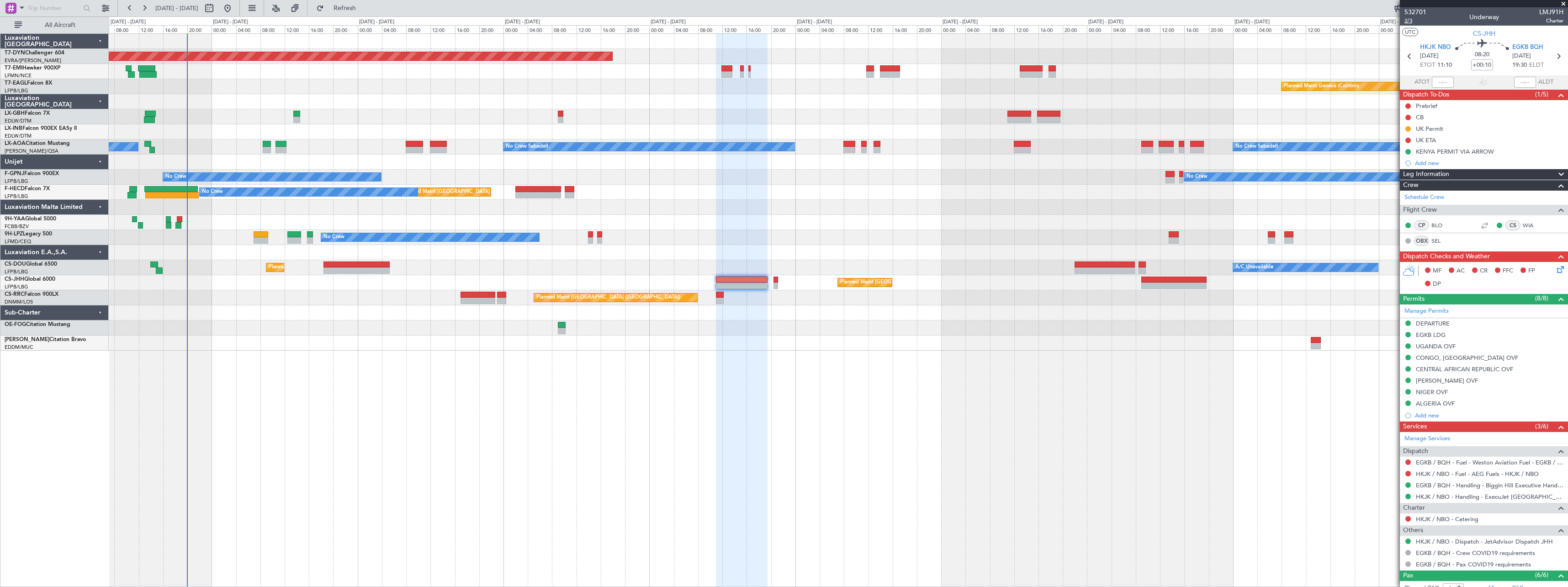
click at [1414, 20] on span "2/3" at bounding box center [1415, 21] width 22 height 8
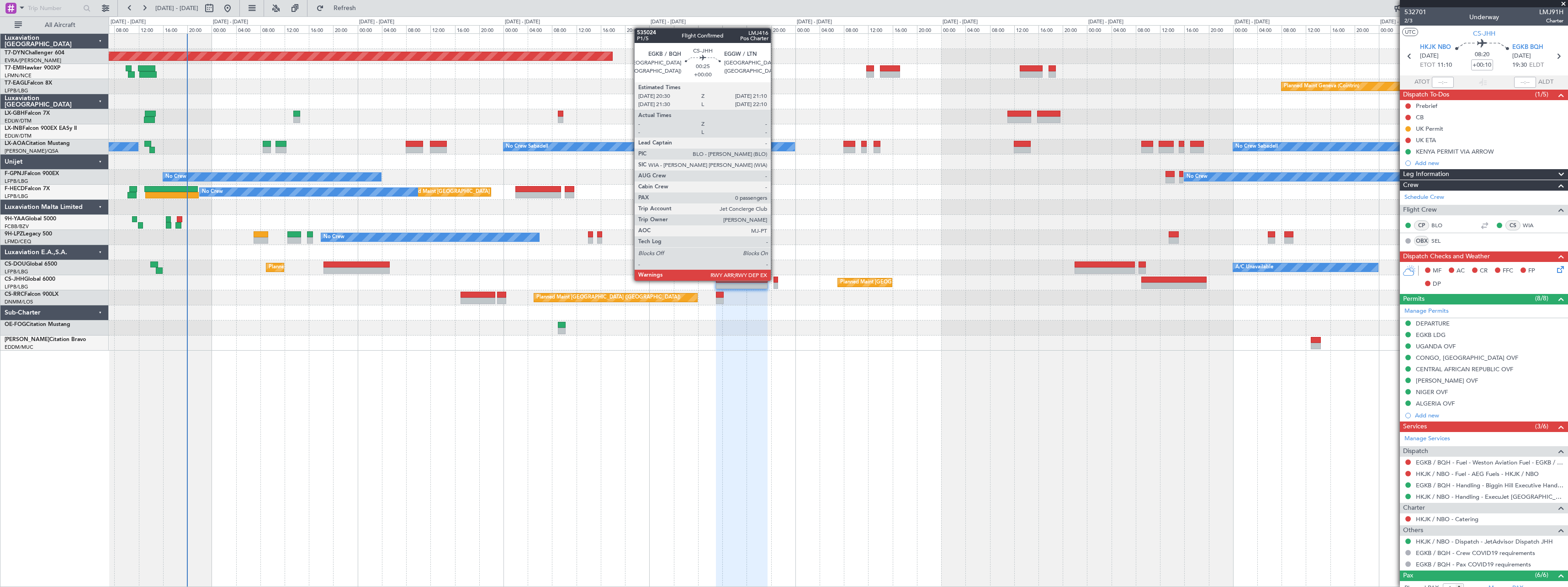
click at [775, 279] on div at bounding box center [775, 279] width 4 height 7
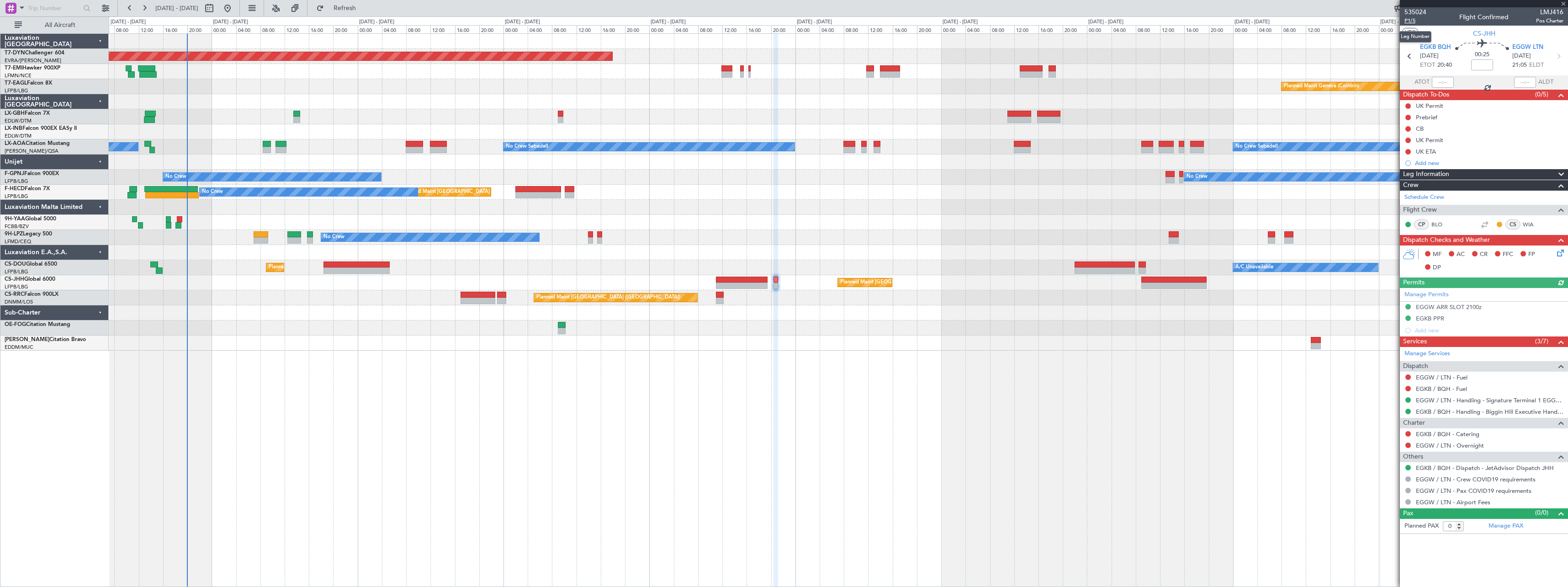
click at [1409, 23] on span "P1/5" at bounding box center [1415, 21] width 22 height 8
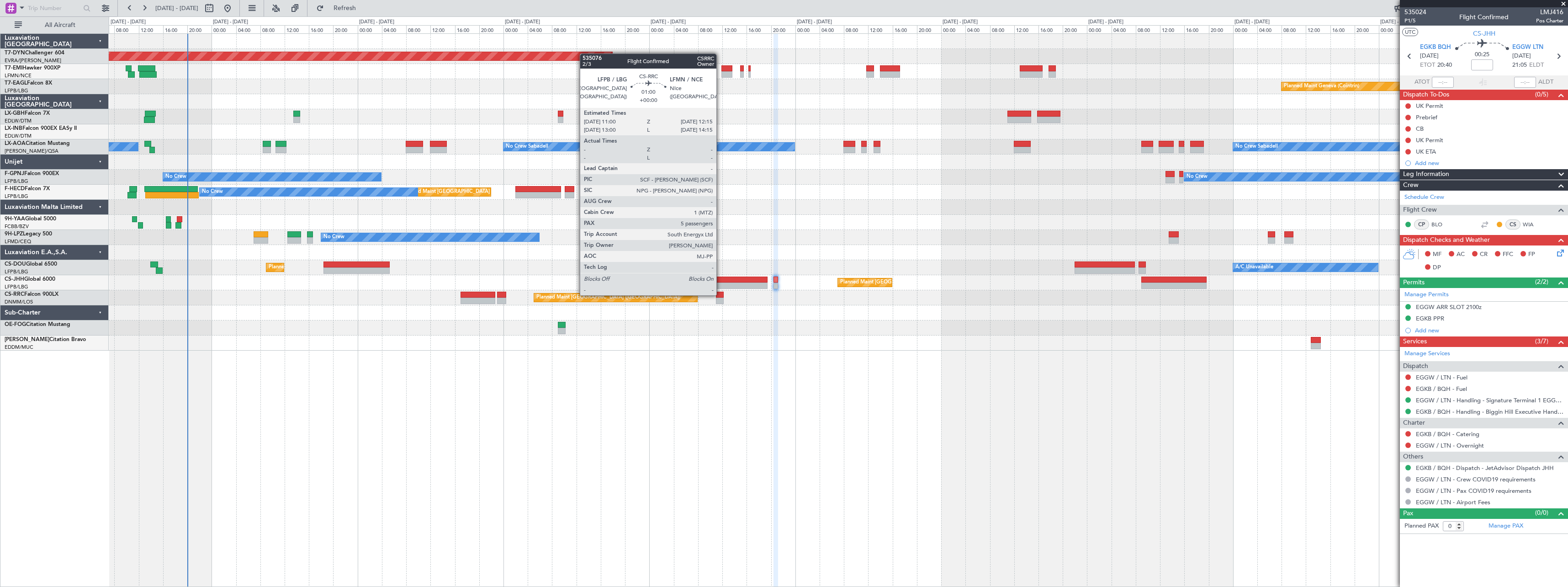
click at [721, 294] on div at bounding box center [719, 295] width 8 height 7
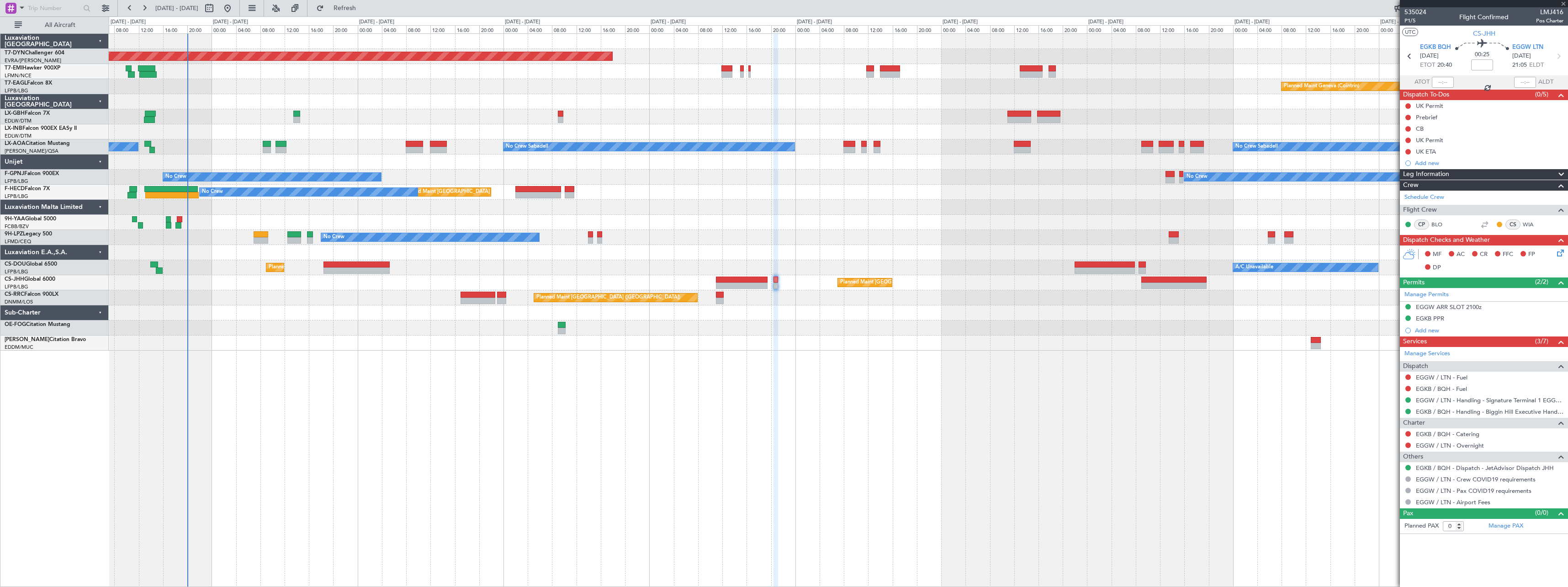
type input "5"
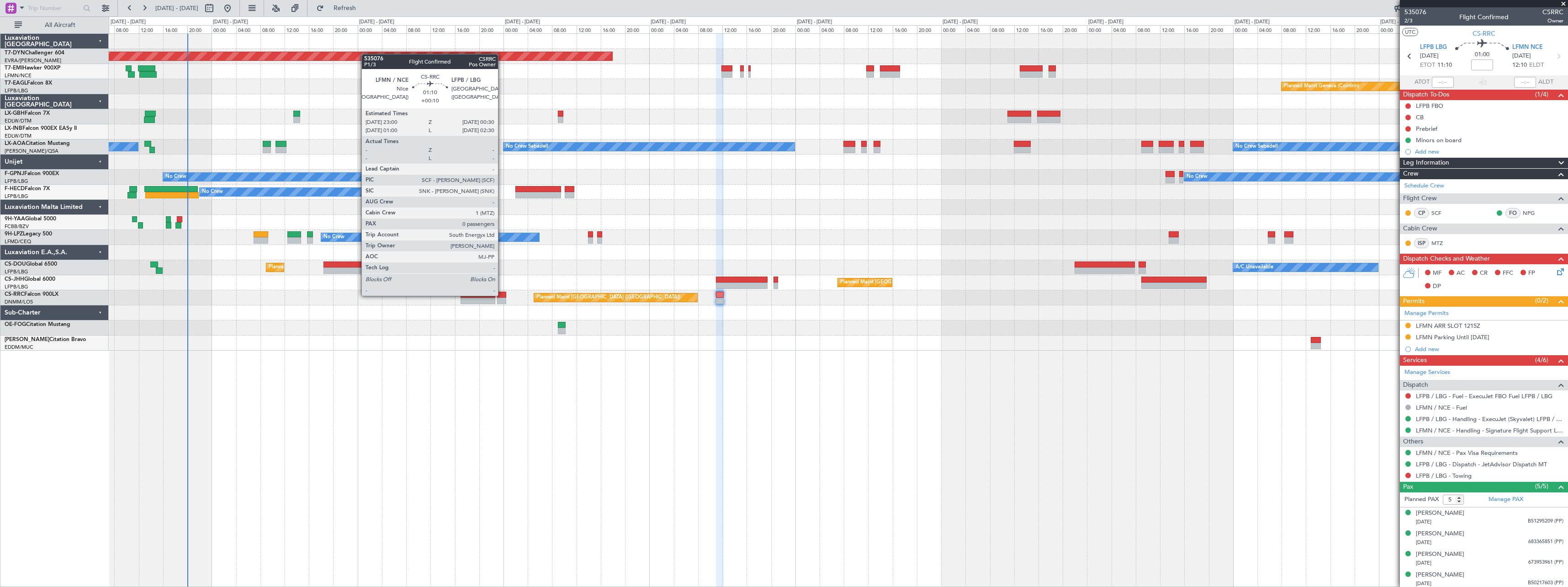
click at [502, 295] on div at bounding box center [502, 295] width 9 height 7
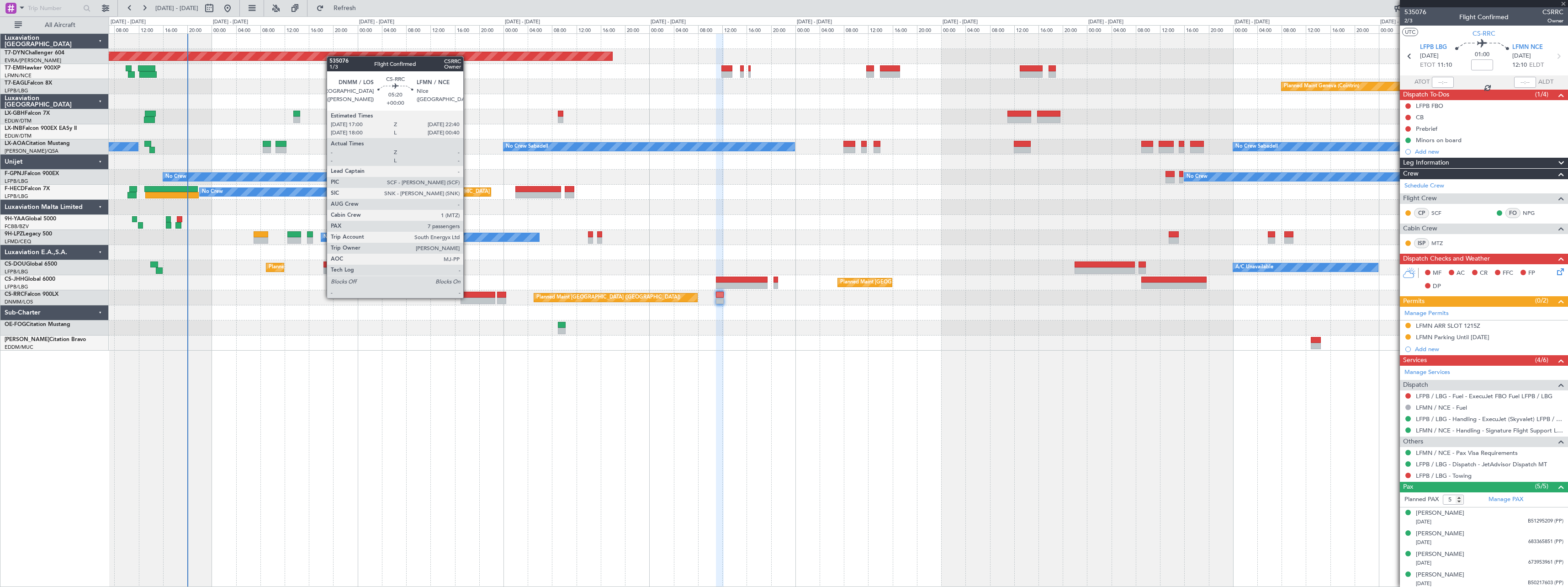
type input "+00:10"
type input "0"
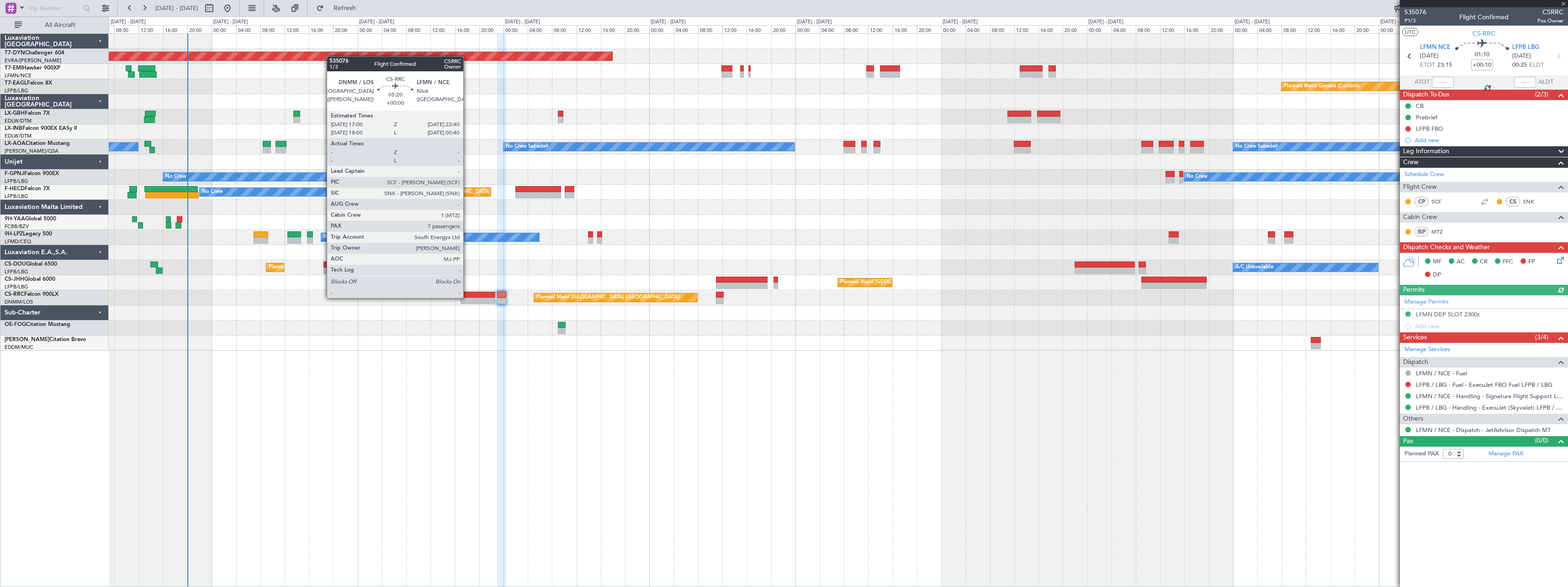
click at [467, 297] on div at bounding box center [478, 295] width 35 height 7
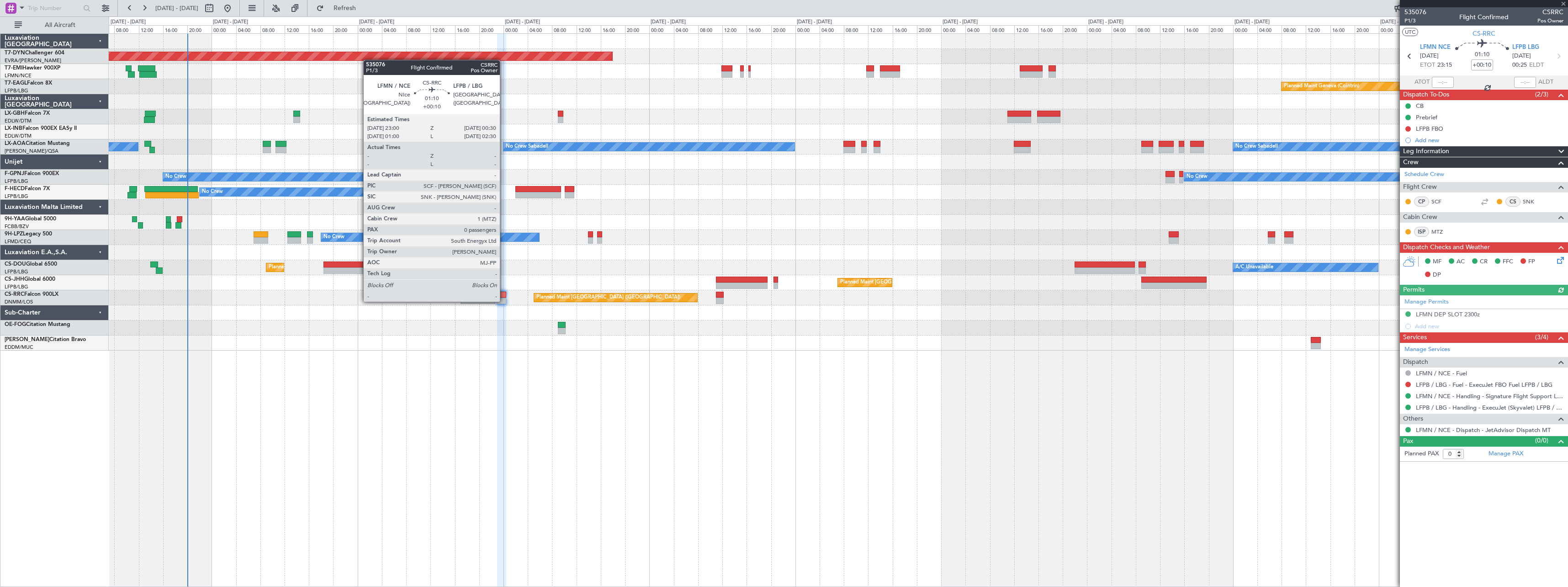
type input "7"
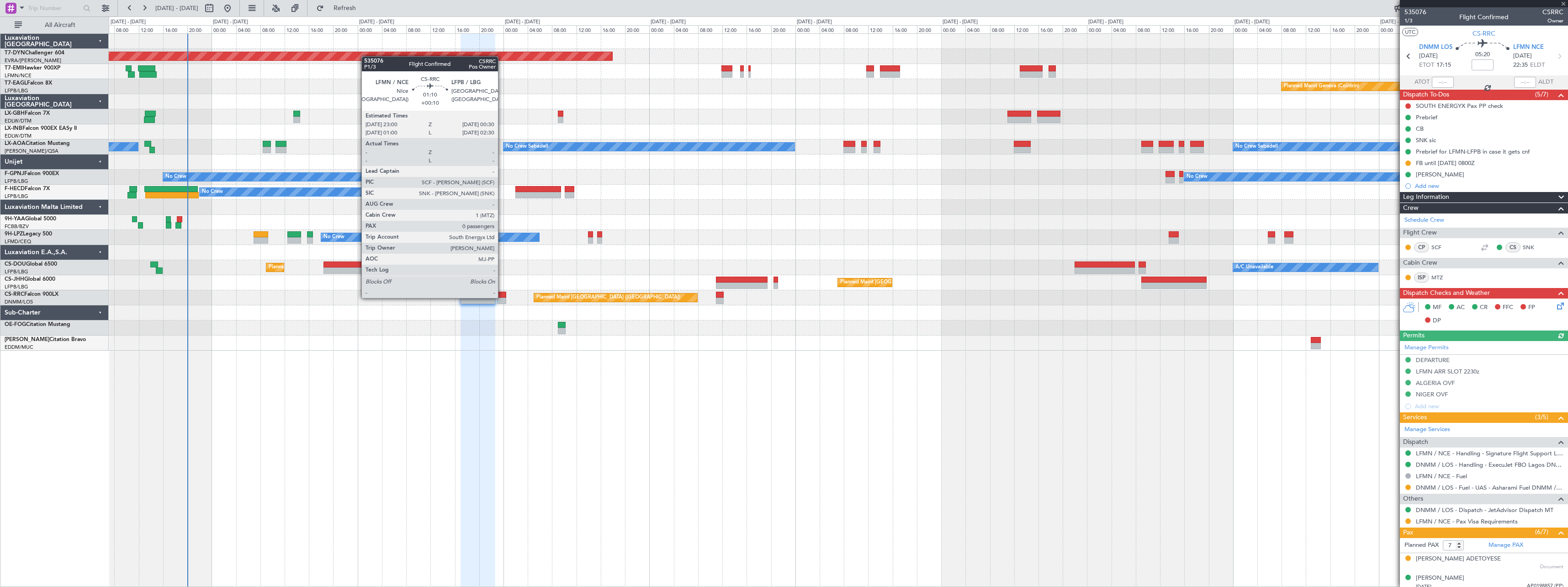
click at [502, 297] on div at bounding box center [502, 295] width 9 height 7
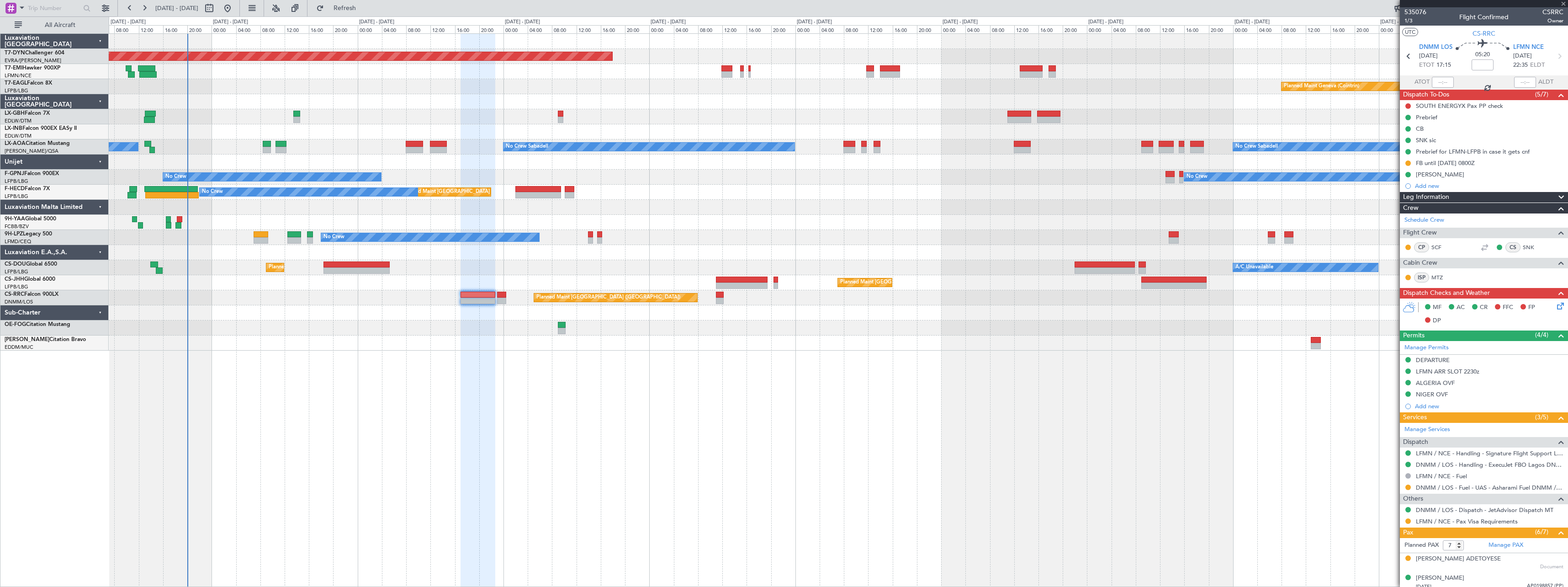
type input "+00:10"
type input "0"
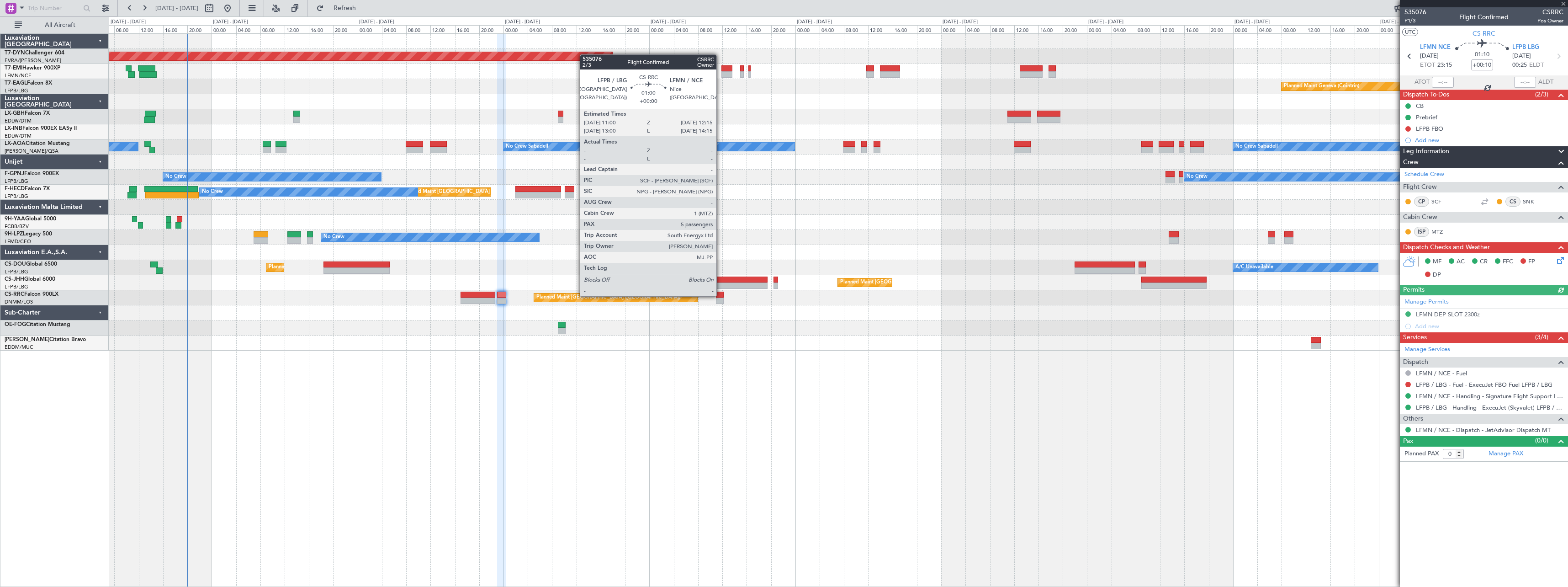
click at [721, 295] on div at bounding box center [719, 295] width 8 height 7
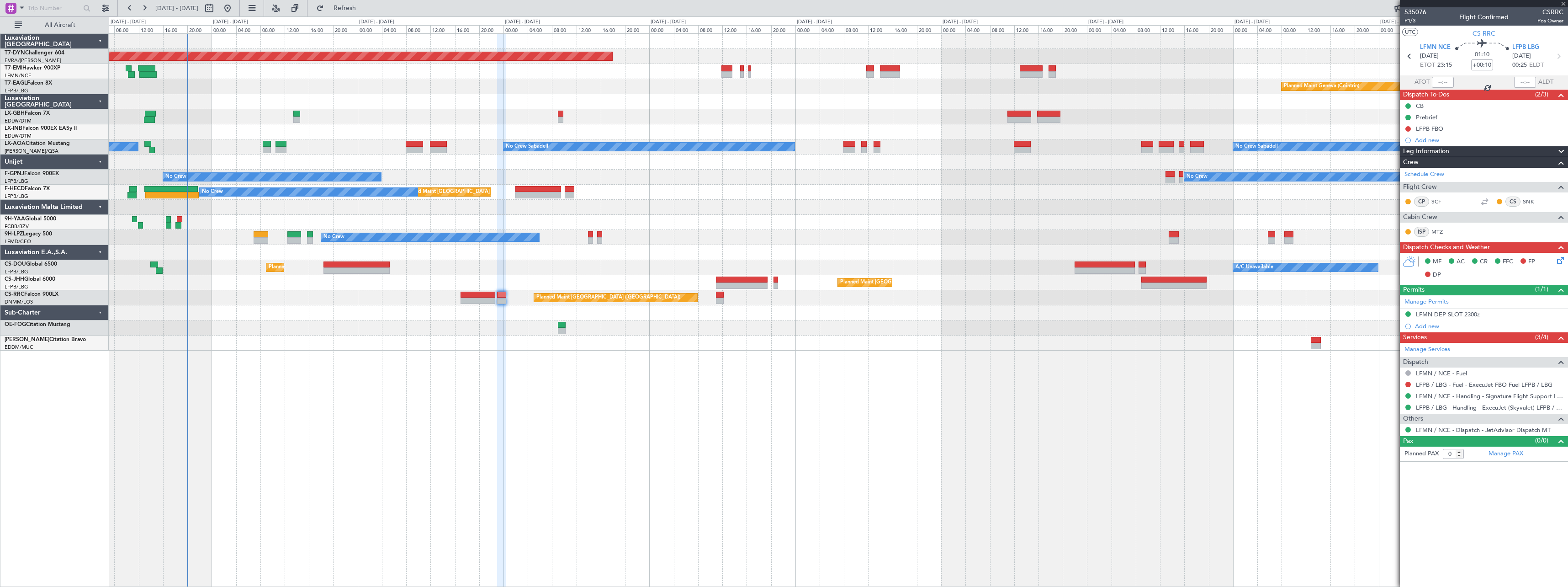
type input "5"
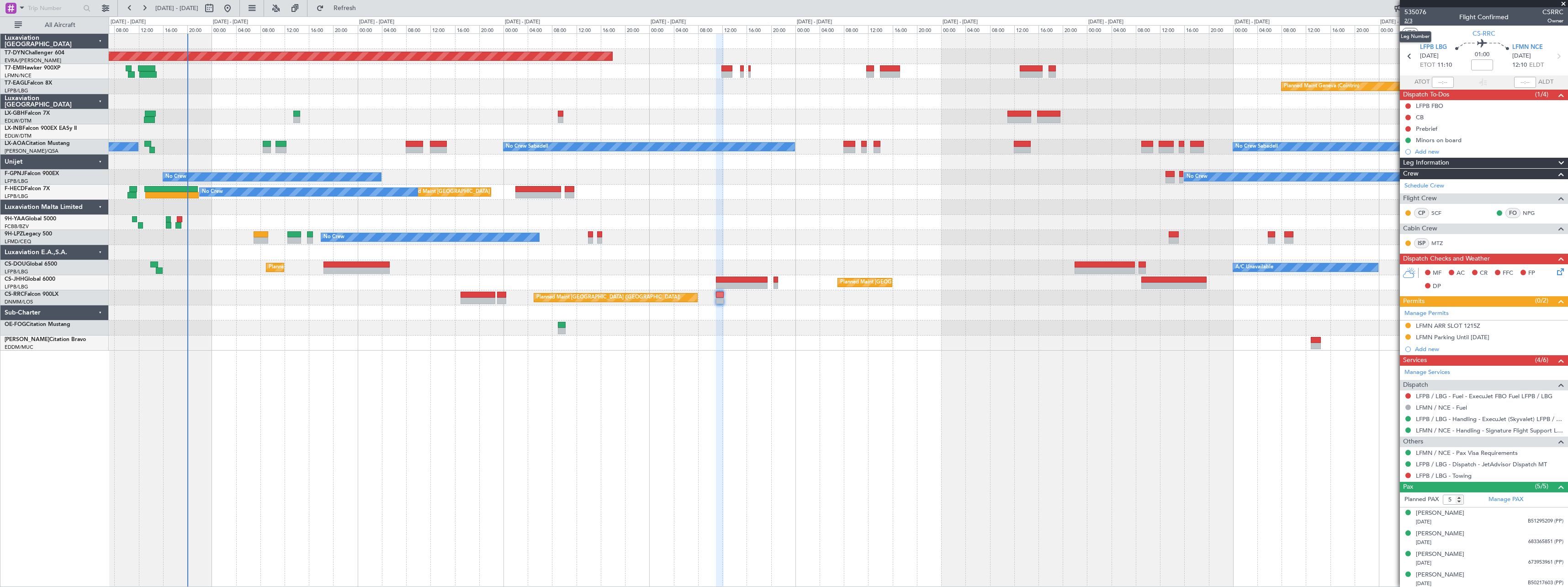
click at [1410, 23] on span "2/3" at bounding box center [1415, 21] width 22 height 8
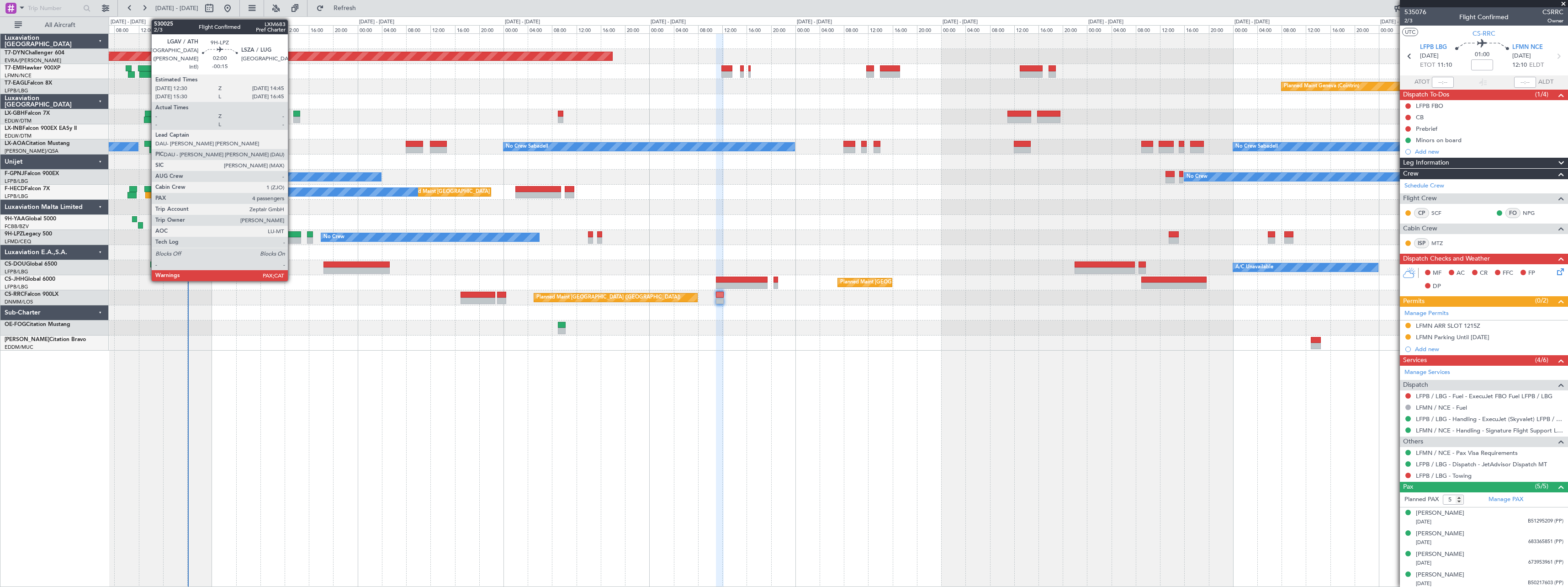
click at [292, 231] on div at bounding box center [294, 234] width 14 height 7
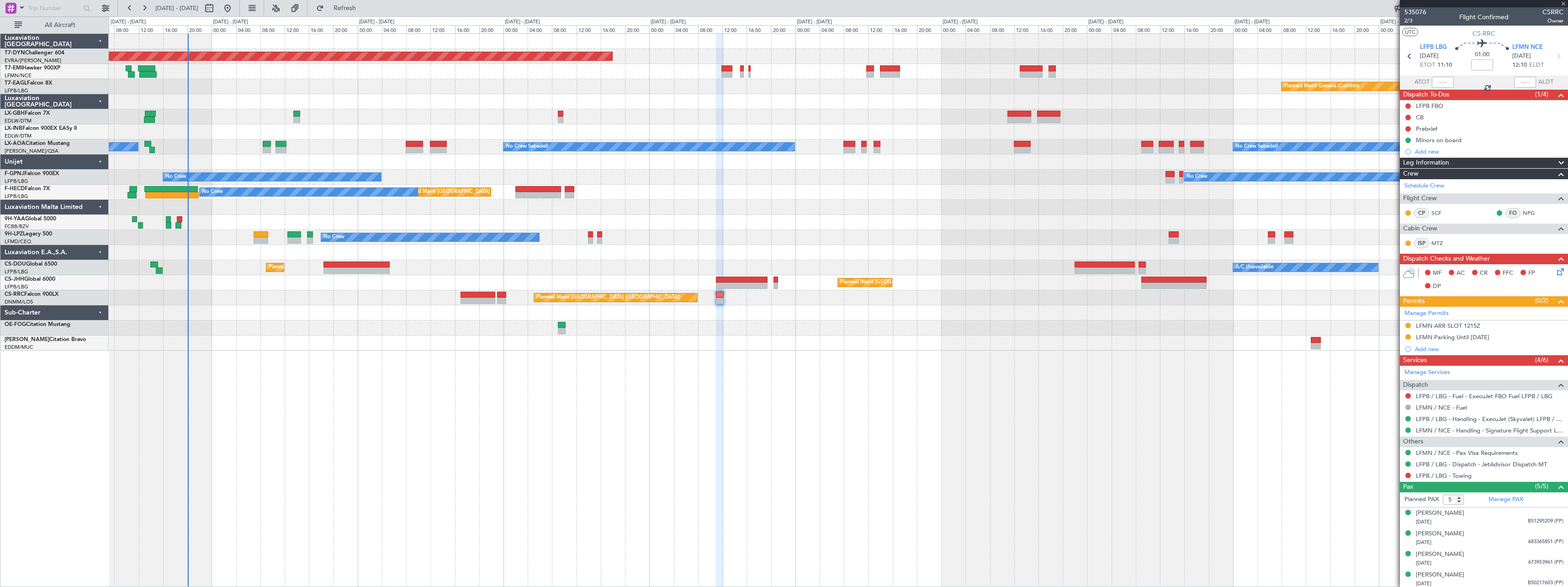
type input "-00:15"
type input "4"
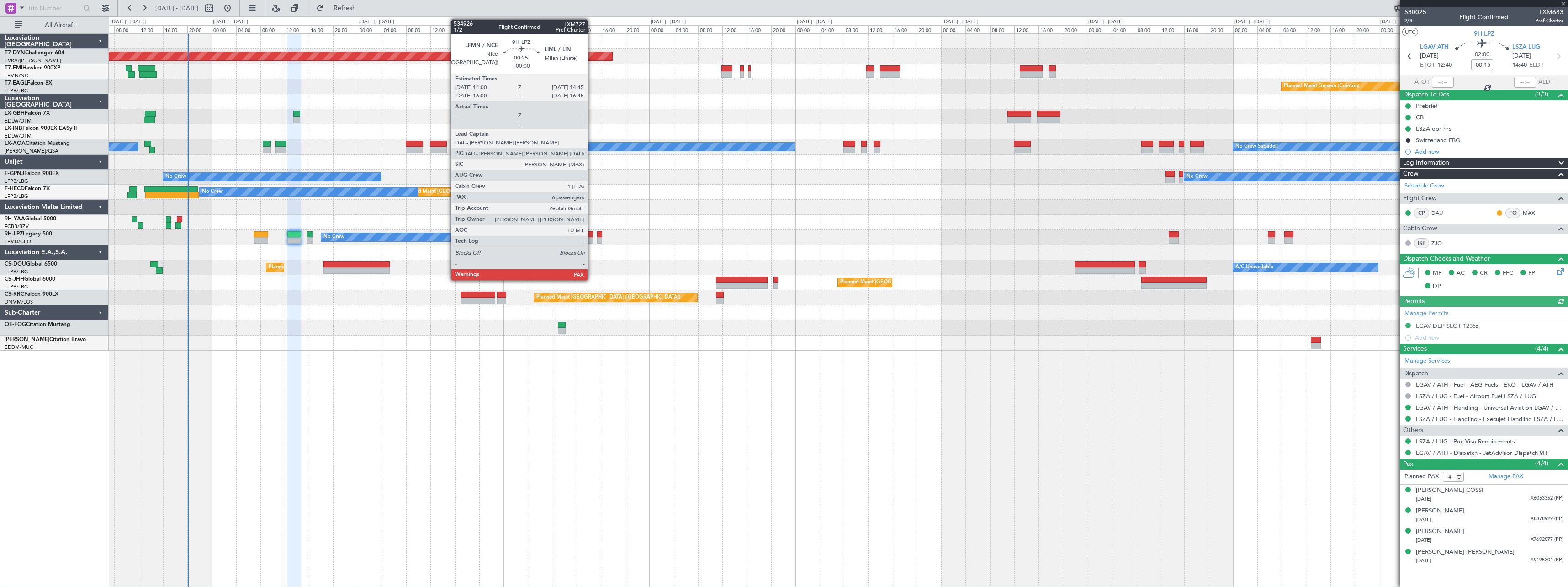
click at [591, 236] on div at bounding box center [590, 234] width 5 height 7
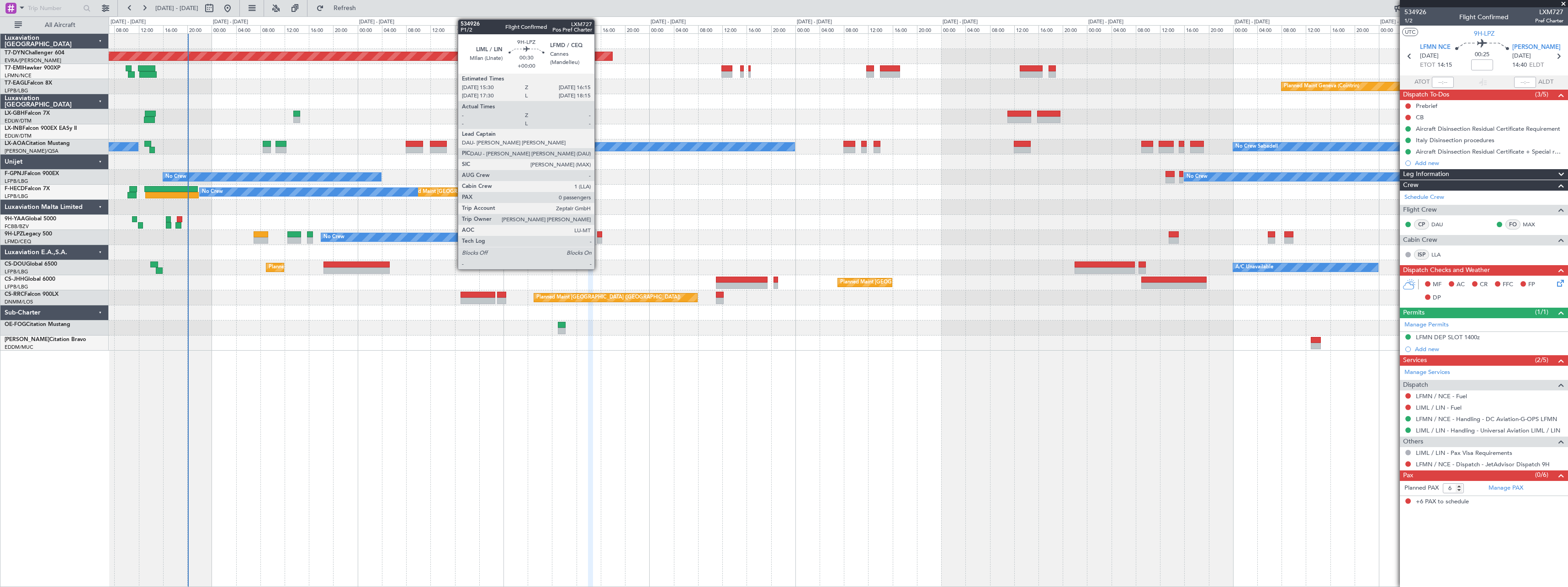
click at [598, 237] on div at bounding box center [600, 241] width 5 height 7
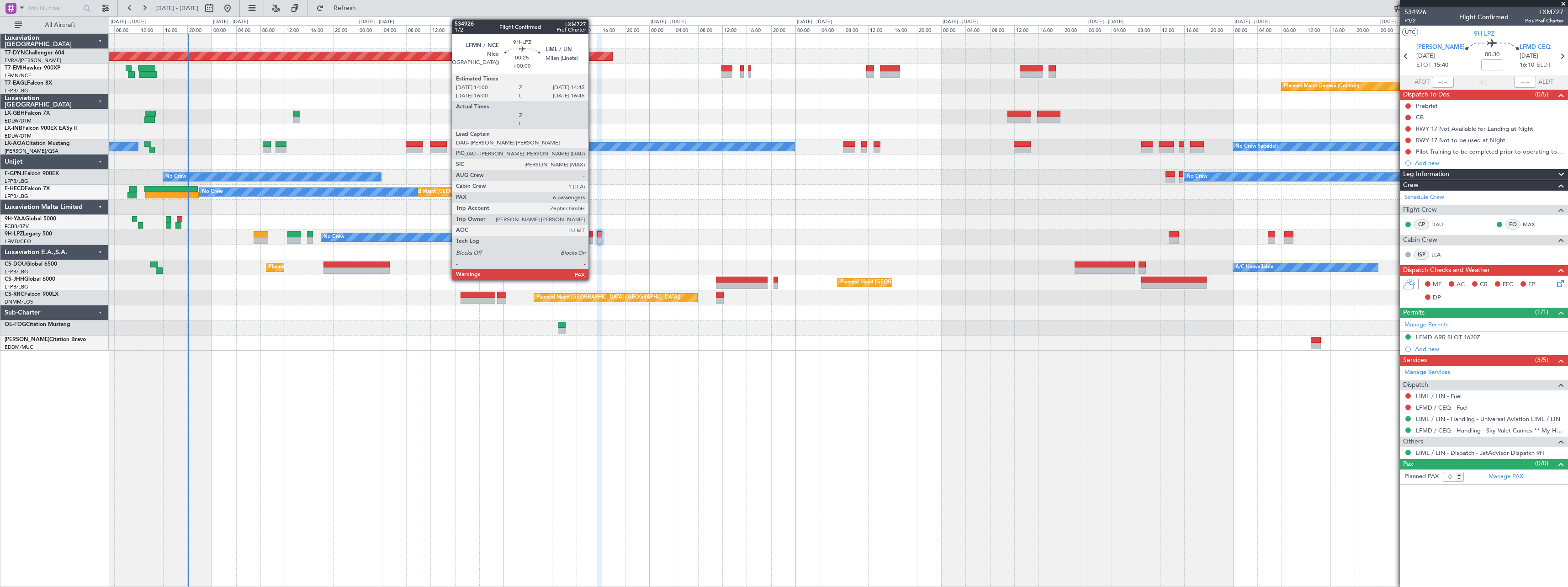
click at [593, 238] on div at bounding box center [590, 241] width 5 height 7
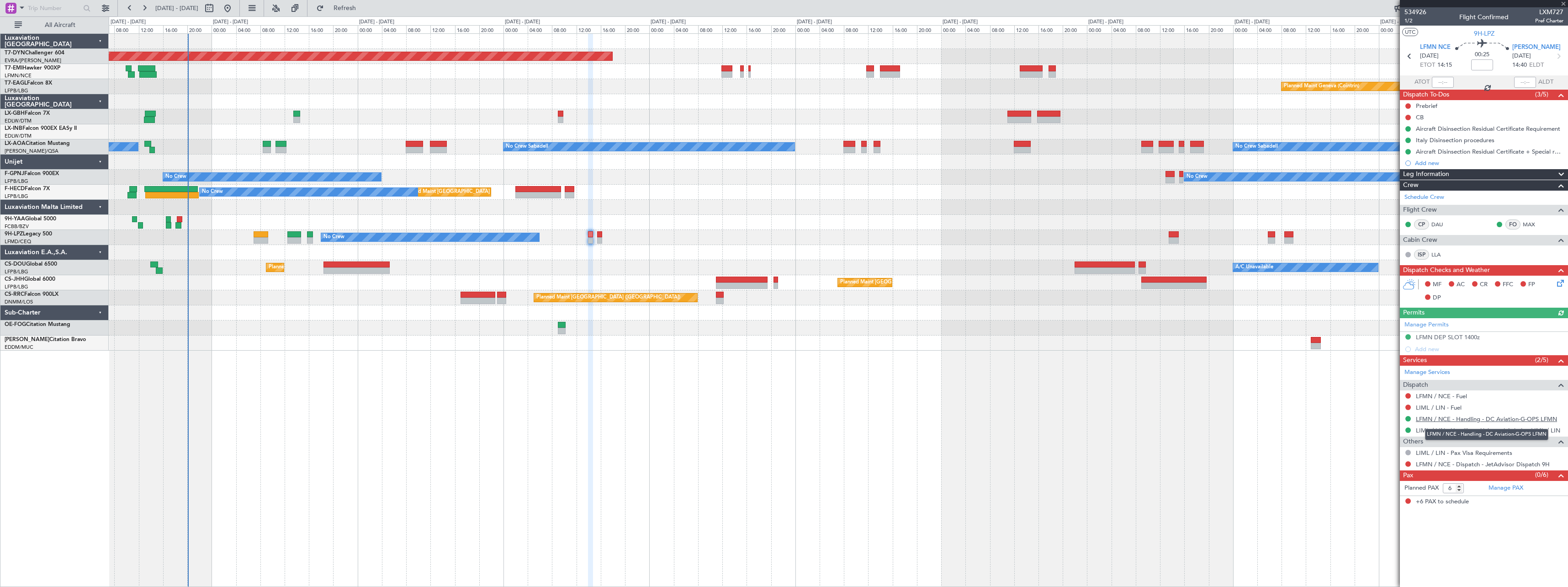
click at [1506, 415] on link "LFMN / NCE - Handling - DC Aviation-G-OPS LFMN" at bounding box center [1486, 419] width 141 height 8
click at [1503, 429] on link "LIML / LIN - Handling - Universal Aviation LIML / LIN" at bounding box center [1488, 430] width 144 height 8
click at [1563, 281] on icon at bounding box center [1559, 281] width 7 height 7
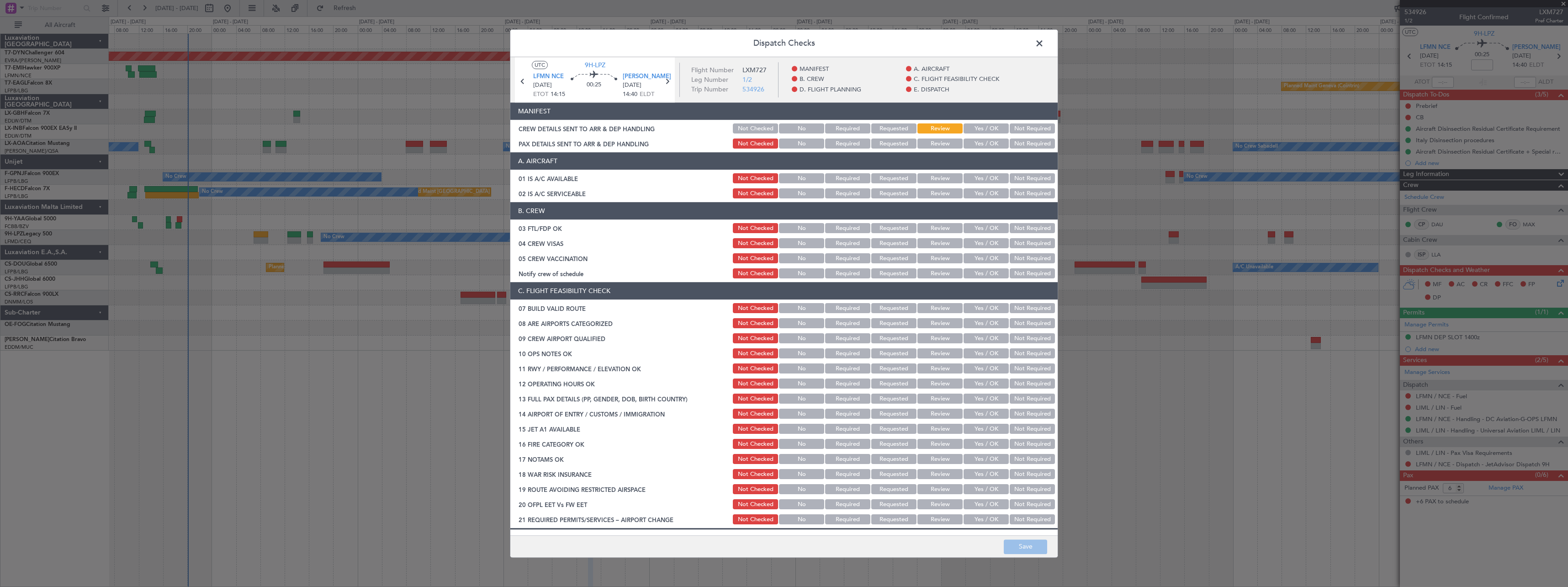
click at [968, 125] on button "Yes / OK" at bounding box center [986, 128] width 45 height 10
click at [981, 140] on button "Yes / OK" at bounding box center [986, 144] width 45 height 10
click at [1038, 544] on button "Save" at bounding box center [1025, 547] width 43 height 15
click at [1044, 47] on span at bounding box center [1044, 46] width 0 height 18
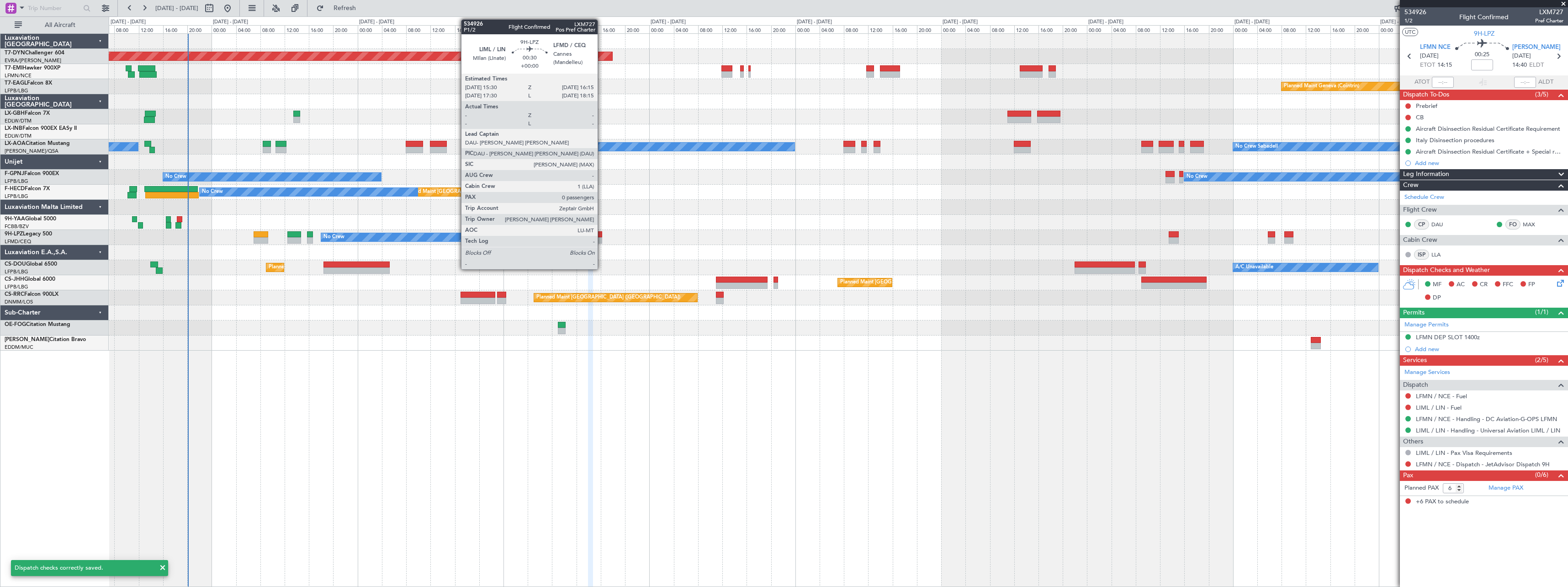
click at [602, 237] on div at bounding box center [600, 234] width 5 height 7
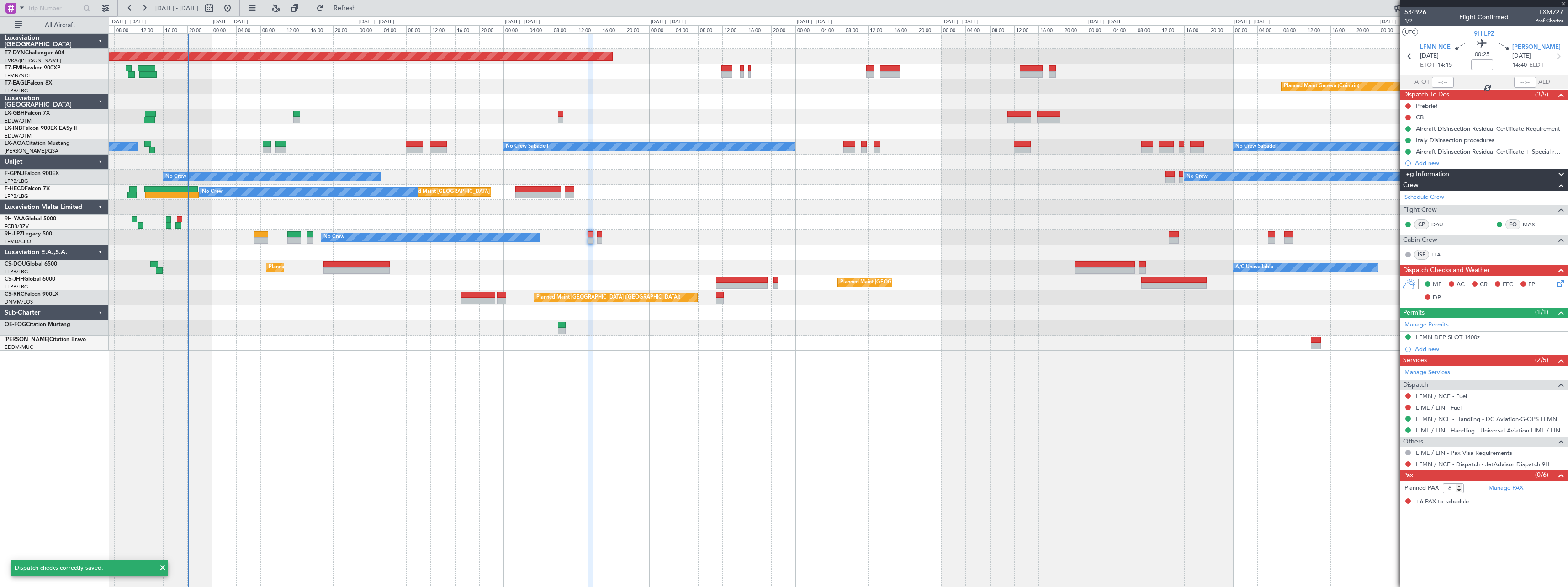
type input "0"
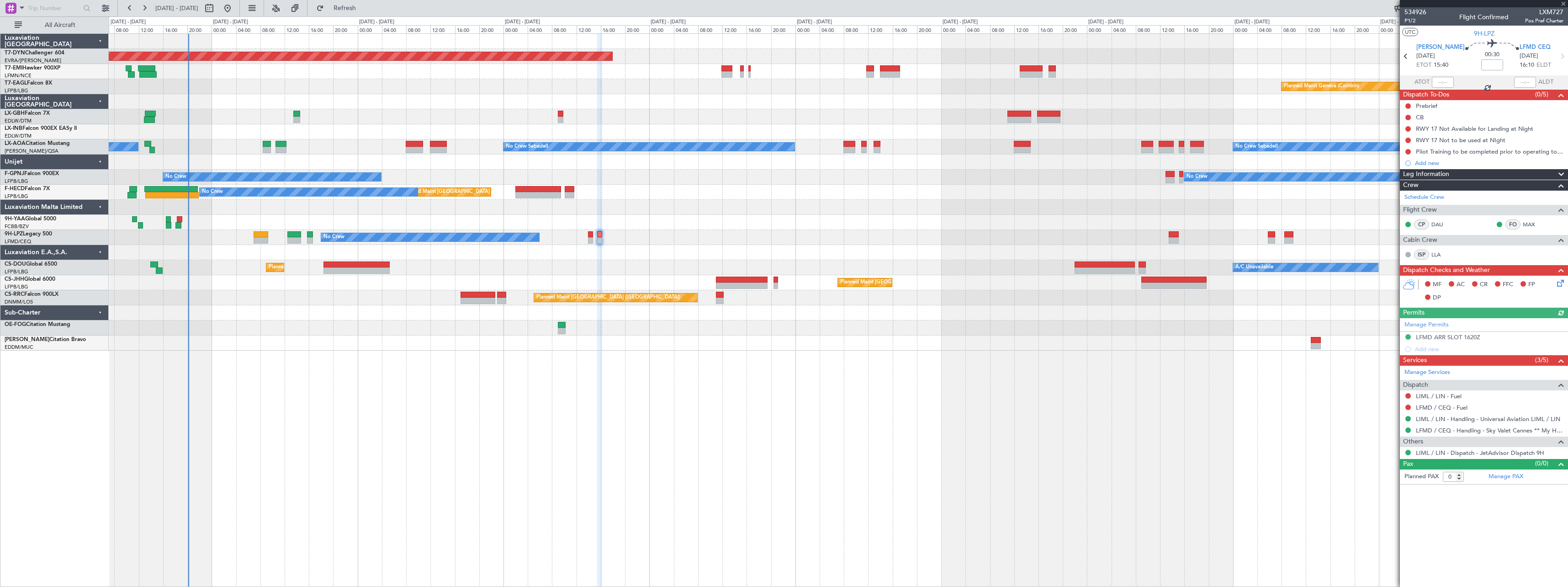
click at [1563, 285] on icon at bounding box center [1559, 281] width 7 height 7
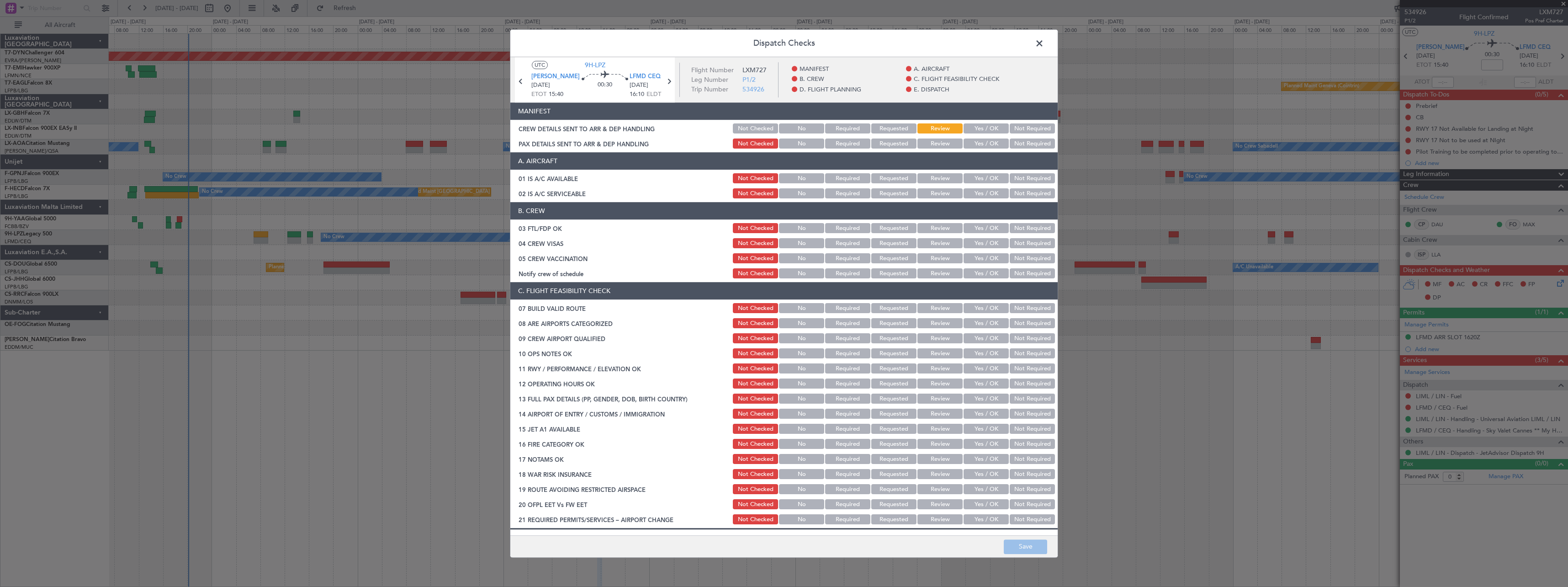
click at [989, 128] on button "Yes / OK" at bounding box center [986, 128] width 45 height 10
click at [985, 144] on button "Yes / OK" at bounding box center [986, 144] width 45 height 10
click at [1009, 541] on button "Save" at bounding box center [1025, 547] width 43 height 15
click at [1044, 47] on span at bounding box center [1044, 46] width 0 height 18
